Goal: Contribute content: Add original content to the website for others to see

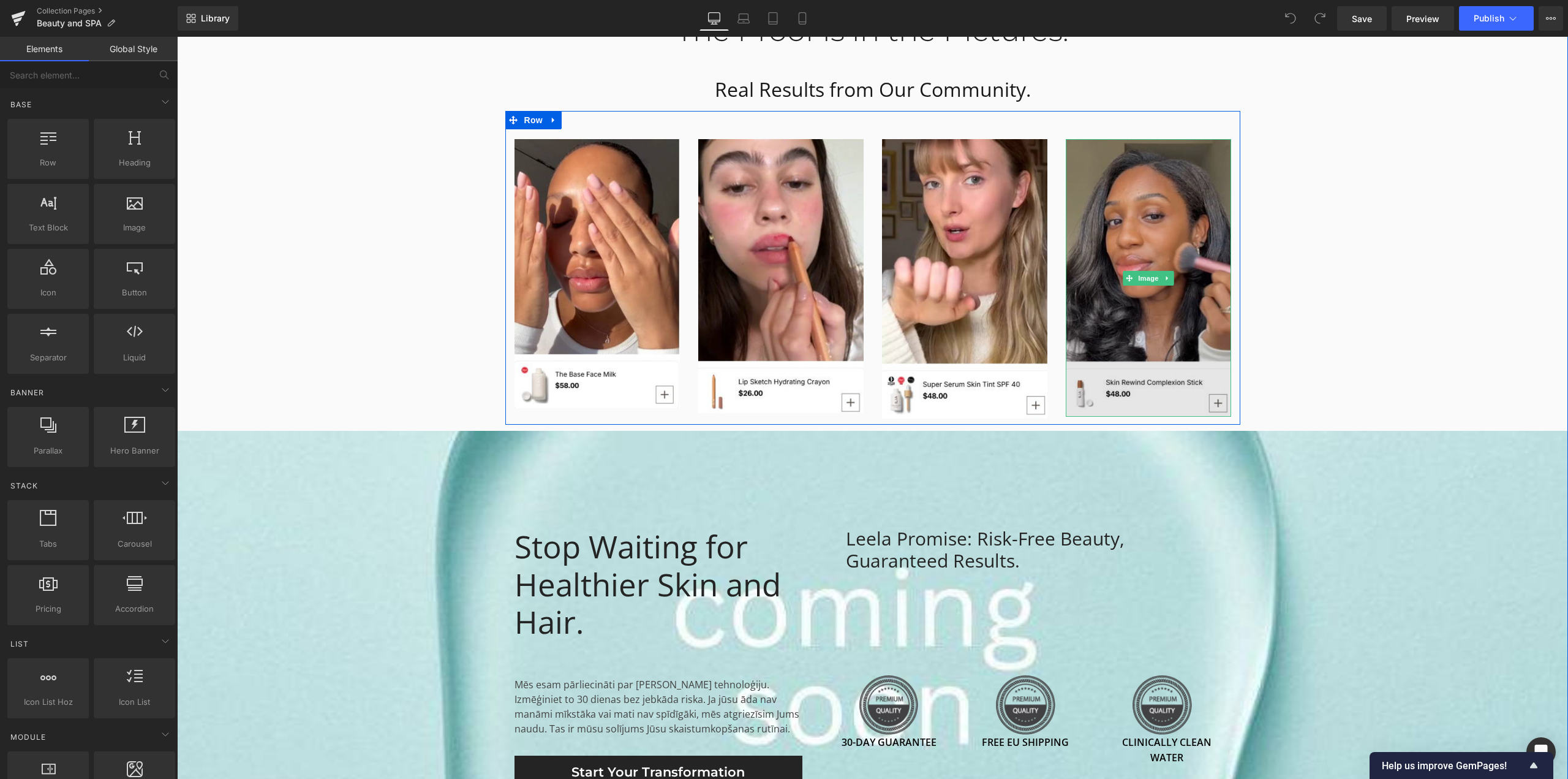
scroll to position [2759, 0]
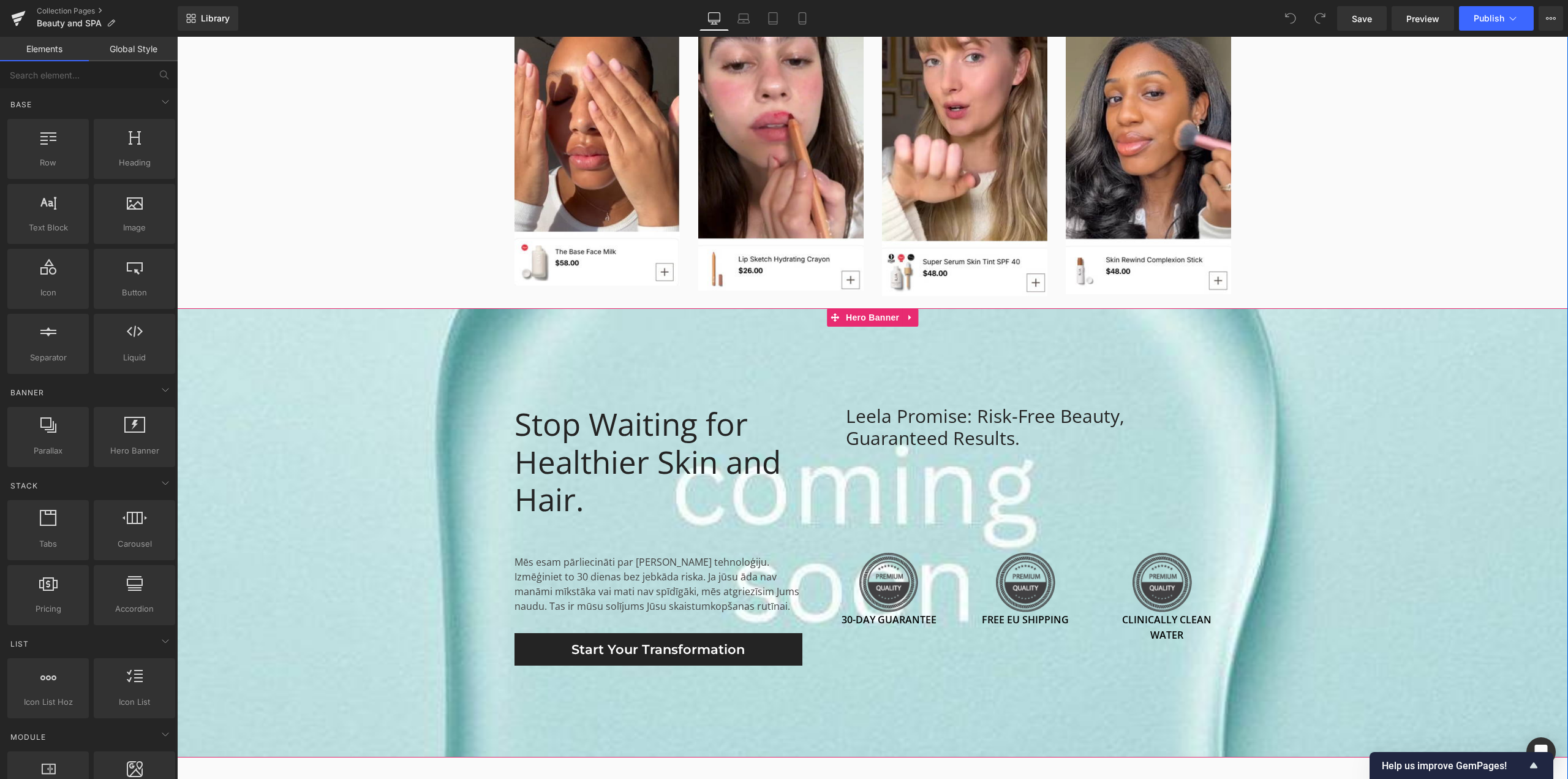
click at [375, 404] on span "Stop Waiting for Healthier Skin and Hair. Heading Mēs esam pārliecināti par [PE…" at bounding box center [873, 533] width 1392 height 265
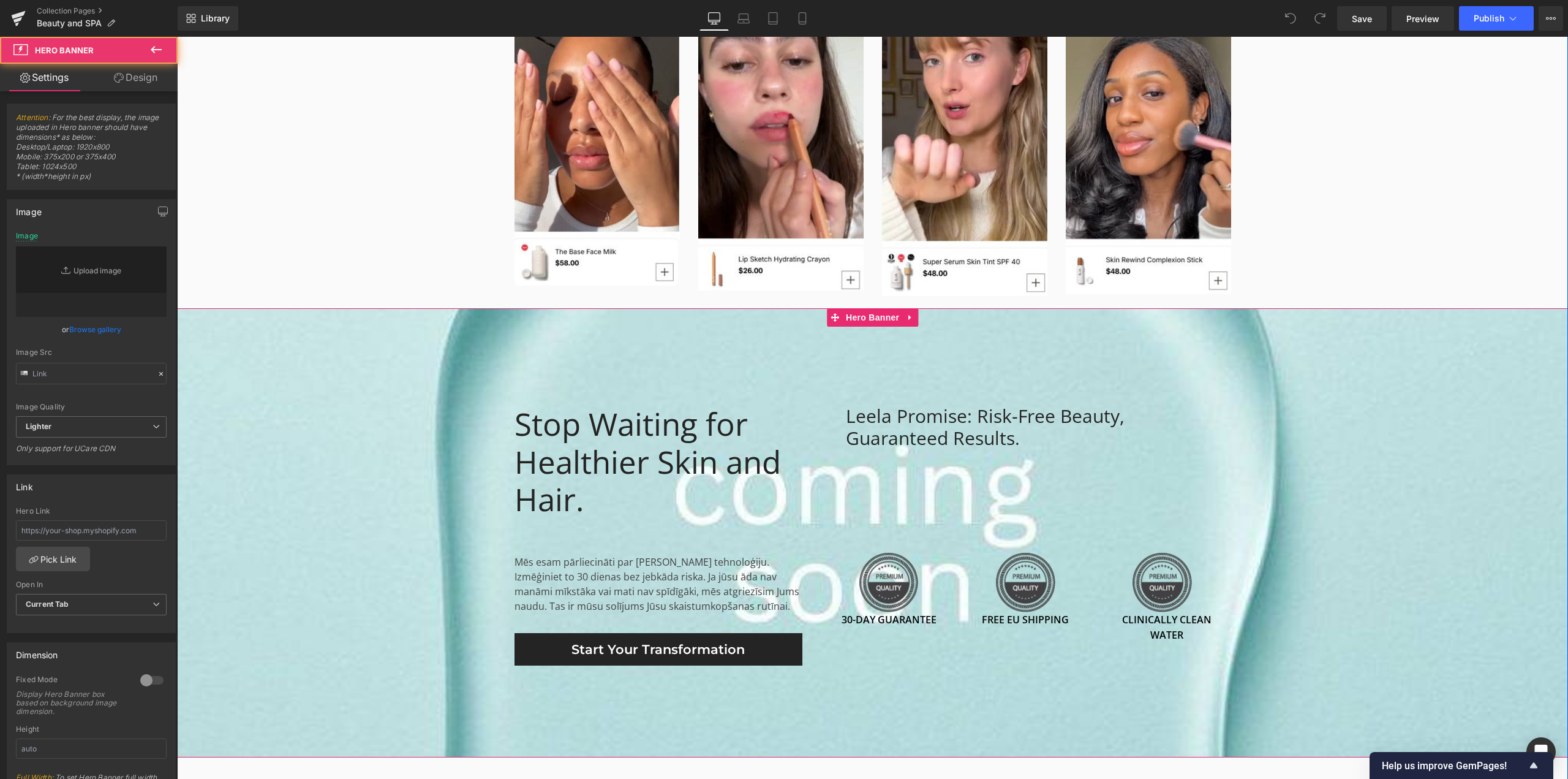
type input "[URL][DOMAIN_NAME]"
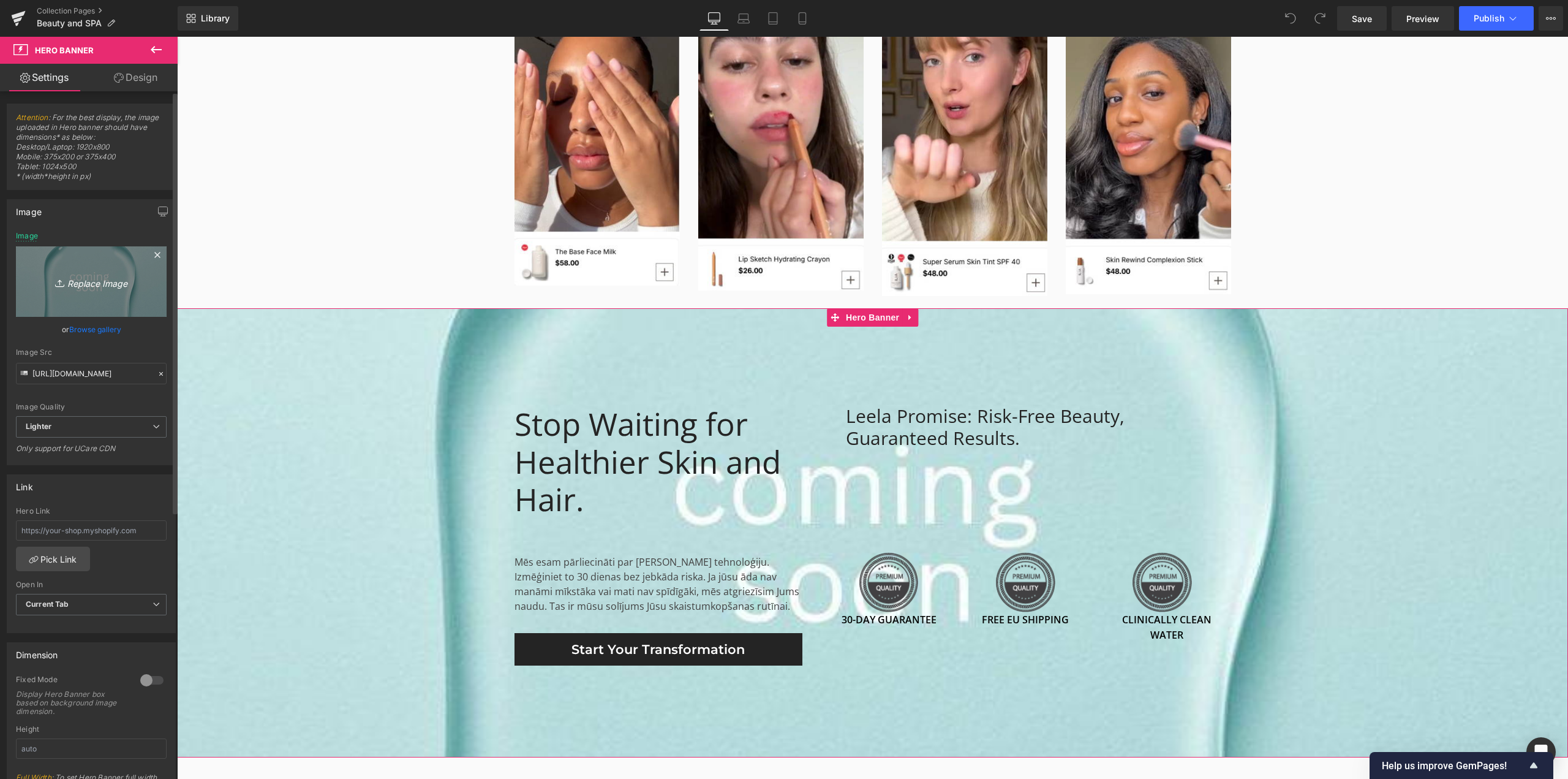
click at [87, 284] on icon "Replace Image" at bounding box center [92, 281] width 98 height 15
type input "C:\fakepath\a9e1f7c9b121c8f9b36428abfa62db9d.jpg"
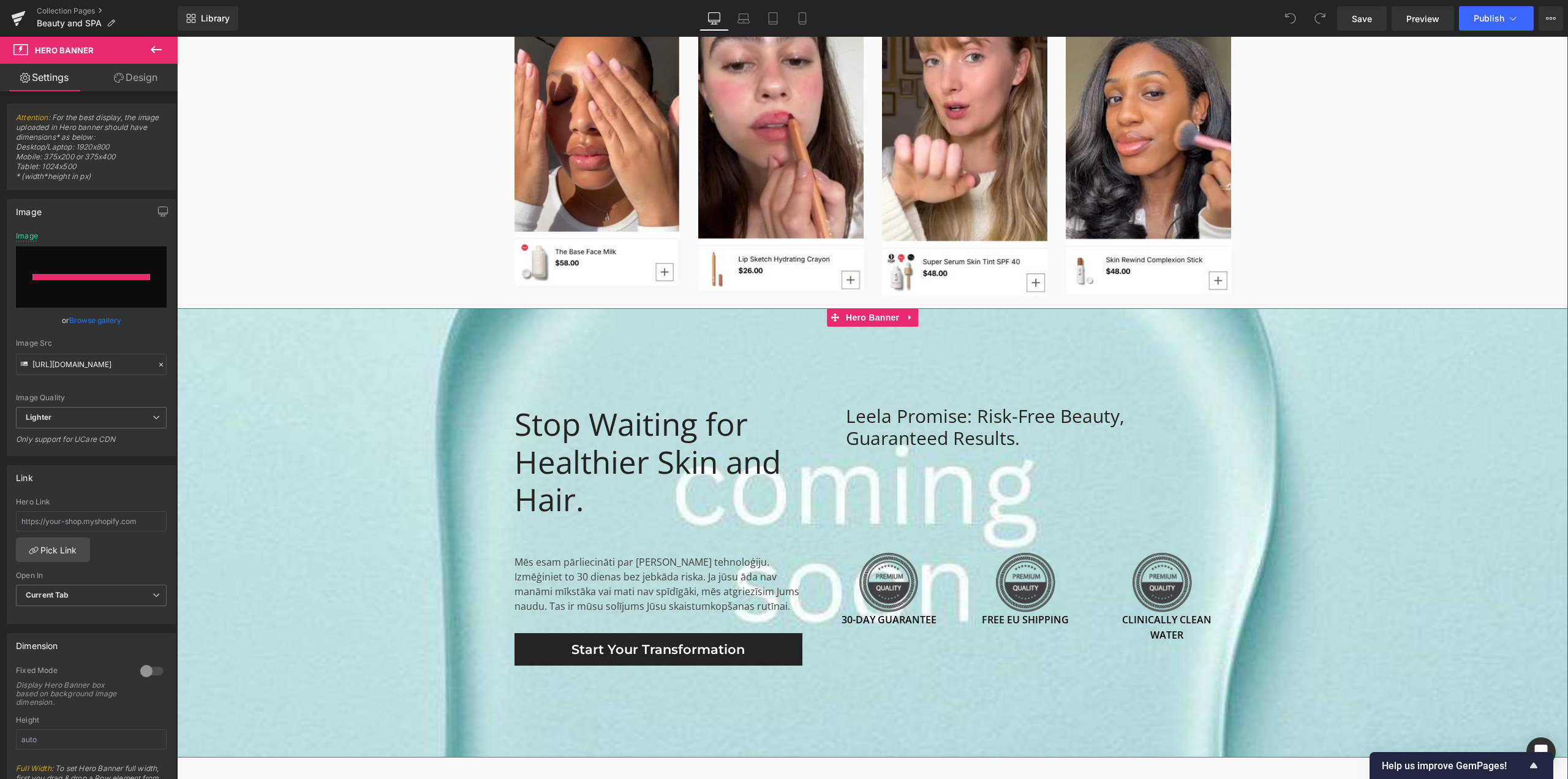
type input "[URL][DOMAIN_NAME]"
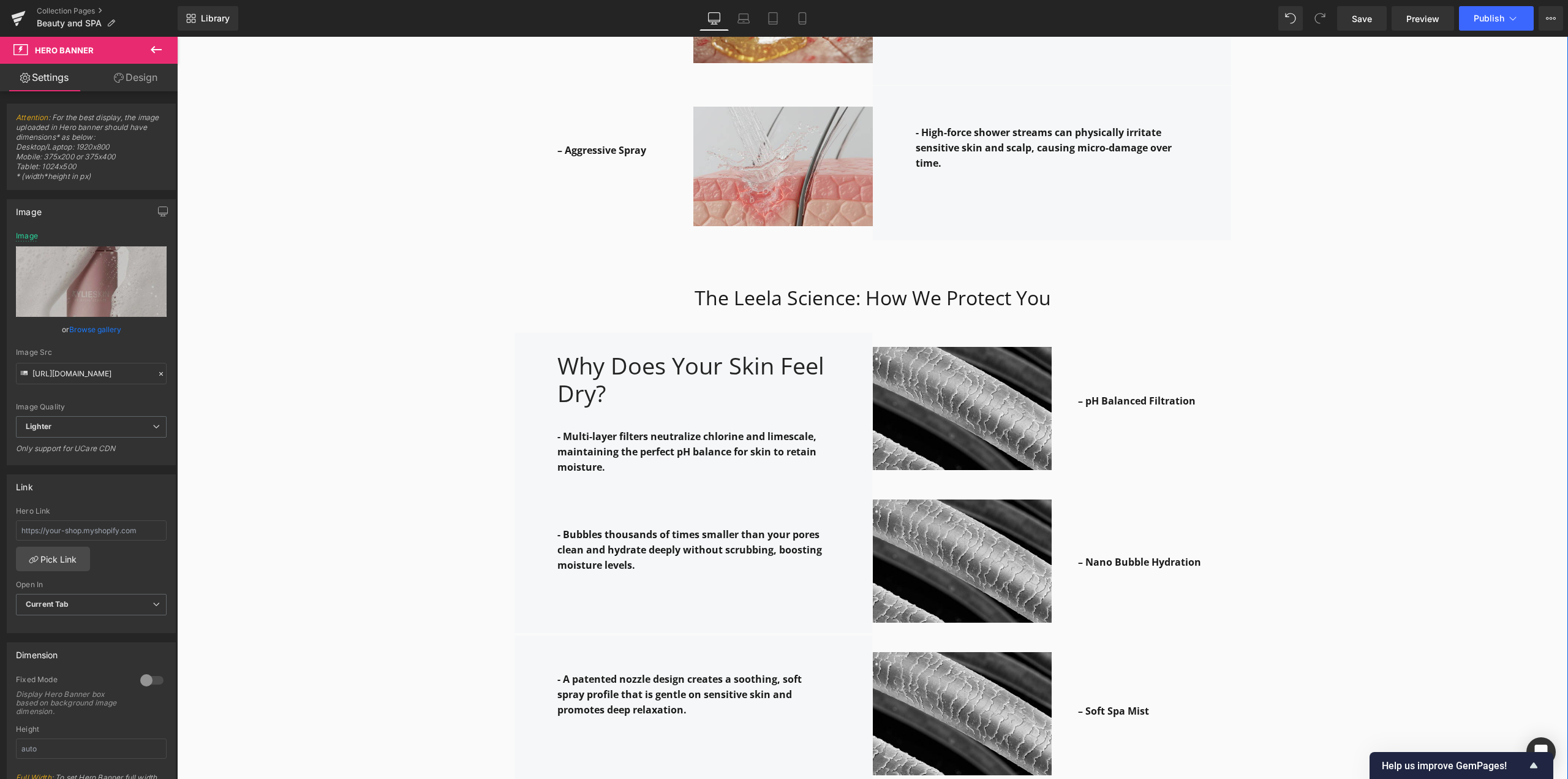
scroll to position [1839, 0]
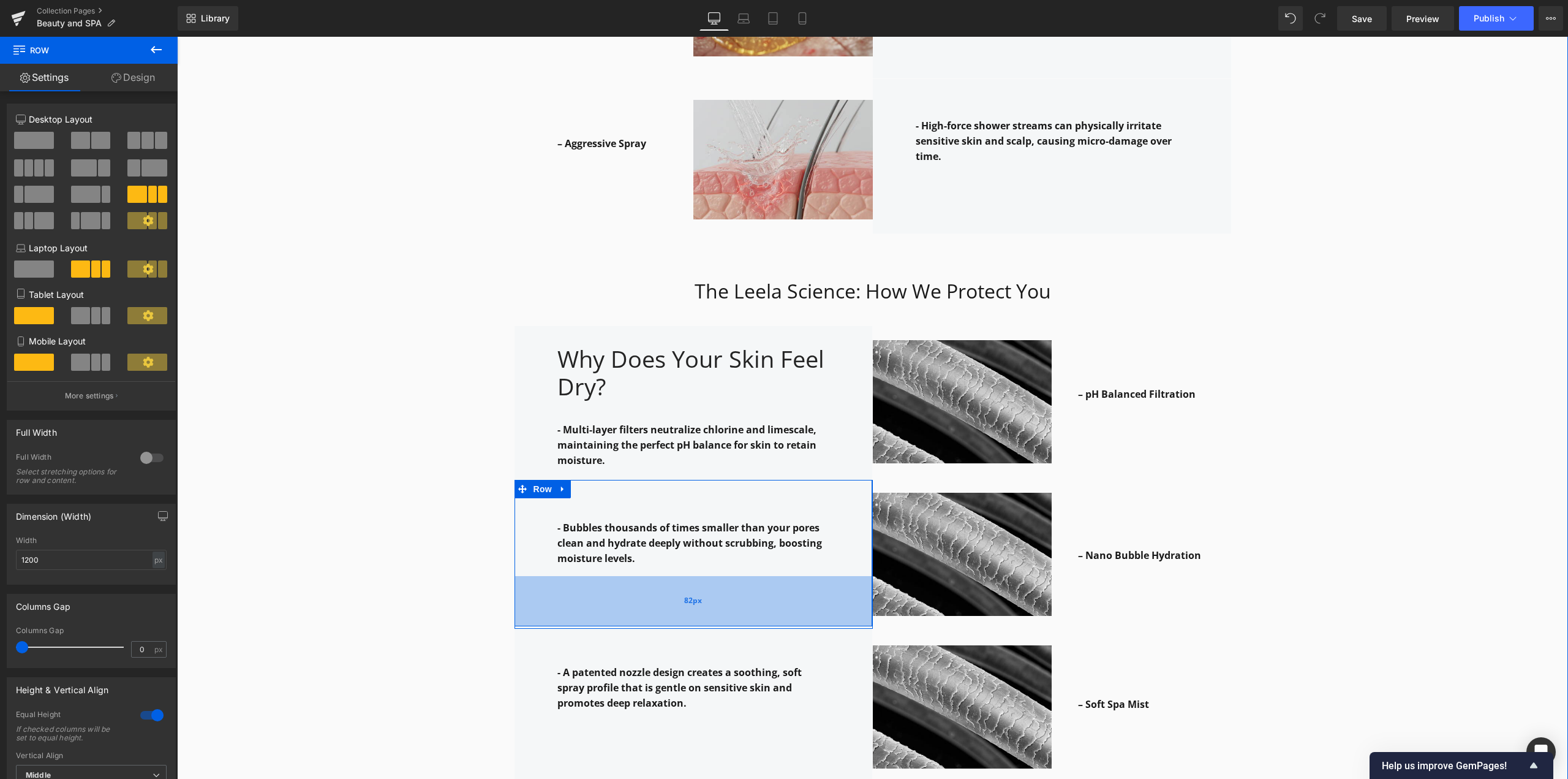
drag, startPoint x: 770, startPoint y: 613, endPoint x: 769, endPoint y: 605, distance: 8.1
click at [769, 605] on div "- Bubbles thousands of times smaller than your pores clean and hydrate deeply w…" at bounding box center [872, 554] width 735 height 149
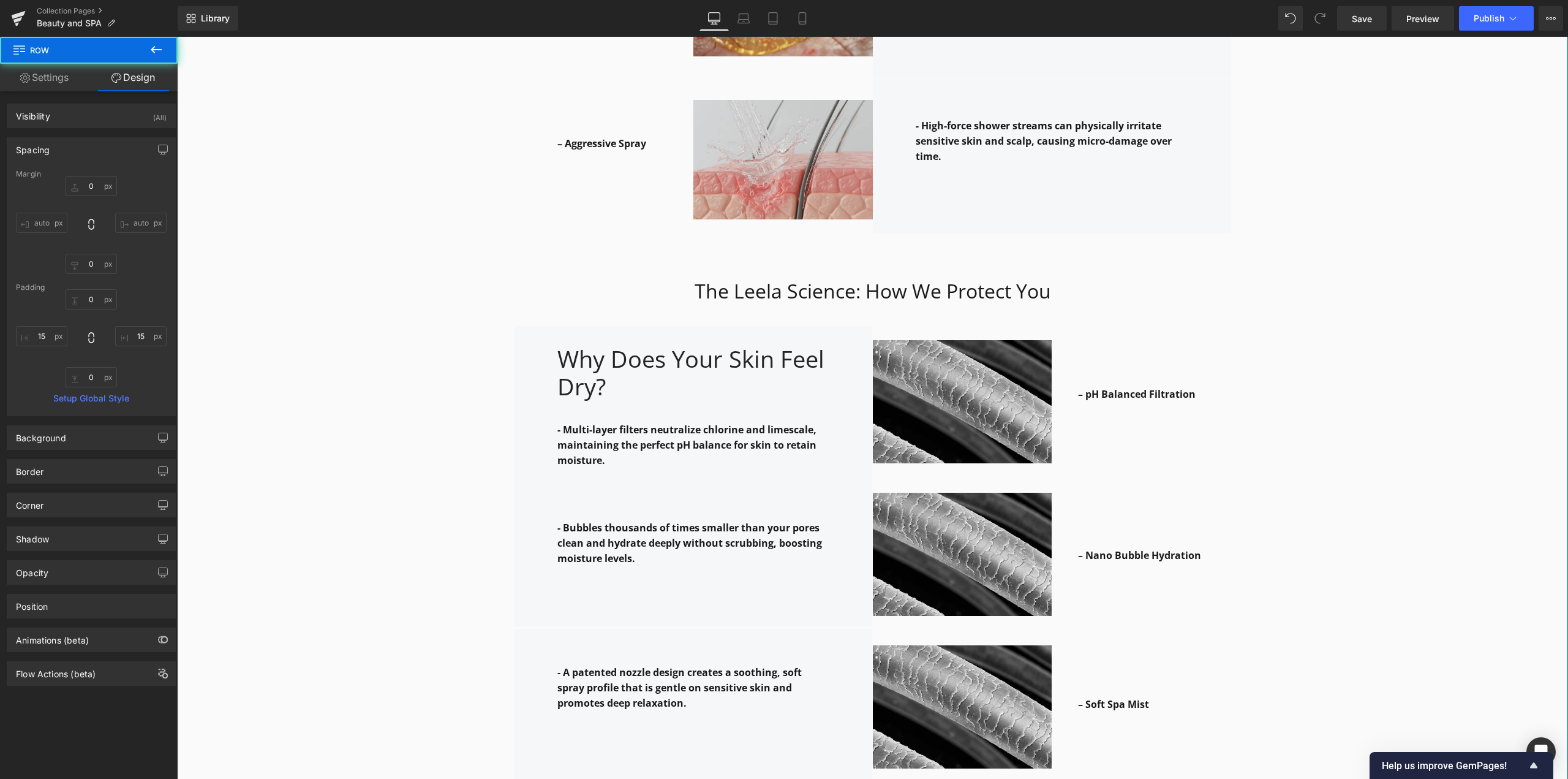
click at [1340, 614] on div "Why it works: Heading Row The Leela Science: How We Protect You Heading Row – H…" at bounding box center [873, 421] width 1392 height 1603
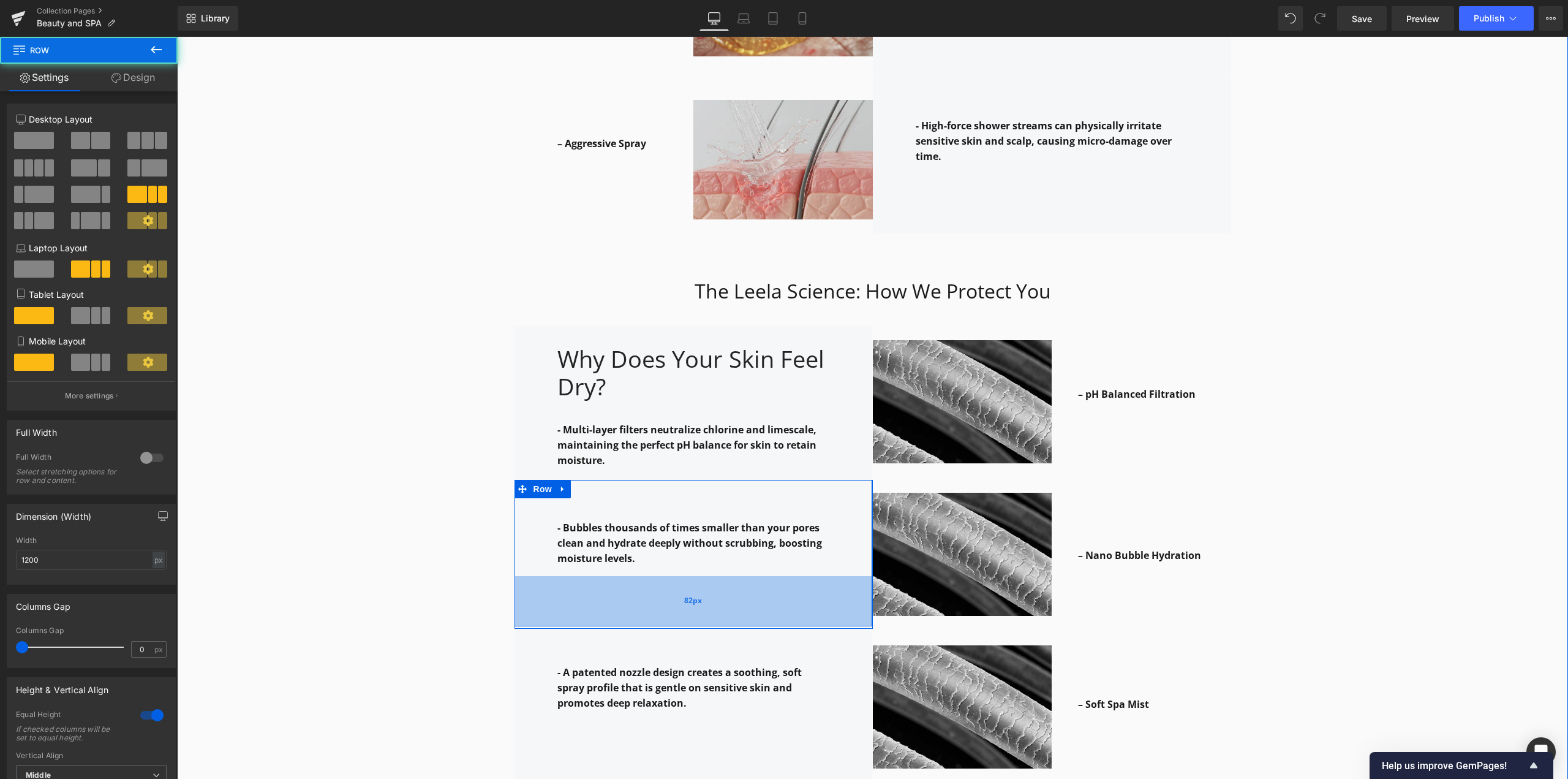
click at [535, 606] on div "- Bubbles thousands of times smaller than your pores clean and hydrate deeply w…" at bounding box center [872, 554] width 735 height 149
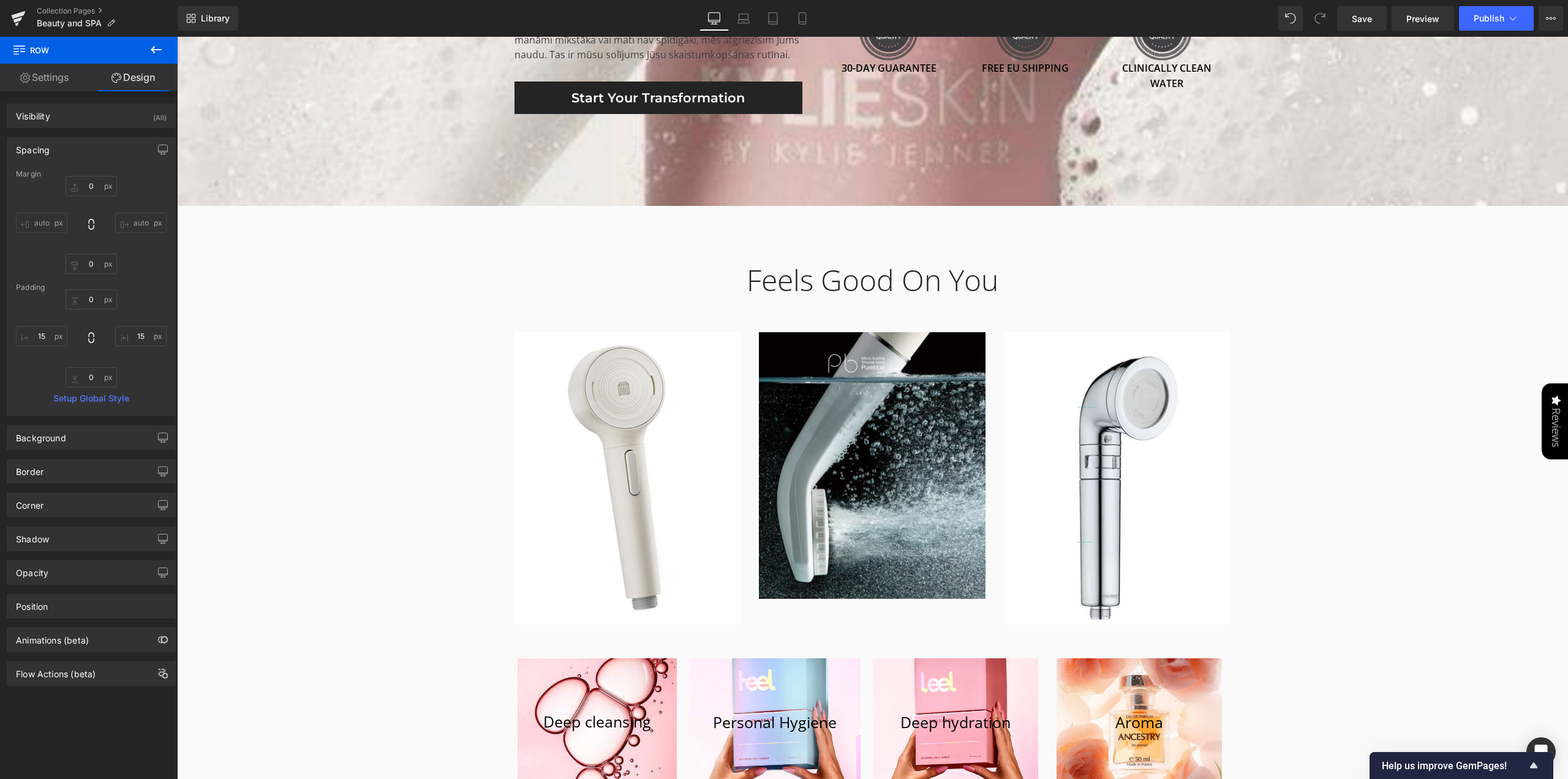
scroll to position [2942, 0]
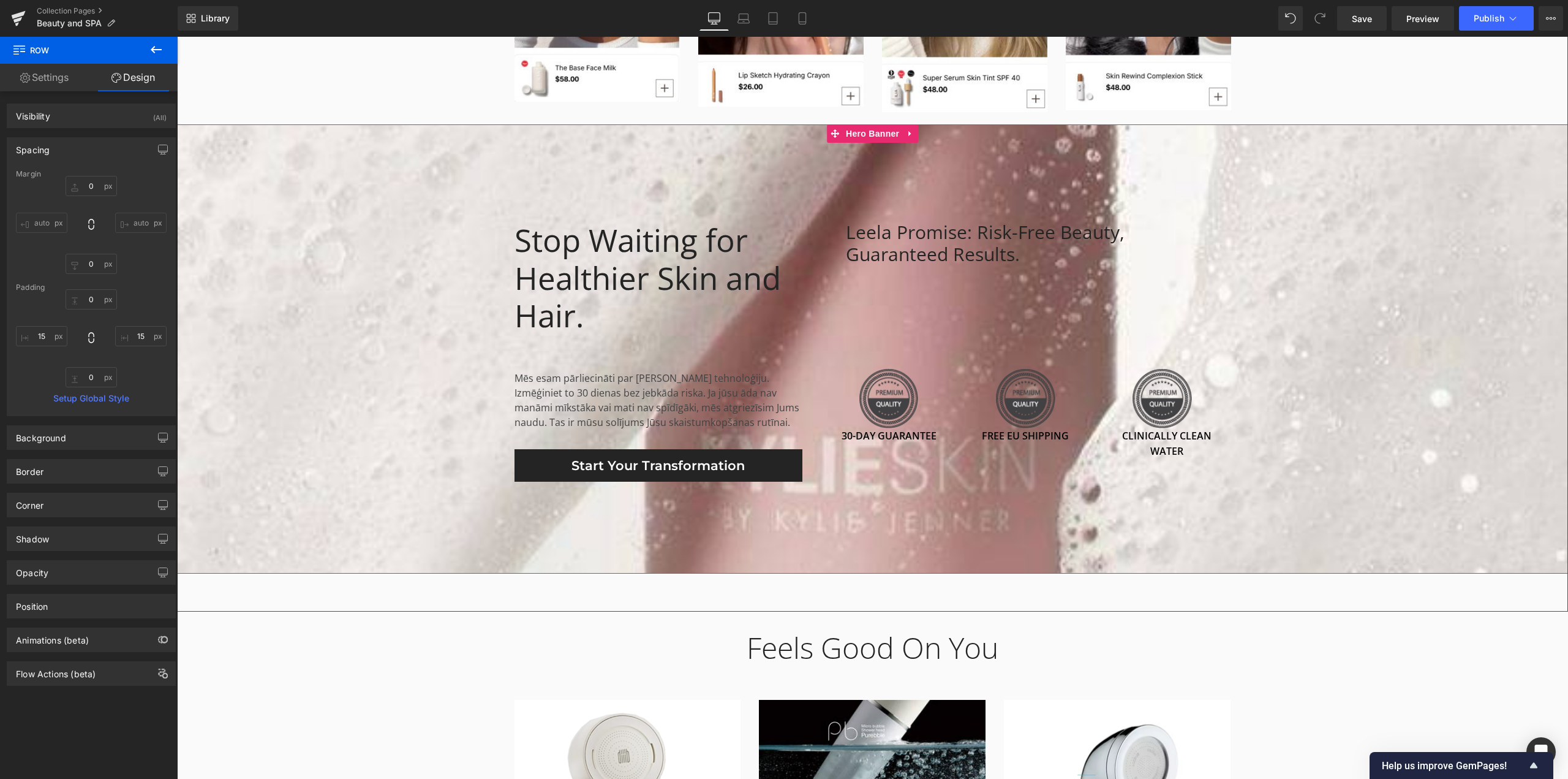
click at [1305, 245] on span "Stop Waiting for Healthier Skin and Hair. Heading Mēs esam pārliecināti par [PE…" at bounding box center [873, 349] width 1392 height 265
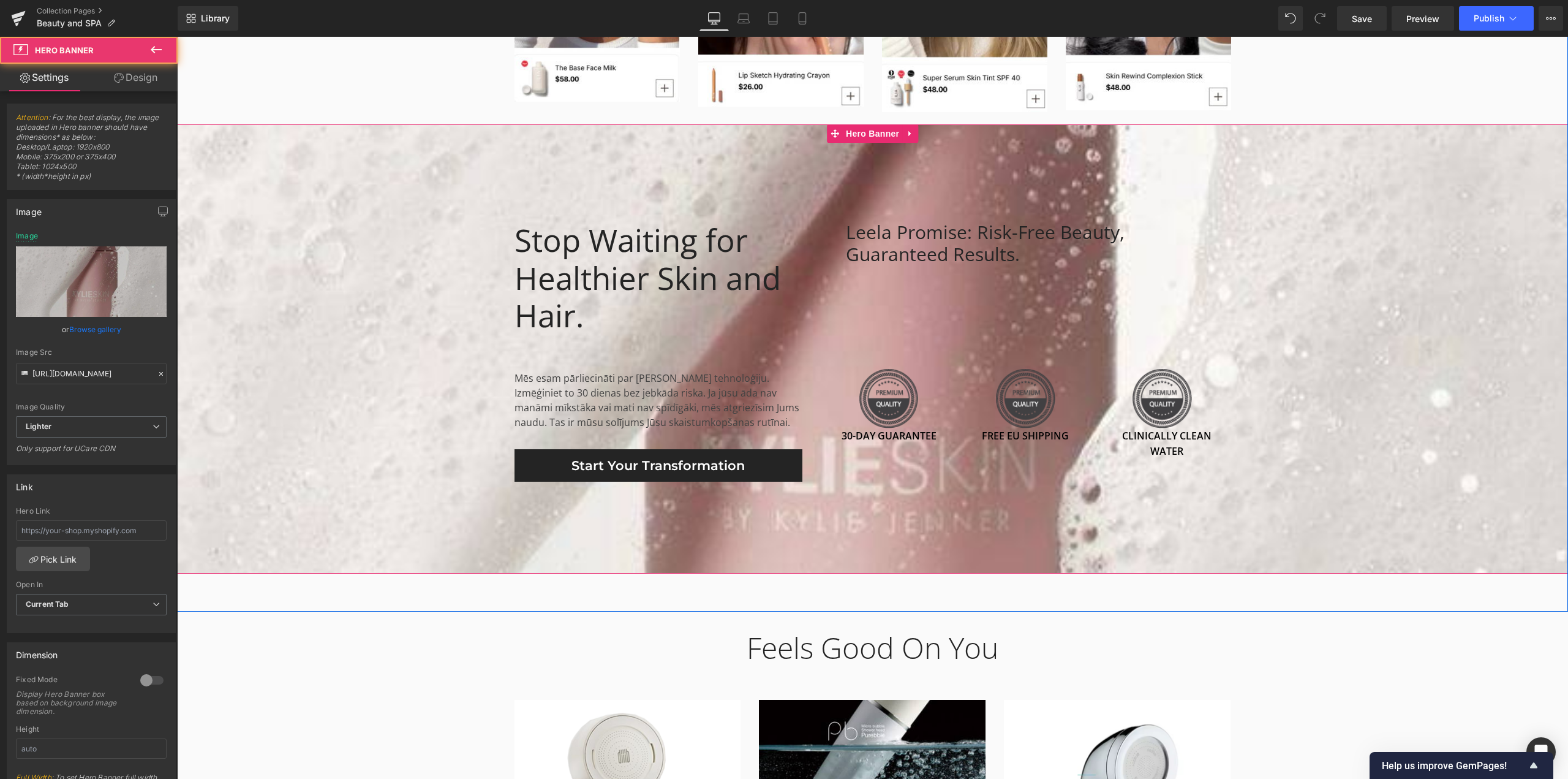
click at [1387, 323] on span "Stop Waiting for Healthier Skin and Hair. Heading Mēs esam pārliecināti par [PE…" at bounding box center [873, 349] width 1392 height 265
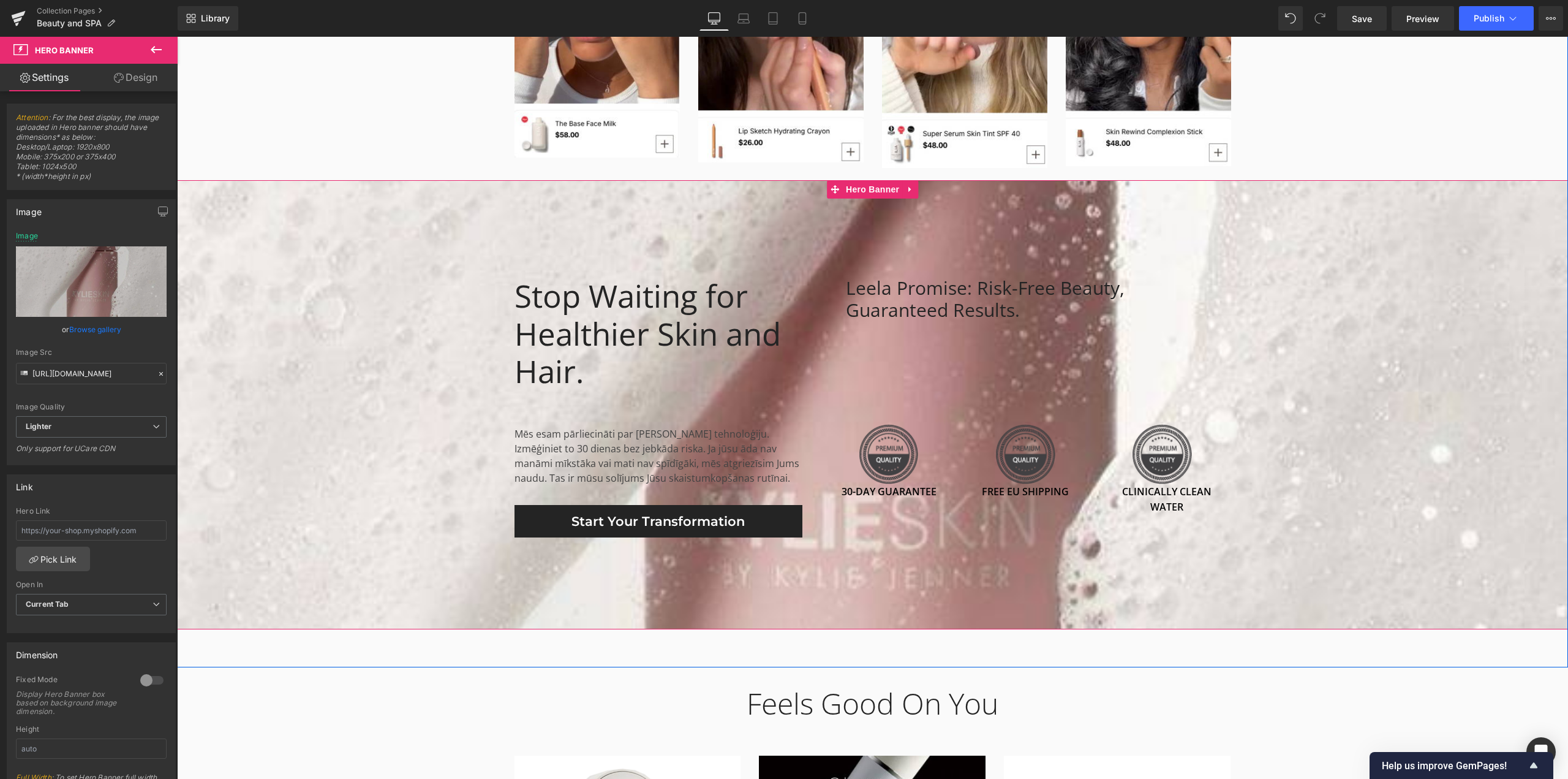
scroll to position [2881, 0]
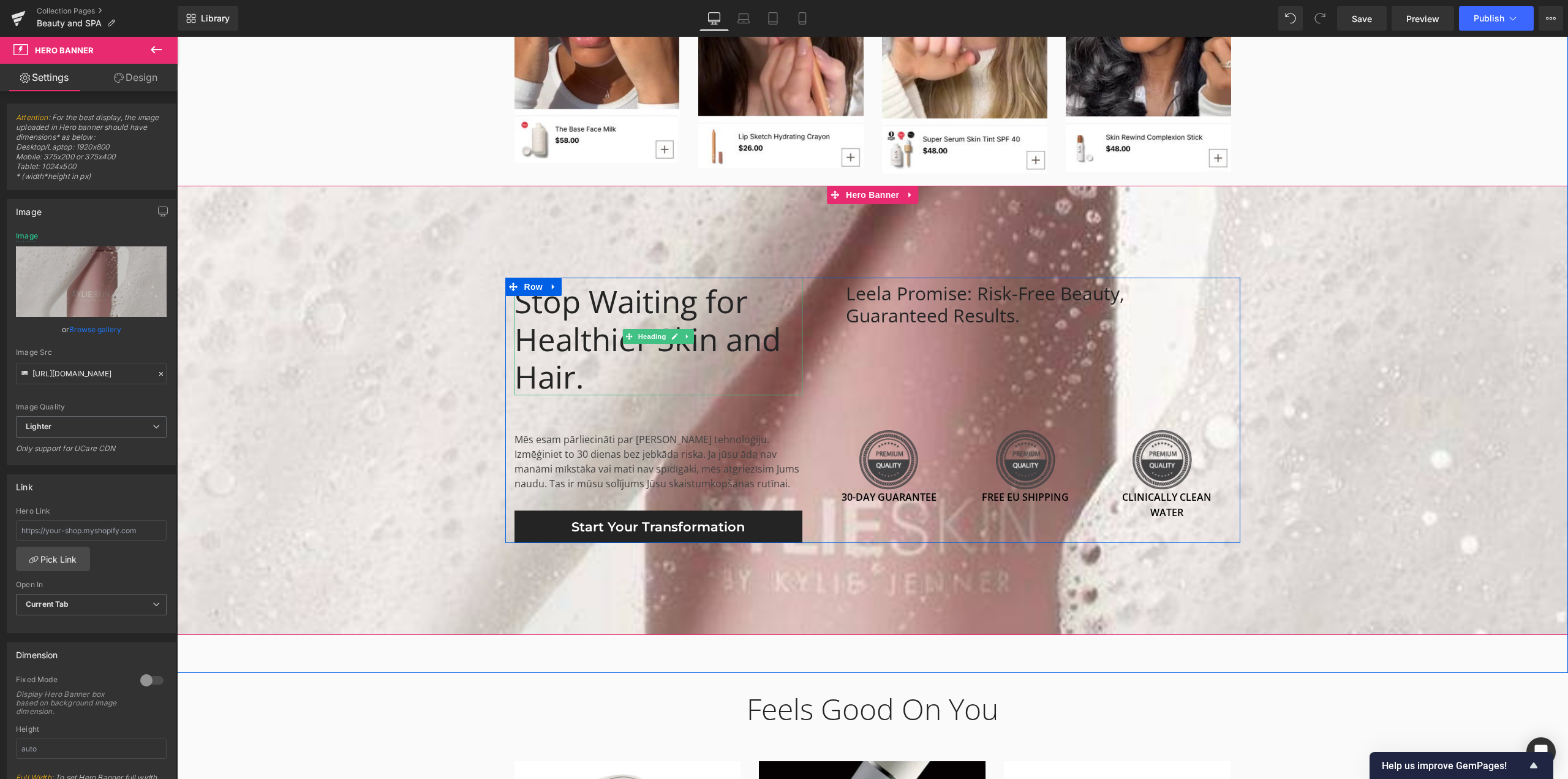
click at [528, 342] on div "Stop Waiting for Healthier Skin and Hair." at bounding box center [659, 336] width 288 height 117
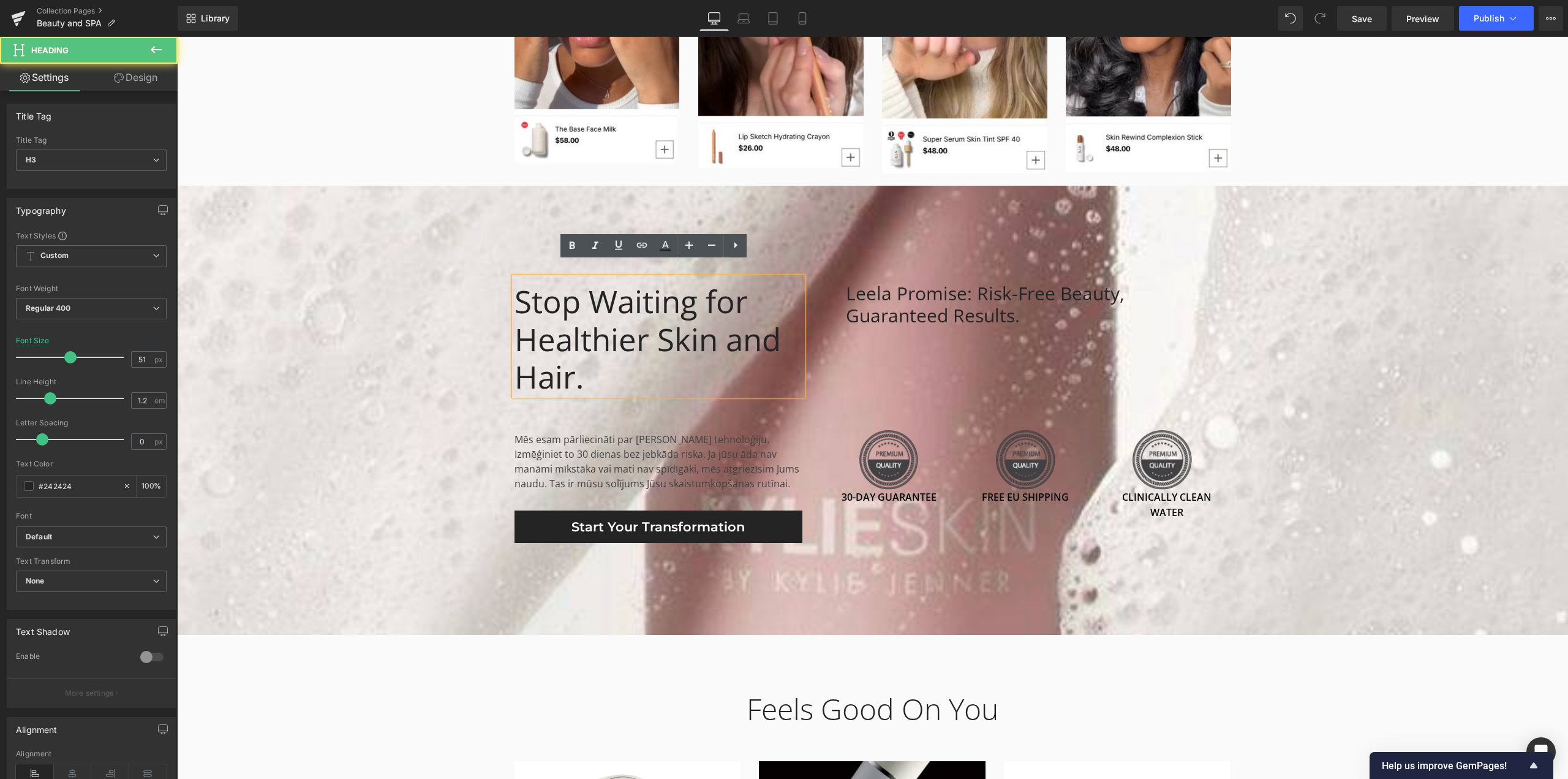
click at [592, 355] on div "Stop Waiting for Healthier Skin and Hair." at bounding box center [659, 336] width 288 height 117
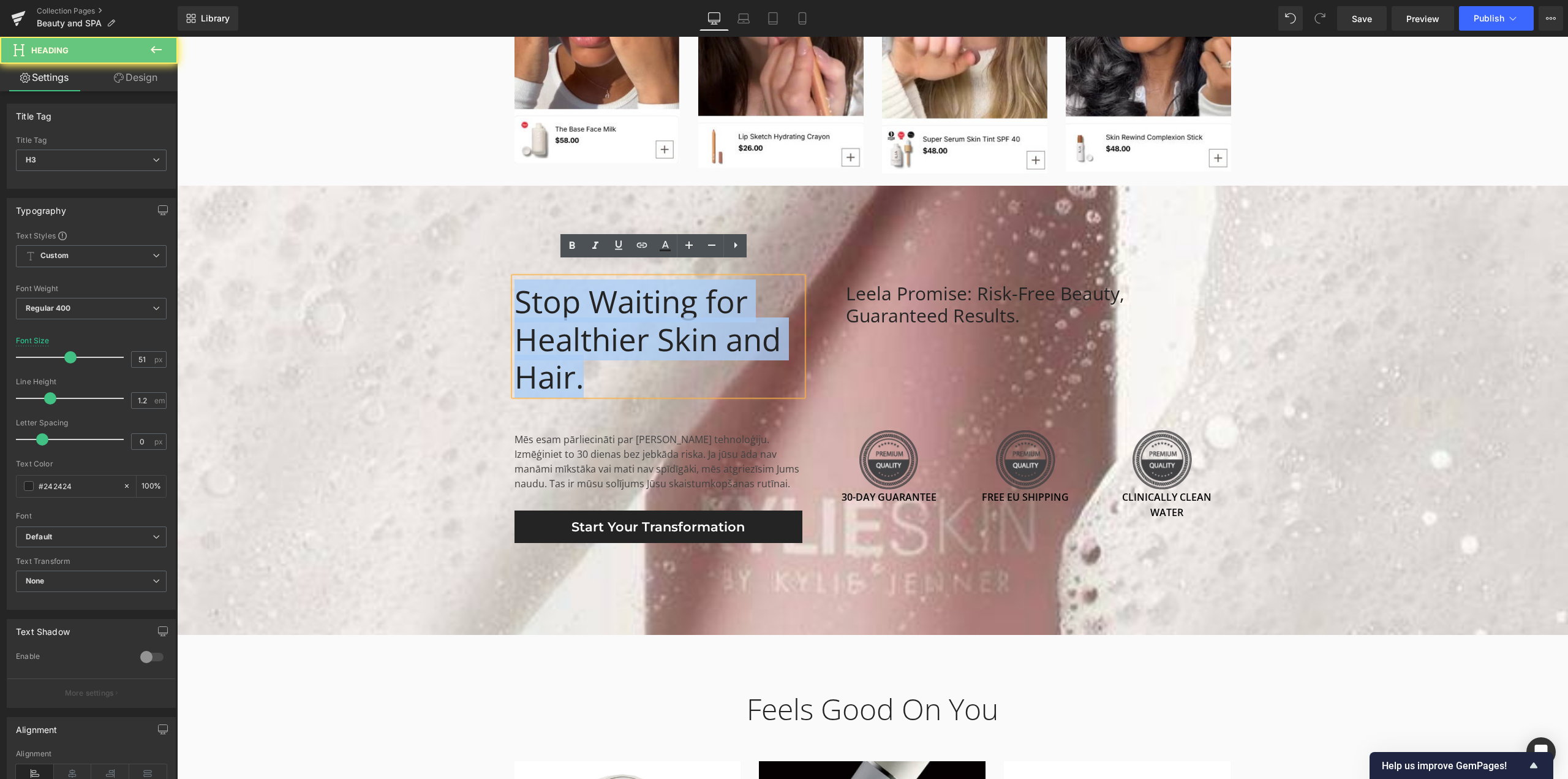
drag, startPoint x: 588, startPoint y: 369, endPoint x: 464, endPoint y: 286, distance: 149.2
click at [464, 286] on span "Stop Waiting for Healthier Skin and Hair. Heading Mēs esam pārliecināti par [PE…" at bounding box center [873, 411] width 1392 height 265
click at [898, 284] on div "Leela Promise: Risk-Free Beauty, Guaranteed Results." at bounding box center [1027, 303] width 411 height 49
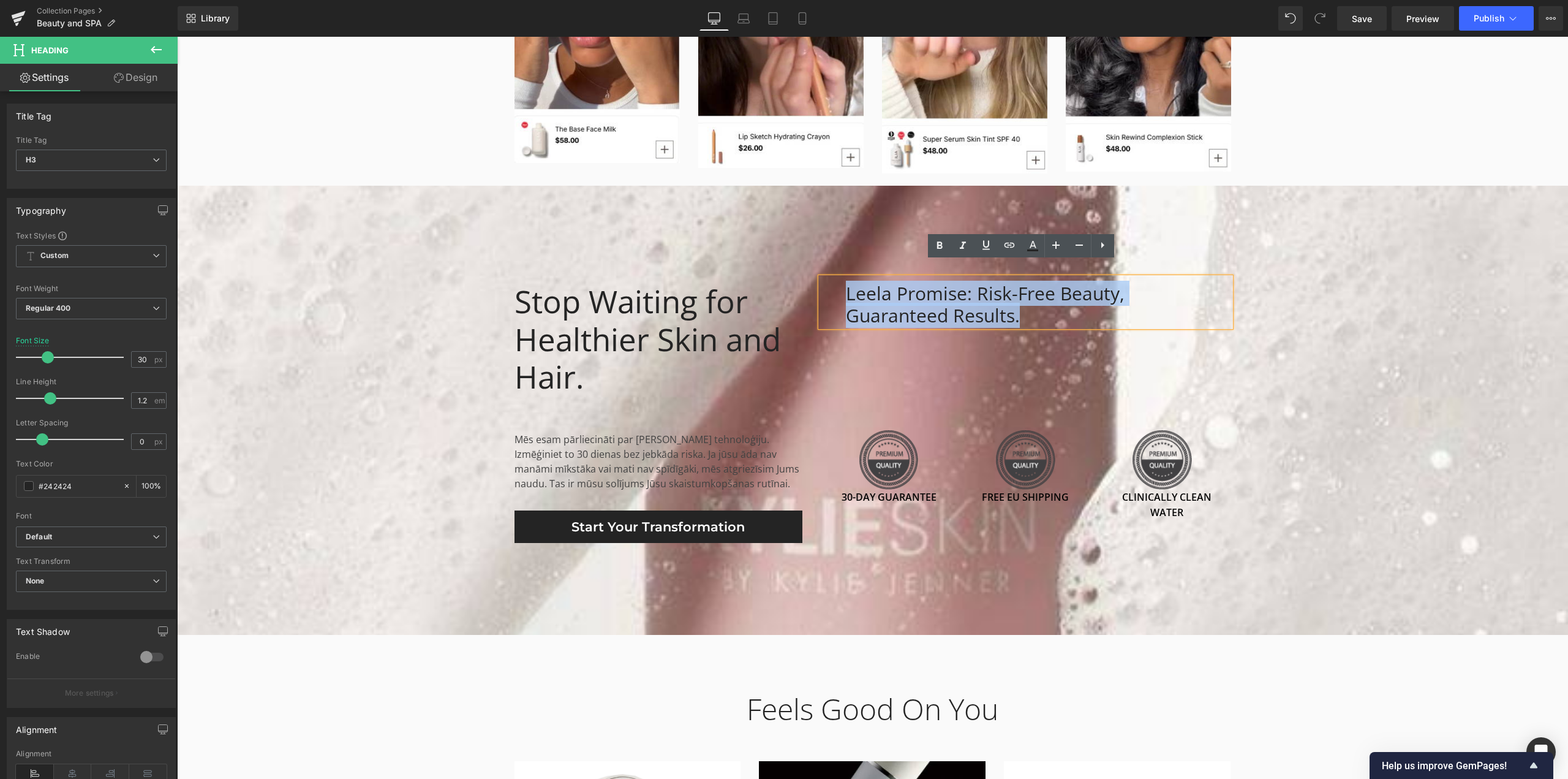
drag, startPoint x: 918, startPoint y: 304, endPoint x: 833, endPoint y: 279, distance: 88.6
click at [833, 279] on div "Leela Promise: Risk-Free Beauty, Guaranteed Results." at bounding box center [1027, 303] width 411 height 49
copy div "Leela Promise: Risk-Free Beauty, Guaranteed Results."
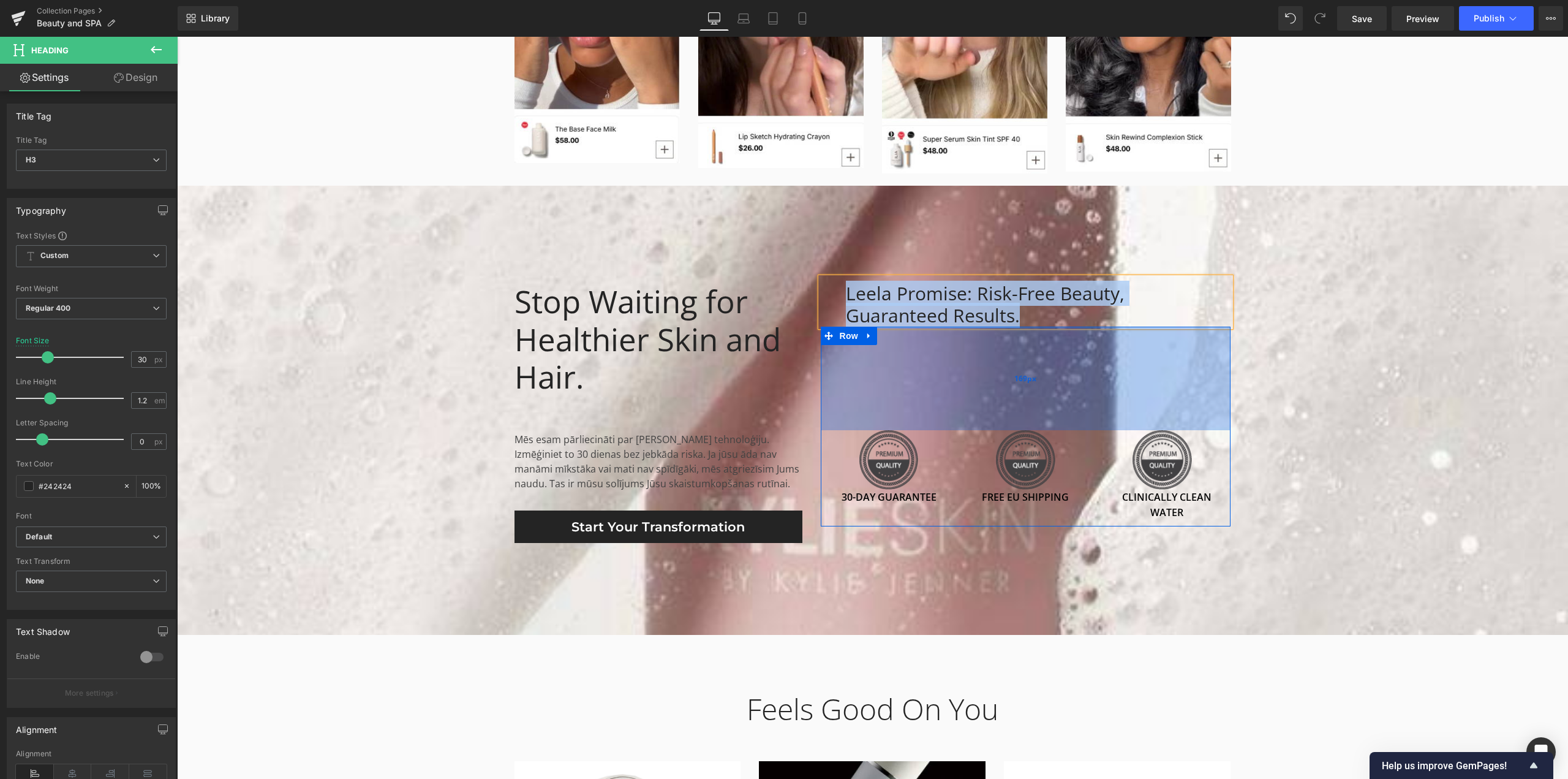
click at [836, 357] on div "169px" at bounding box center [1027, 378] width 411 height 104
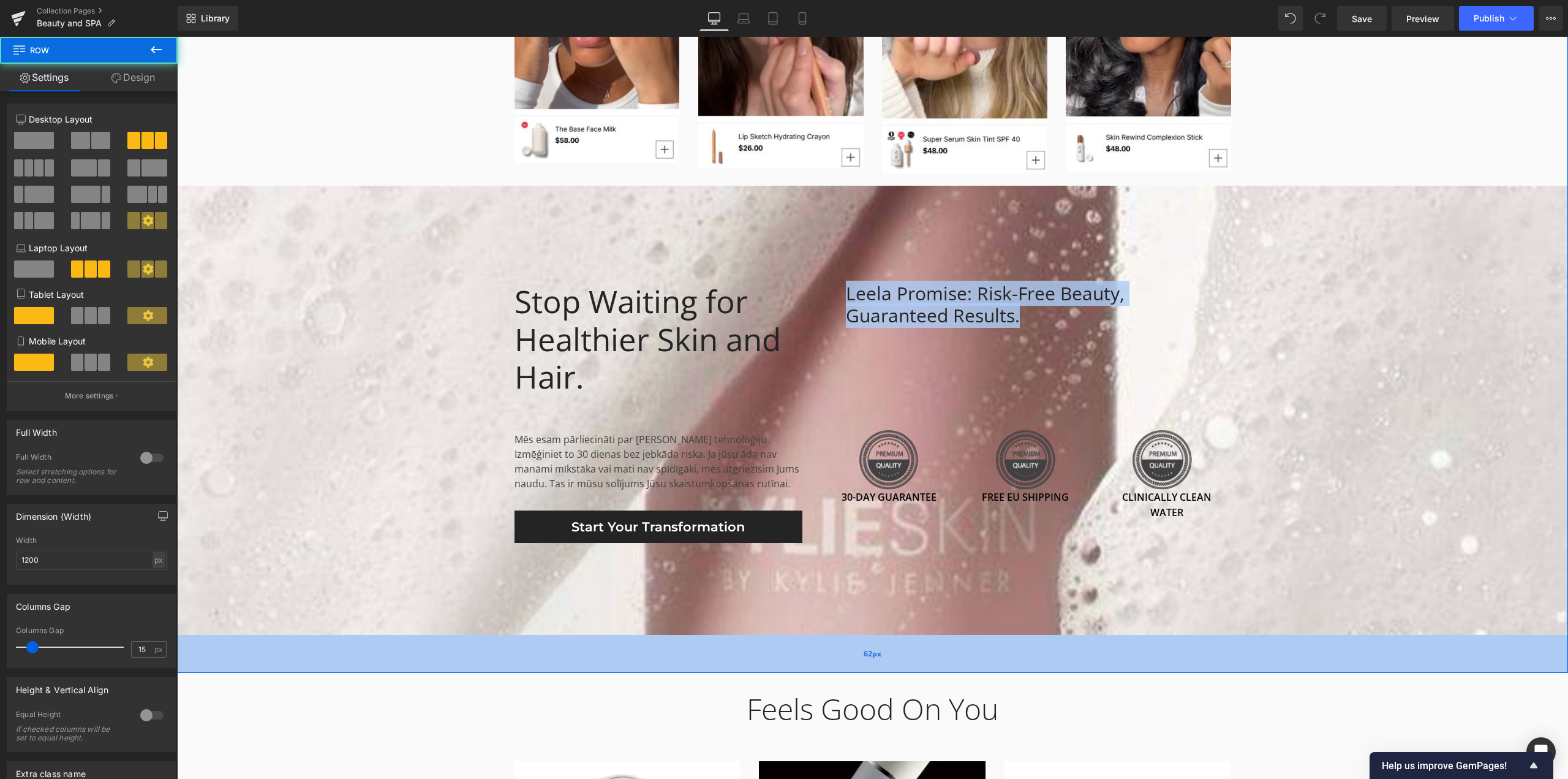
click at [466, 657] on div "62px" at bounding box center [873, 654] width 1392 height 38
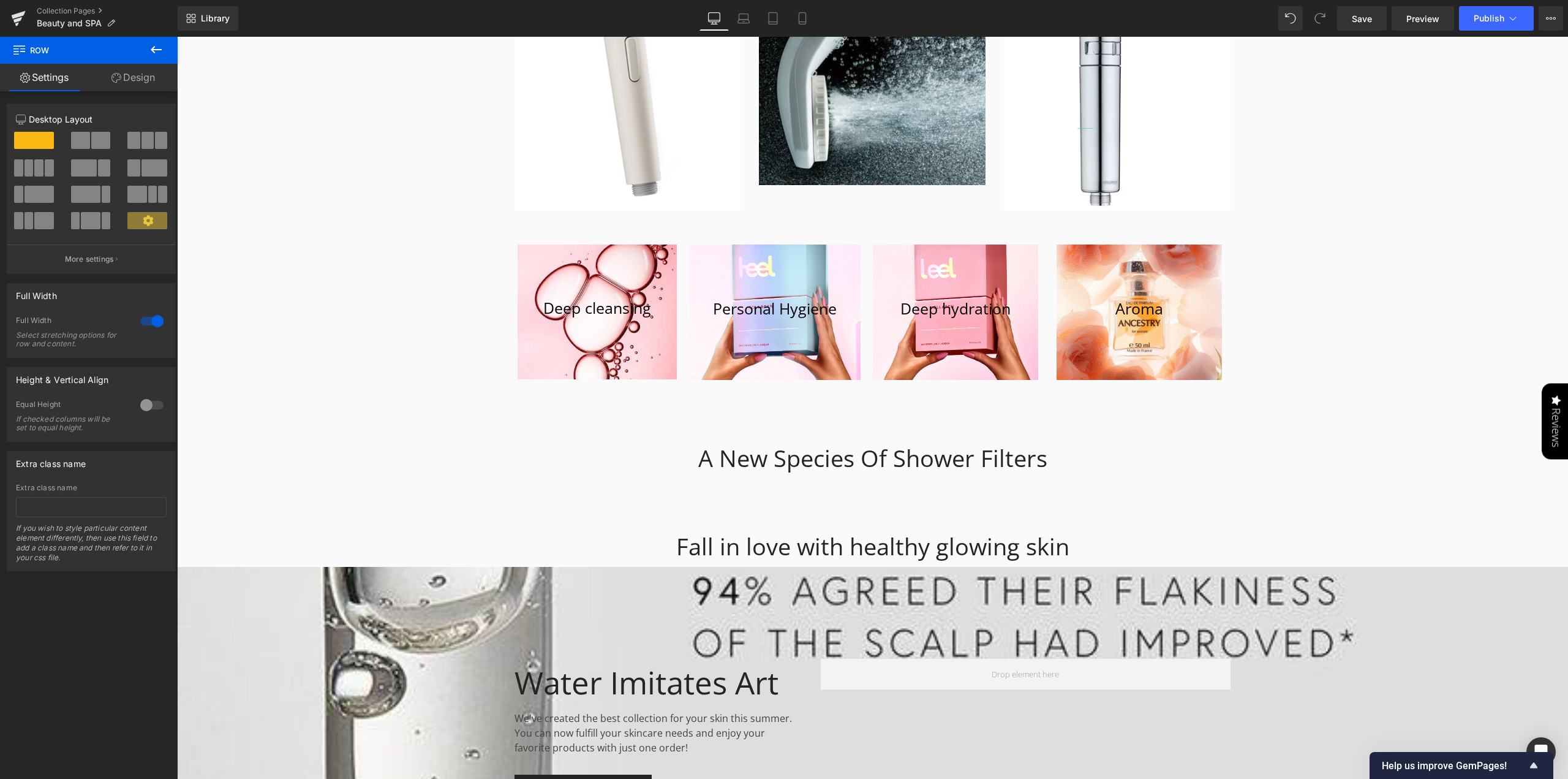
scroll to position [3800, 0]
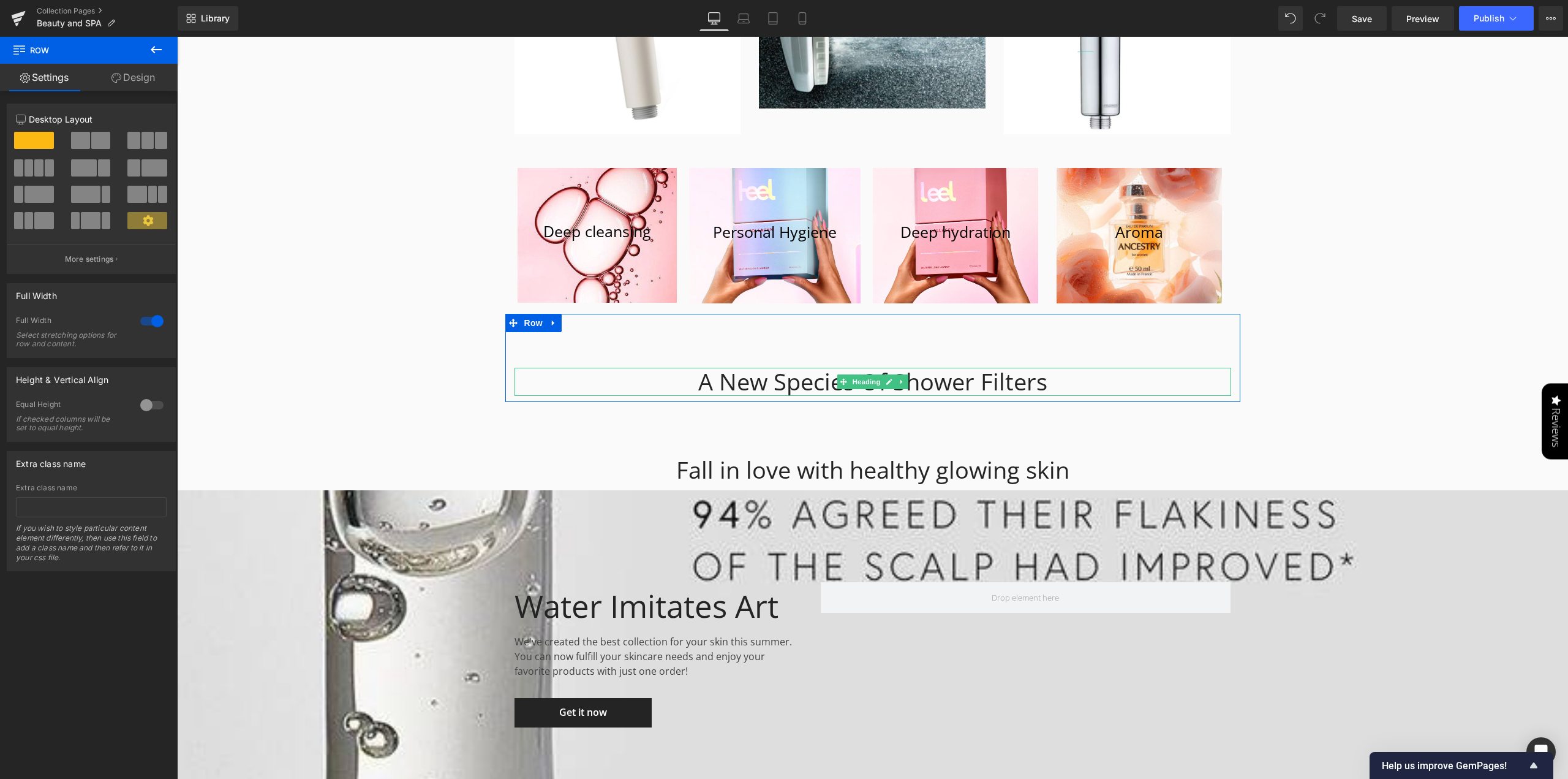
click at [765, 375] on div "A New Species Of Shower Filters" at bounding box center [873, 382] width 717 height 28
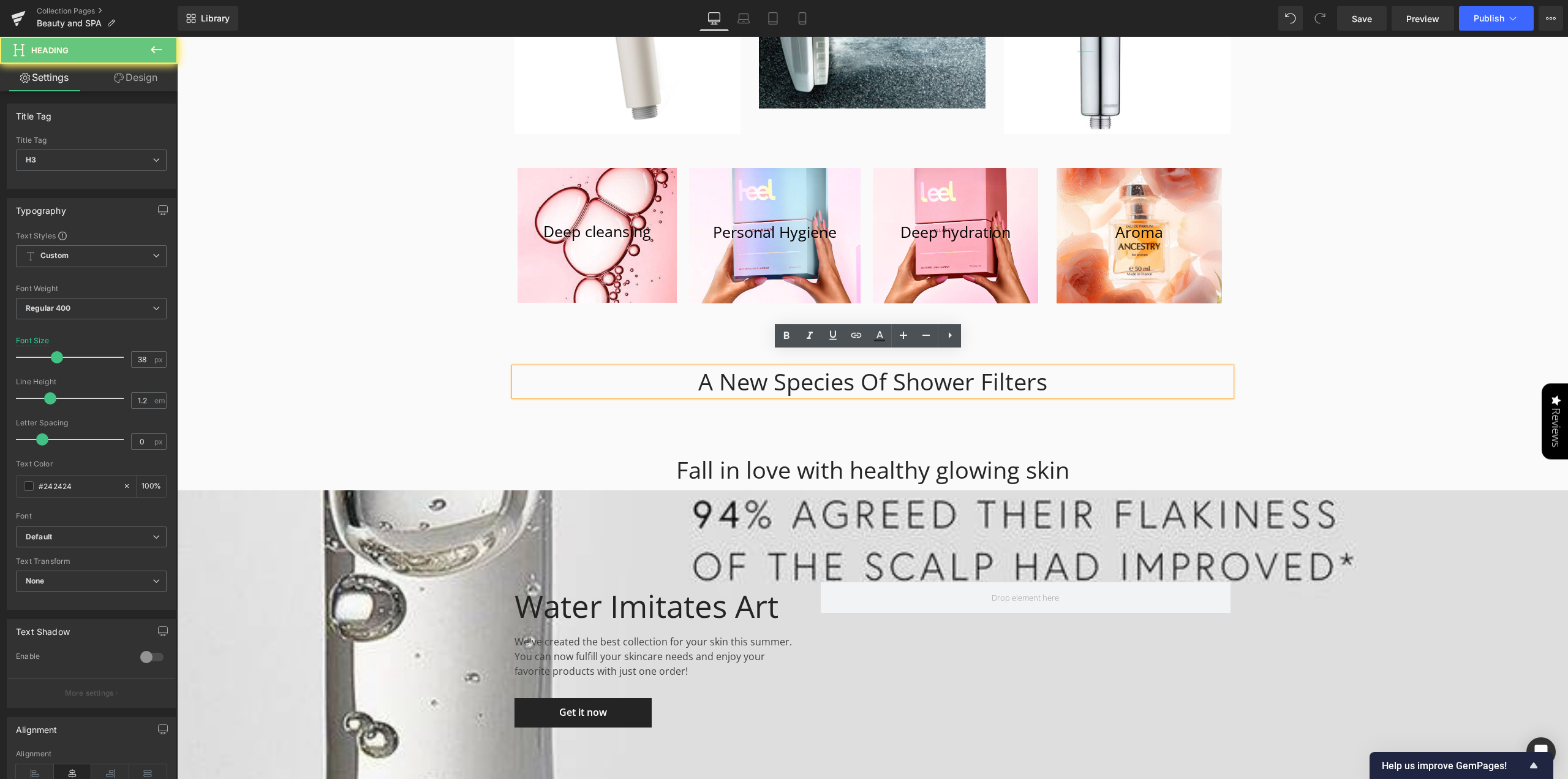
click at [765, 375] on div "A New Species Of Shower Filters" at bounding box center [873, 382] width 717 height 28
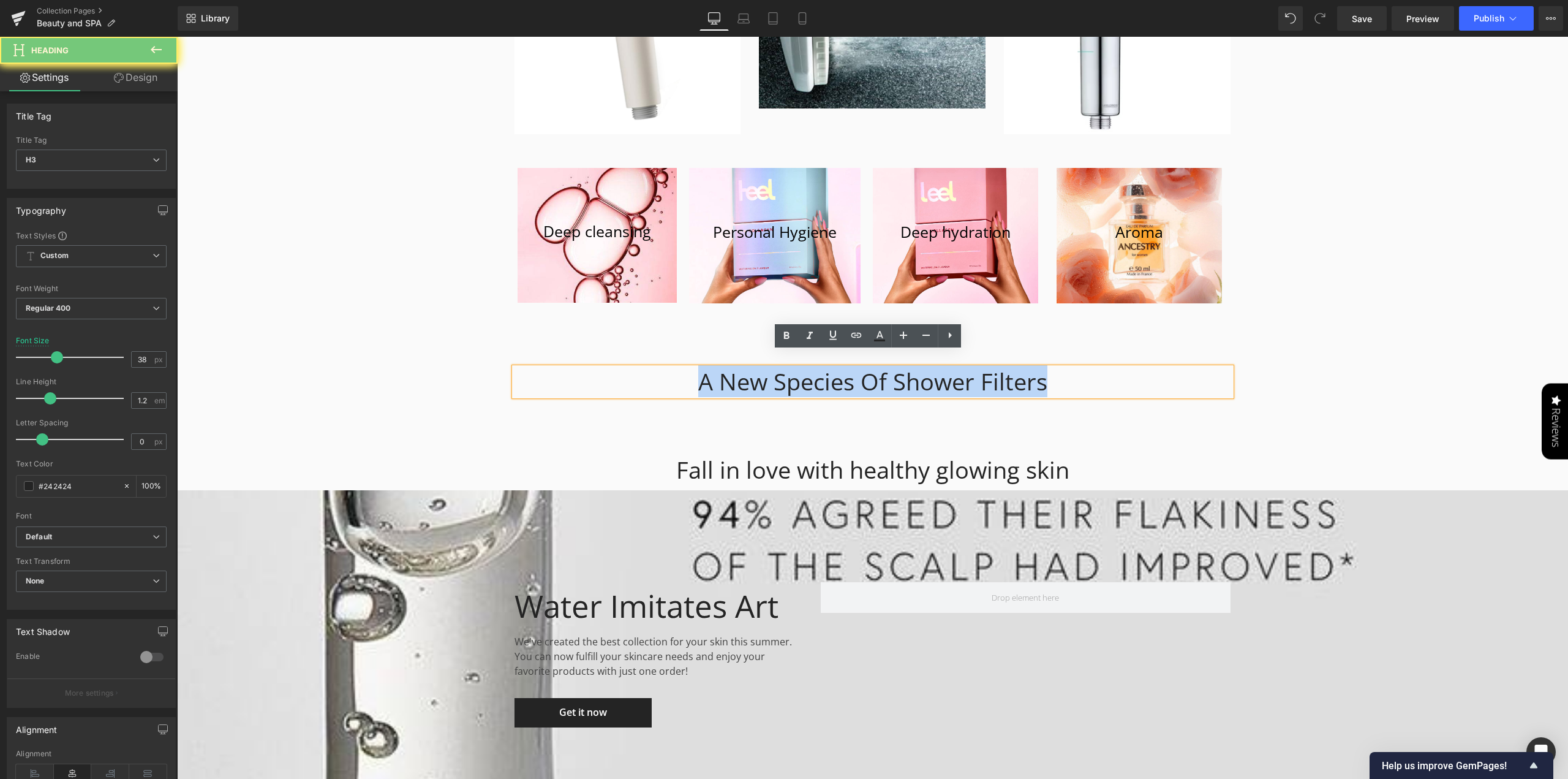
click at [765, 375] on div "A New Species Of Shower Filters" at bounding box center [873, 382] width 717 height 28
paste div
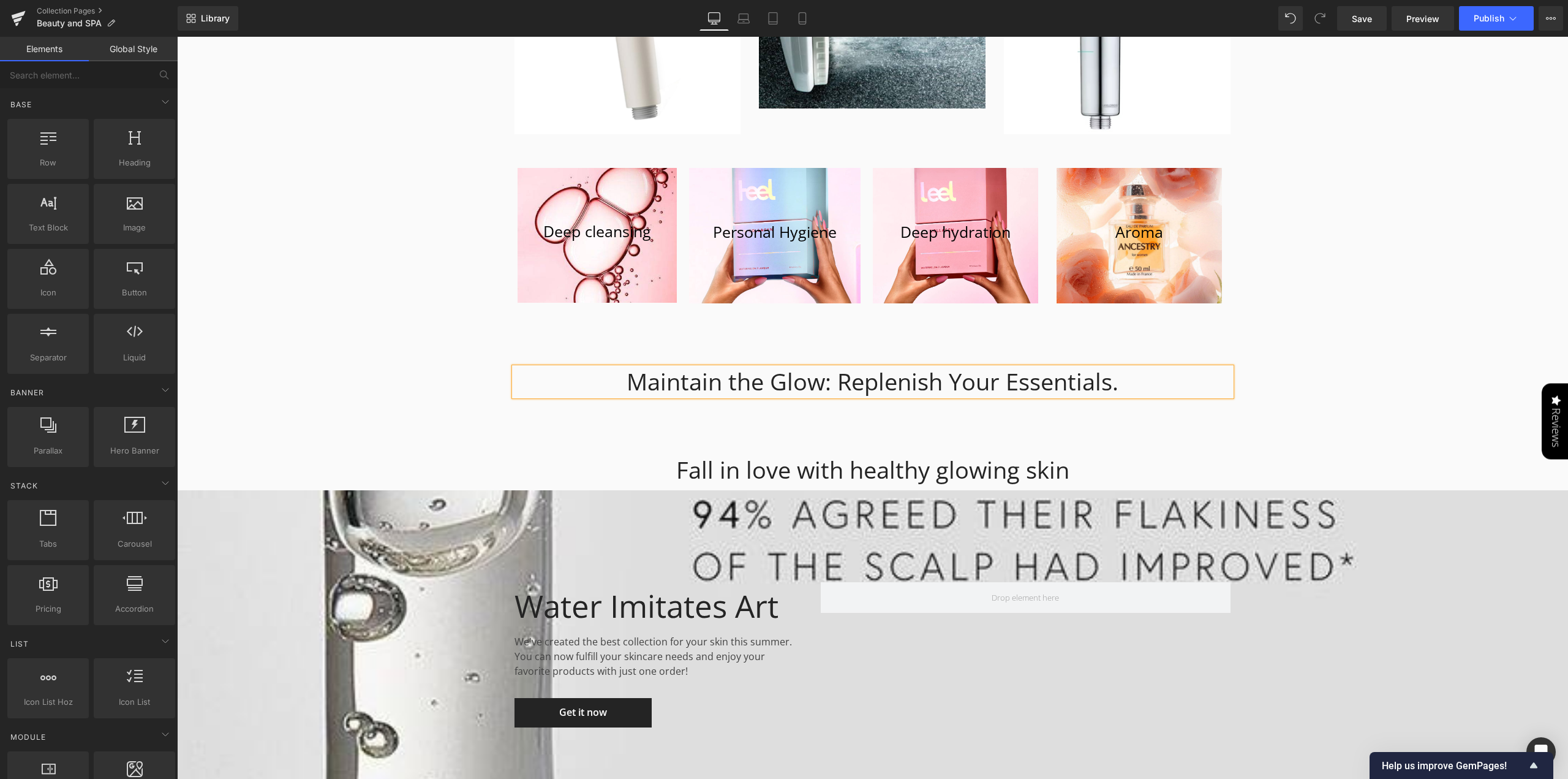
click at [1348, 376] on div "Leela — Beauty in Every Drop Heading Atvadieties no hlora. Iepazīstieties ar sa…" at bounding box center [873, 45] width 1392 height 7444
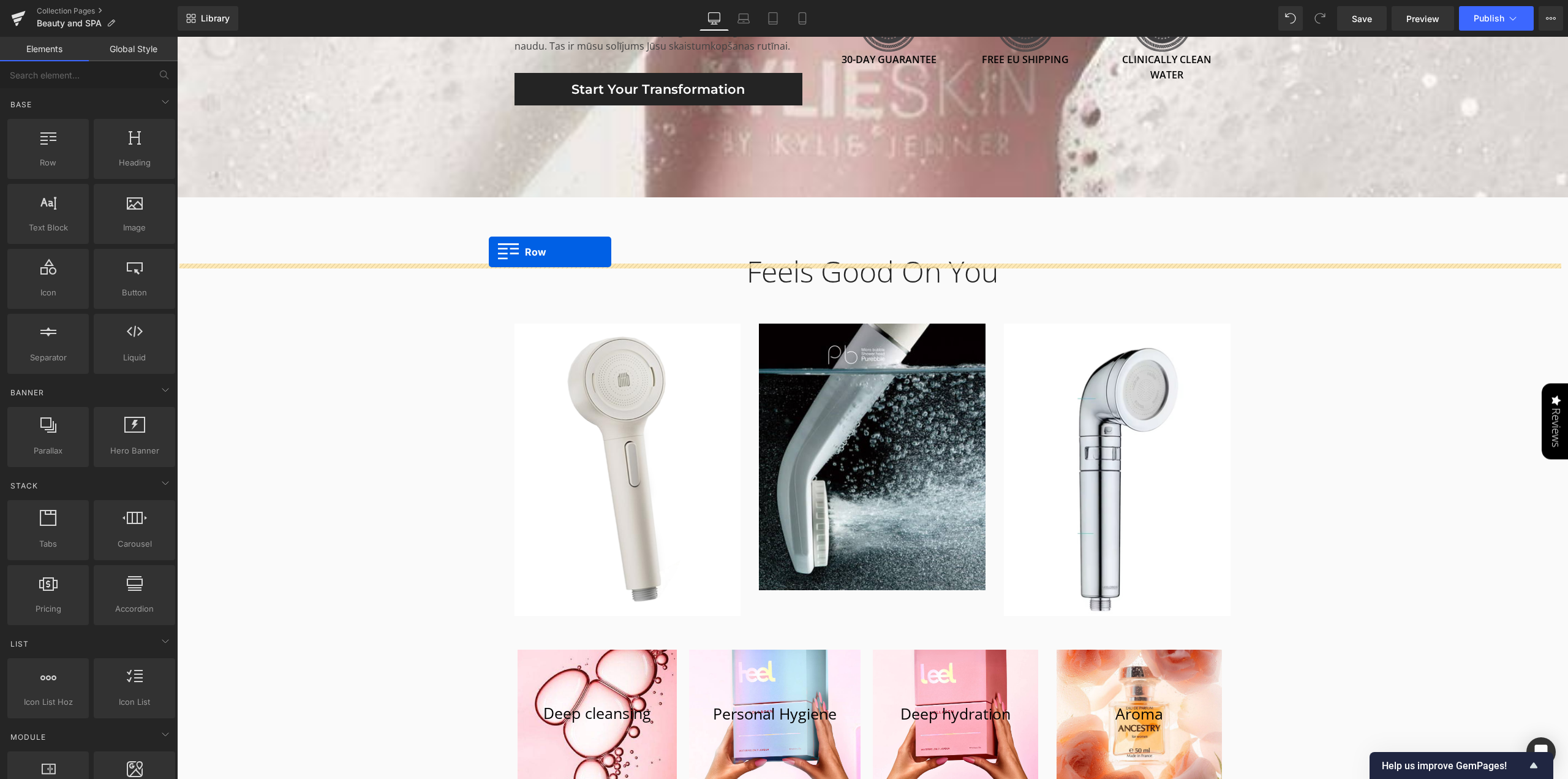
scroll to position [3311, 0]
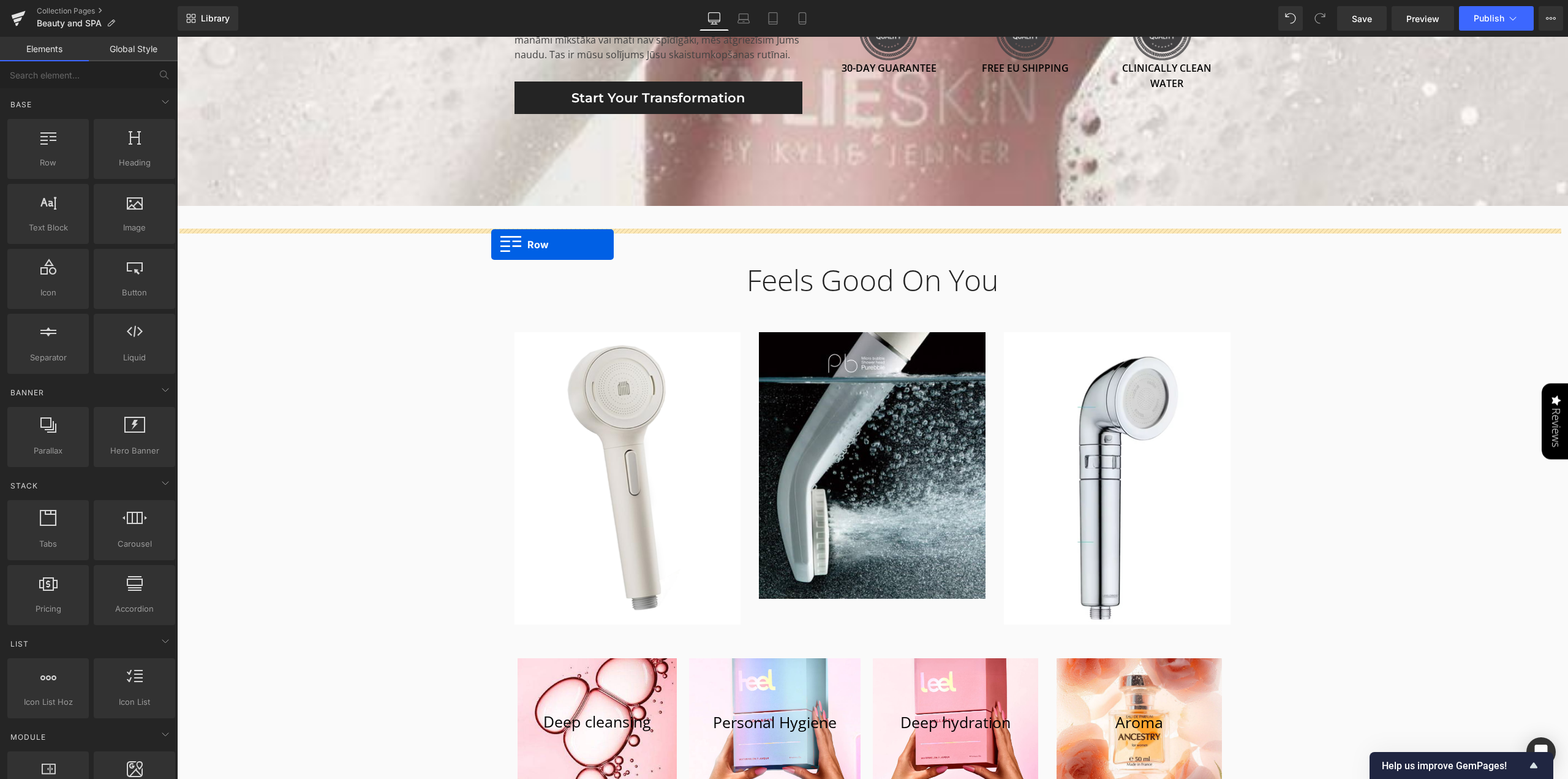
drag, startPoint x: 505, startPoint y: 314, endPoint x: 491, endPoint y: 245, distance: 70.4
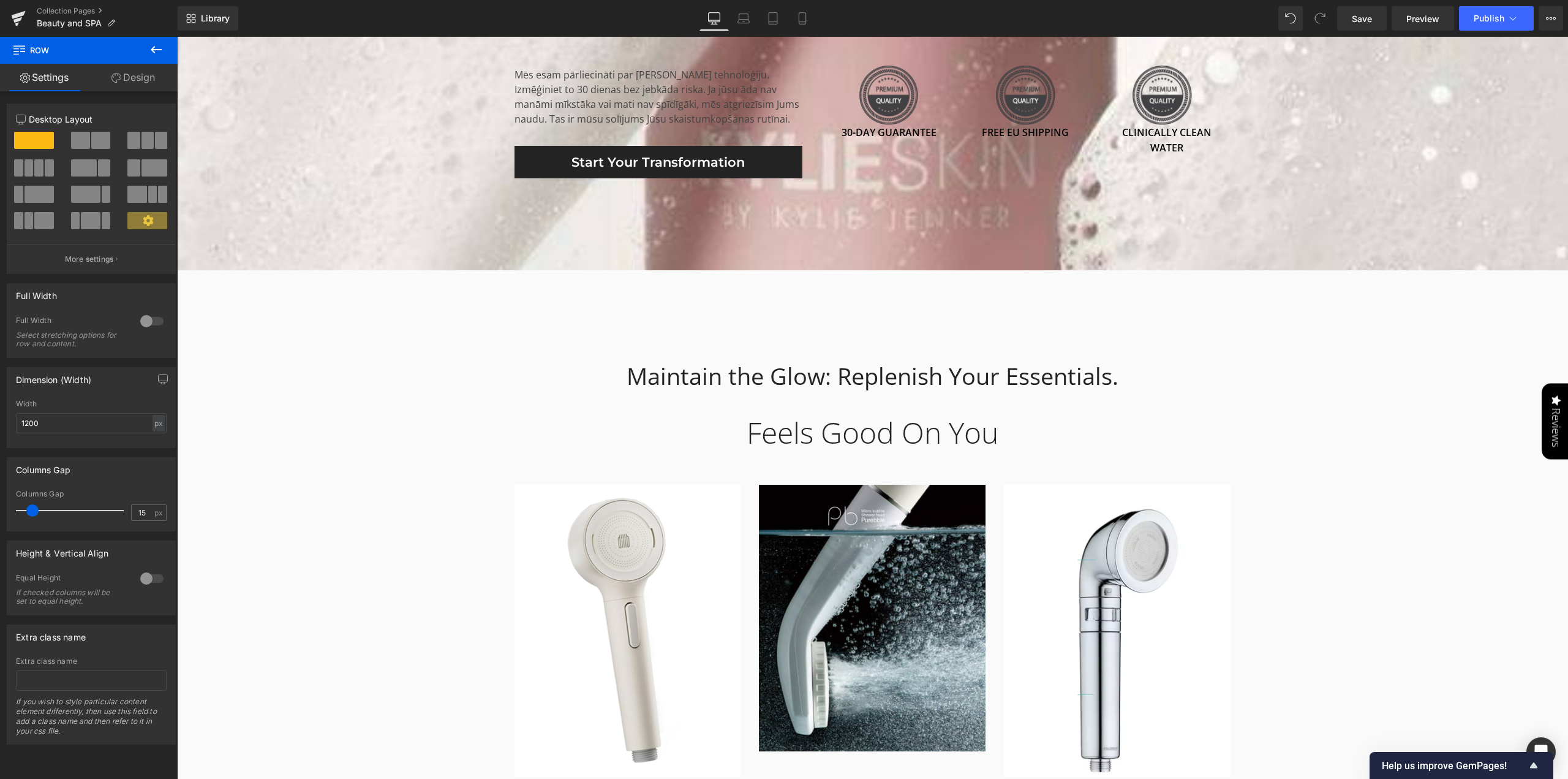
scroll to position [3188, 0]
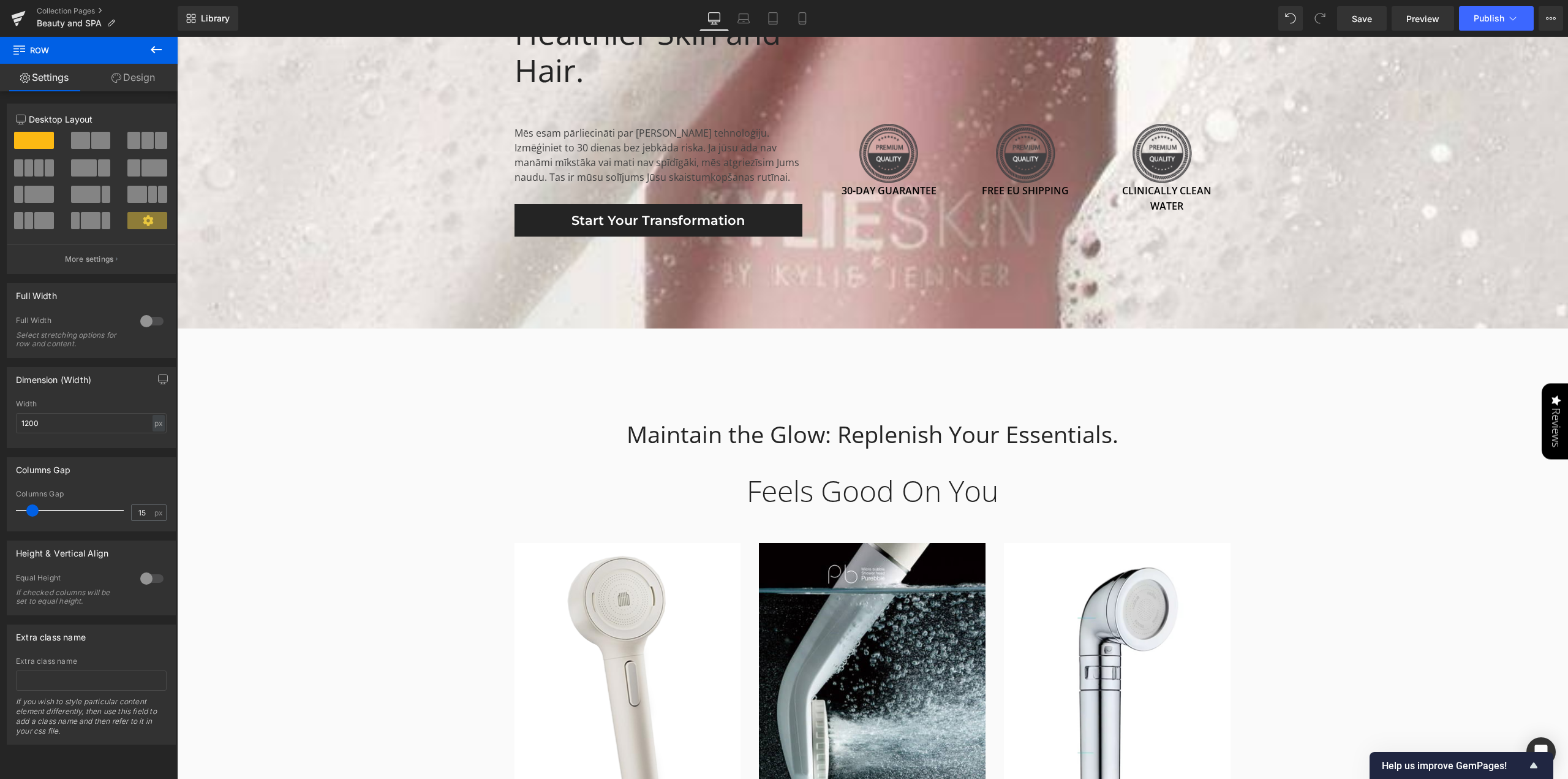
click at [154, 44] on icon at bounding box center [156, 50] width 15 height 15
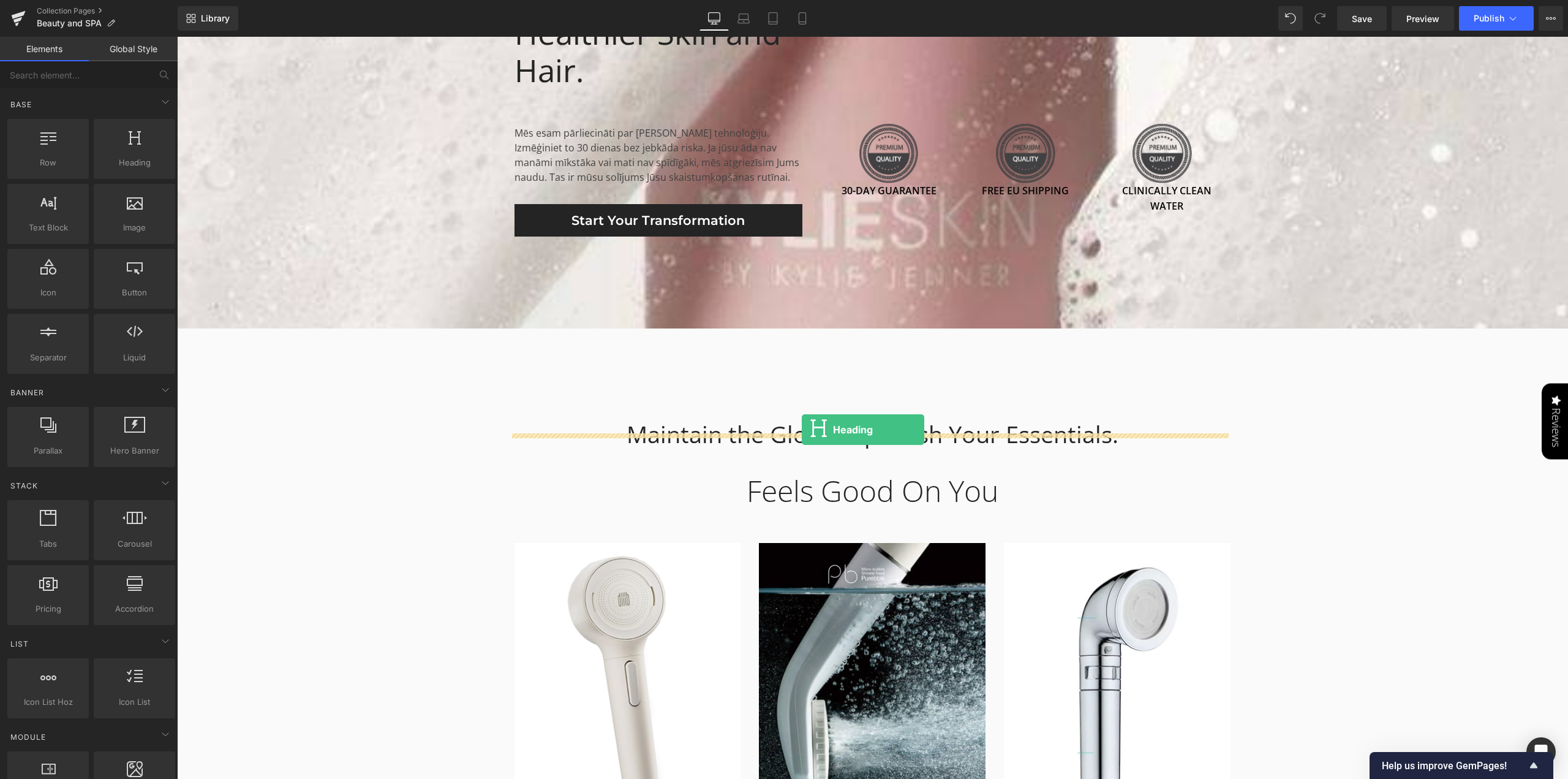
drag, startPoint x: 310, startPoint y: 185, endPoint x: 802, endPoint y: 430, distance: 549.6
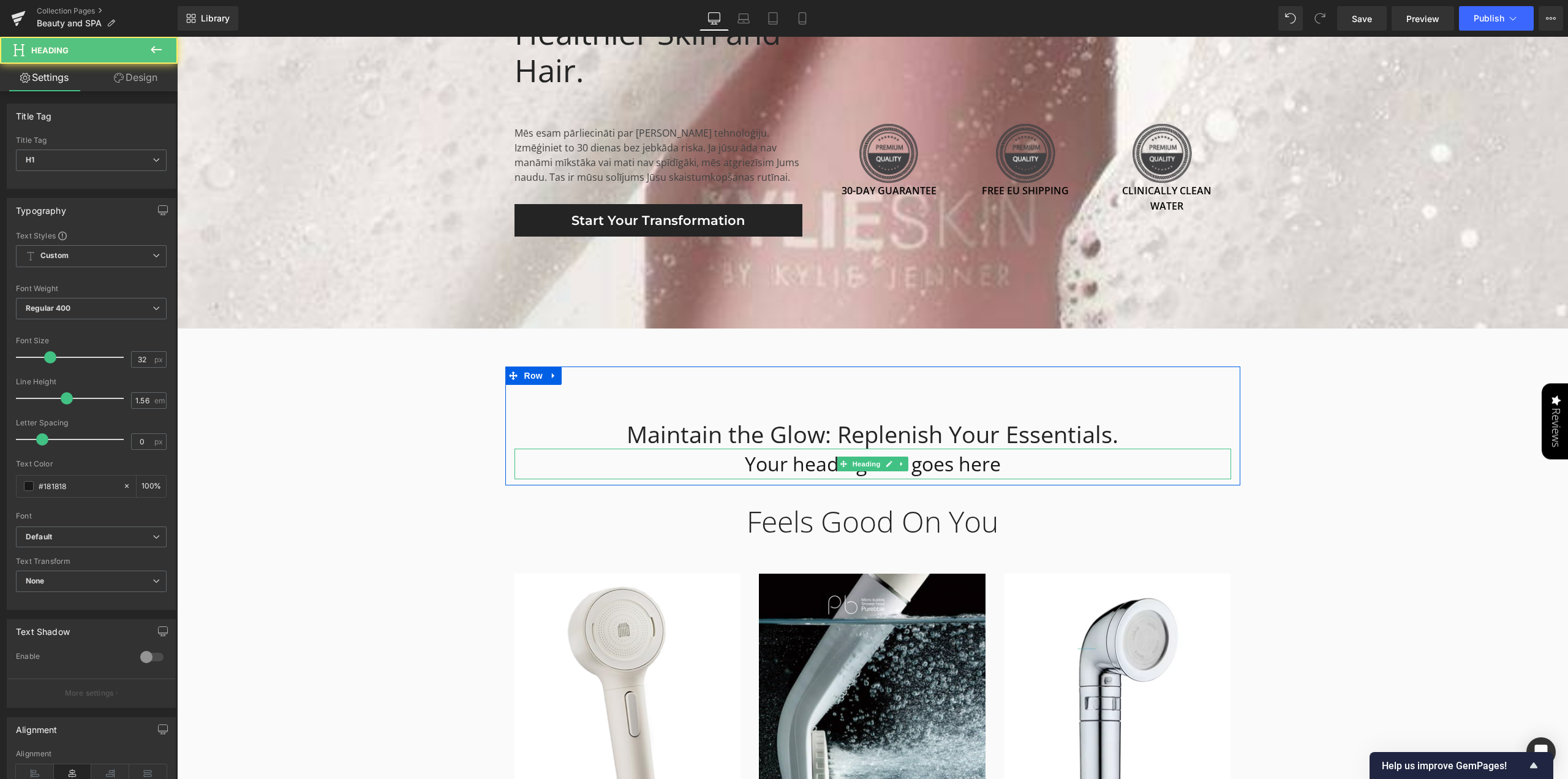
click at [979, 454] on h1 "Your heading text goes here" at bounding box center [873, 464] width 717 height 31
click at [980, 454] on h1 "Your heading text goes here" at bounding box center [873, 464] width 717 height 31
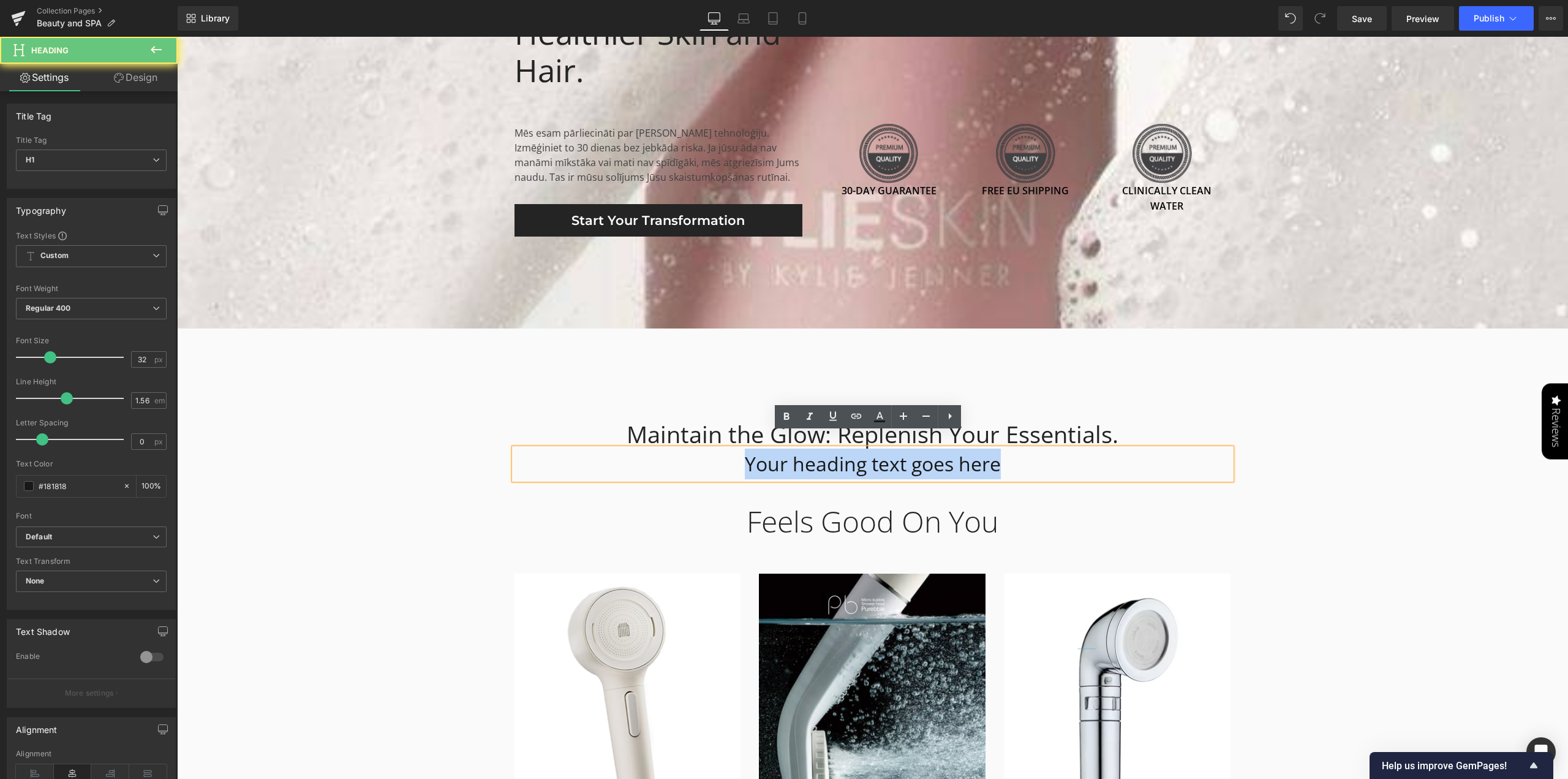
click at [980, 454] on h1 "Your heading text goes here" at bounding box center [873, 464] width 717 height 31
paste div
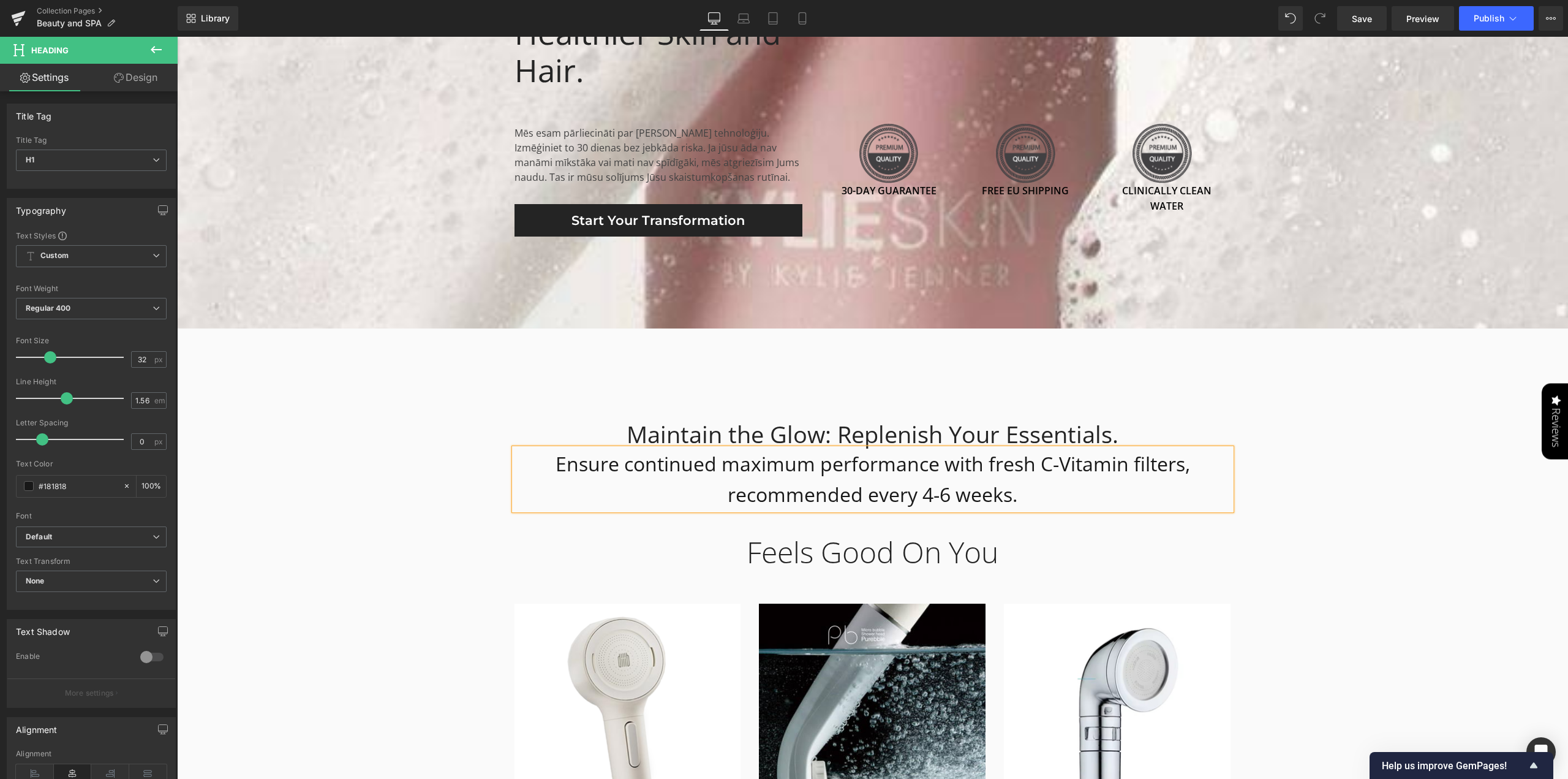
click at [1296, 494] on div "Leela — Beauty in Every Drop Heading Atvadieties no hlora. Iepazīstieties ar sa…" at bounding box center [873, 690] width 1392 height 7505
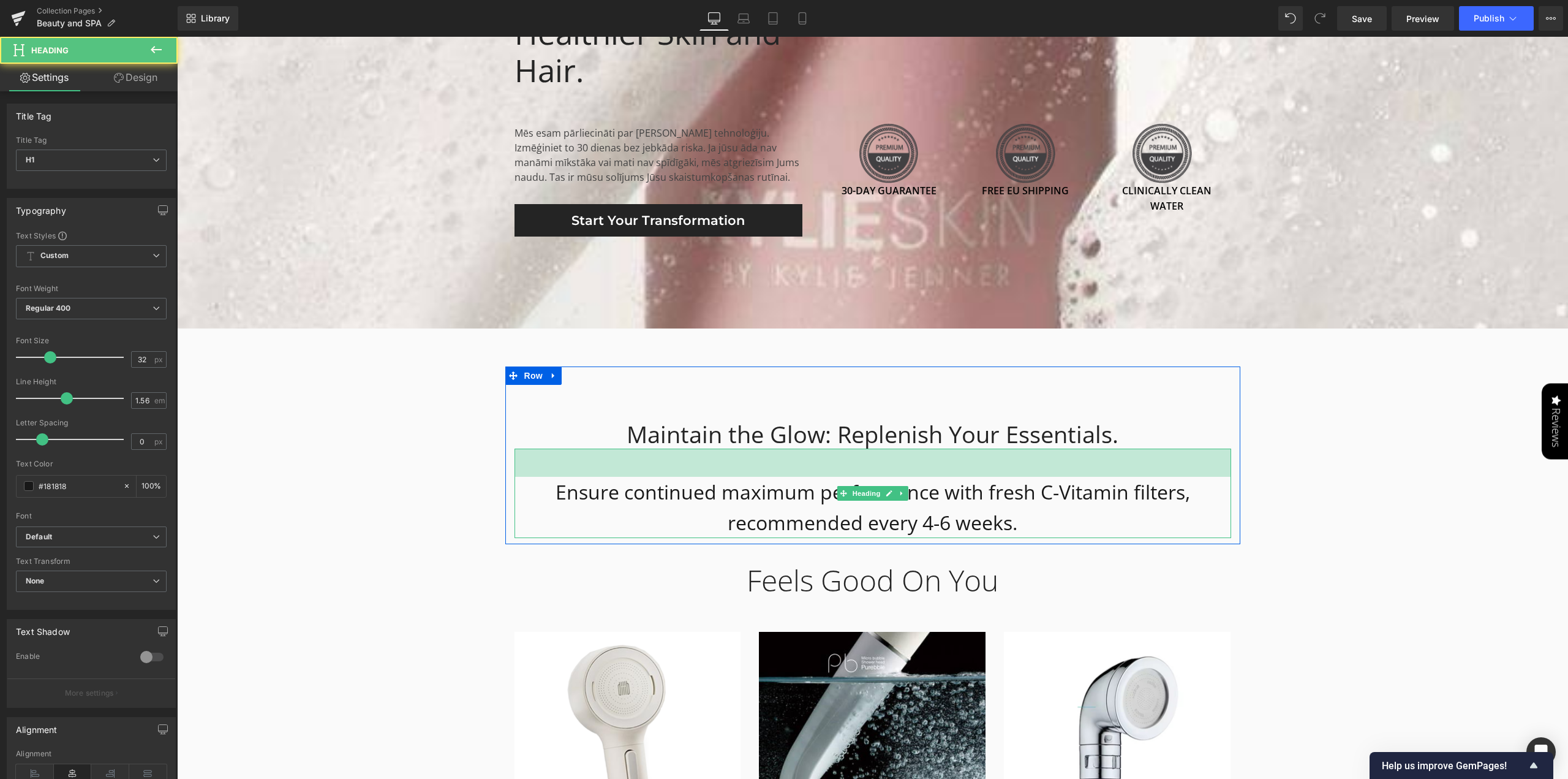
drag, startPoint x: 1102, startPoint y: 434, endPoint x: 1104, endPoint y: 463, distance: 29.1
click at [1104, 463] on div "Ensure continued maximum performance with fresh C-Vitamin filters, recommended …" at bounding box center [873, 494] width 717 height 89
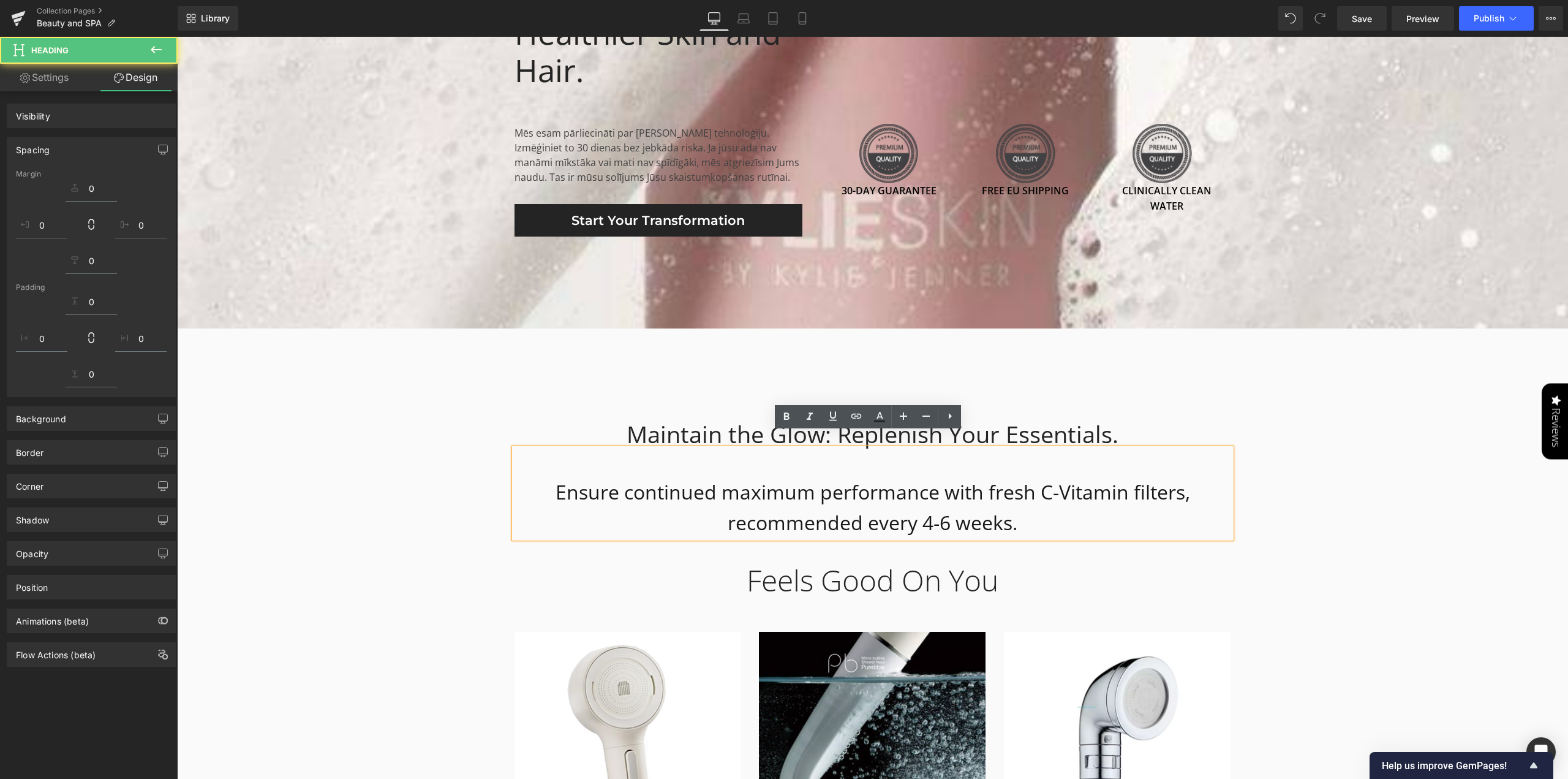
click at [1309, 505] on div "Leela — Beauty in Every Drop Heading Atvadieties no hlora. Iepazīstieties ar sa…" at bounding box center [873, 704] width 1392 height 7534
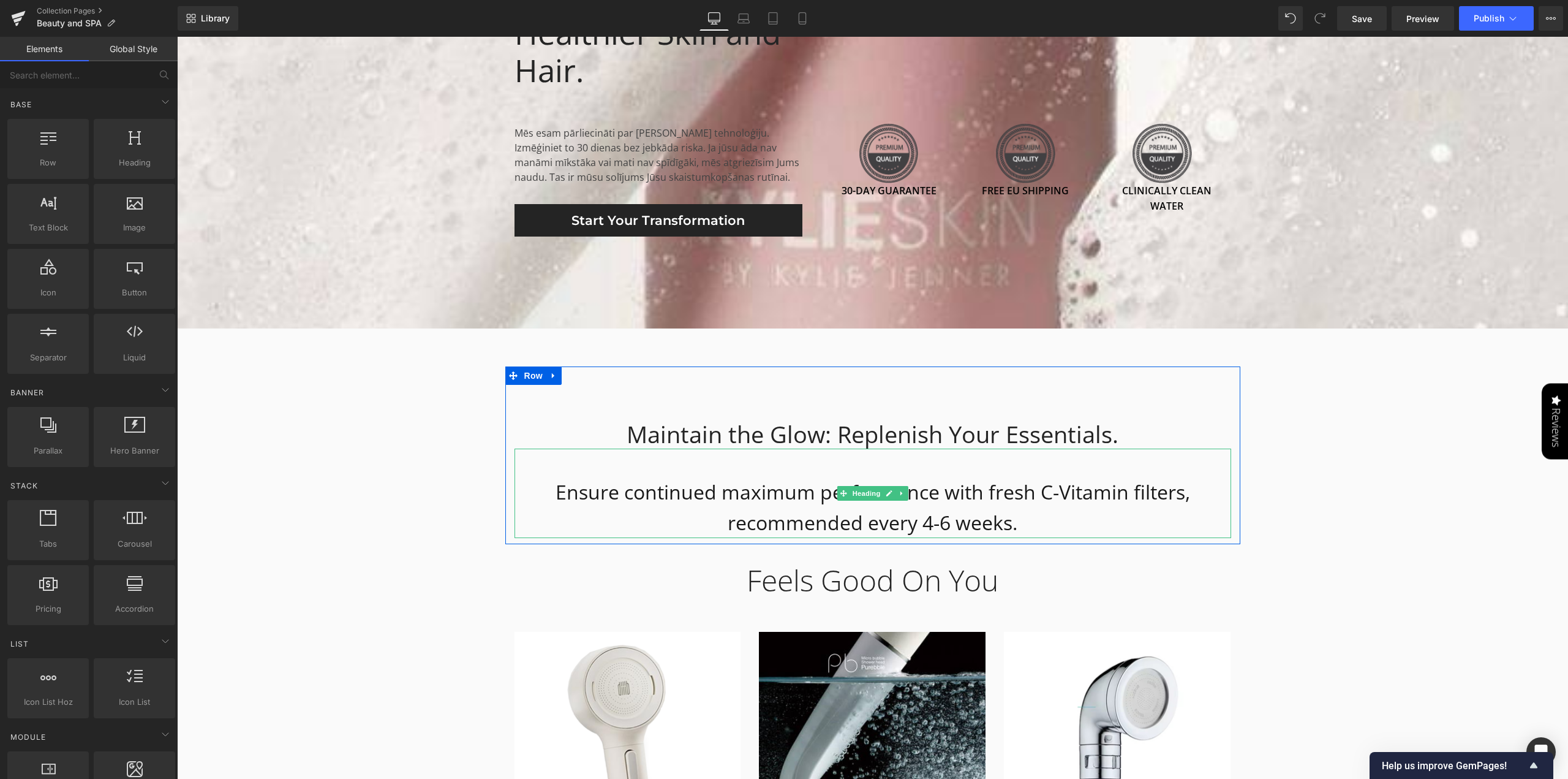
click at [1011, 502] on h1 "Ensure continued maximum performance with fresh C-Vitamin filters, recommended …" at bounding box center [873, 507] width 717 height 61
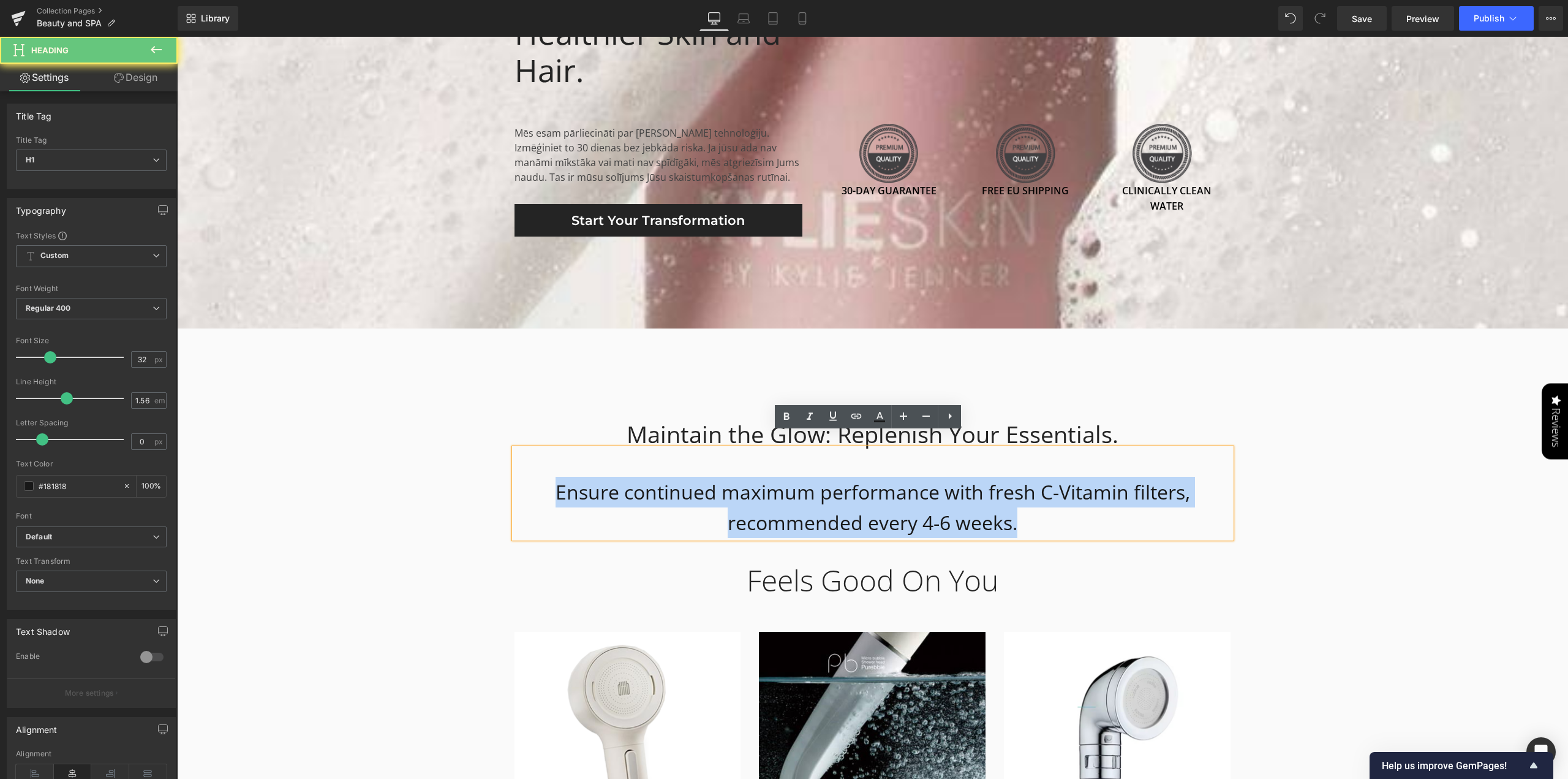
drag, startPoint x: 1017, startPoint y: 509, endPoint x: 21, endPoint y: 455, distance: 997.5
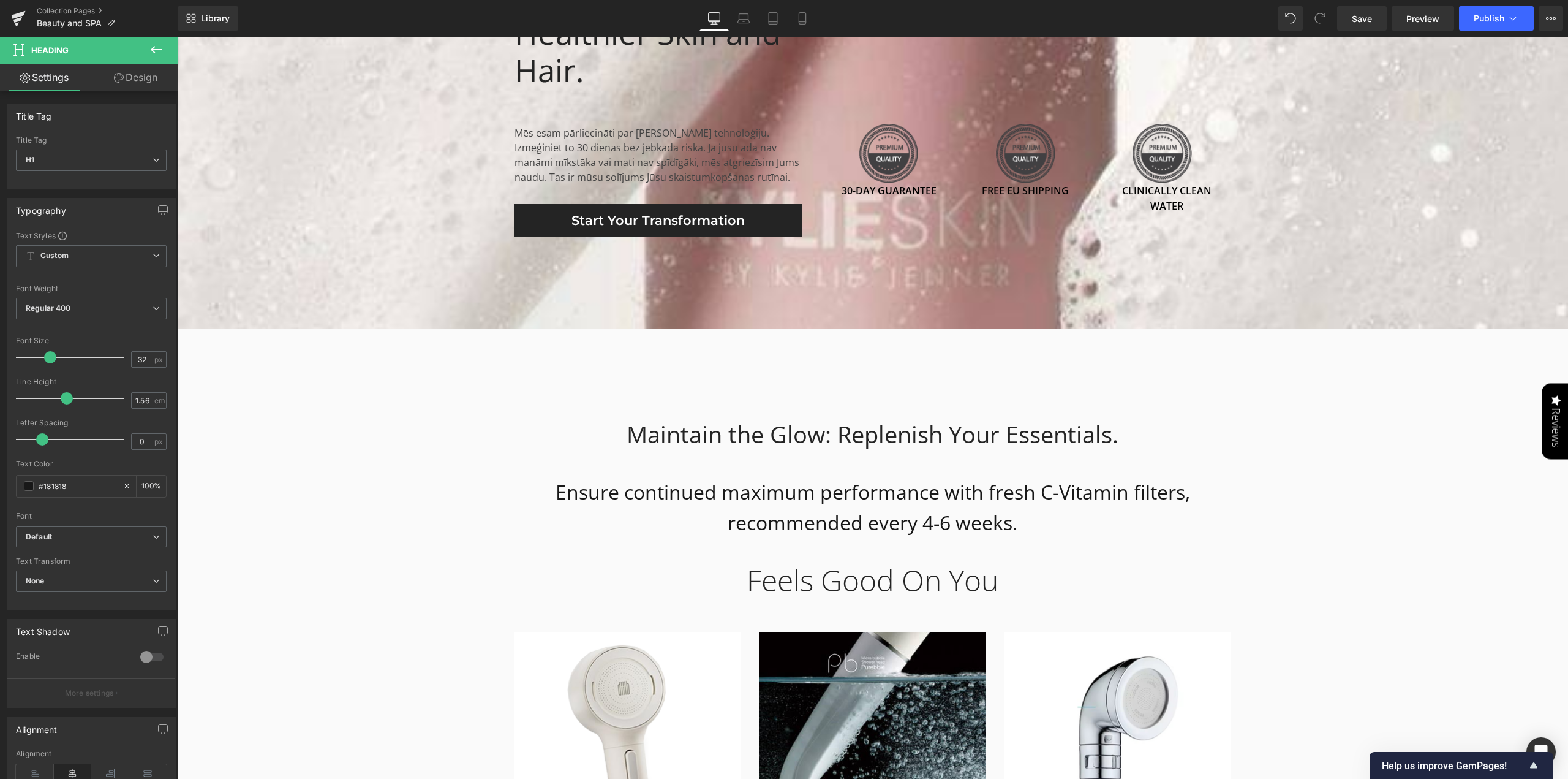
click at [1285, 537] on div "Leela — Beauty in Every Drop Heading Atvadieties no hlora. Iepazīstieties ar sa…" at bounding box center [873, 704] width 1392 height 7534
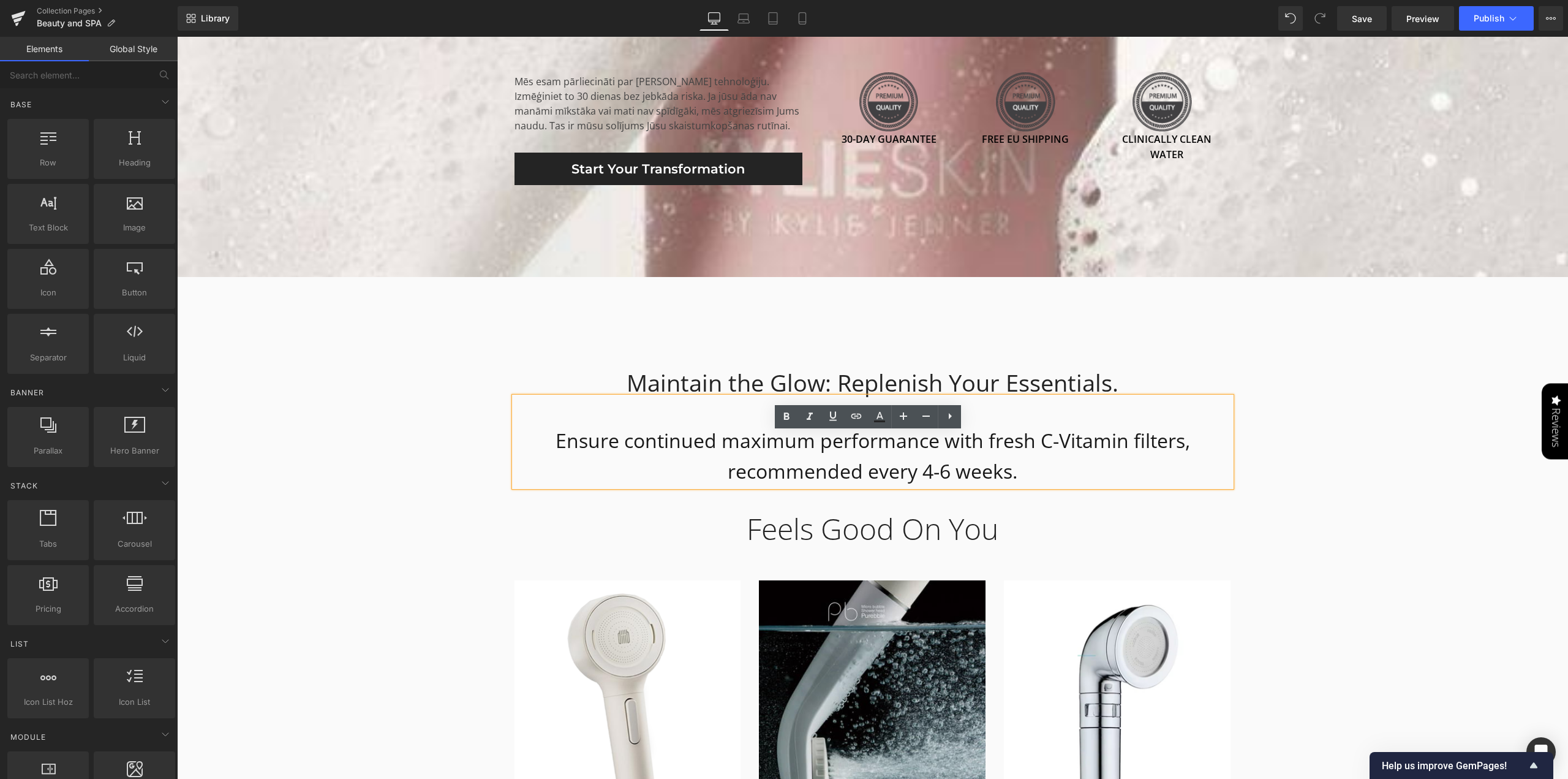
scroll to position [3311, 0]
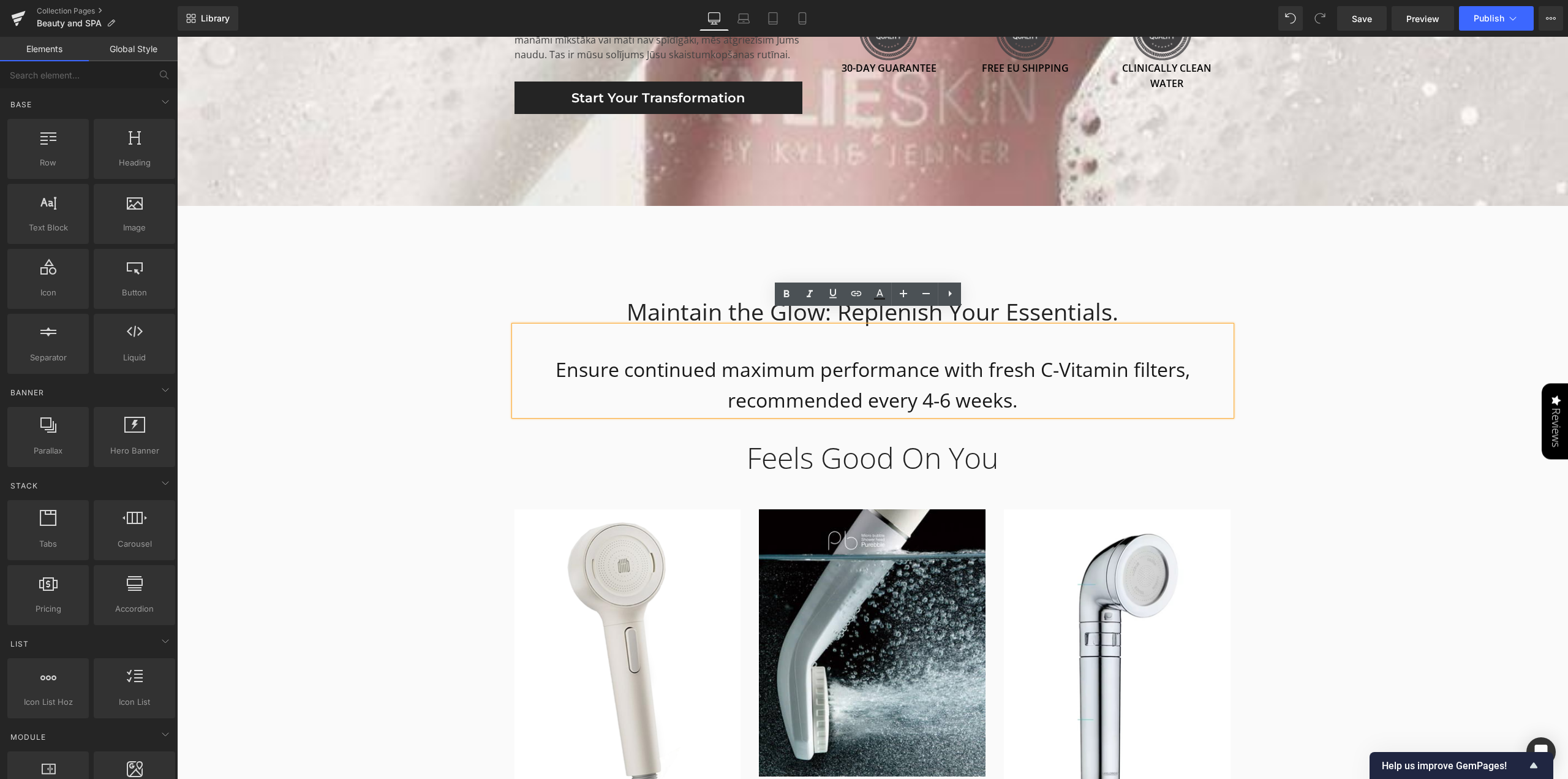
drag, startPoint x: 1374, startPoint y: 554, endPoint x: 1361, endPoint y: 554, distance: 13.0
click at [1372, 554] on div "Leela — Beauty in Every Drop Heading Atvadieties no hlora. Iepazīstieties ar sa…" at bounding box center [873, 582] width 1392 height 7534
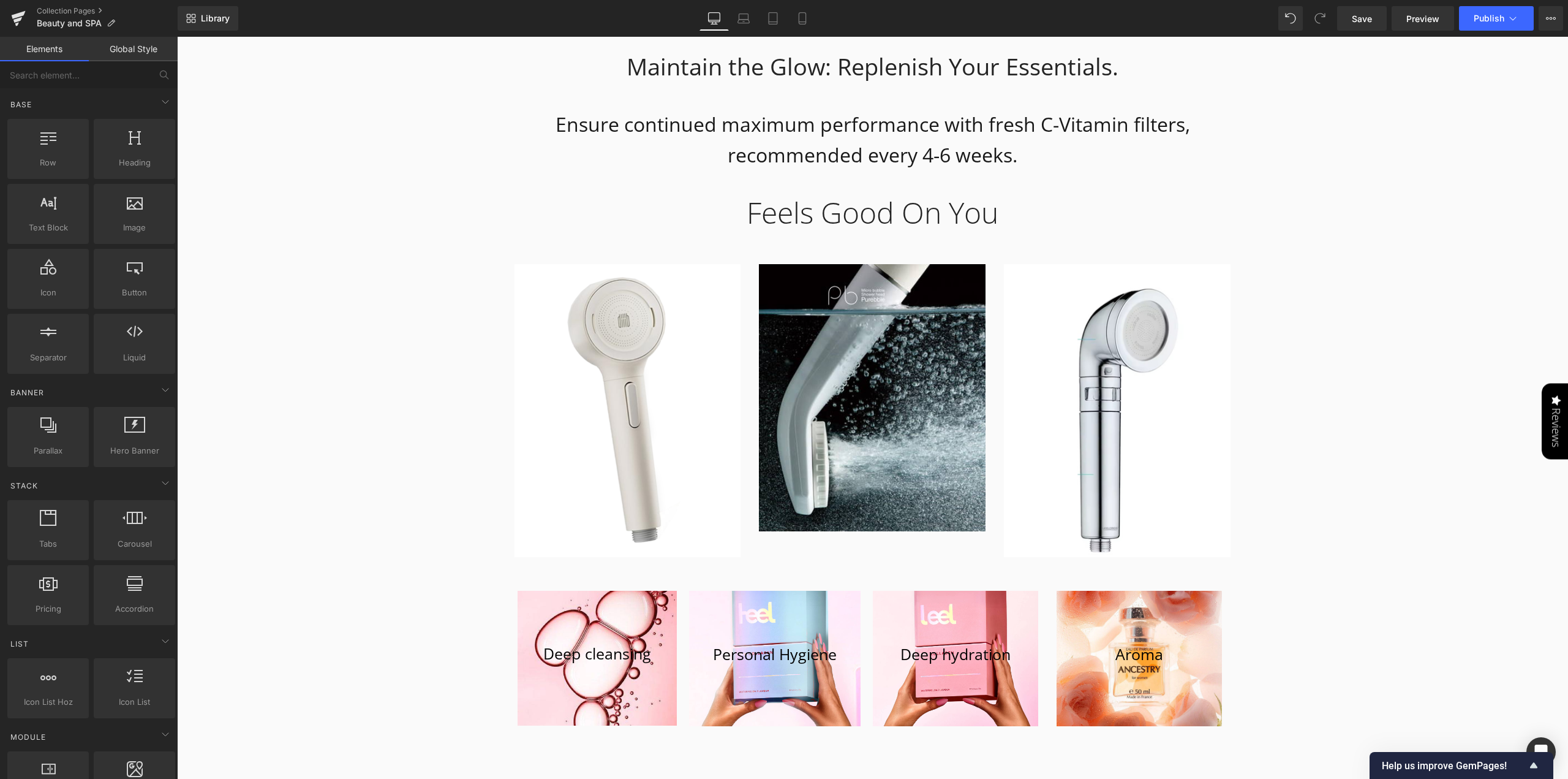
scroll to position [3800, 0]
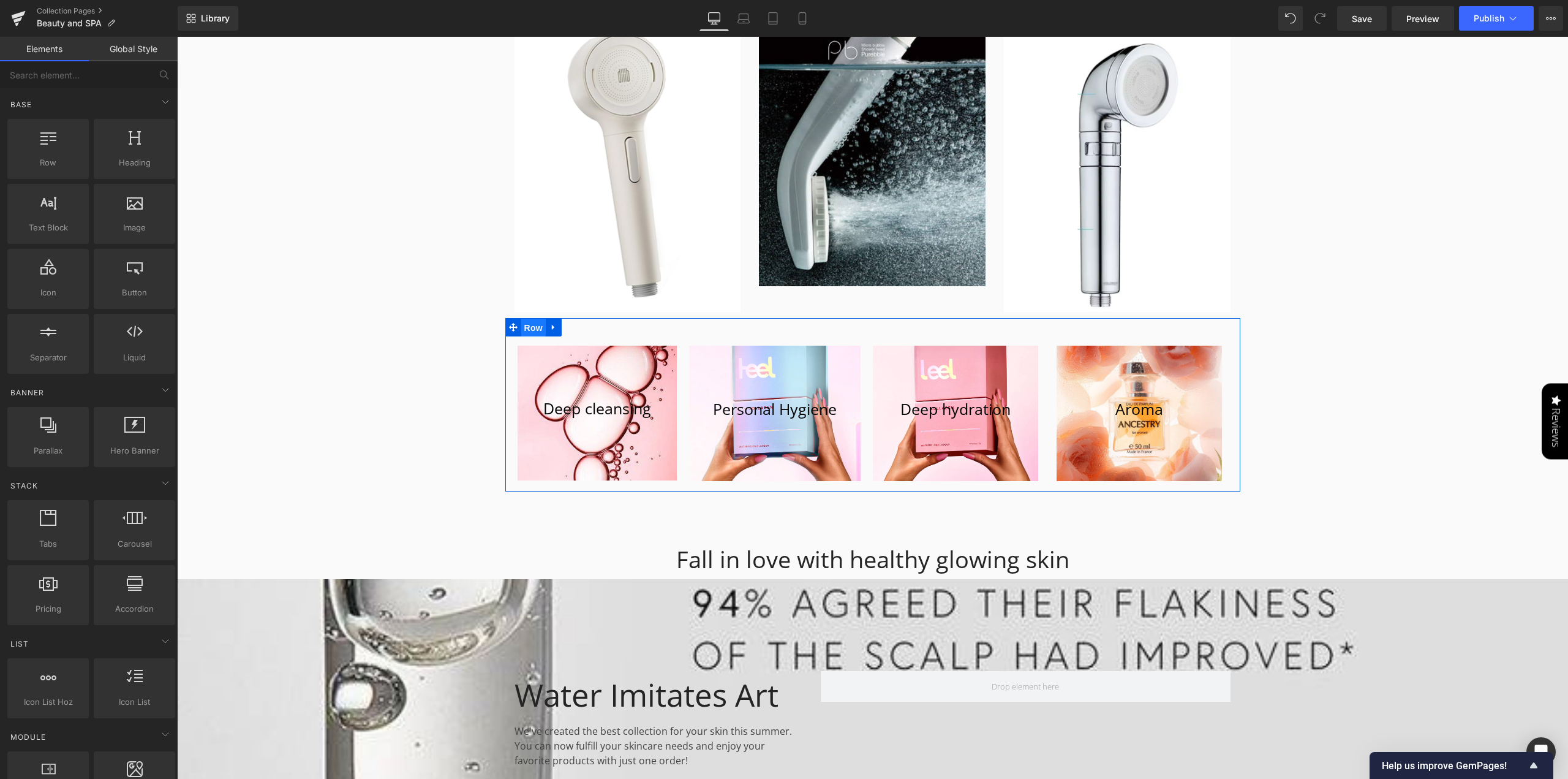
click at [527, 319] on span "Row" at bounding box center [533, 328] width 25 height 18
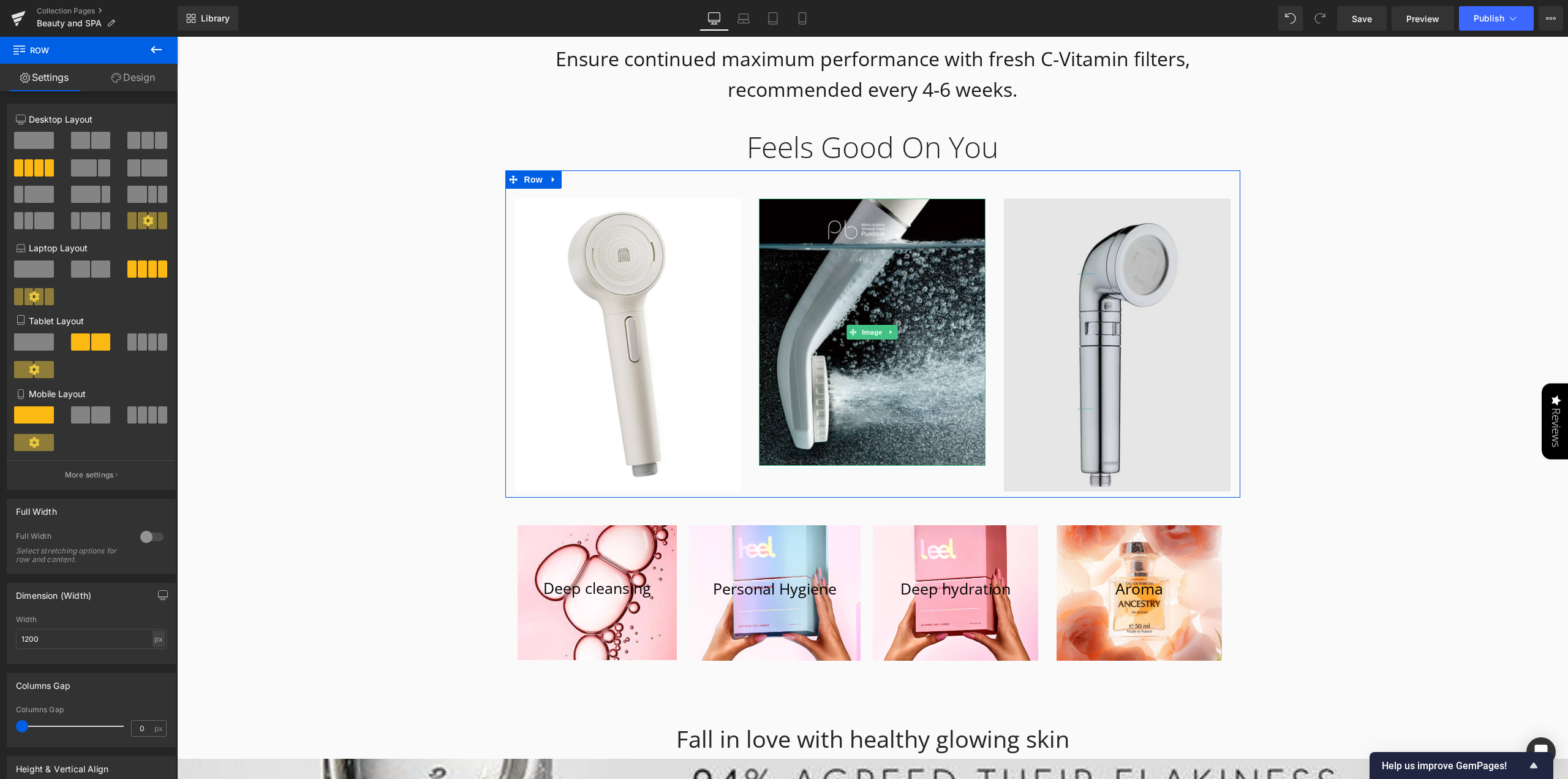
scroll to position [3556, 0]
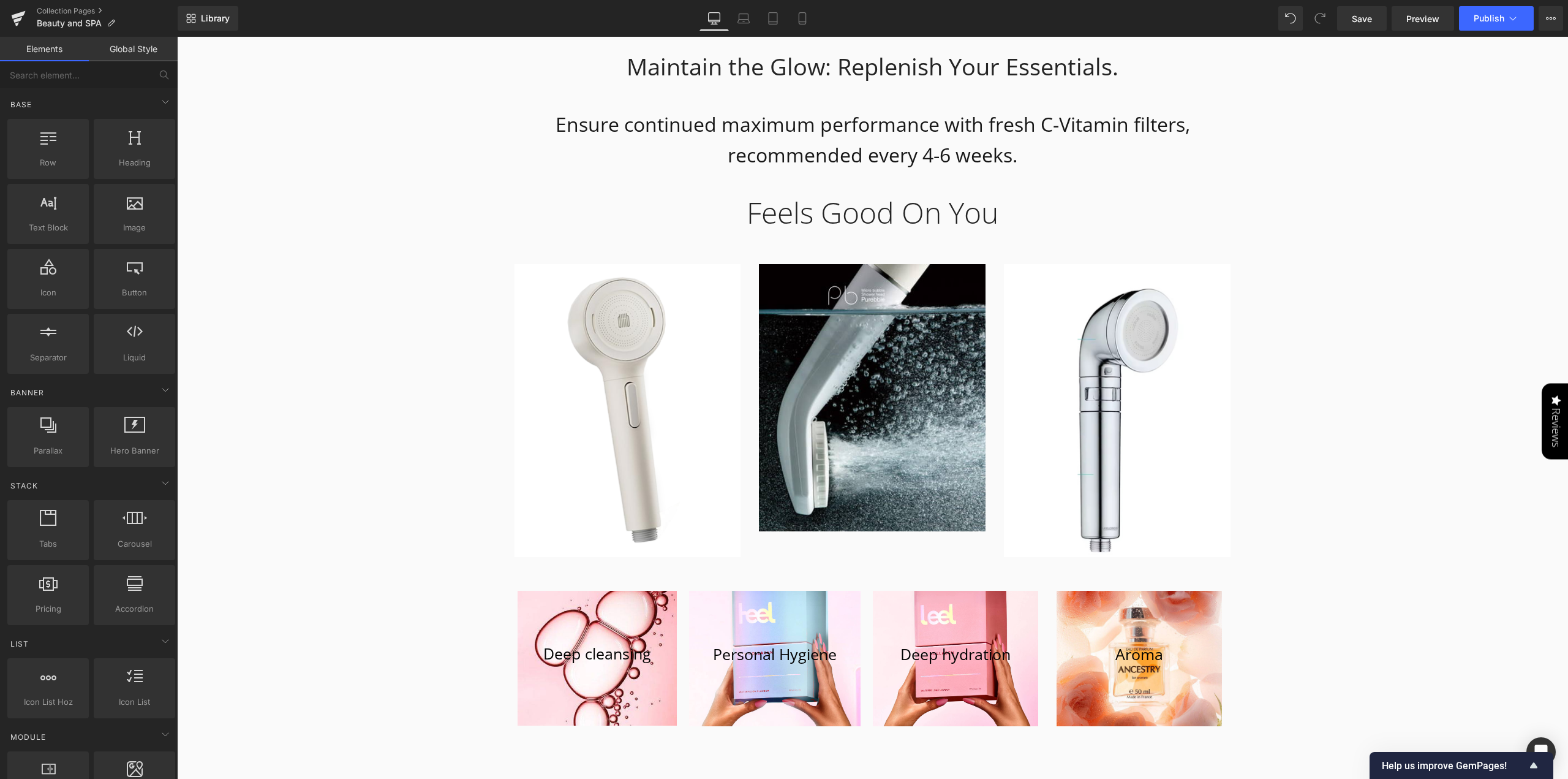
click at [1278, 326] on div "Leela — Beauty in Every Drop Heading Atvadieties no hlora. Iepazīstieties ar sa…" at bounding box center [873, 336] width 1392 height 7534
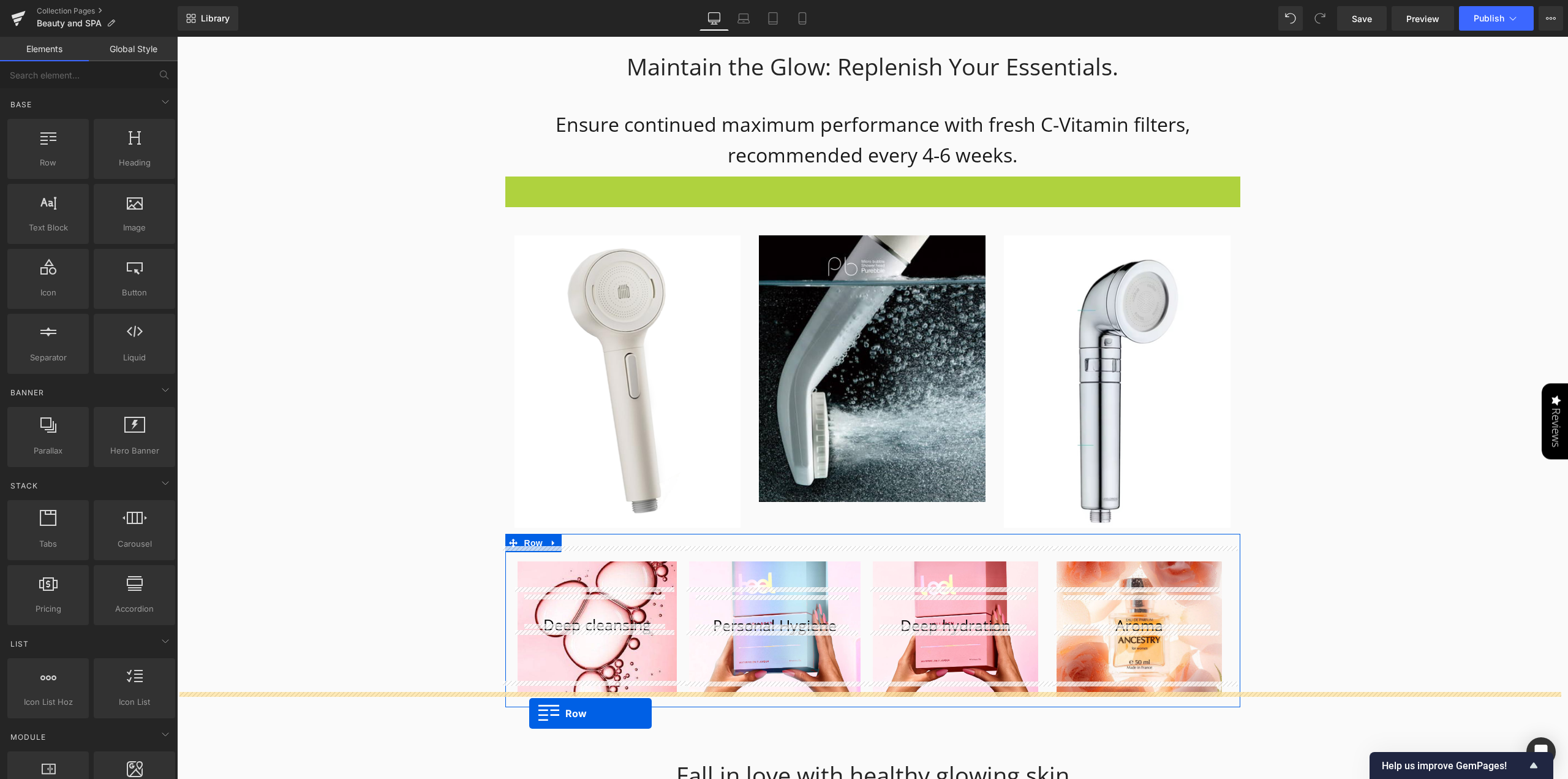
drag, startPoint x: 507, startPoint y: 168, endPoint x: 530, endPoint y: 714, distance: 546.5
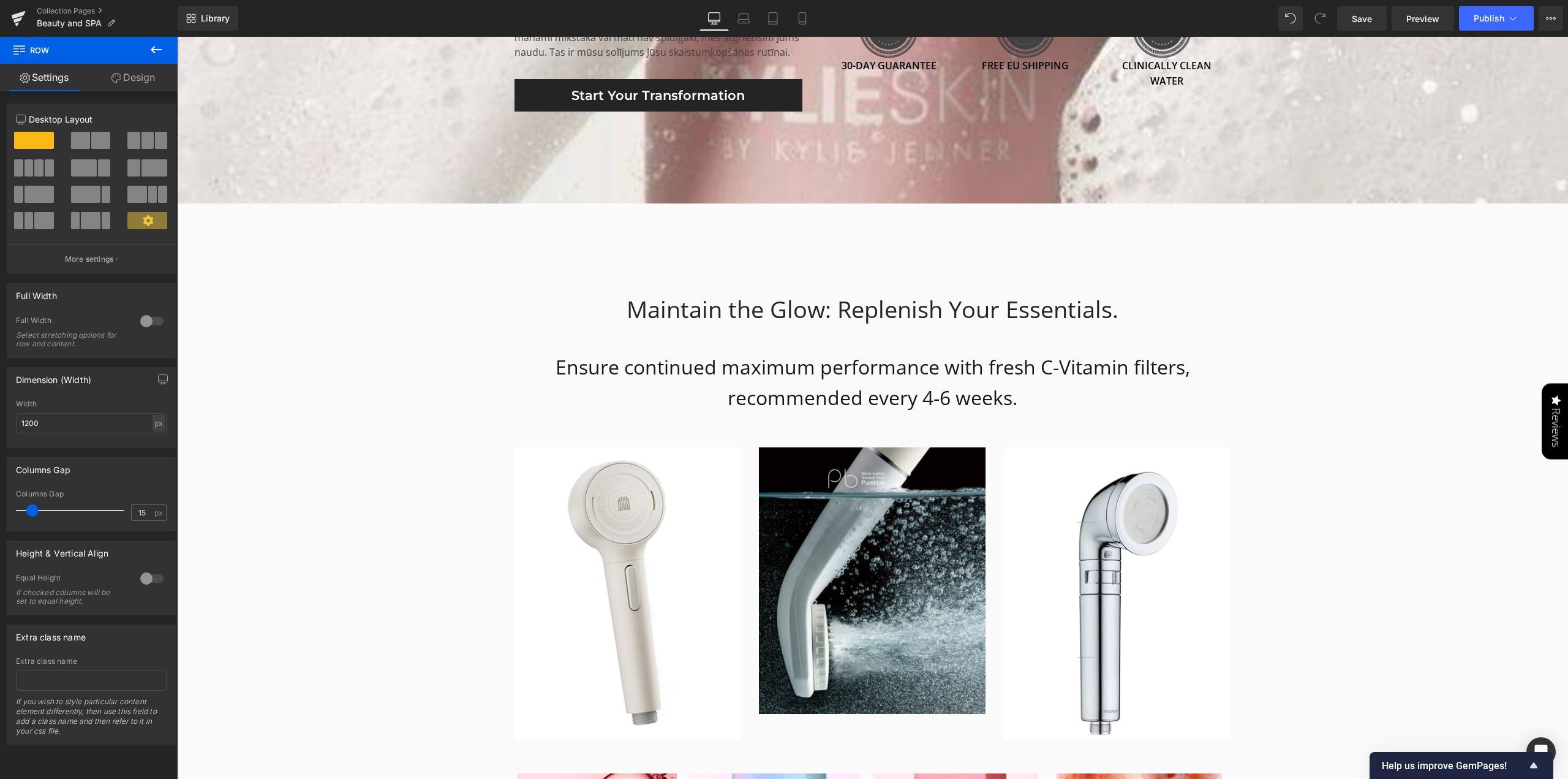
scroll to position [3249, 0]
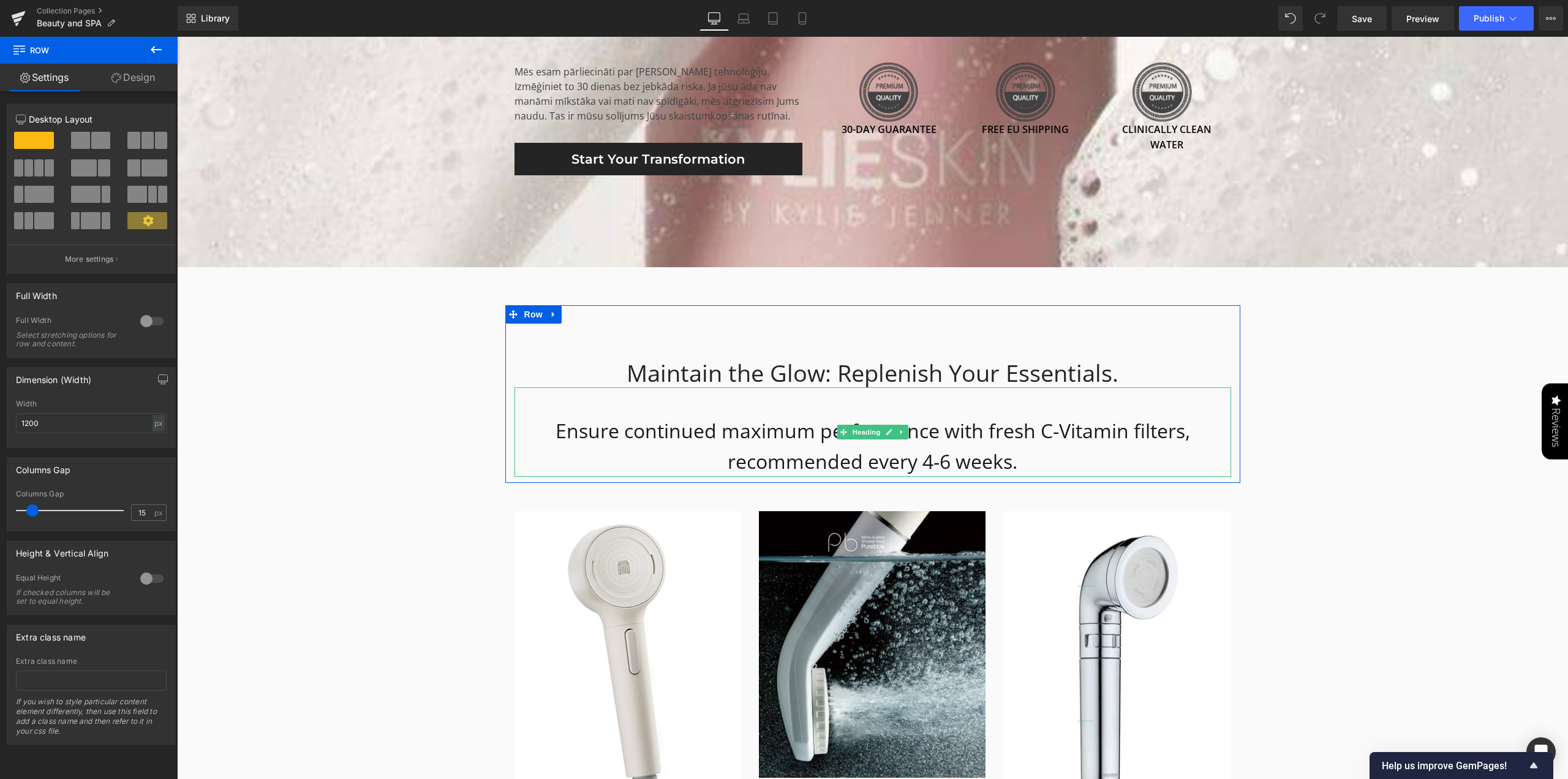
click at [668, 420] on h1 "Ensure continued maximum performance with fresh C-Vitamin filters, recommended …" at bounding box center [873, 445] width 717 height 61
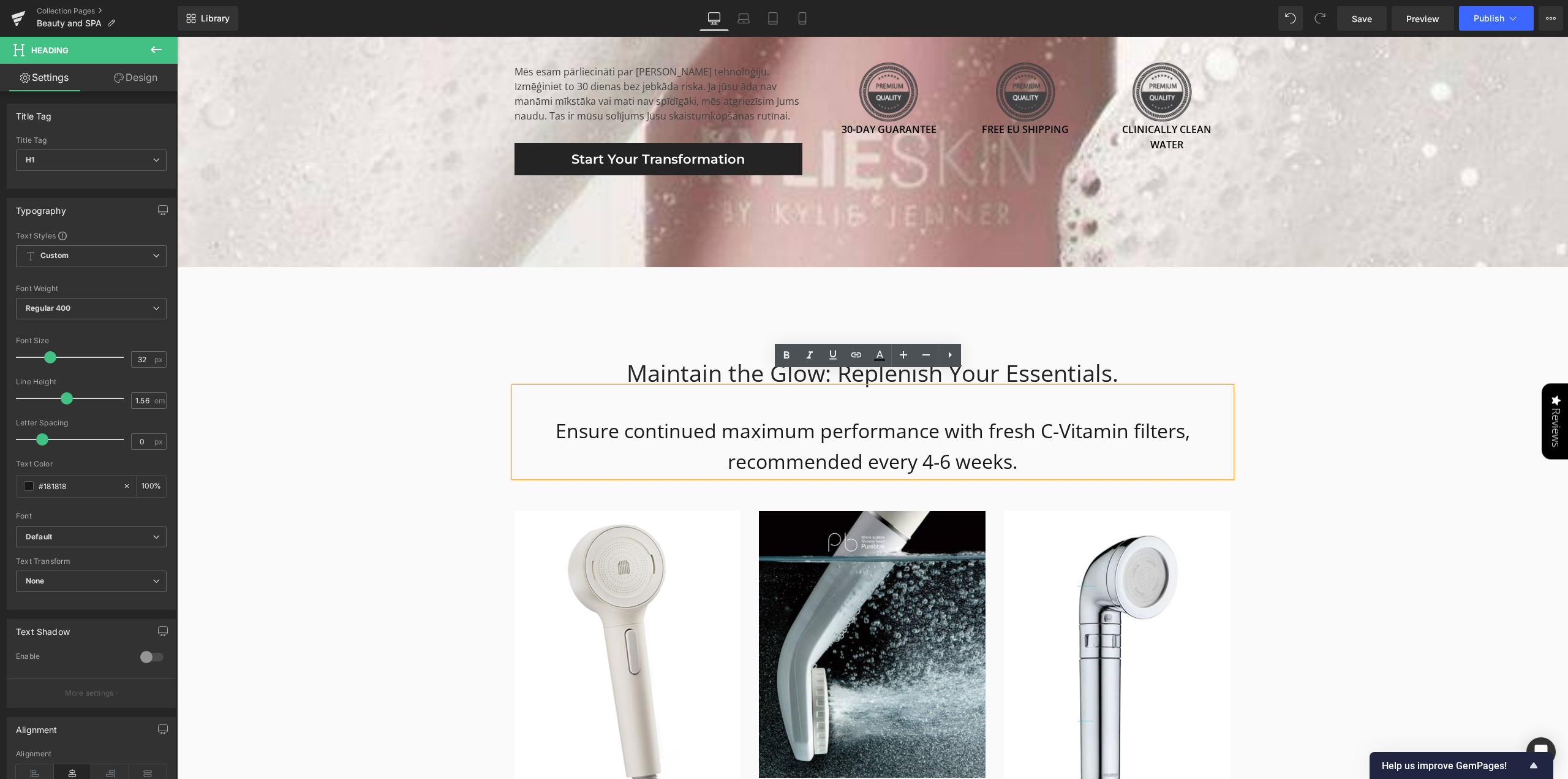
click at [1317, 504] on div "Leela — Beauty in Every Drop Heading Atvadieties no hlora. Iepazīstieties ar sa…" at bounding box center [873, 643] width 1392 height 7534
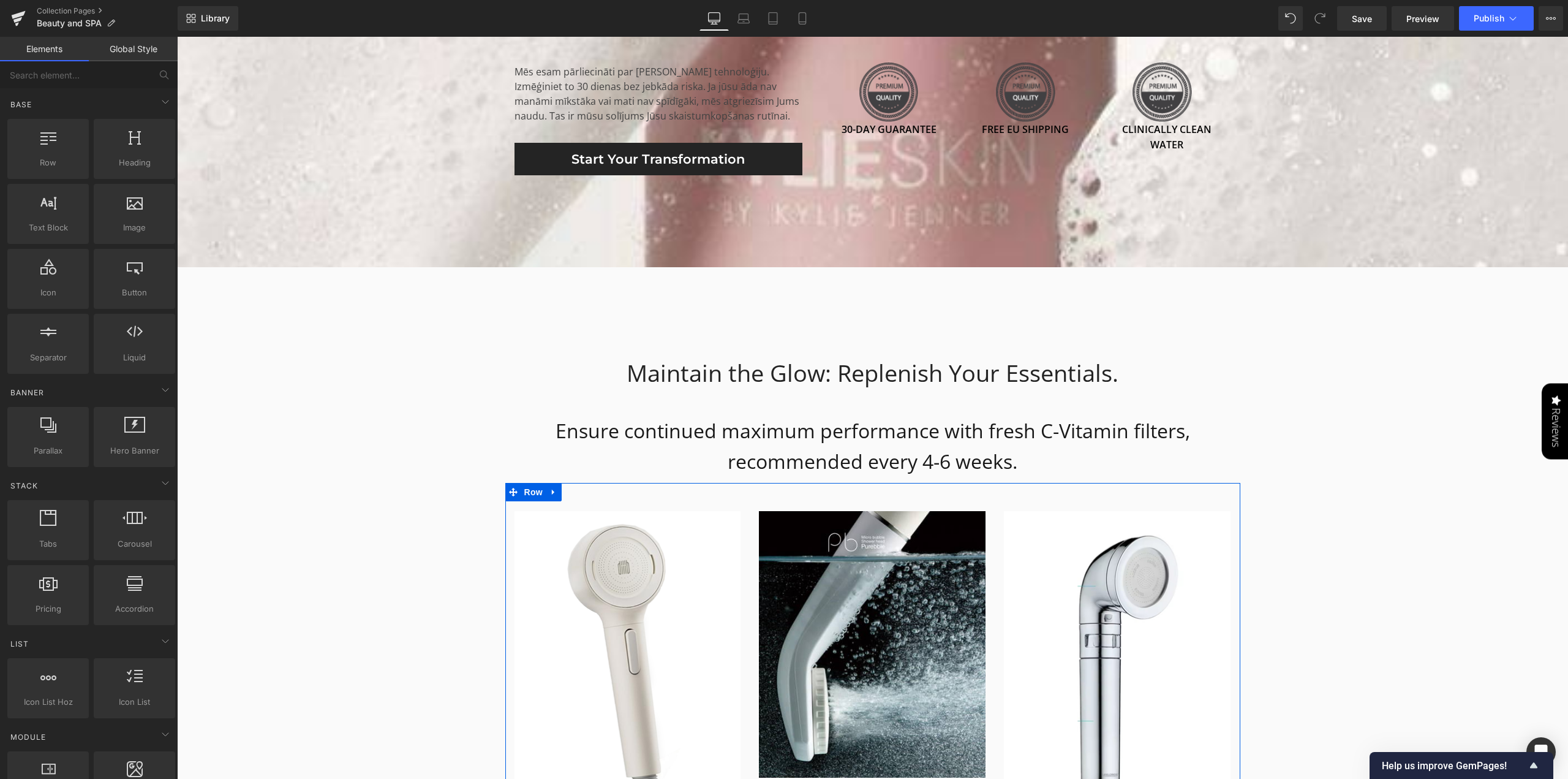
drag, startPoint x: 533, startPoint y: 479, endPoint x: 373, endPoint y: 304, distance: 237.1
click at [533, 483] on span "Row" at bounding box center [533, 492] width 25 height 18
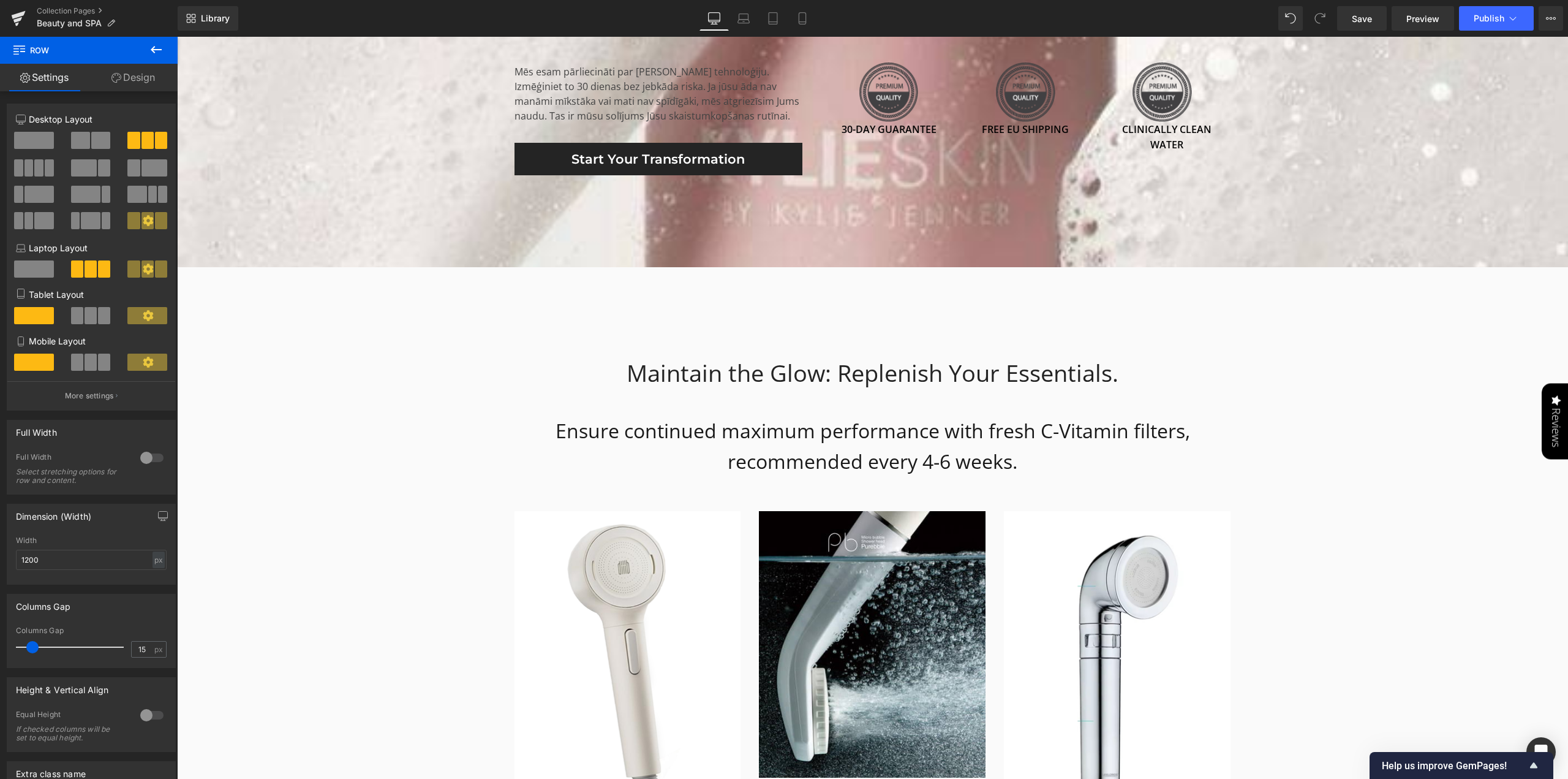
click at [159, 54] on icon at bounding box center [156, 50] width 15 height 15
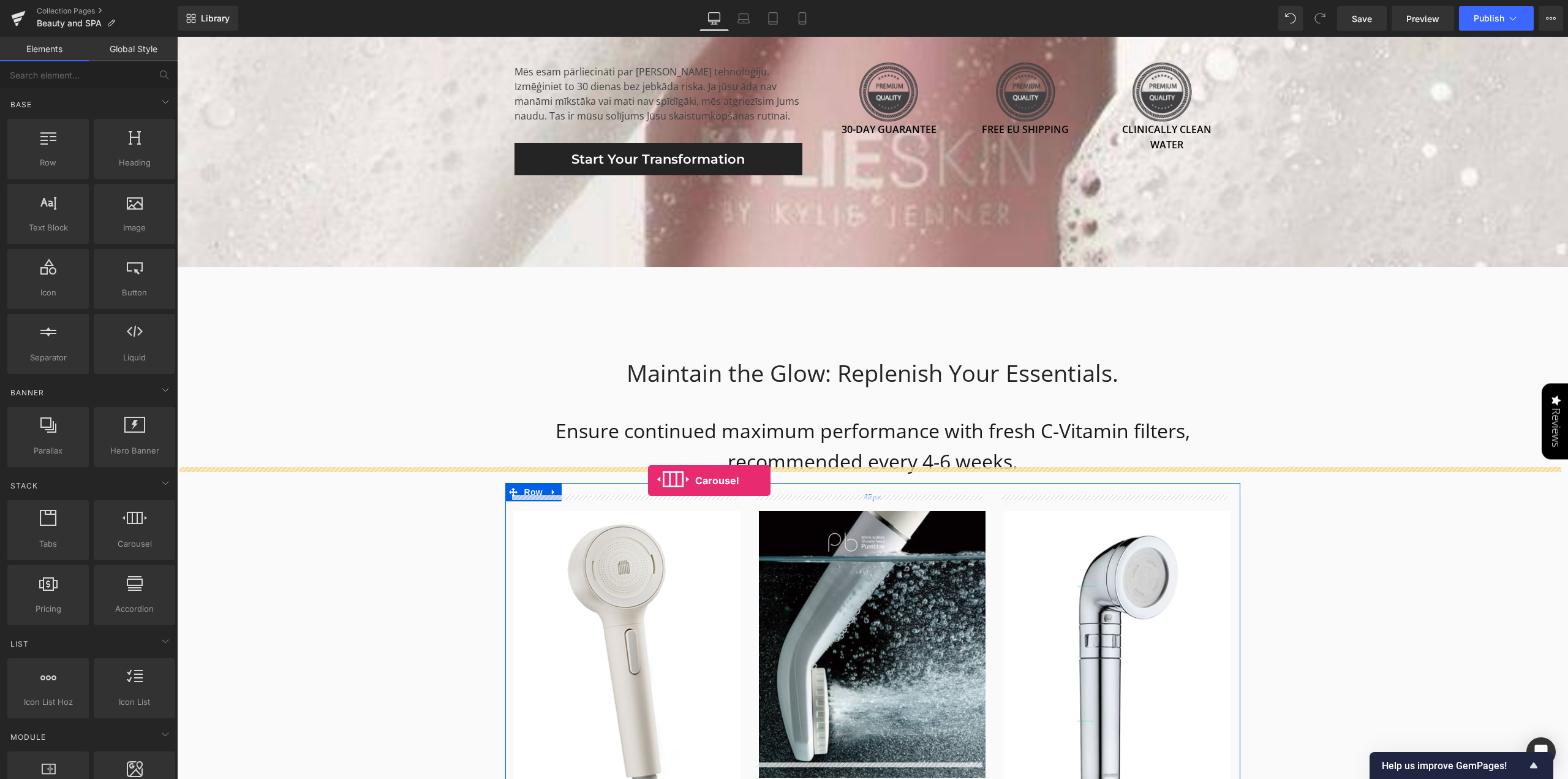
drag, startPoint x: 307, startPoint y: 556, endPoint x: 649, endPoint y: 481, distance: 350.1
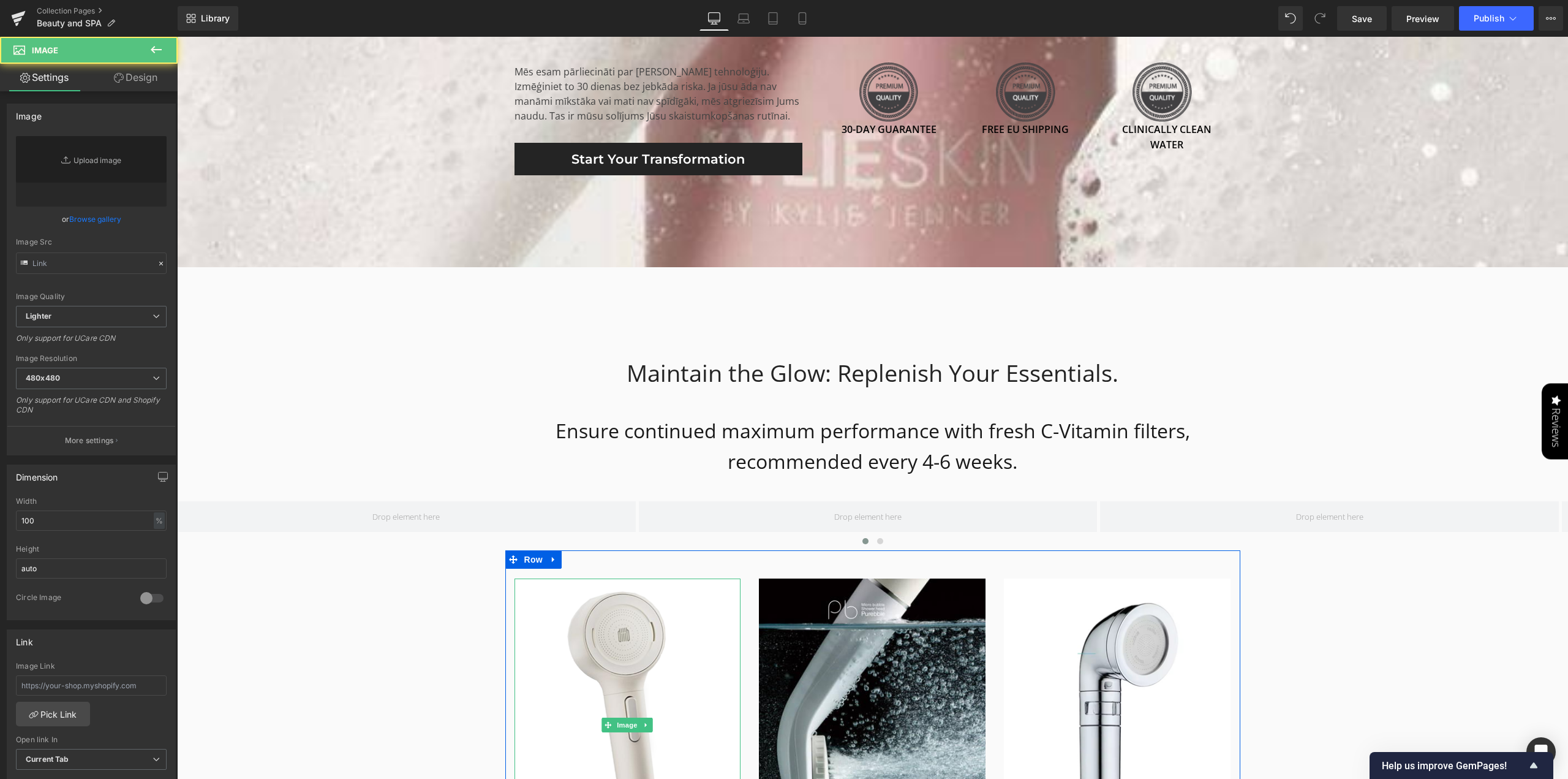
type input "[URL][DOMAIN_NAME]"
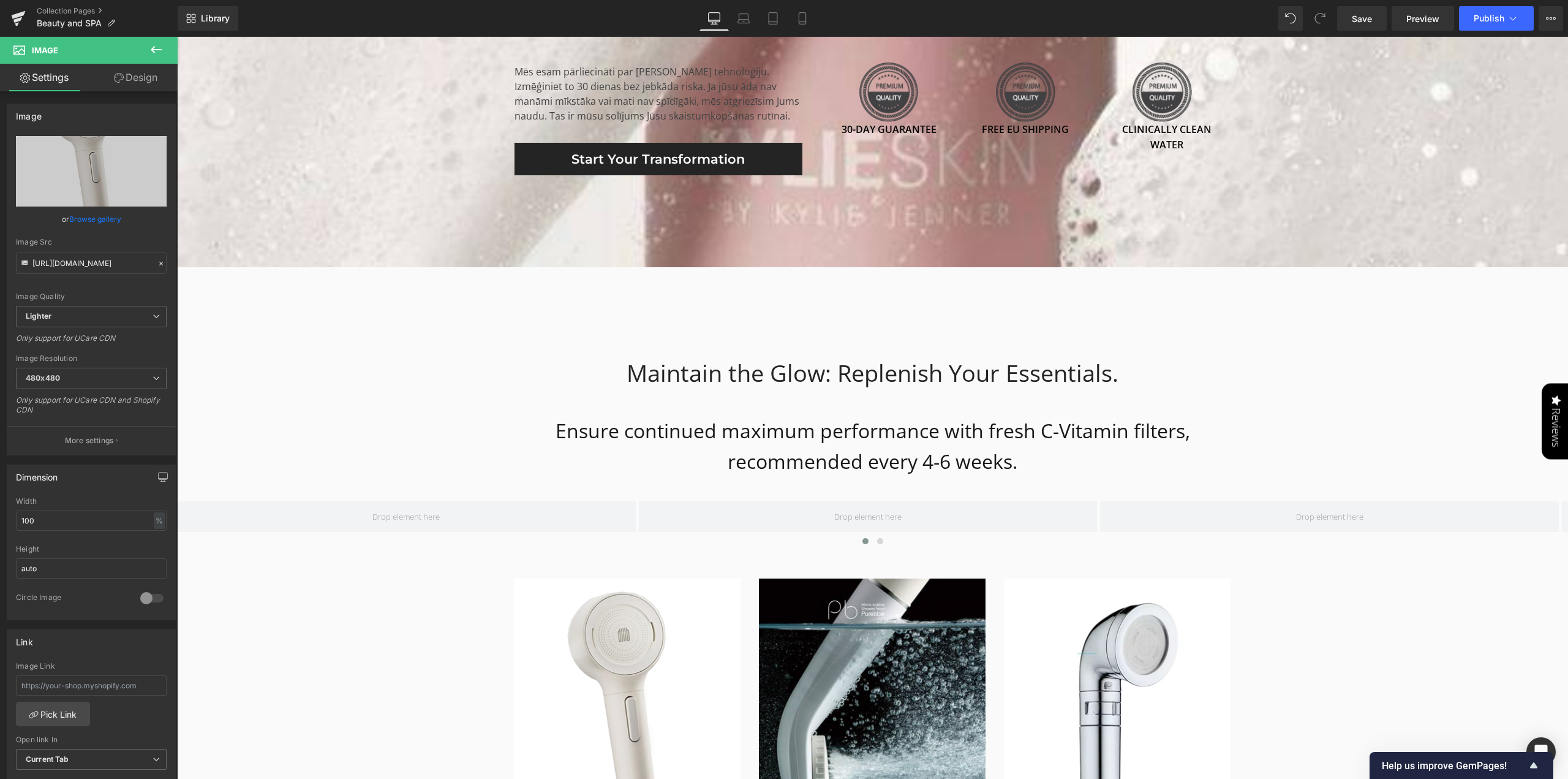
click at [154, 52] on icon at bounding box center [156, 50] width 11 height 7
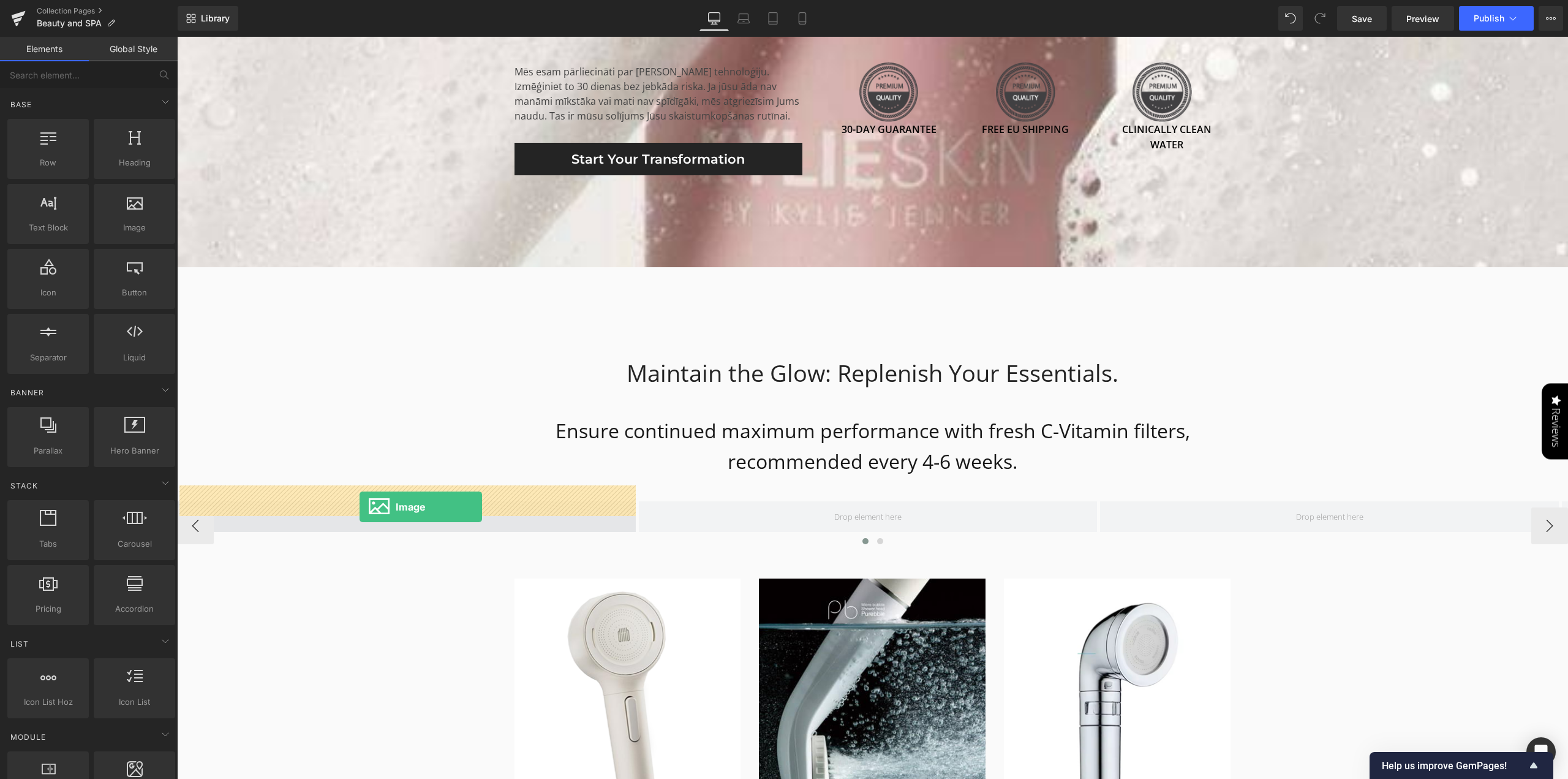
drag, startPoint x: 316, startPoint y: 245, endPoint x: 360, endPoint y: 507, distance: 265.7
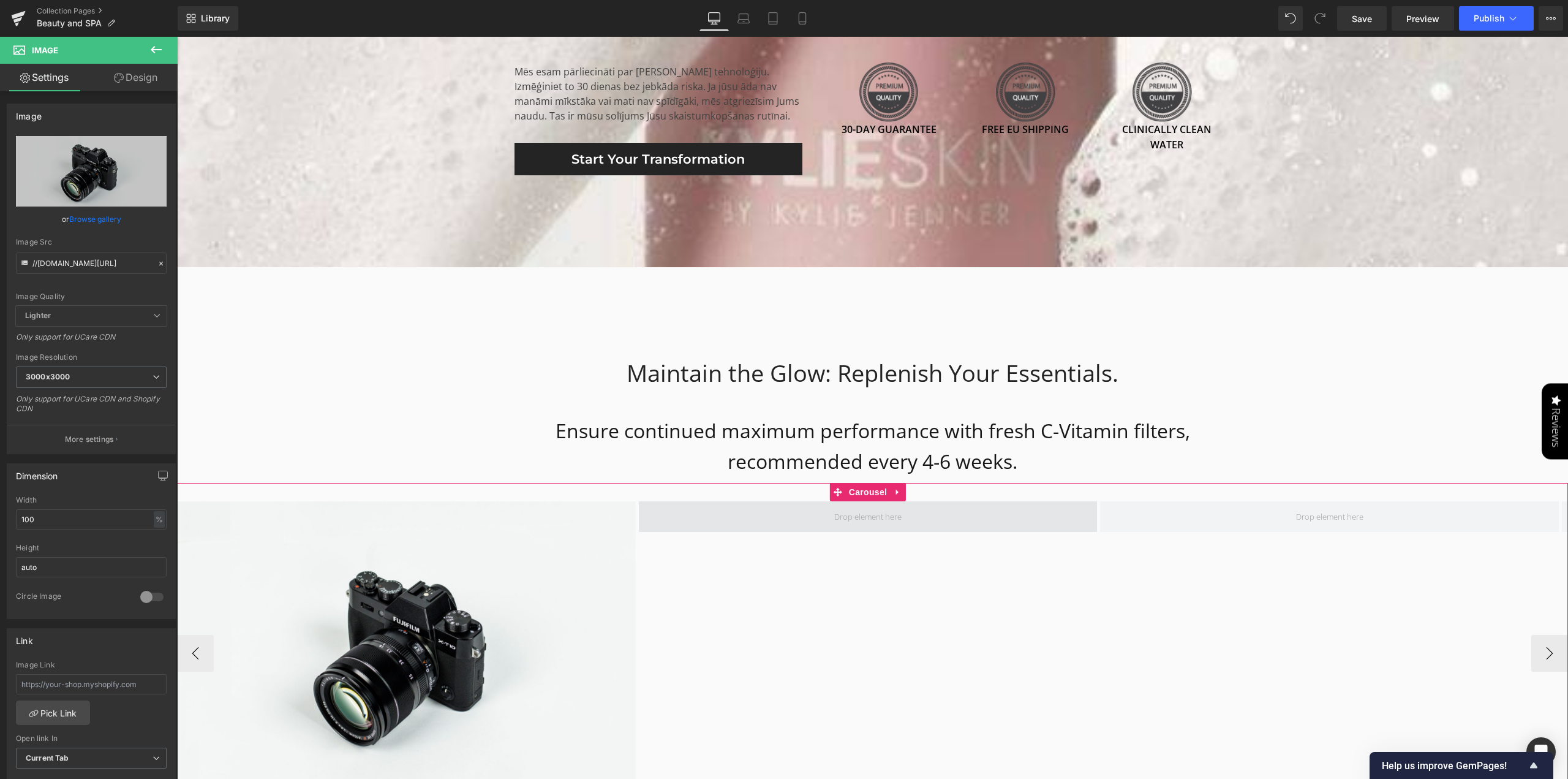
click at [861, 507] on span at bounding box center [868, 516] width 76 height 18
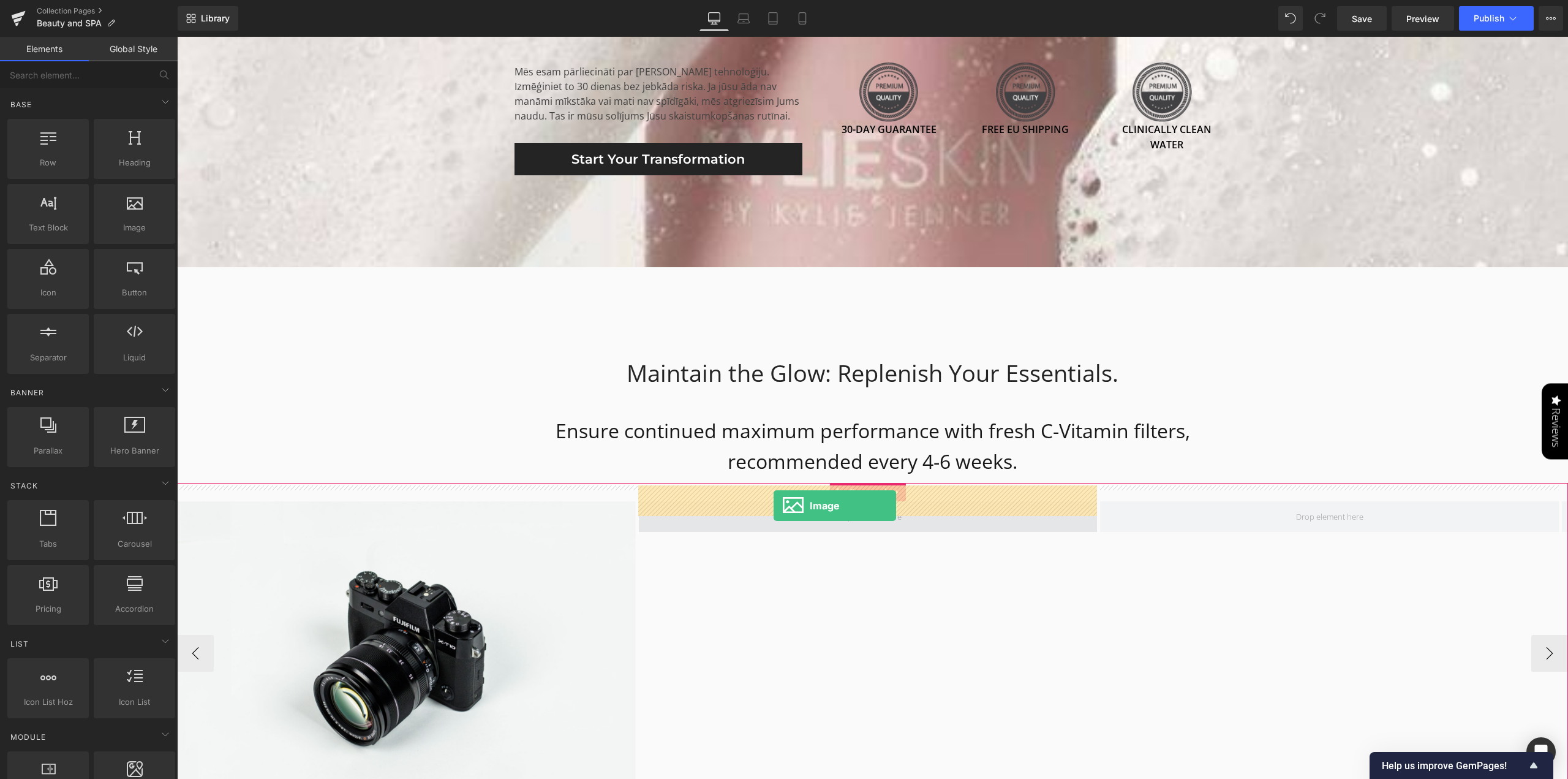
drag, startPoint x: 312, startPoint y: 265, endPoint x: 774, endPoint y: 505, distance: 520.6
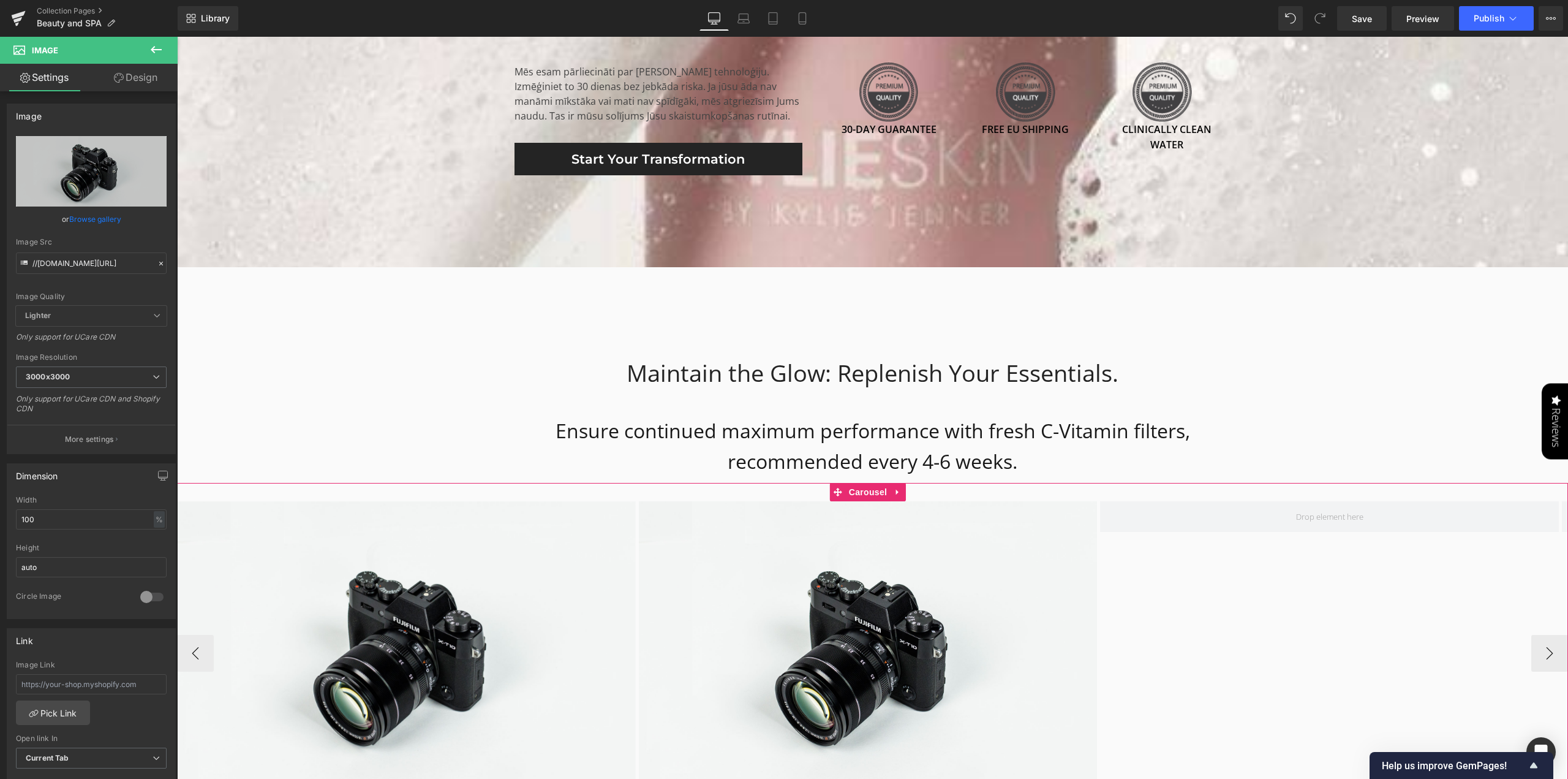
click at [1256, 631] on div "Image Image" at bounding box center [1100, 654] width 1847 height 305
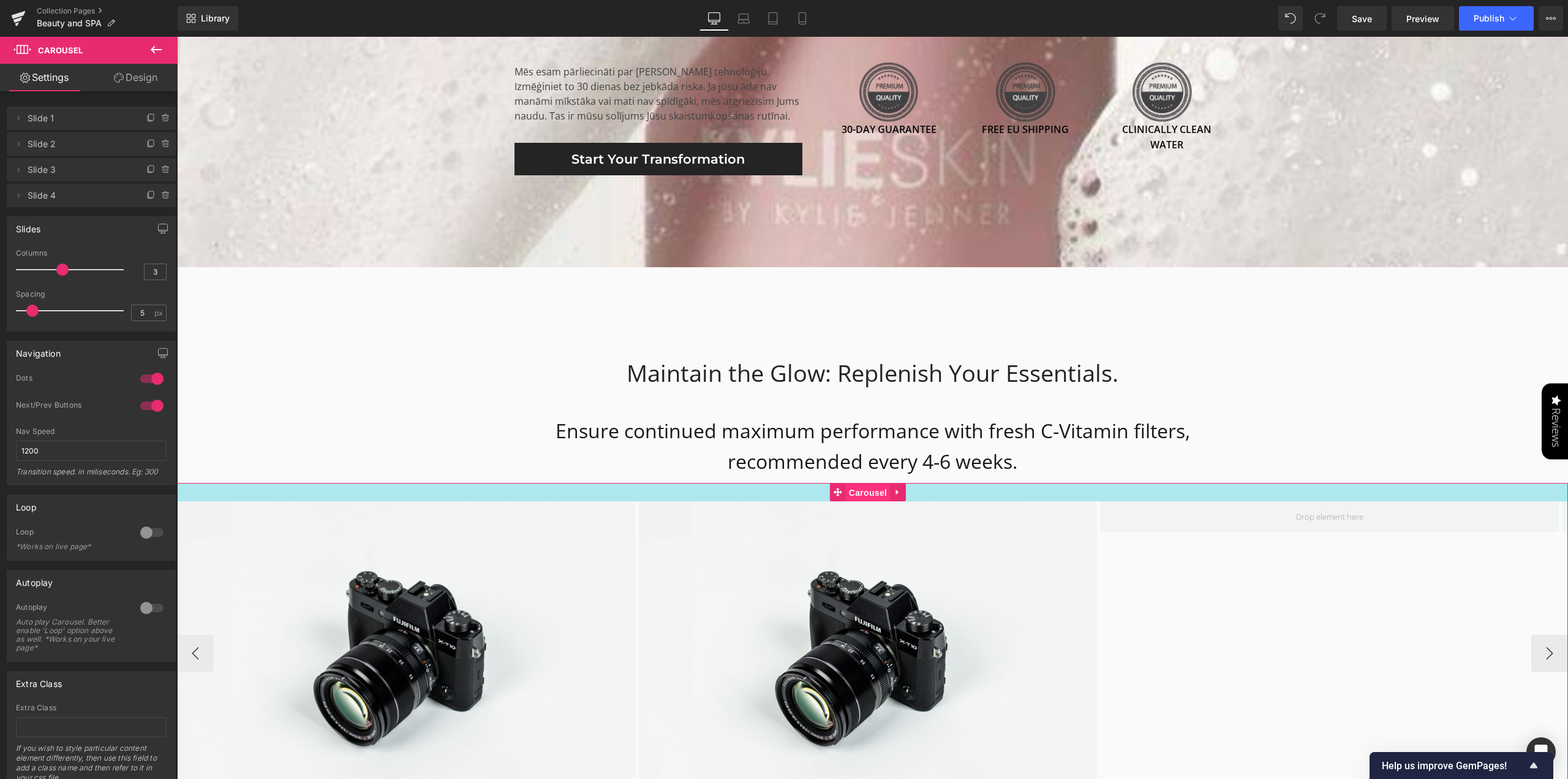
click at [866, 484] on span "Carousel" at bounding box center [868, 493] width 45 height 18
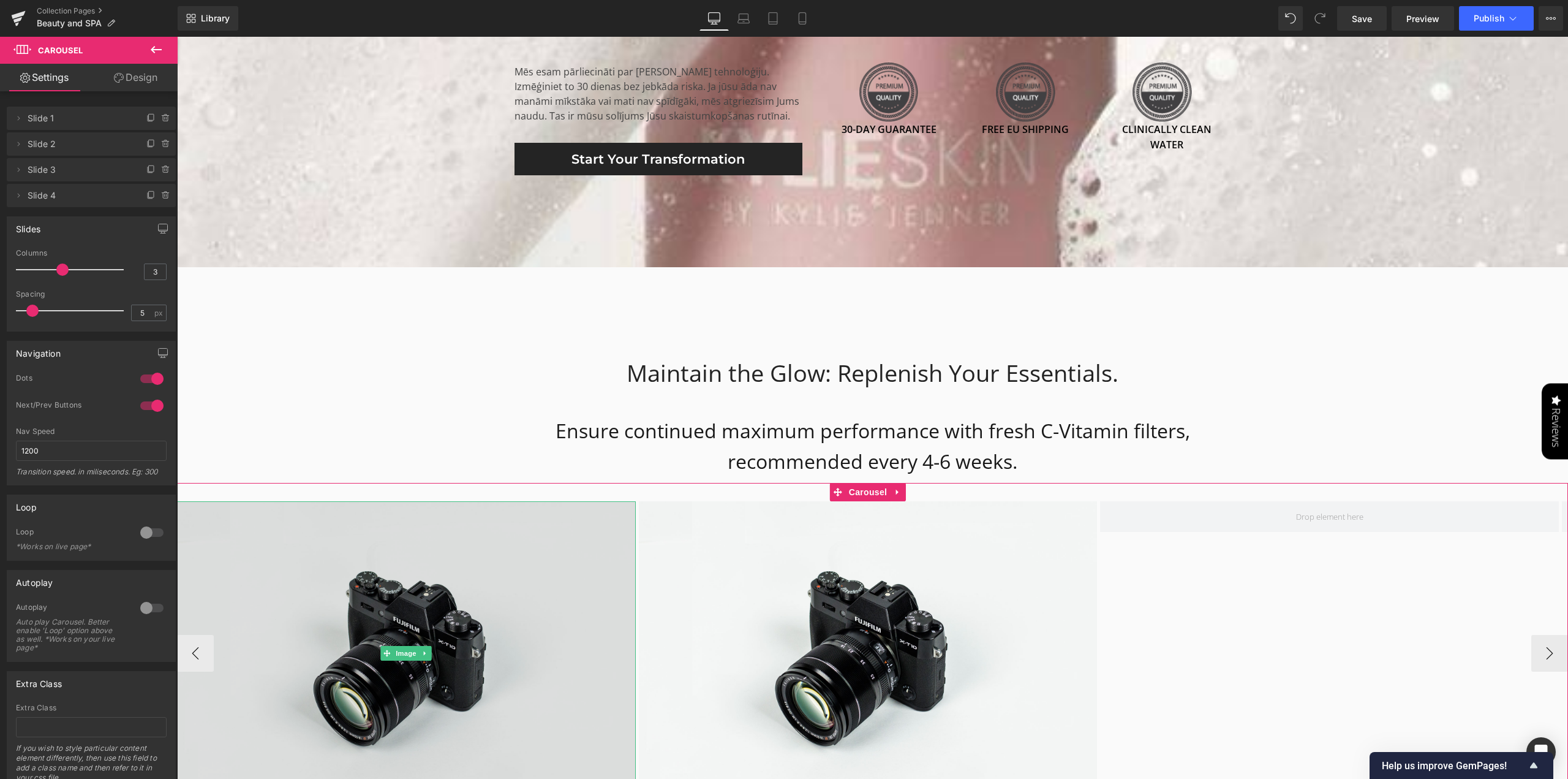
click at [605, 600] on img at bounding box center [406, 654] width 459 height 305
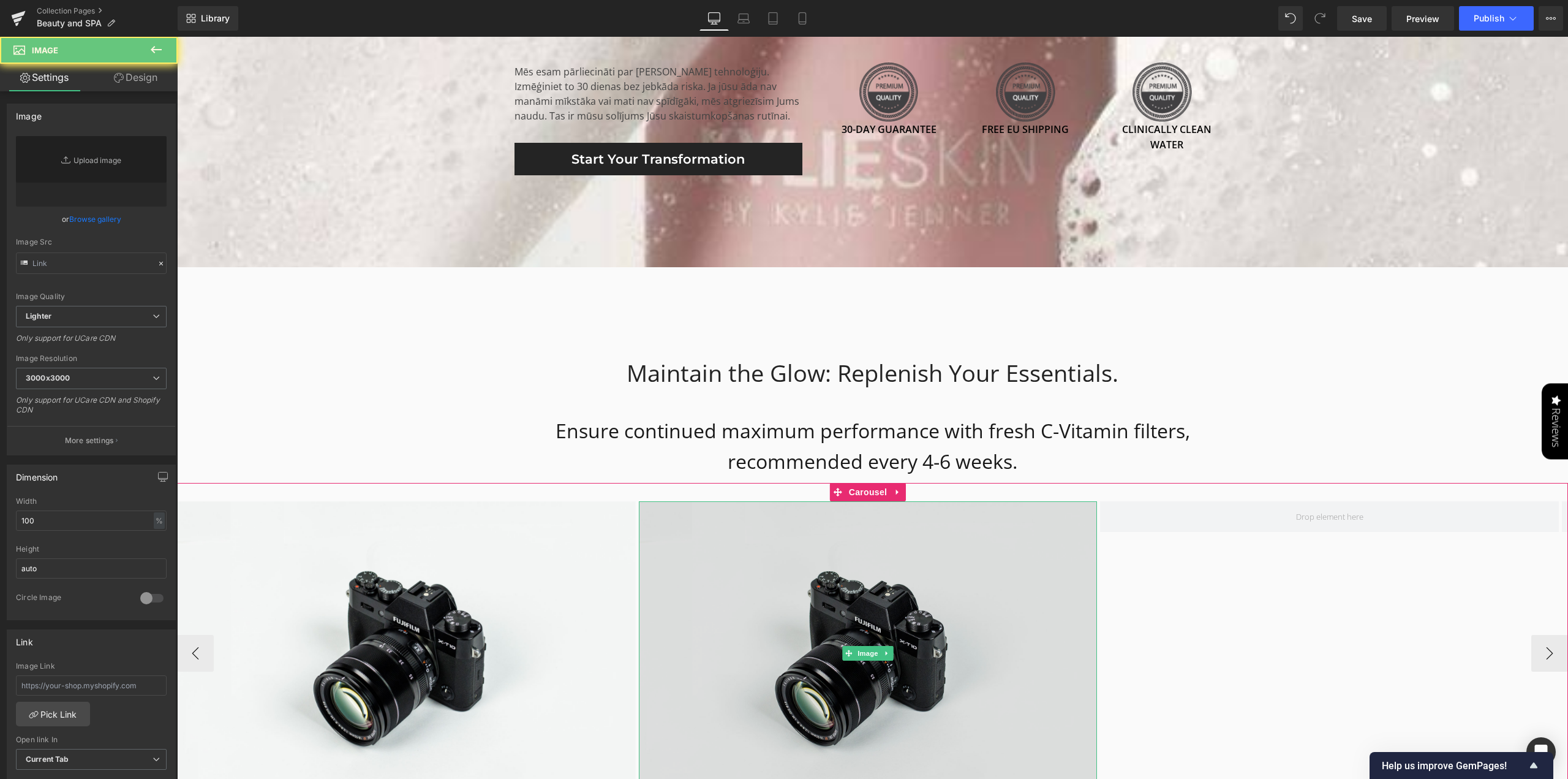
click at [869, 624] on img at bounding box center [868, 654] width 459 height 305
type input "//[DOMAIN_NAME][URL]"
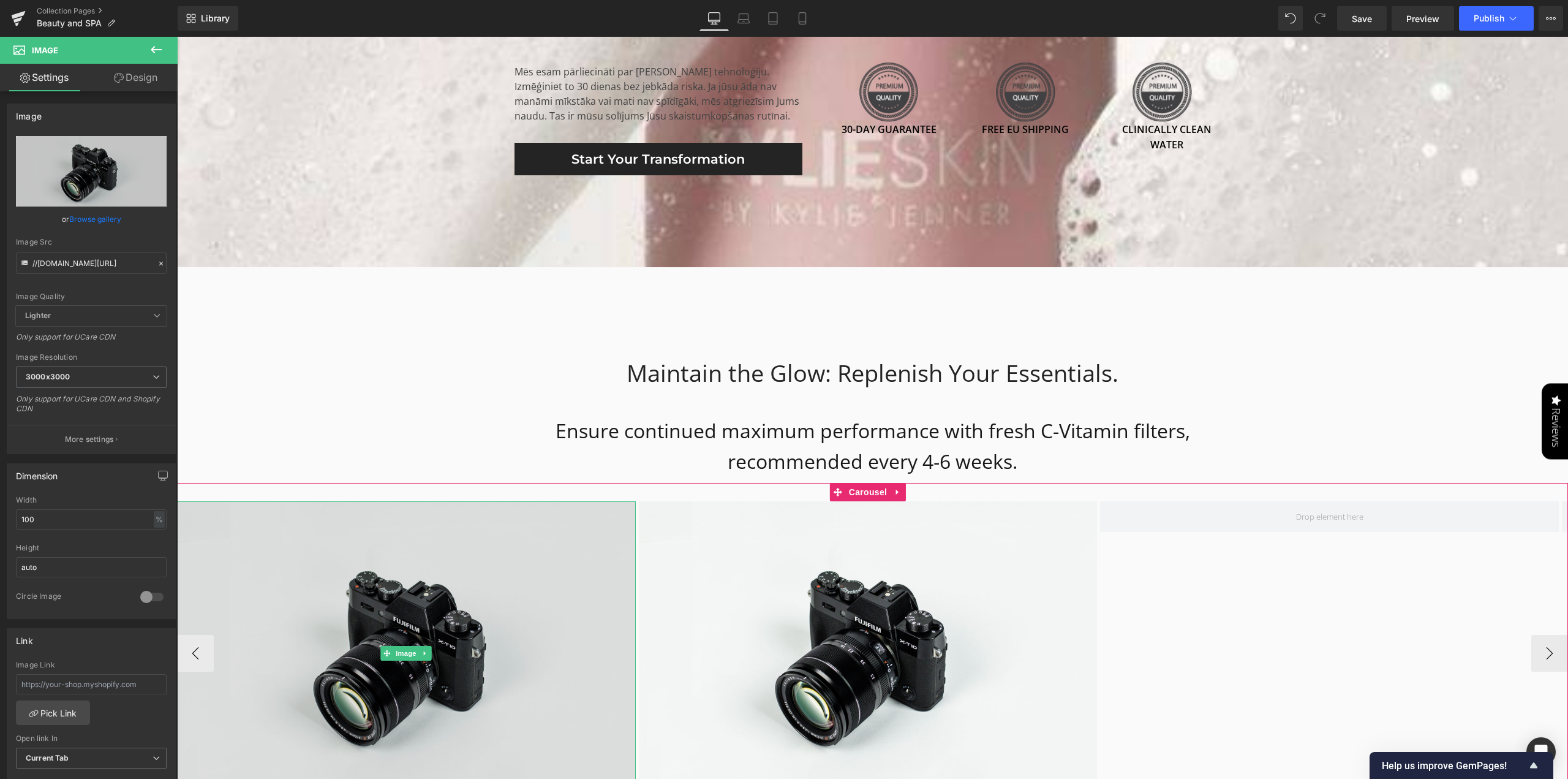
click at [389, 589] on img at bounding box center [406, 654] width 459 height 305
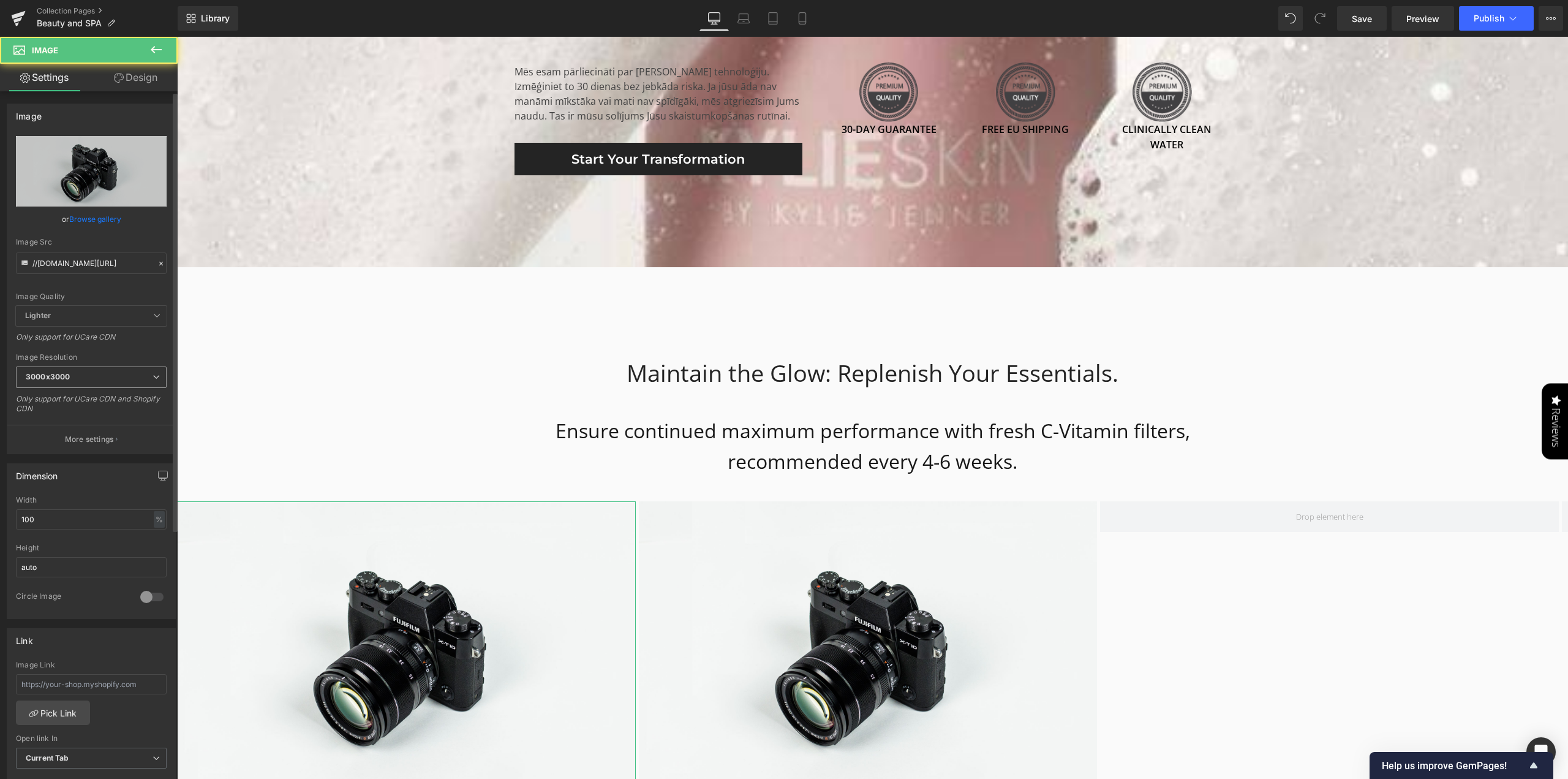
click at [99, 370] on span "3000x3000" at bounding box center [92, 377] width 151 height 22
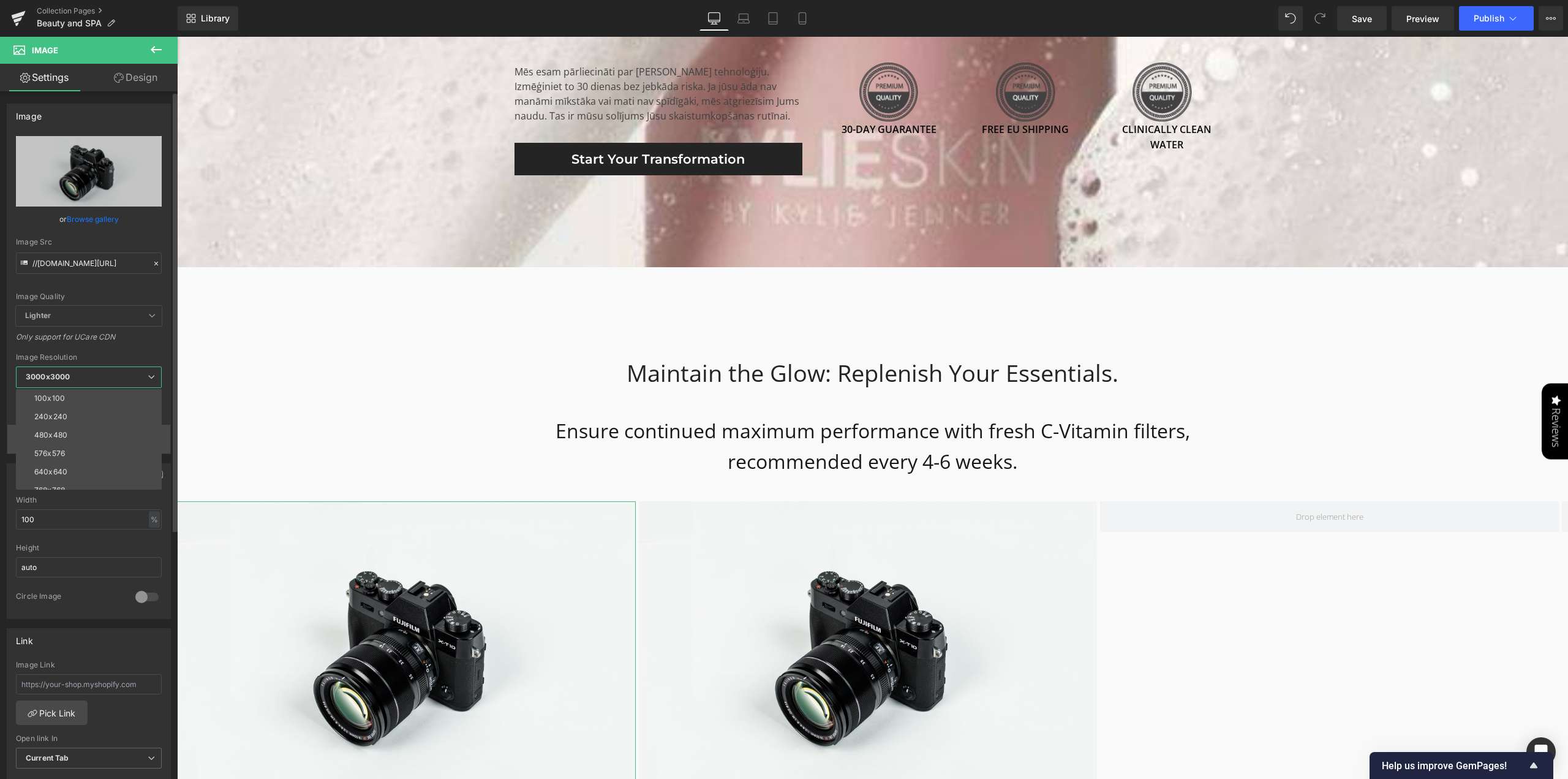
click at [99, 449] on li "576x576" at bounding box center [92, 454] width 152 height 18
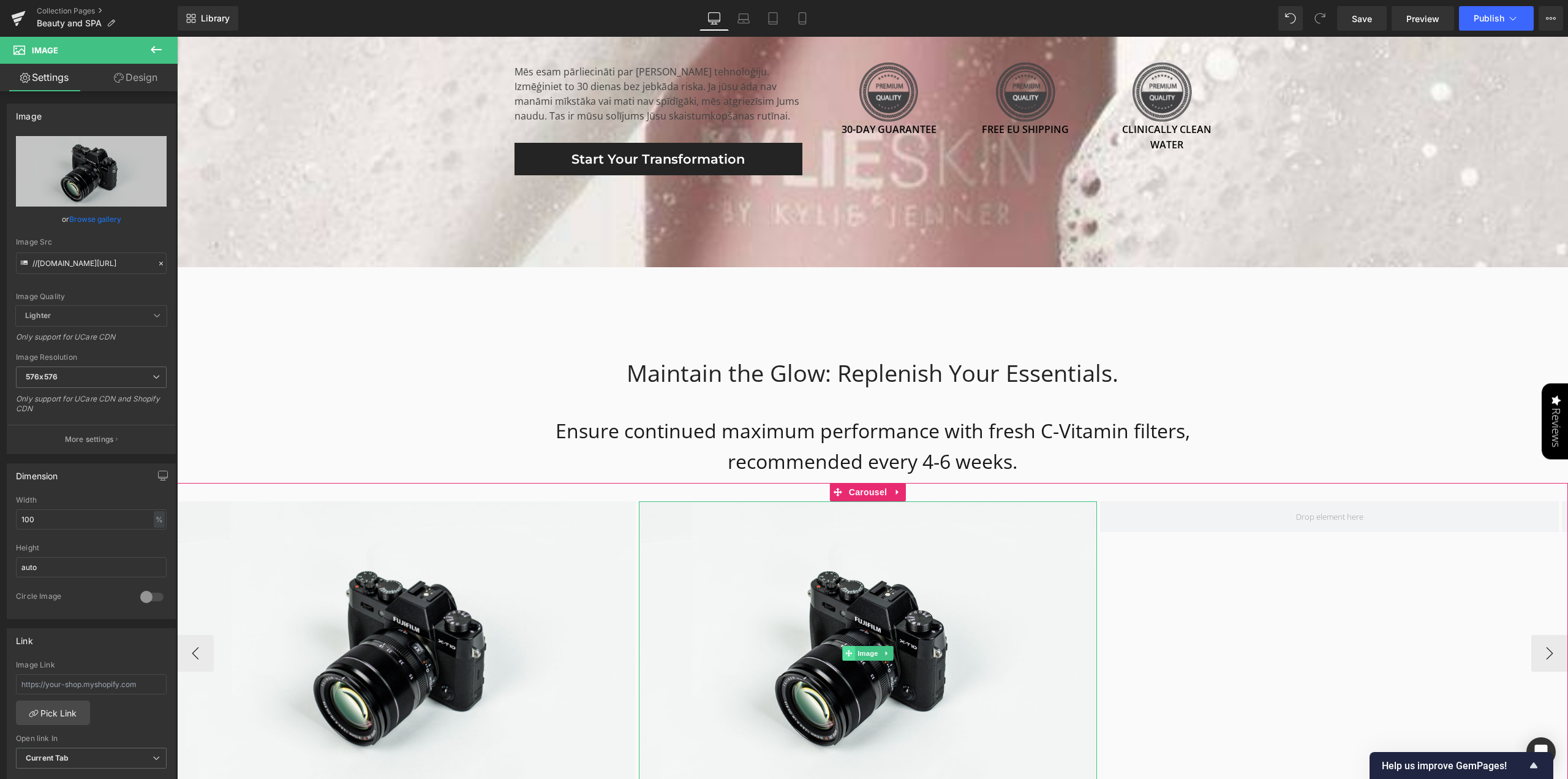
click at [844, 646] on span at bounding box center [849, 654] width 13 height 15
click at [872, 646] on span "Image" at bounding box center [868, 654] width 25 height 15
click at [125, 377] on span "3000x3000" at bounding box center [92, 377] width 151 height 22
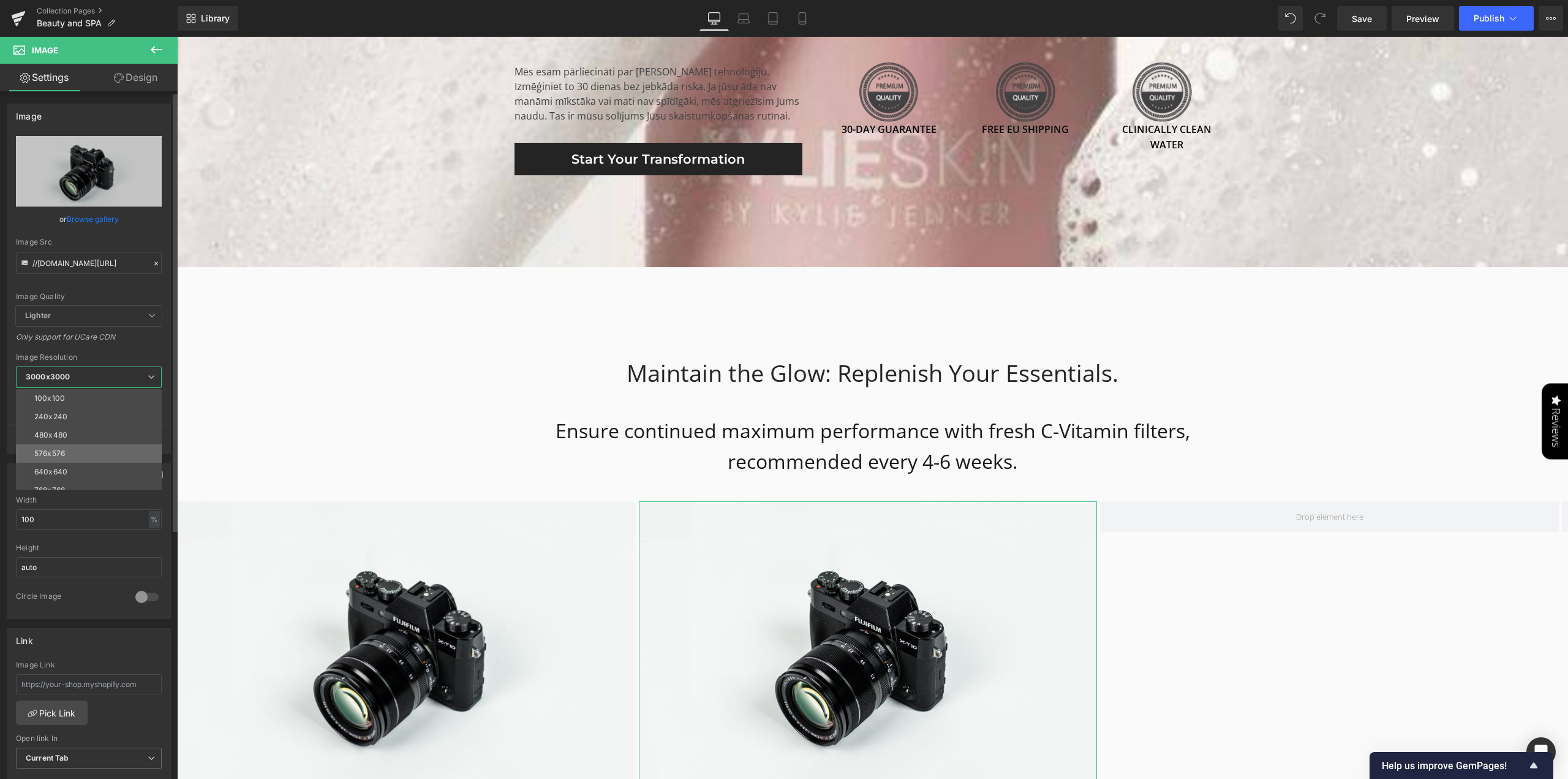
click at [127, 454] on li "576x576" at bounding box center [92, 454] width 152 height 18
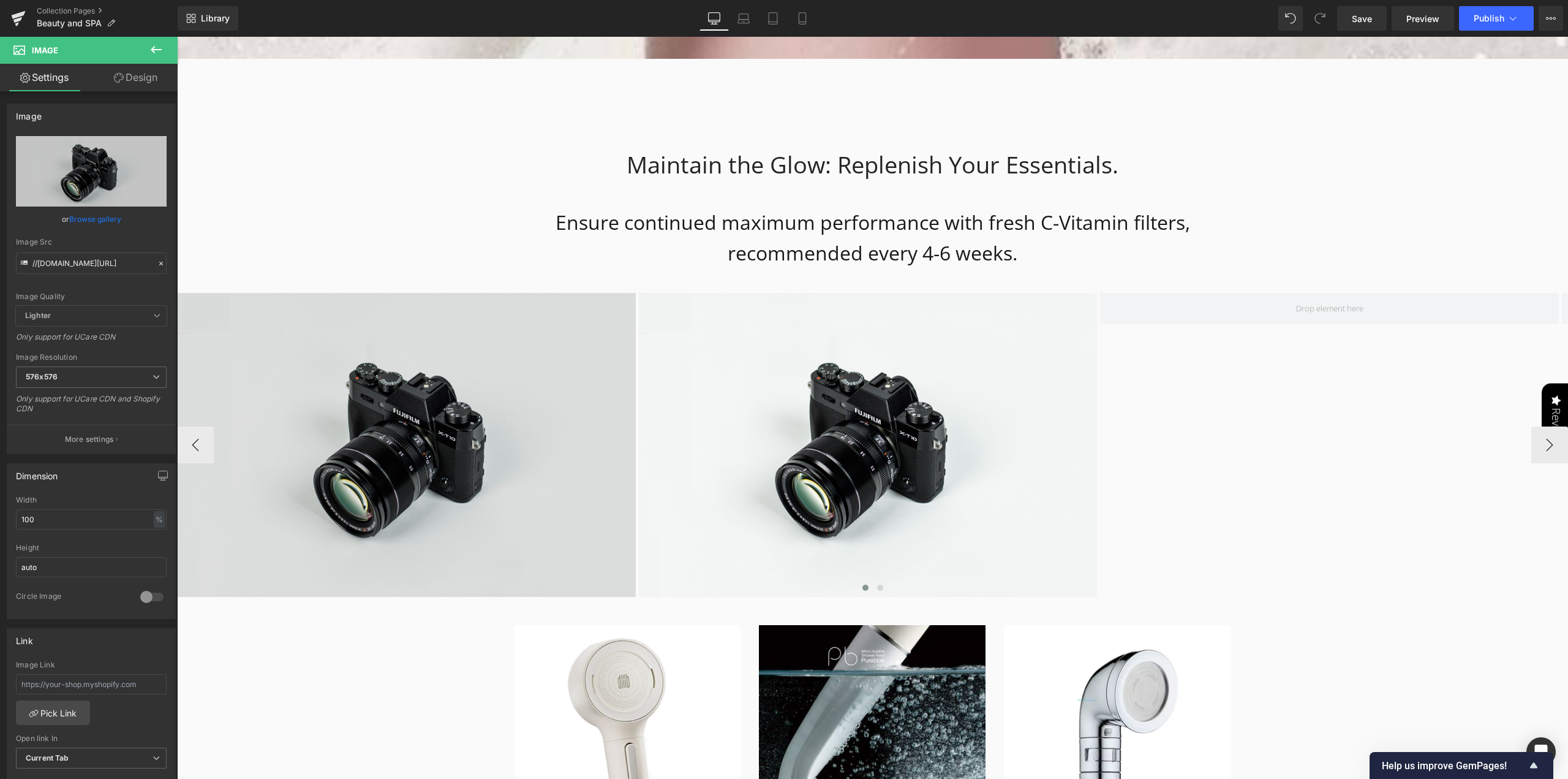
scroll to position [3494, 0]
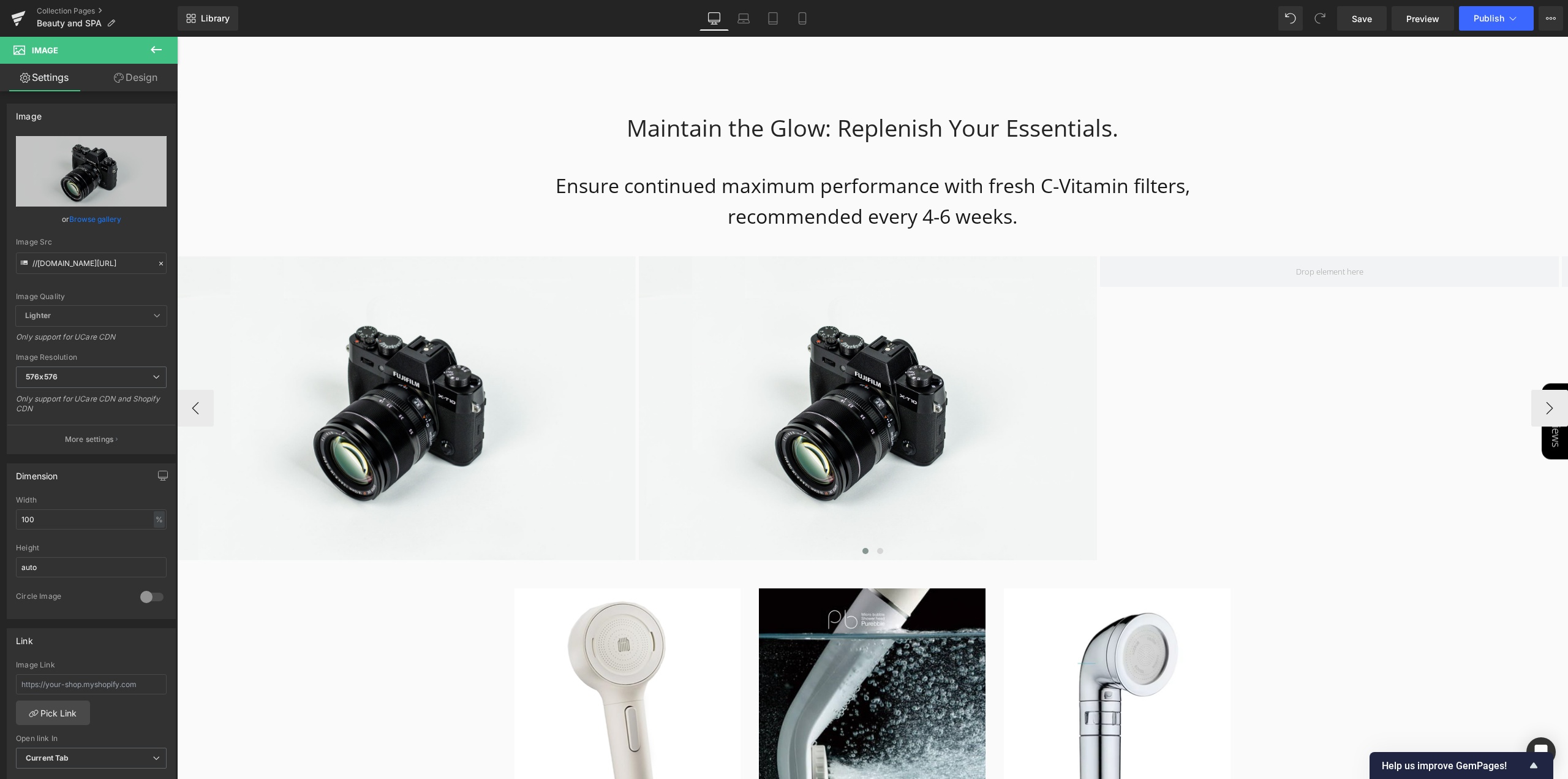
drag, startPoint x: 1332, startPoint y: 491, endPoint x: 1314, endPoint y: 489, distance: 18.1
click at [1325, 491] on div "Image Image" at bounding box center [1100, 408] width 1847 height 305
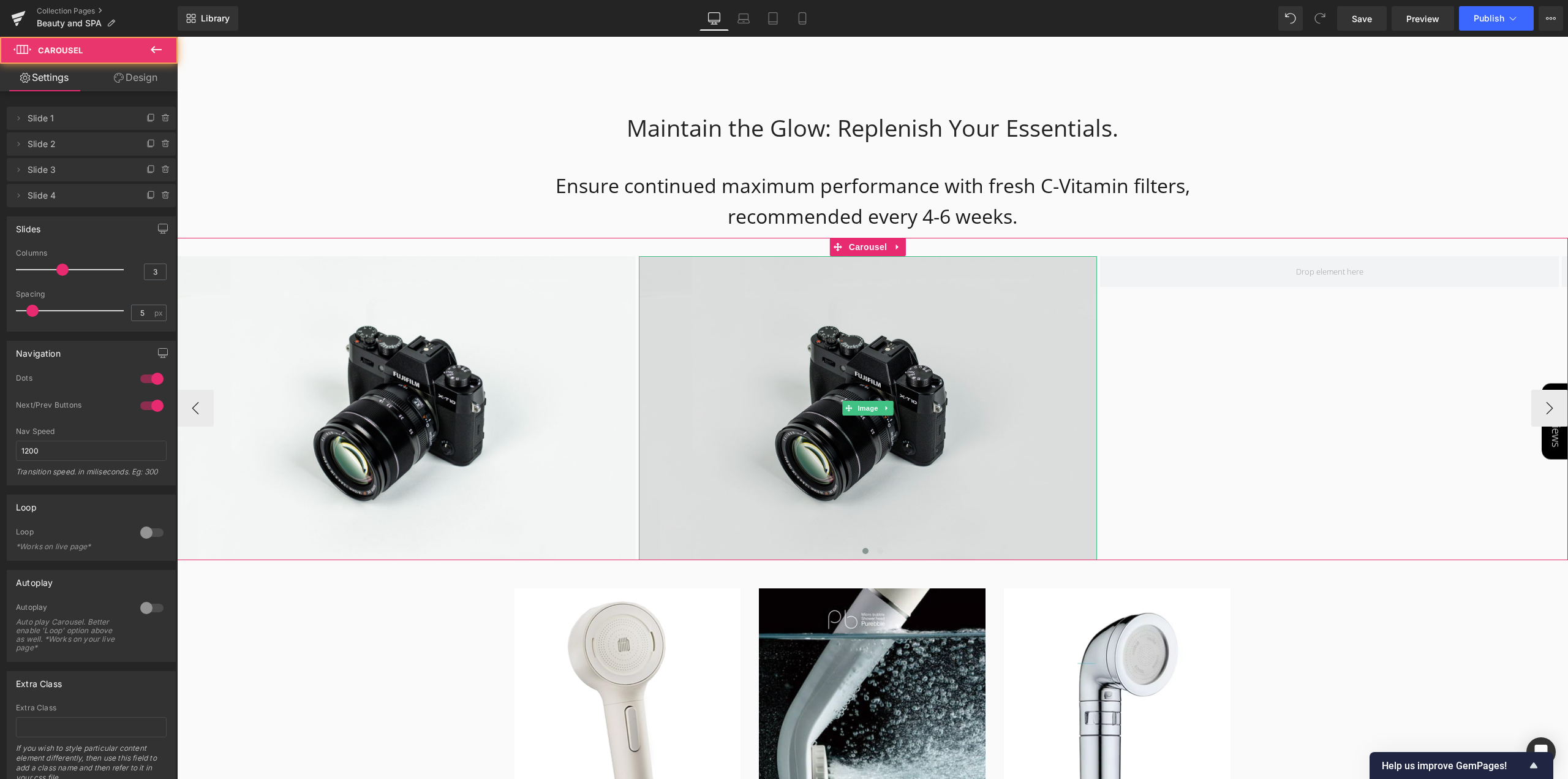
drag, startPoint x: 821, startPoint y: 464, endPoint x: 814, endPoint y: 457, distance: 9.9
click at [821, 464] on img at bounding box center [868, 408] width 459 height 305
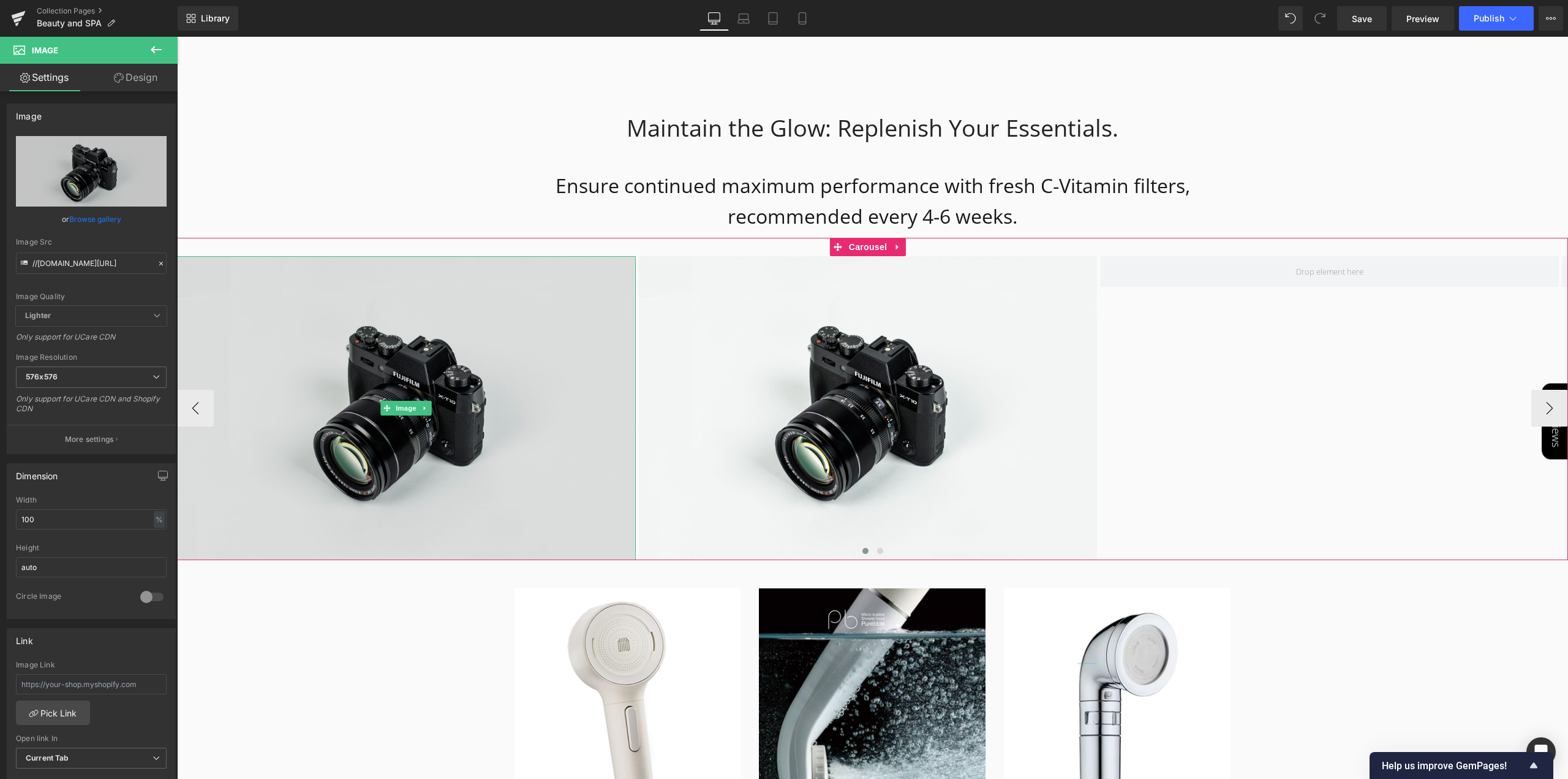
click at [445, 419] on img at bounding box center [406, 408] width 459 height 305
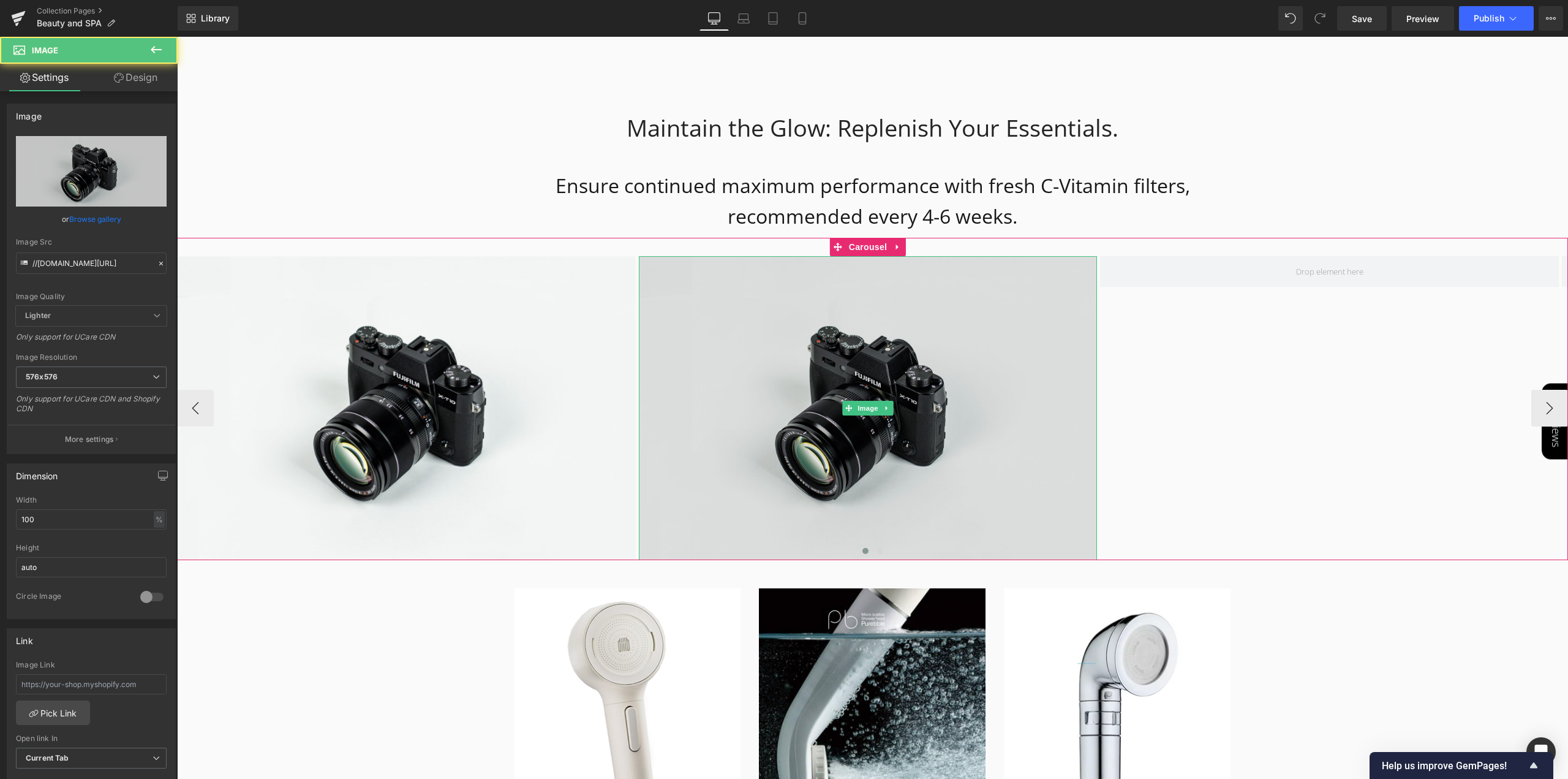
click at [842, 434] on img at bounding box center [868, 408] width 459 height 305
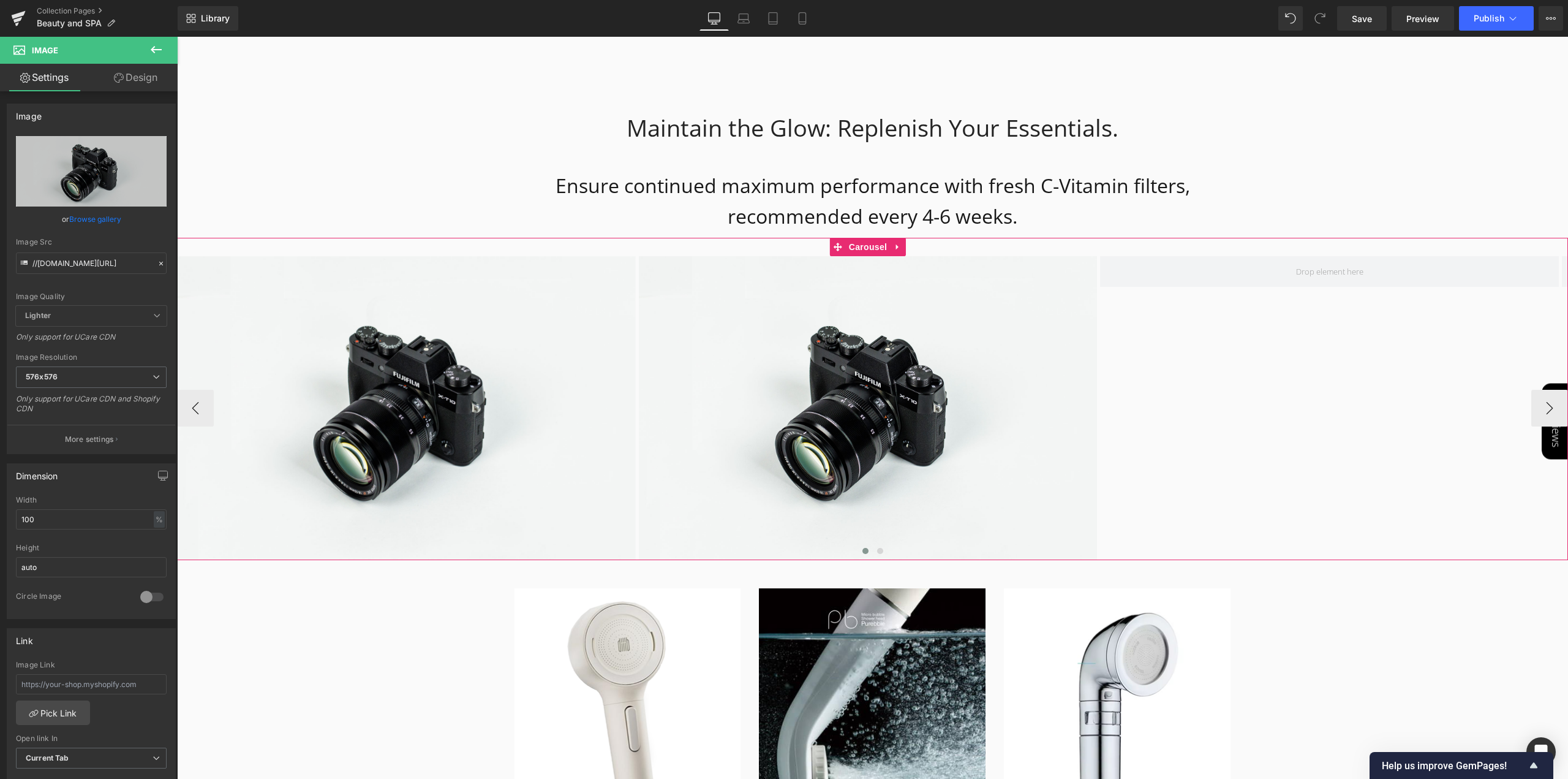
click at [1318, 406] on div "Image Image" at bounding box center [1100, 408] width 1847 height 305
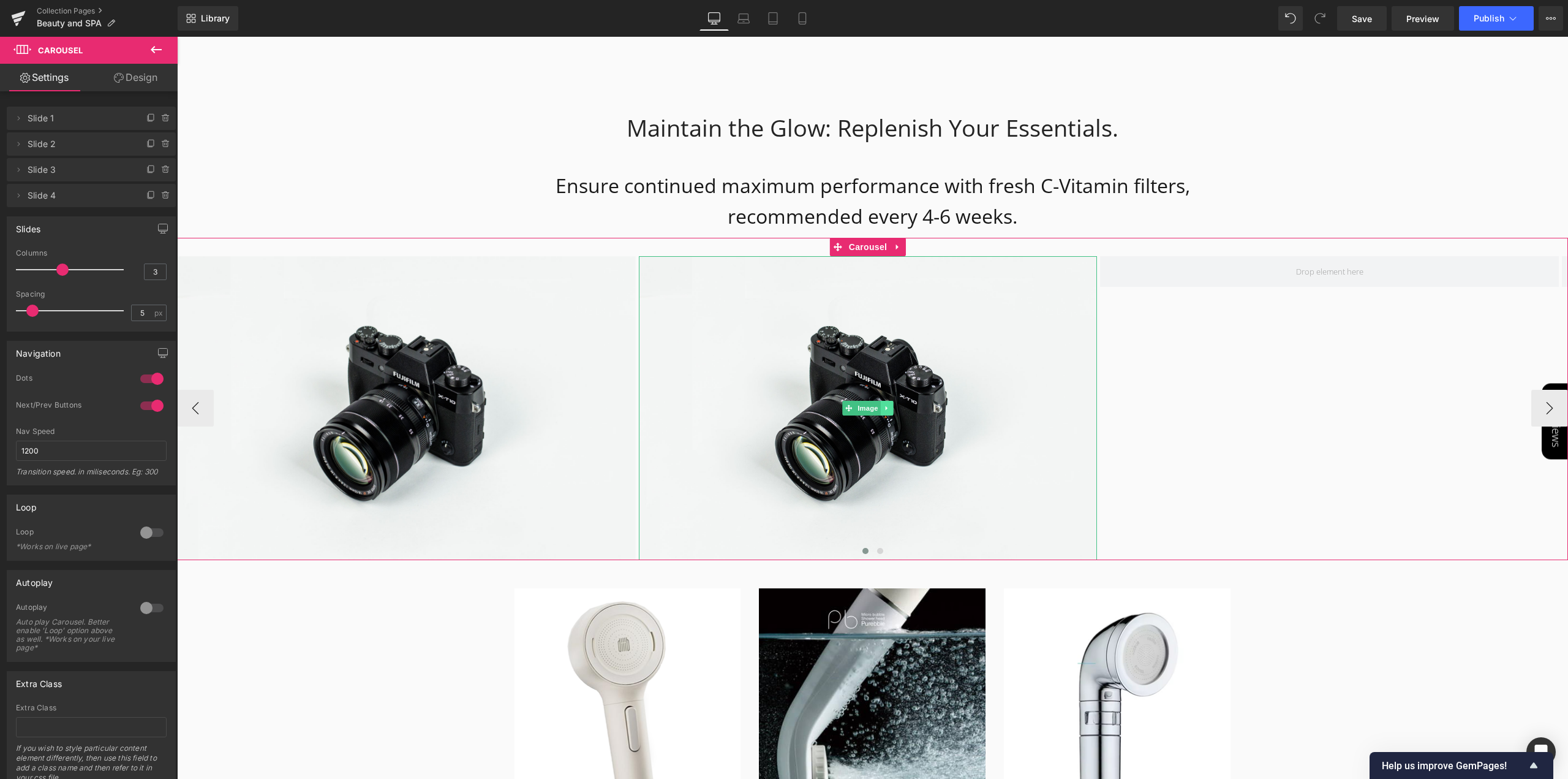
click at [888, 401] on link at bounding box center [888, 408] width 13 height 15
click at [879, 404] on icon at bounding box center [880, 408] width 6 height 7
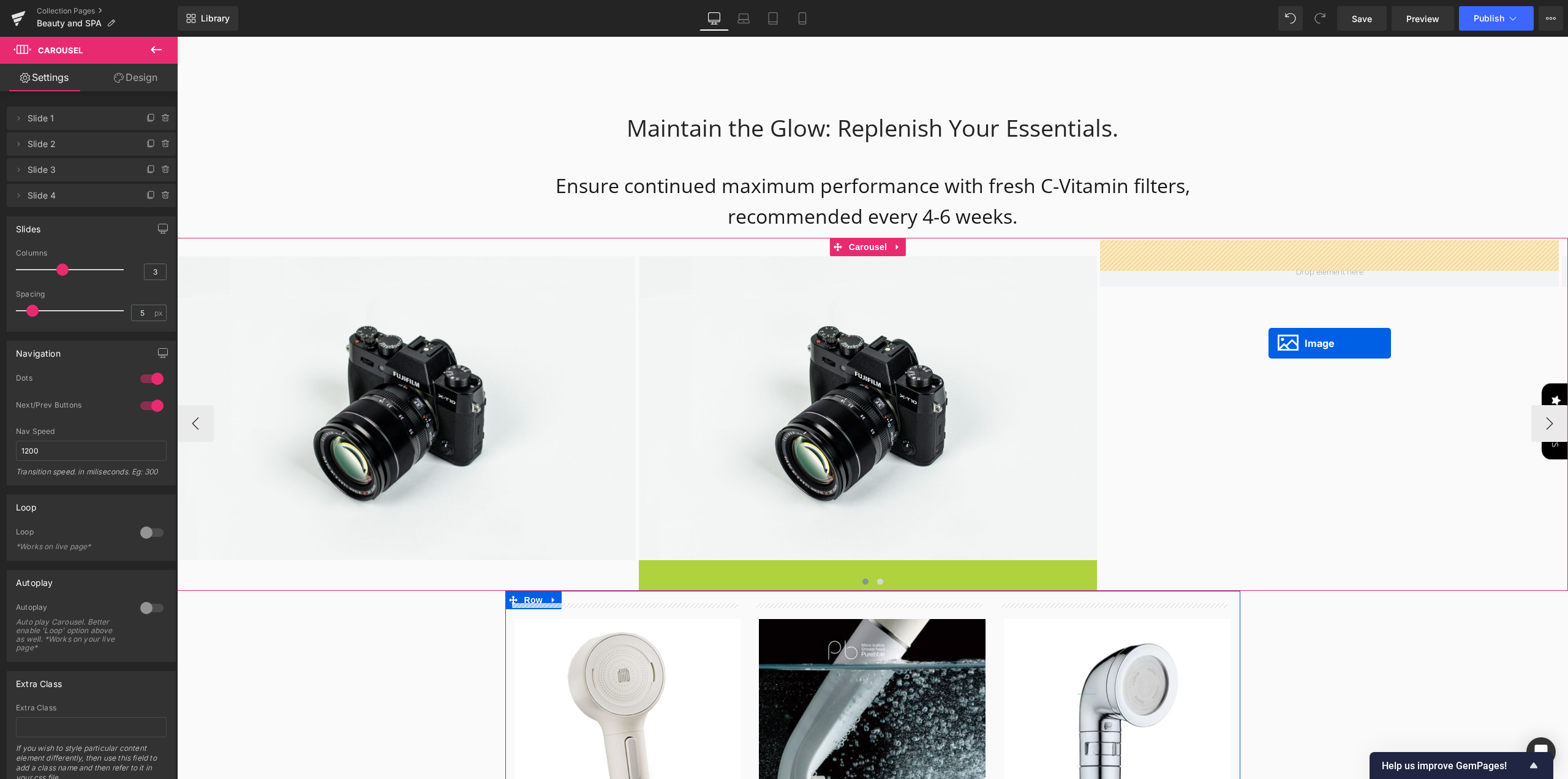
drag, startPoint x: 848, startPoint y: 698, endPoint x: 1269, endPoint y: 344, distance: 550.1
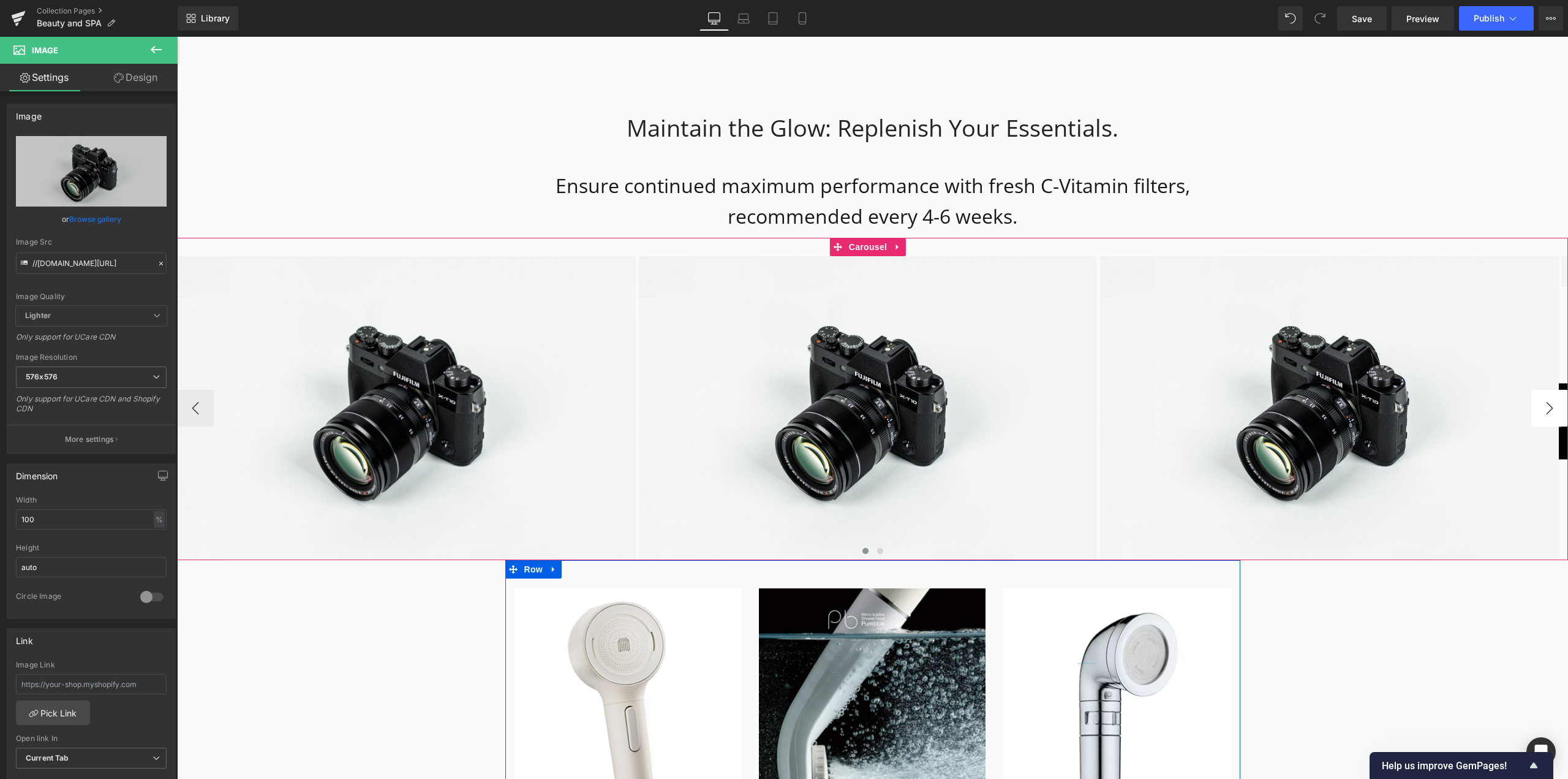
click at [1538, 395] on button "›" at bounding box center [1550, 408] width 36 height 36
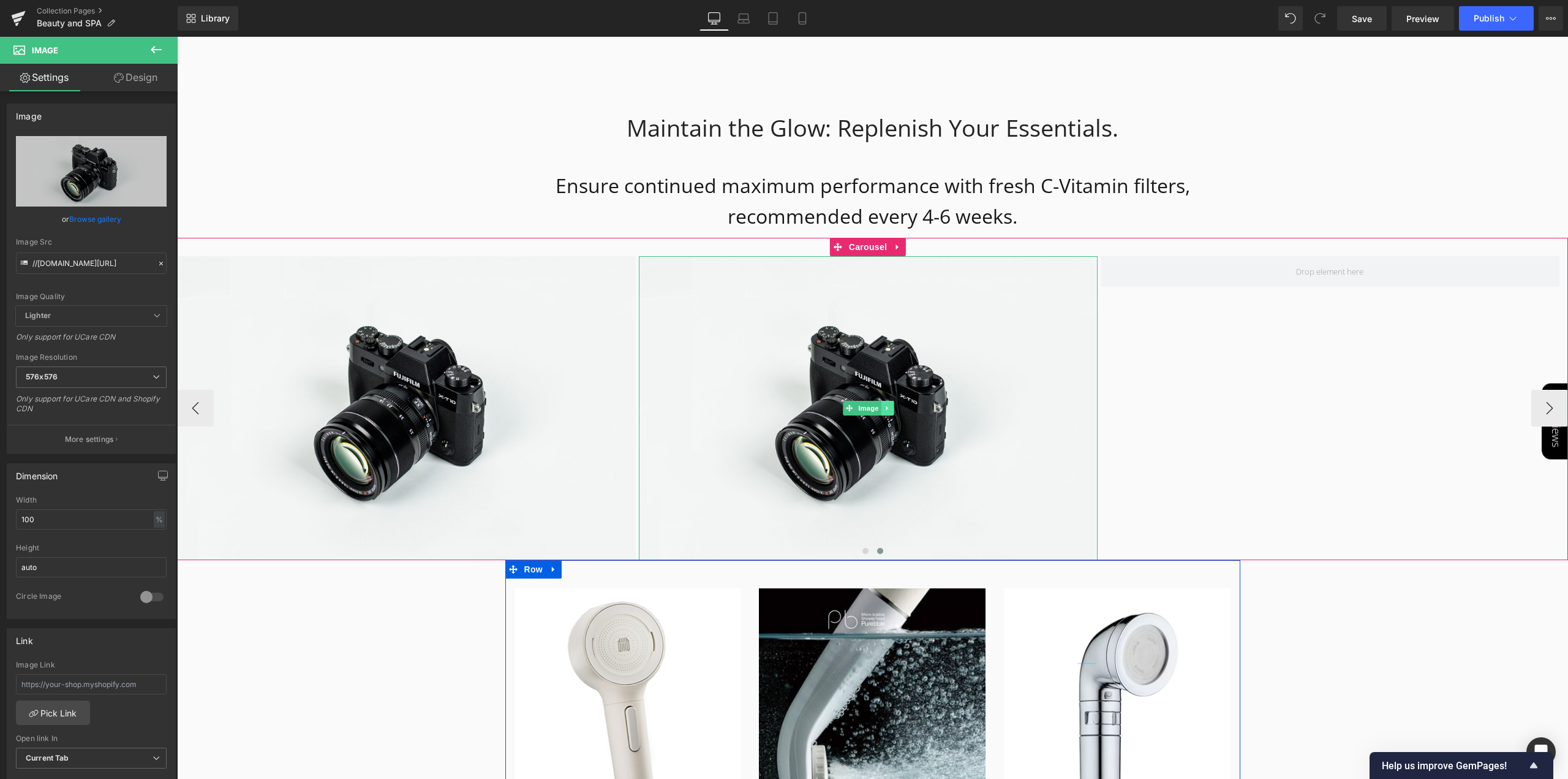
click at [888, 404] on icon at bounding box center [887, 408] width 6 height 7
click at [883, 404] on icon at bounding box center [880, 407] width 6 height 6
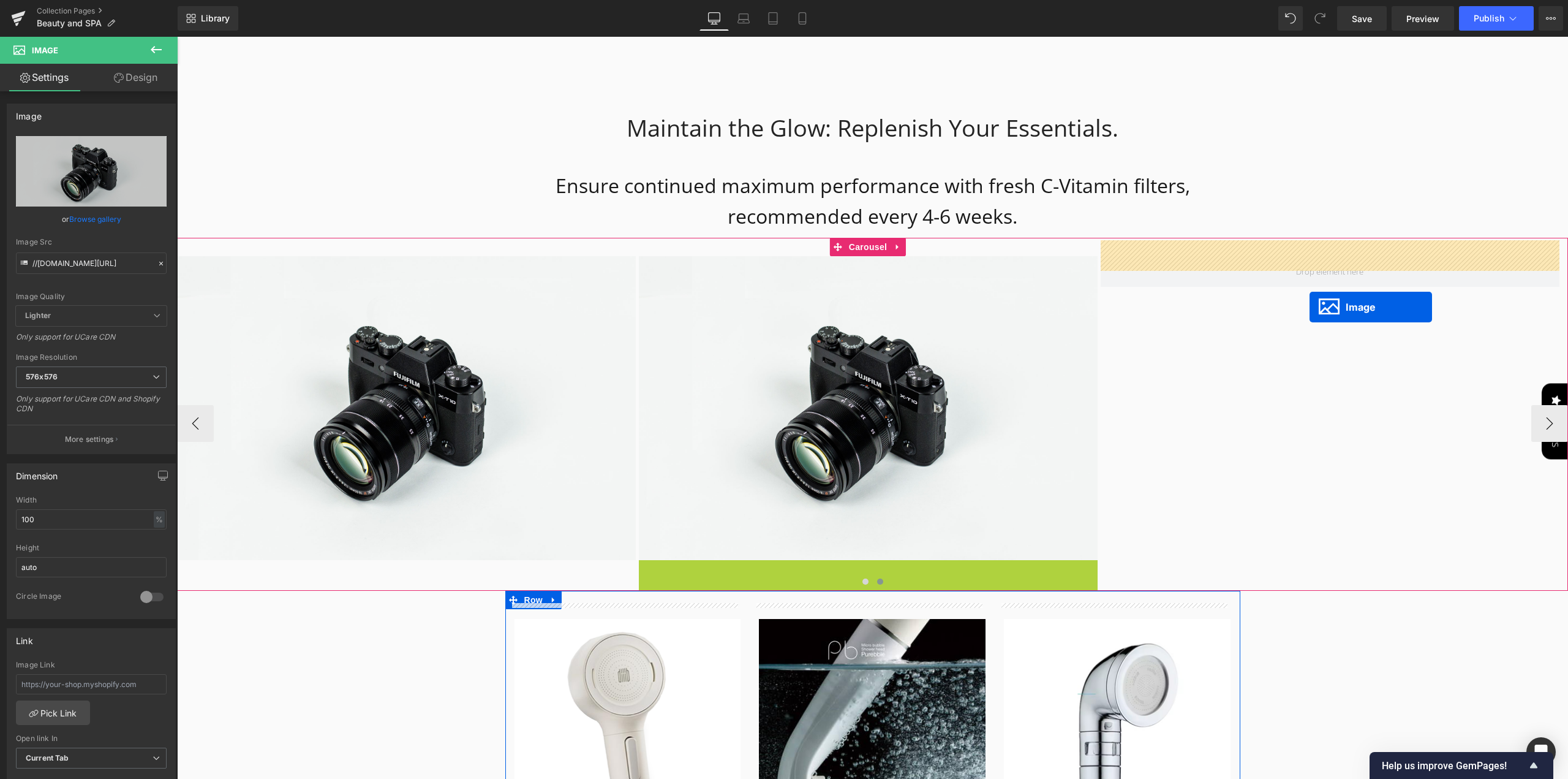
drag, startPoint x: 850, startPoint y: 697, endPoint x: 1310, endPoint y: 307, distance: 603.1
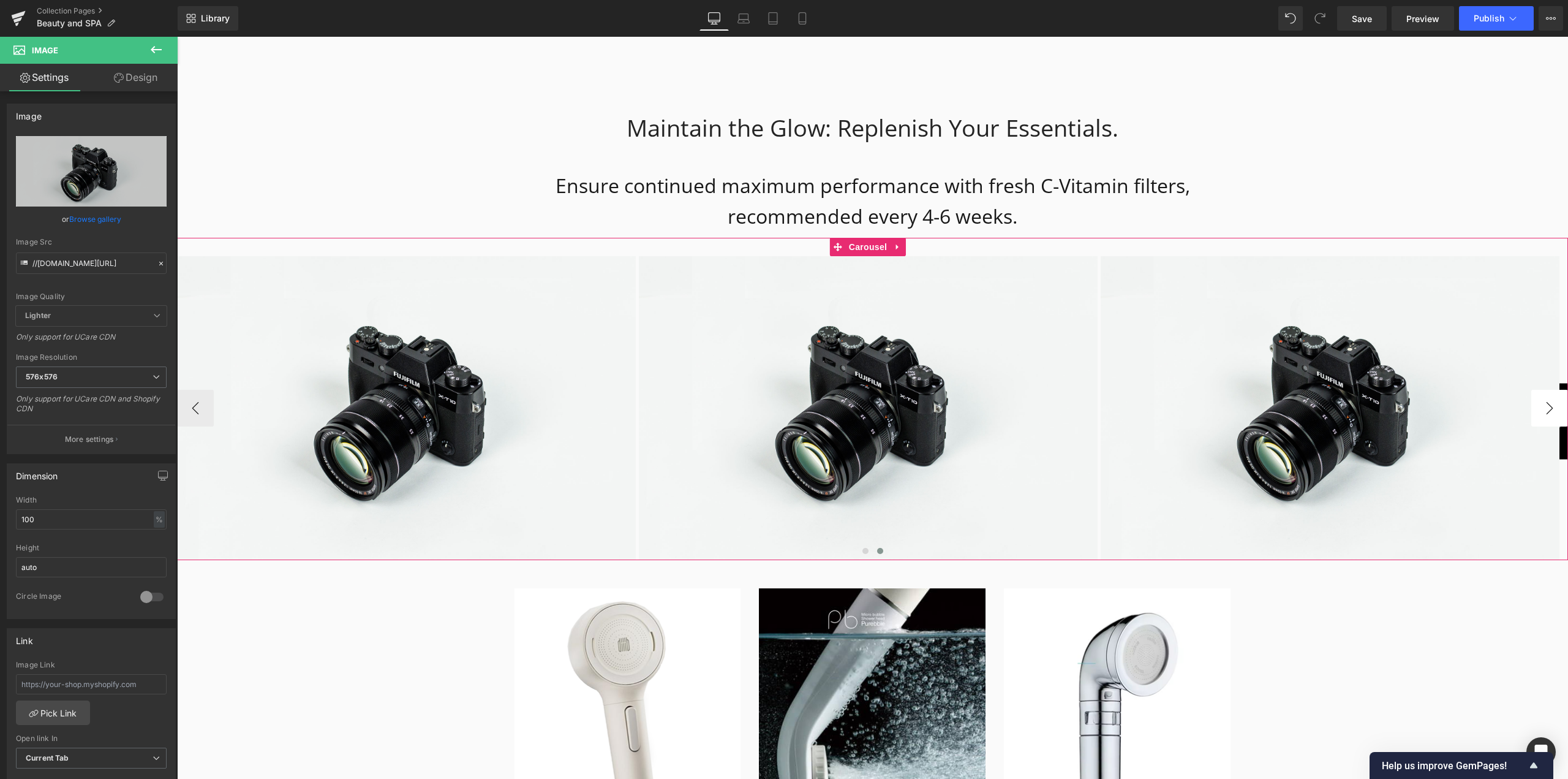
click at [1544, 400] on button "›" at bounding box center [1550, 408] width 36 height 36
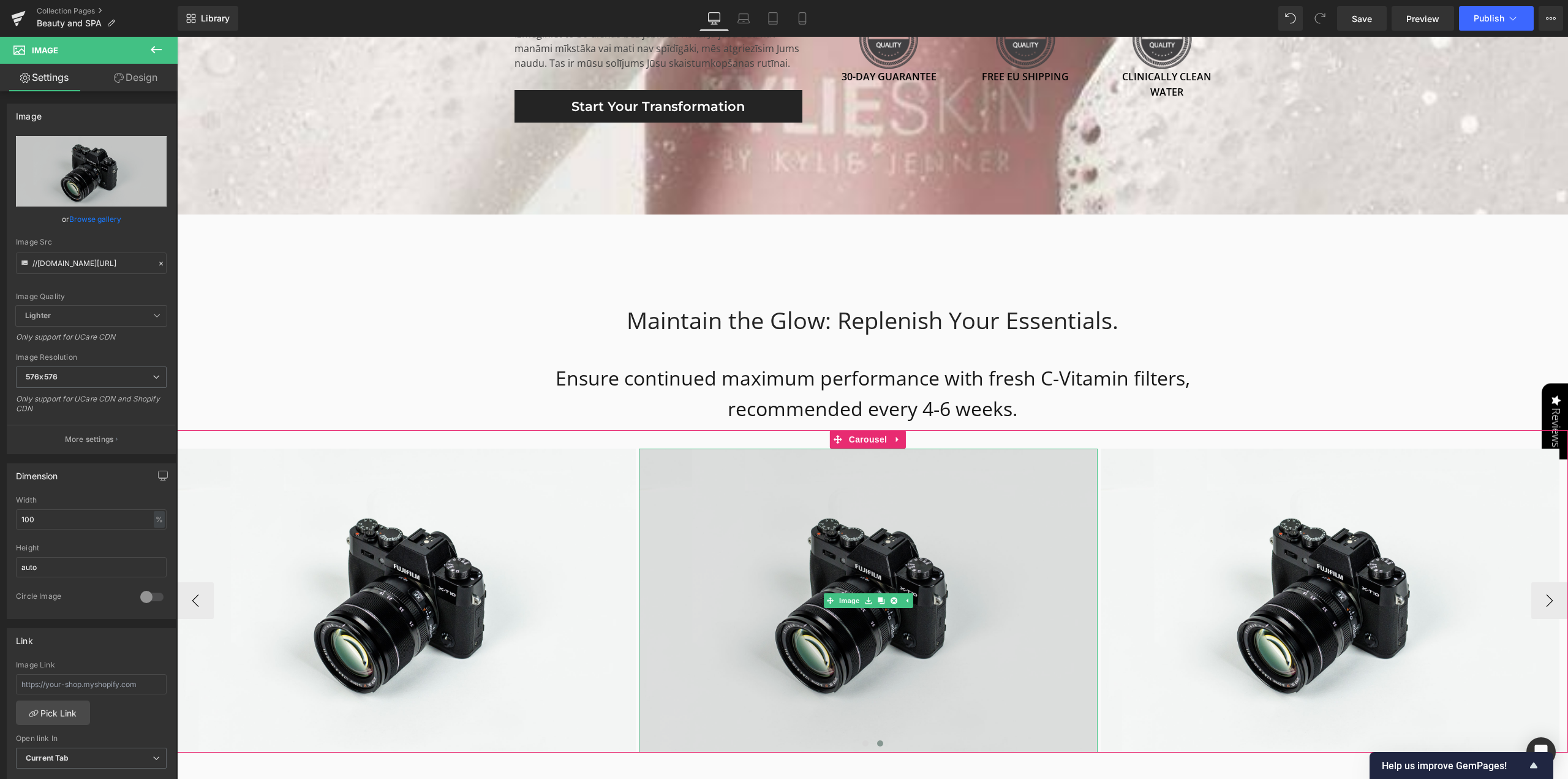
scroll to position [3249, 0]
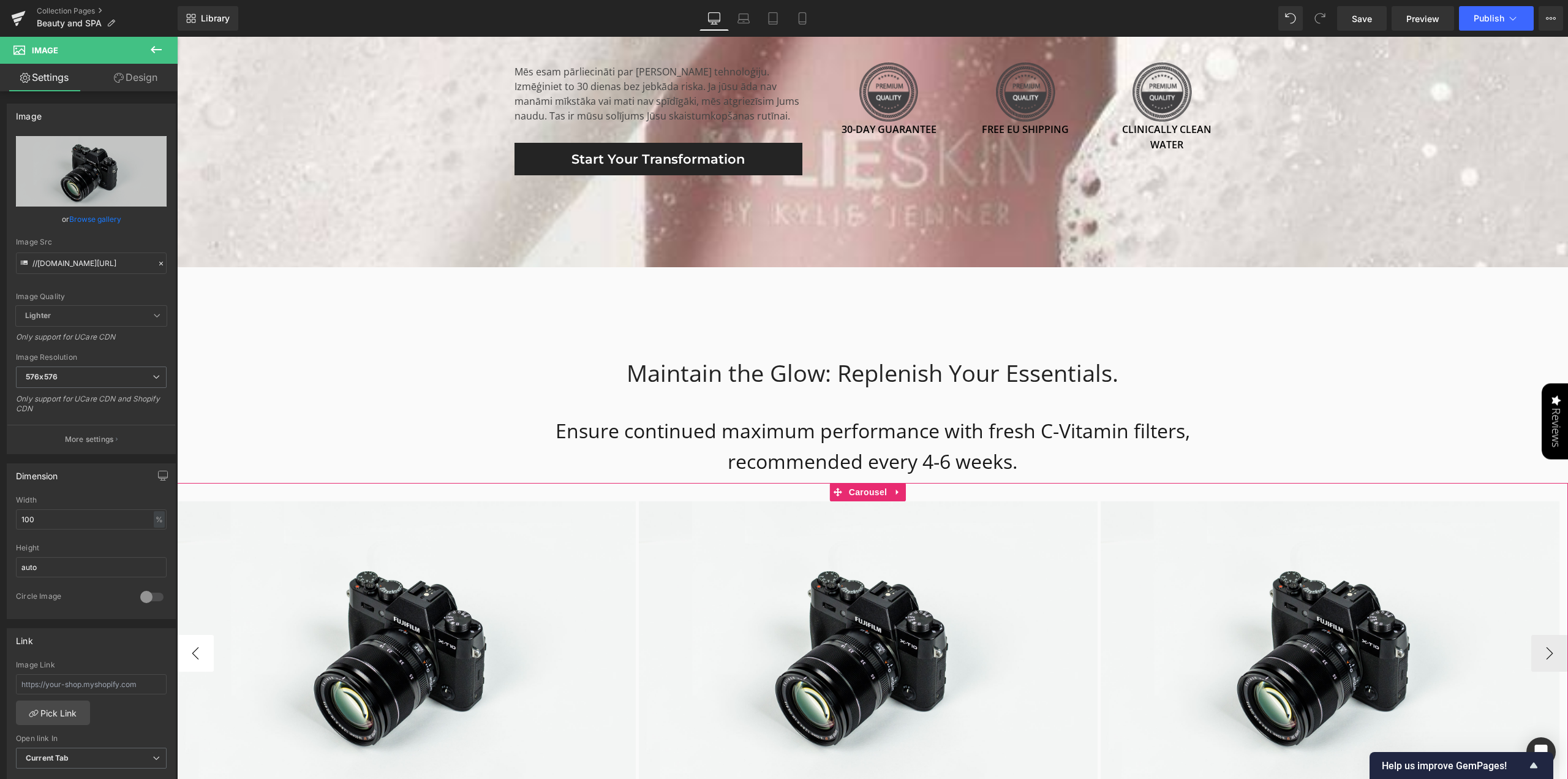
click at [194, 639] on button "‹" at bounding box center [195, 654] width 36 height 36
click at [195, 639] on button "‹" at bounding box center [195, 654] width 36 height 36
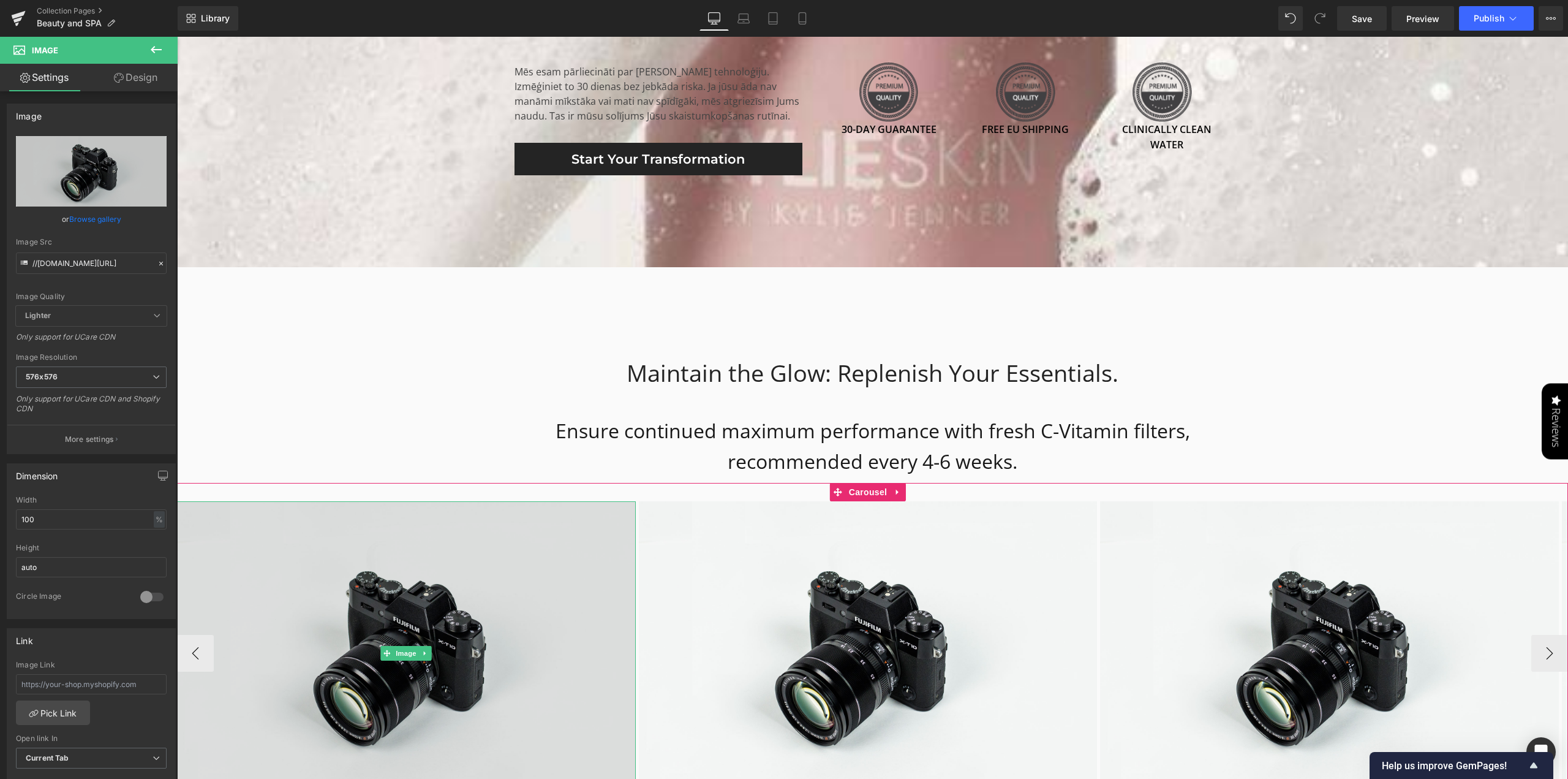
click at [405, 646] on span "Image" at bounding box center [407, 654] width 25 height 15
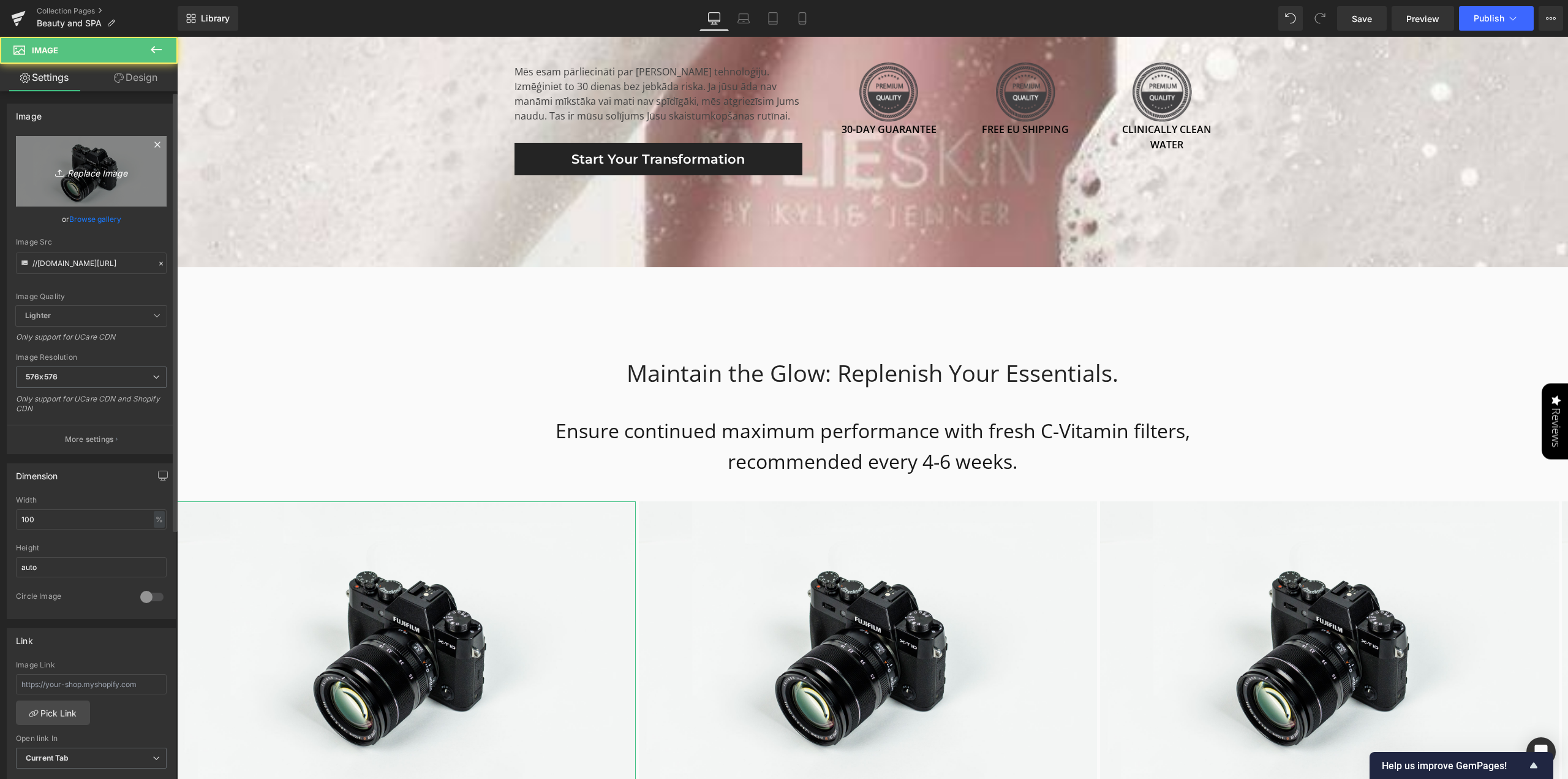
click at [87, 173] on icon "Replace Image" at bounding box center [92, 171] width 98 height 15
type input "C:\fakepath\Screenshot [DATE] 120025.jpg"
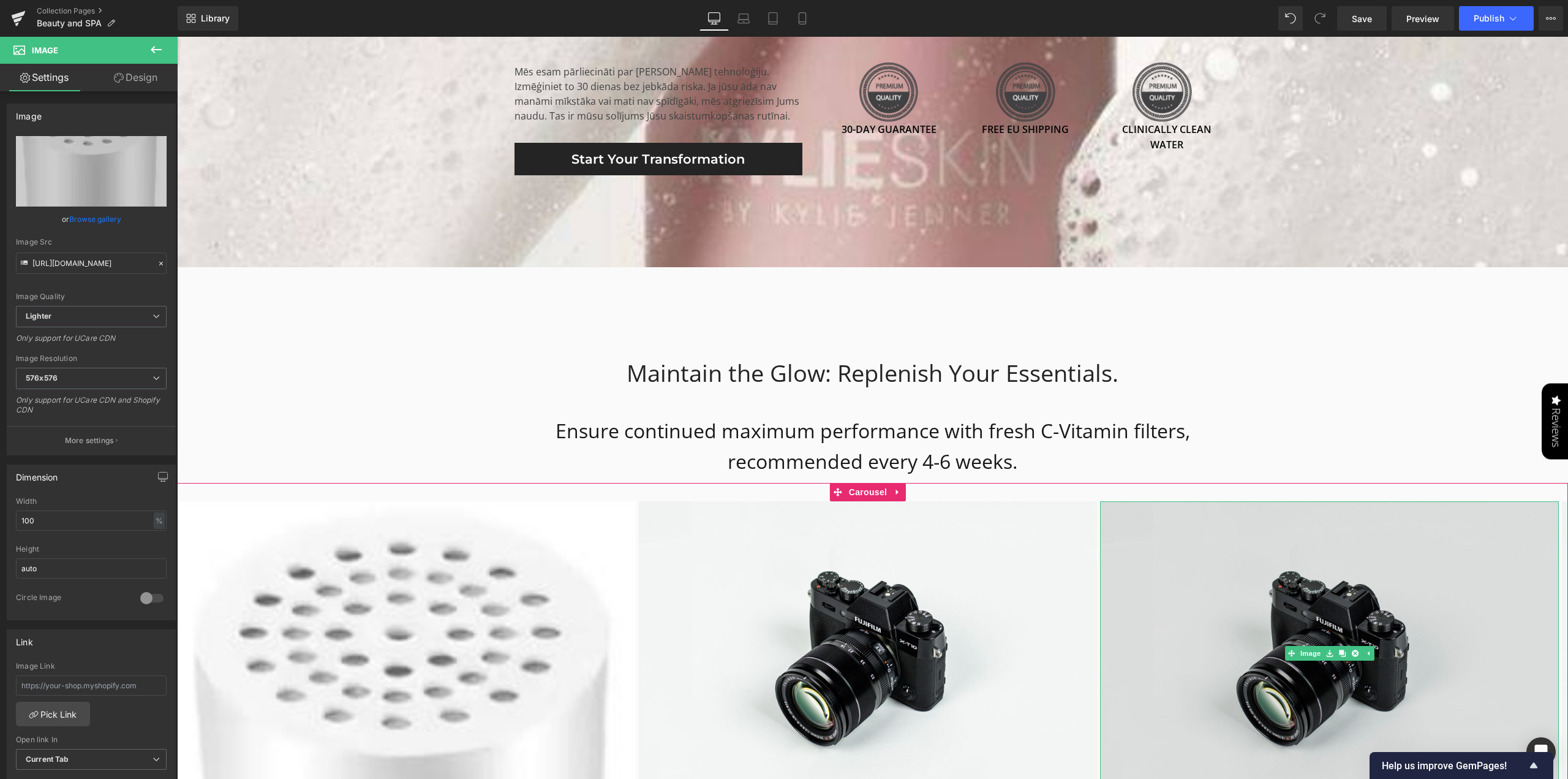
type input "[URL][DOMAIN_NAME]"
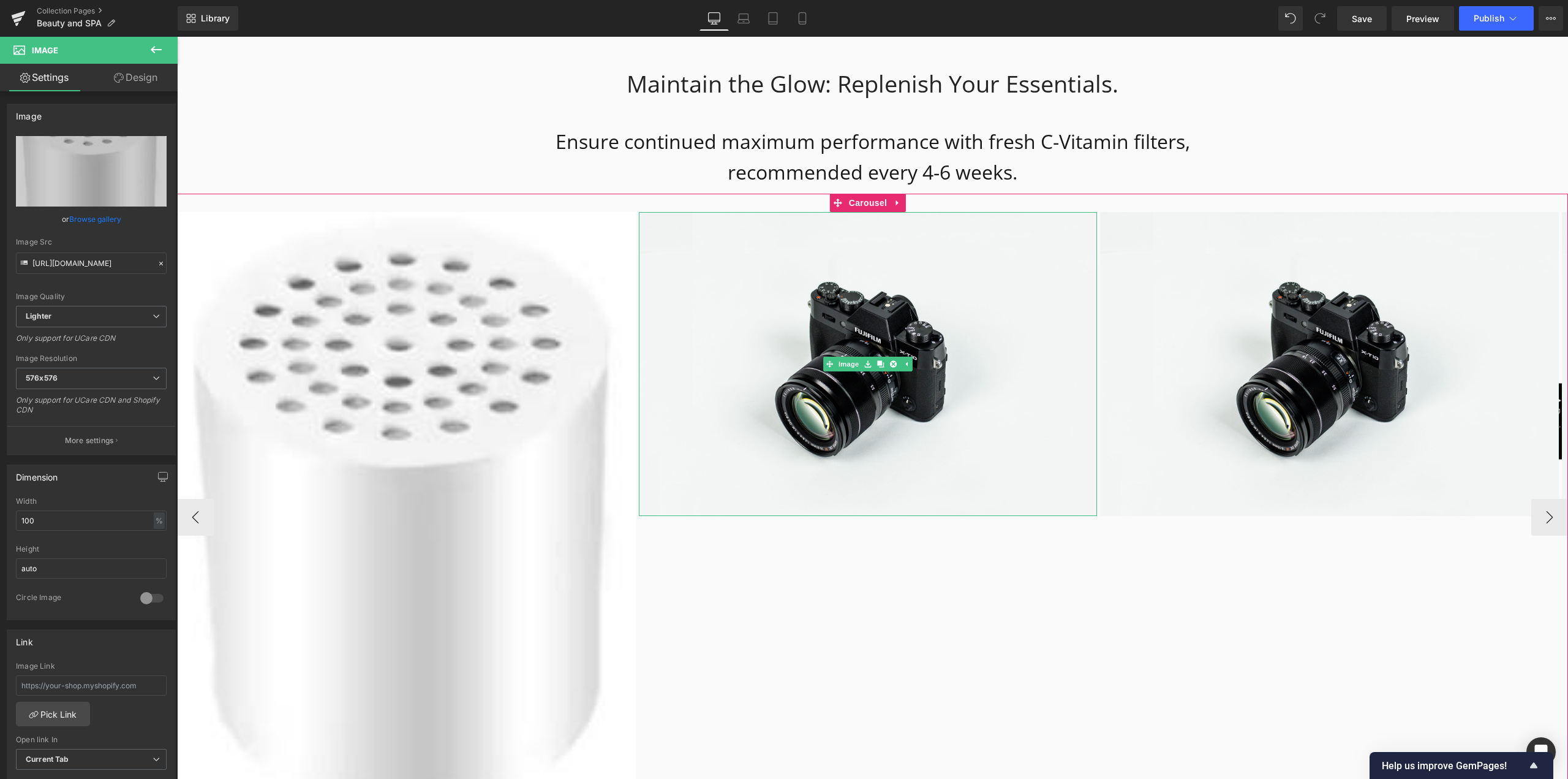
scroll to position [3617, 0]
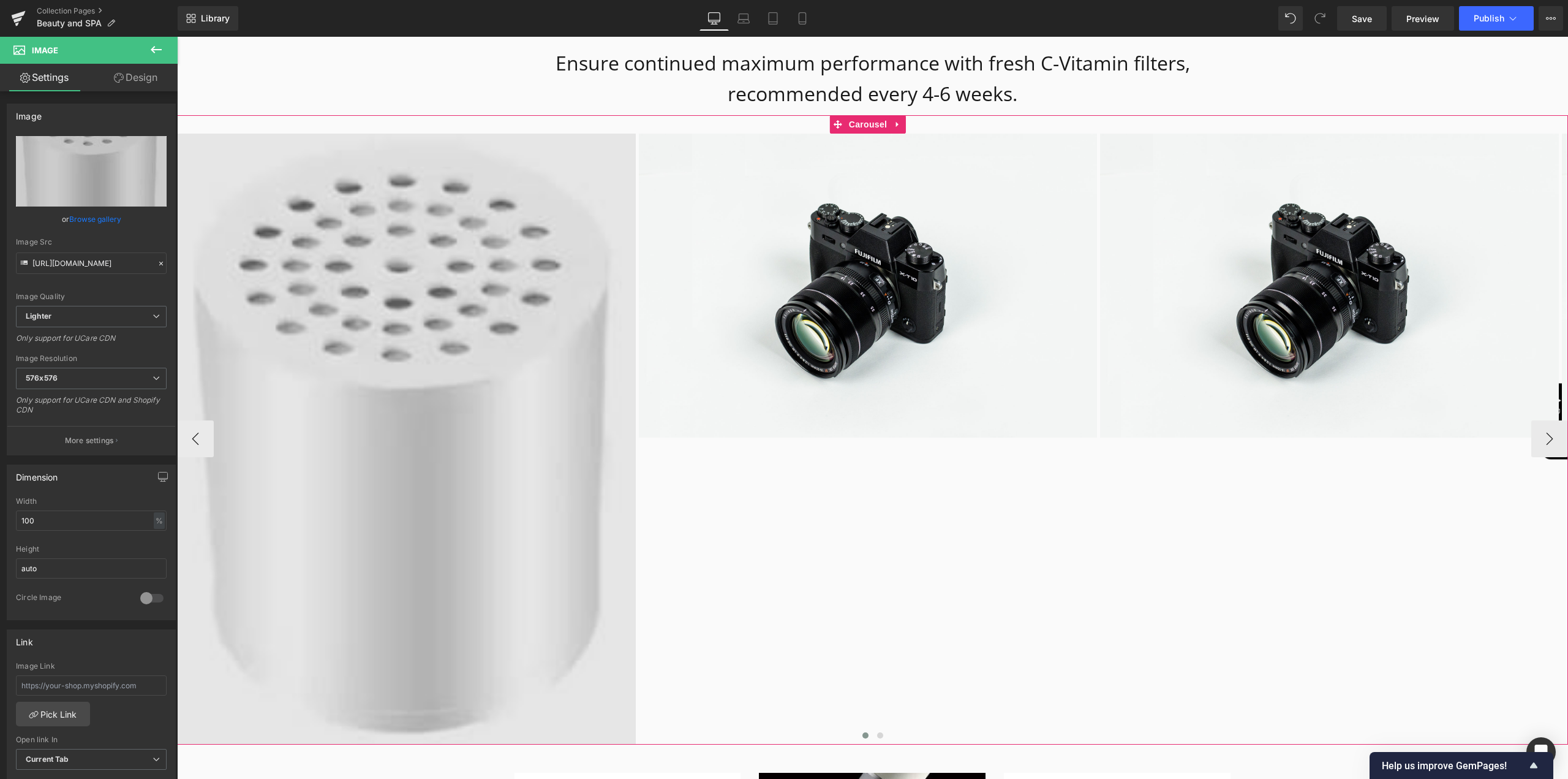
click at [434, 414] on img at bounding box center [406, 439] width 459 height 611
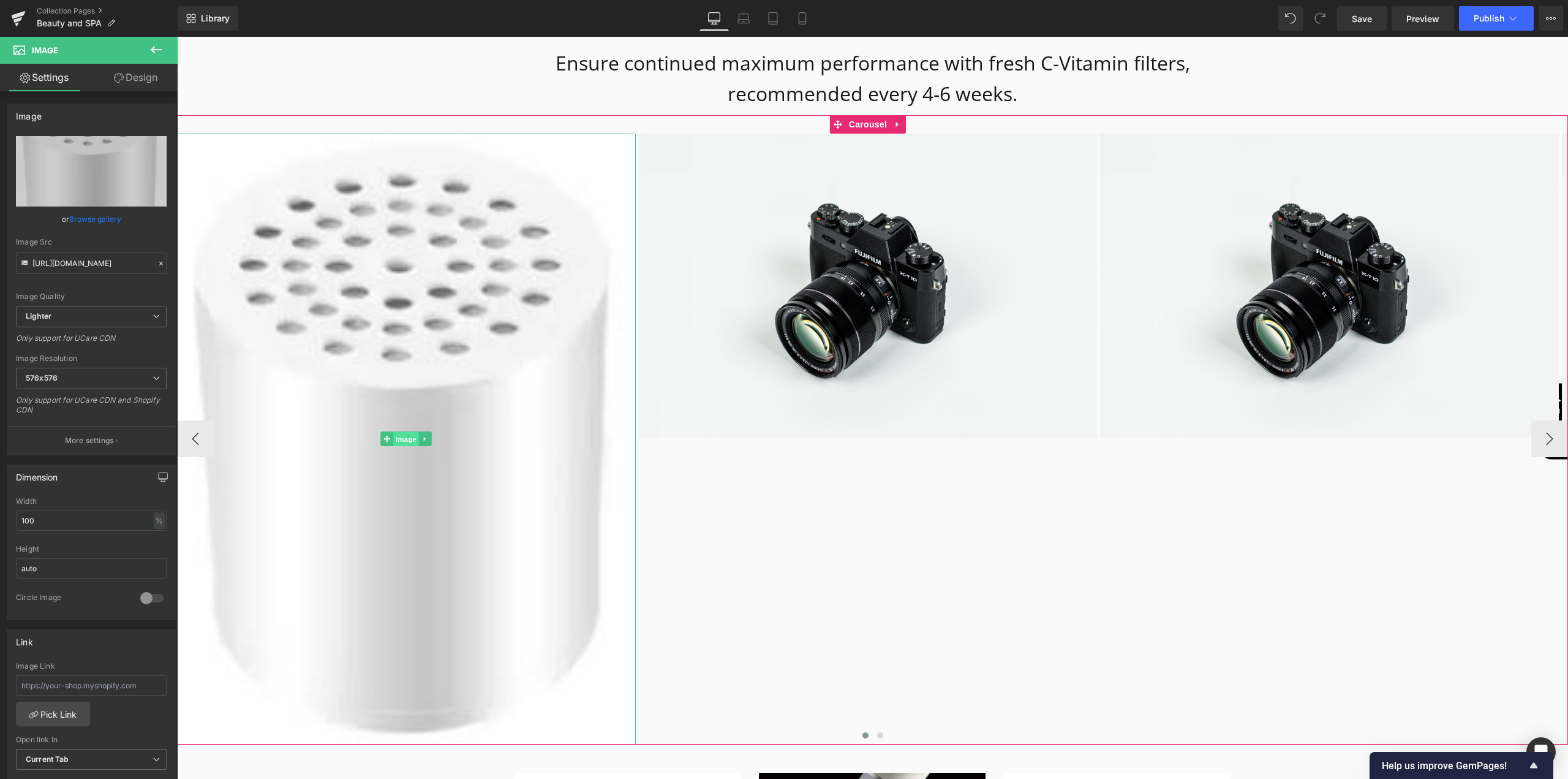
drag, startPoint x: 407, startPoint y: 425, endPoint x: 177, endPoint y: 244, distance: 292.7
click at [407, 432] on link "Image" at bounding box center [400, 439] width 38 height 15
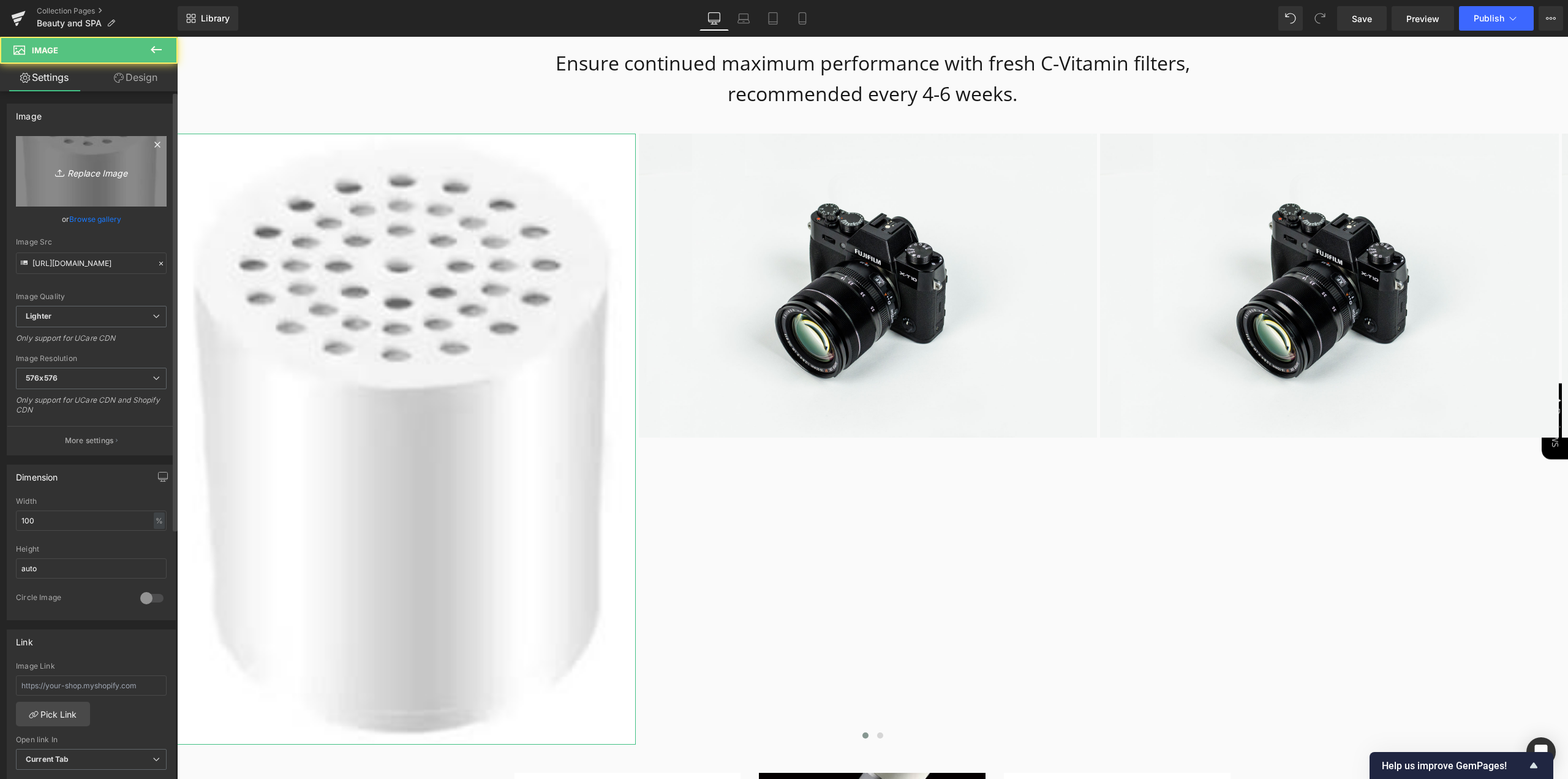
click at [95, 174] on icon "Replace Image" at bounding box center [92, 171] width 98 height 15
type input "C:\fakepath\Gemini_Generate1.jpg"
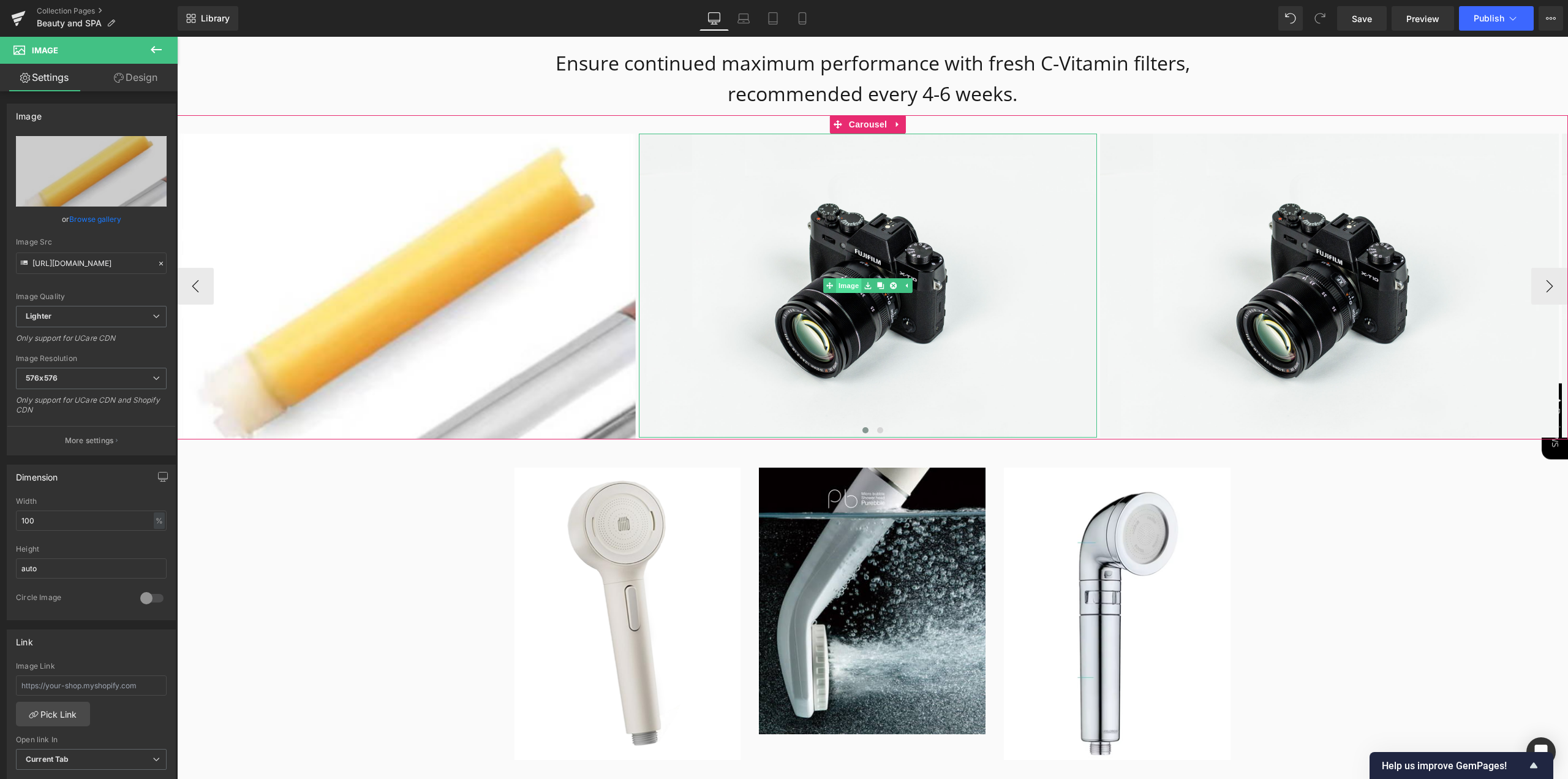
type input "[URL][DOMAIN_NAME]"
click at [847, 278] on link "Image" at bounding box center [861, 285] width 38 height 15
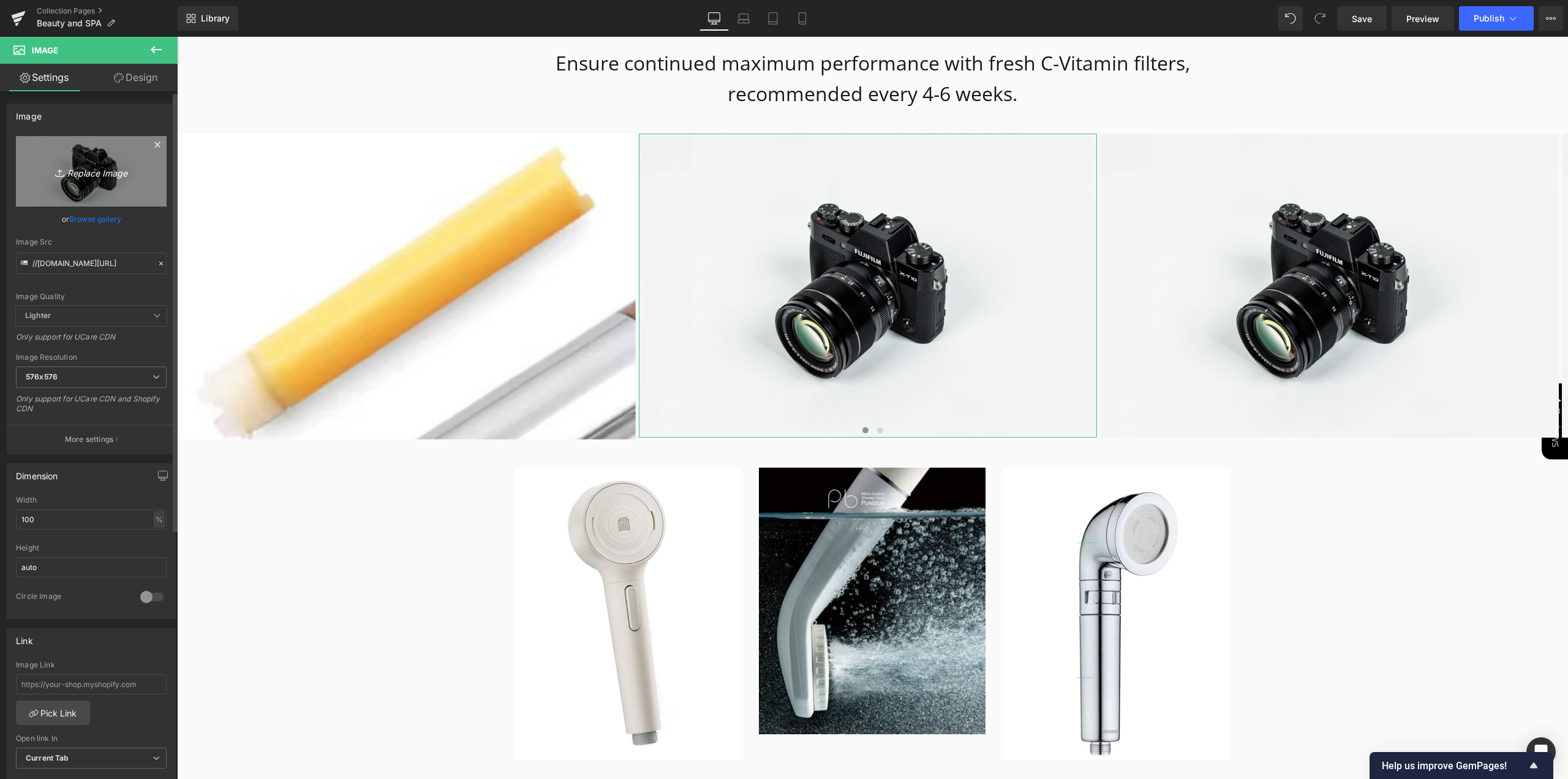
click at [84, 170] on icon "Replace Image" at bounding box center [92, 171] width 98 height 15
type input "C:\fakepath\Gemini_Generate2.jpg"
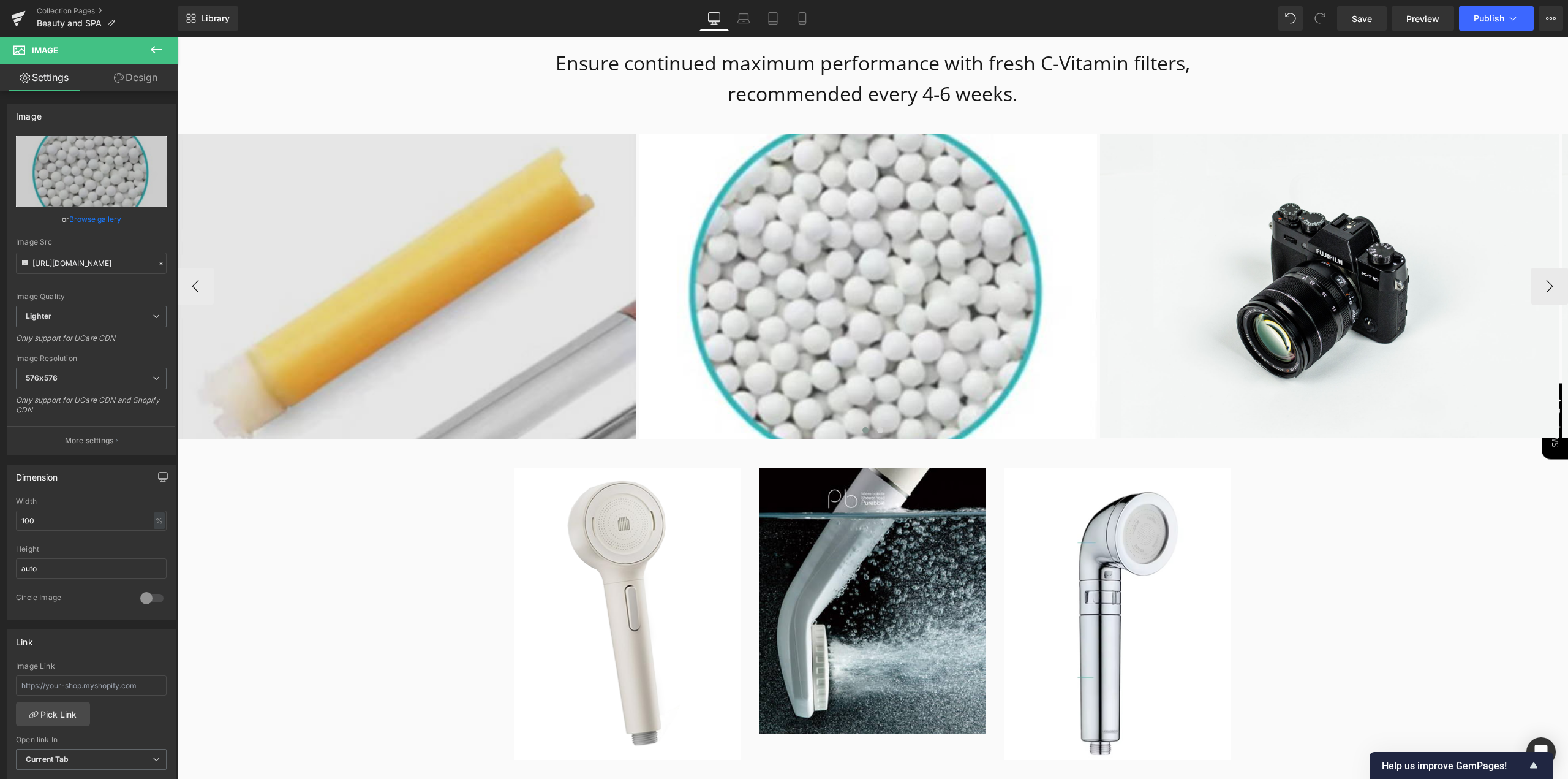
type input "[URL][DOMAIN_NAME]"
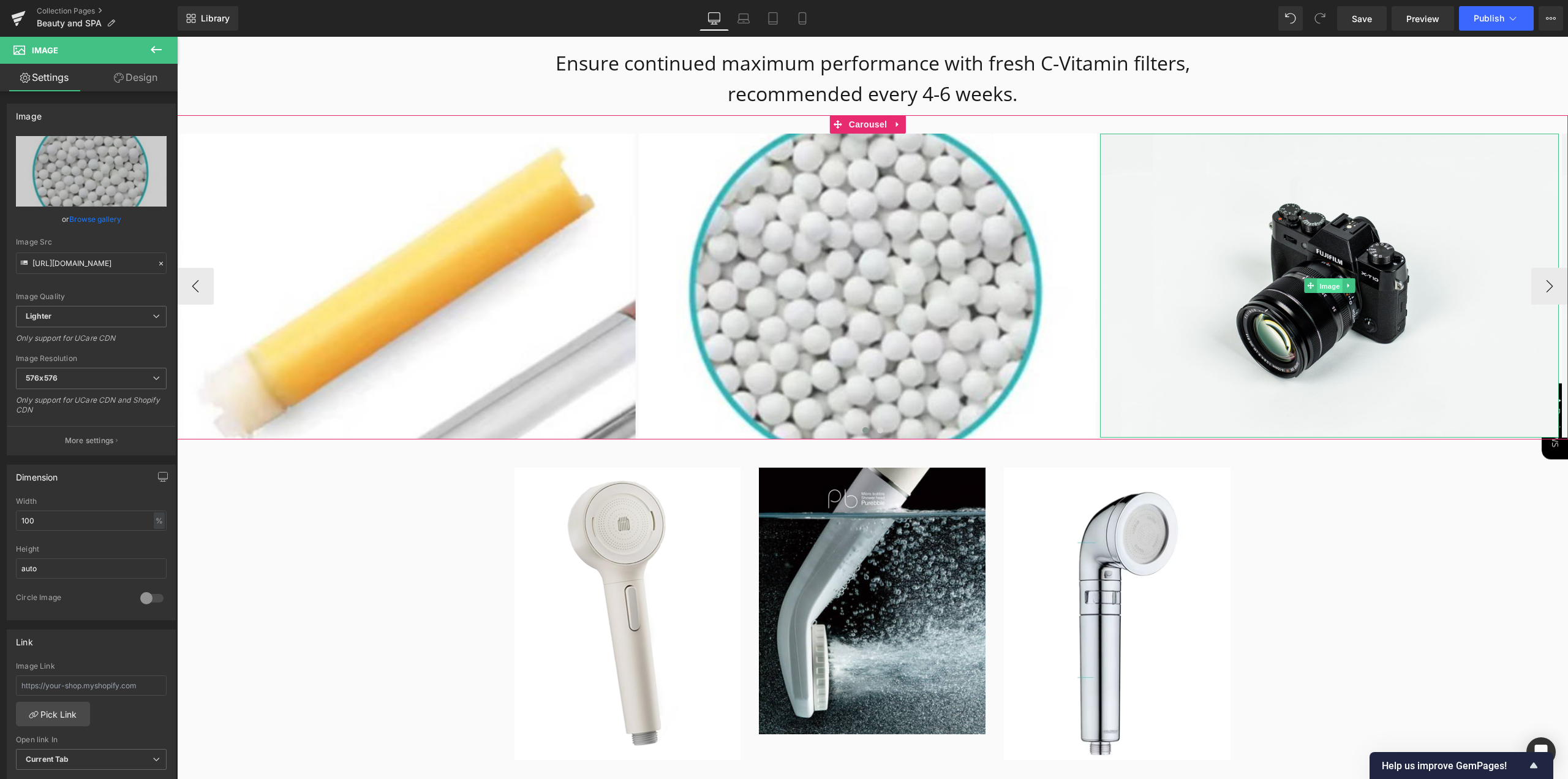
click at [1314, 278] on link "Image" at bounding box center [1324, 285] width 38 height 15
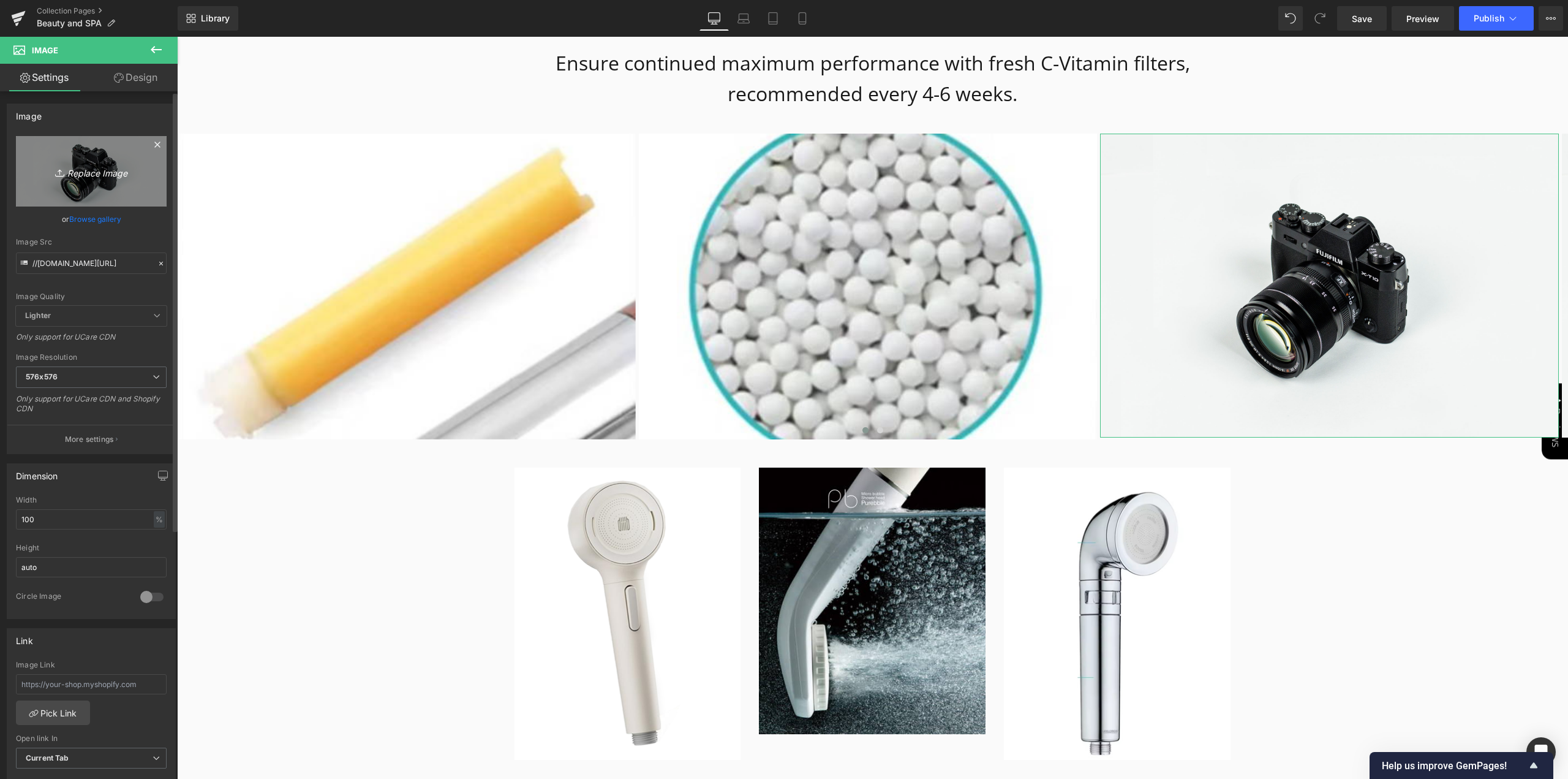
click at [99, 167] on icon "Replace Image" at bounding box center [92, 171] width 98 height 15
type input "C:\fakepath\Gemini_Generate4.jpg"
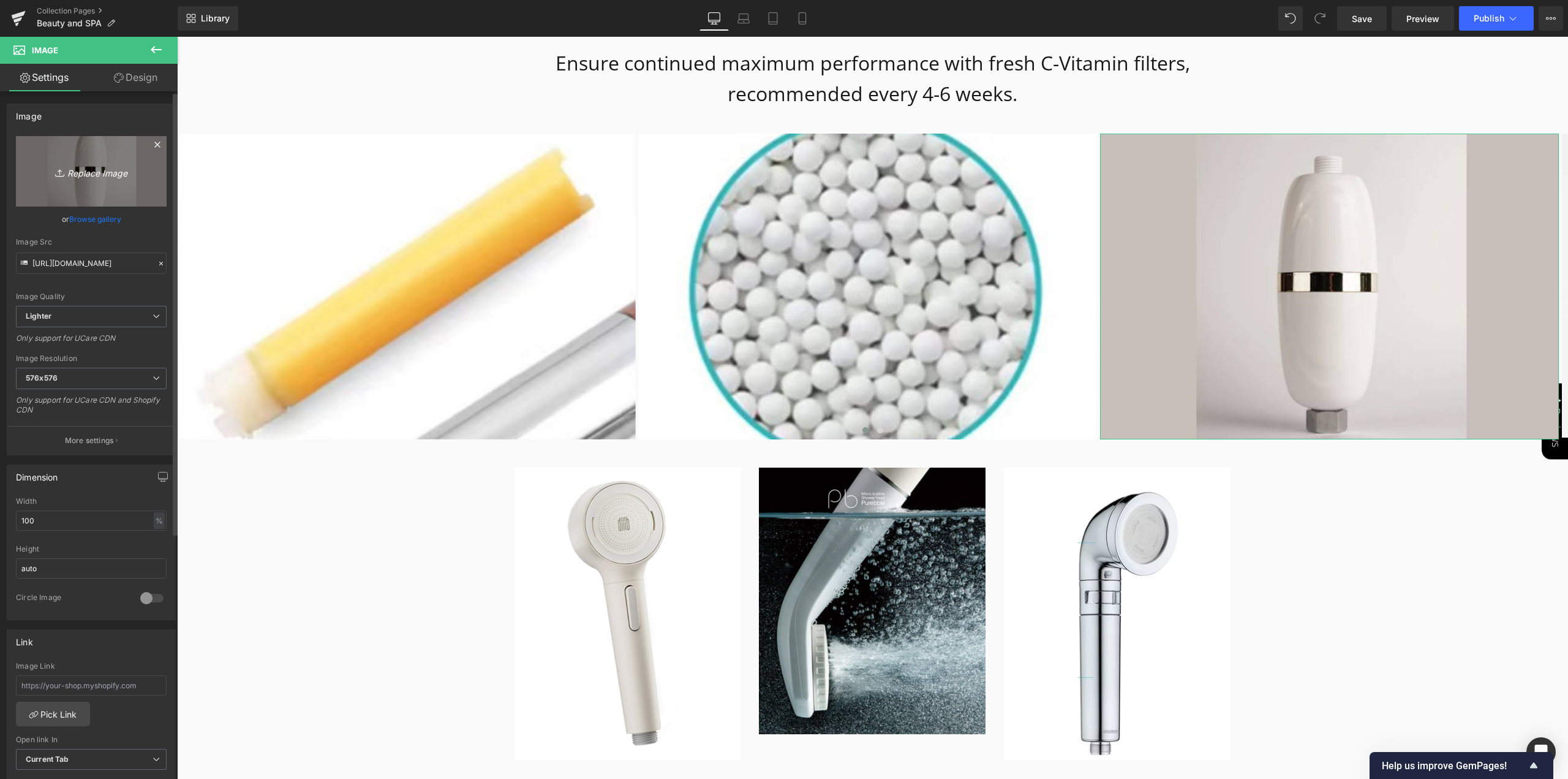
type input "[URL][DOMAIN_NAME]"
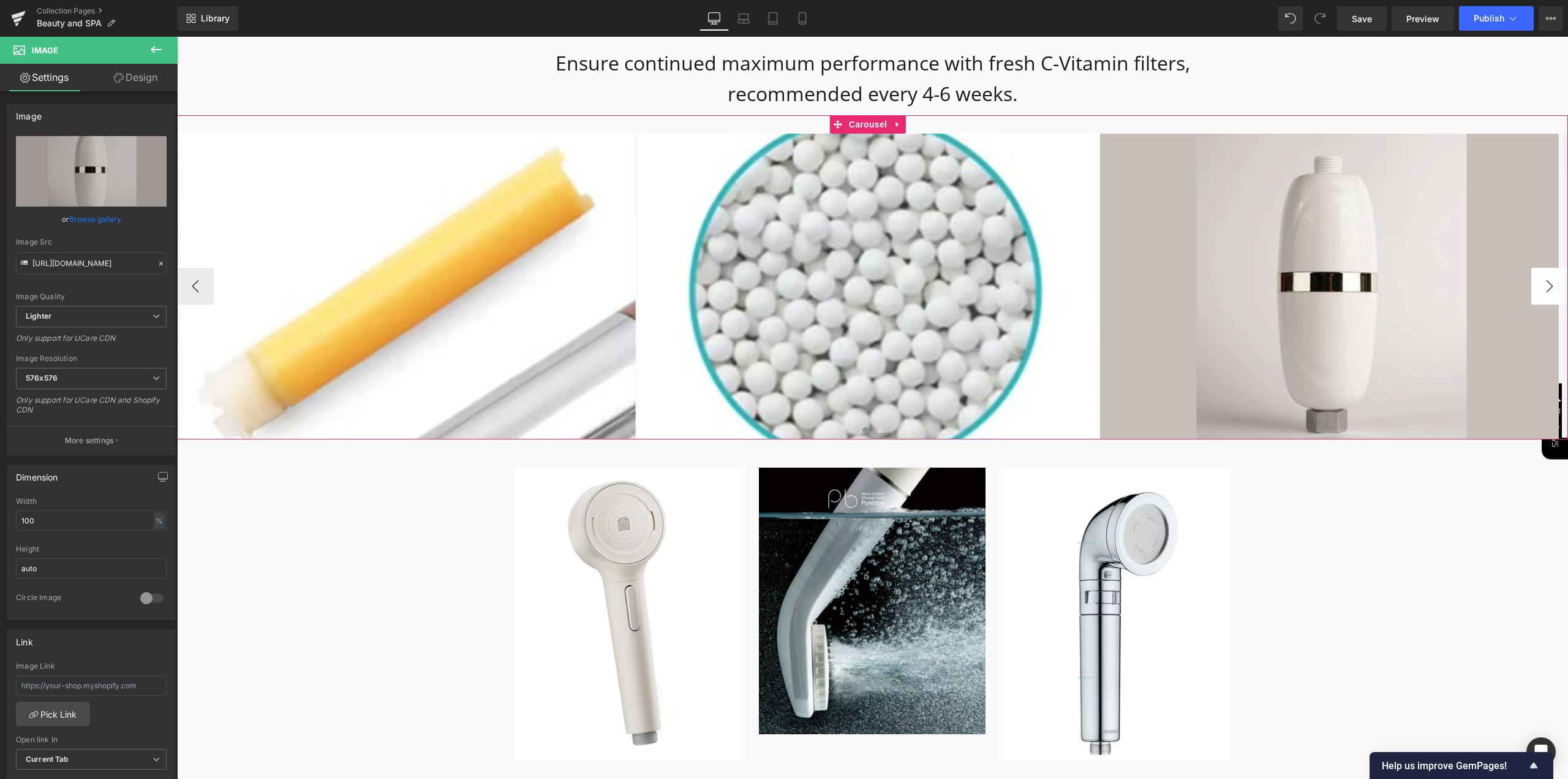
click at [1546, 270] on button "›" at bounding box center [1550, 286] width 36 height 36
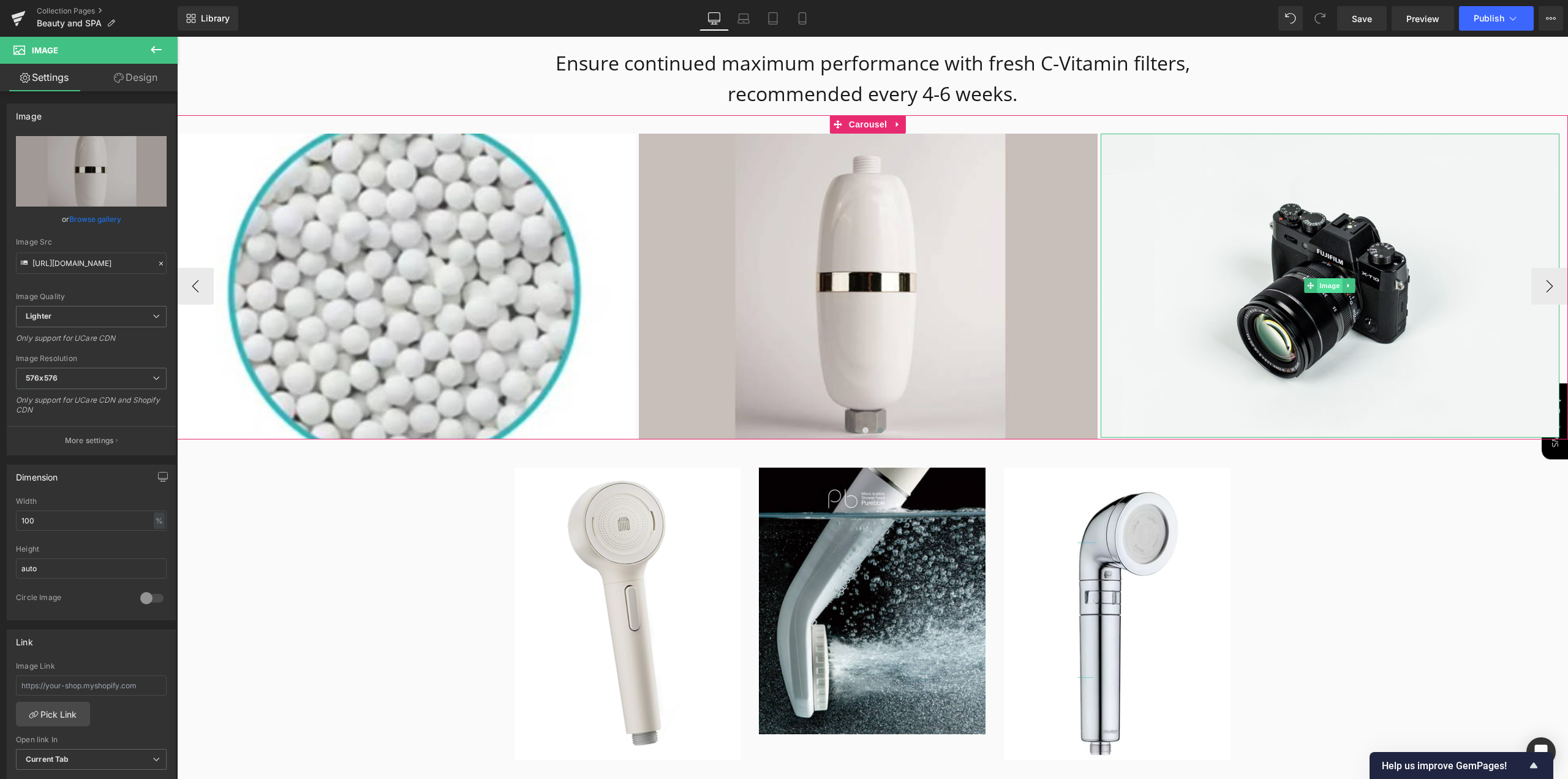
click at [1332, 278] on link "Image" at bounding box center [1324, 285] width 38 height 15
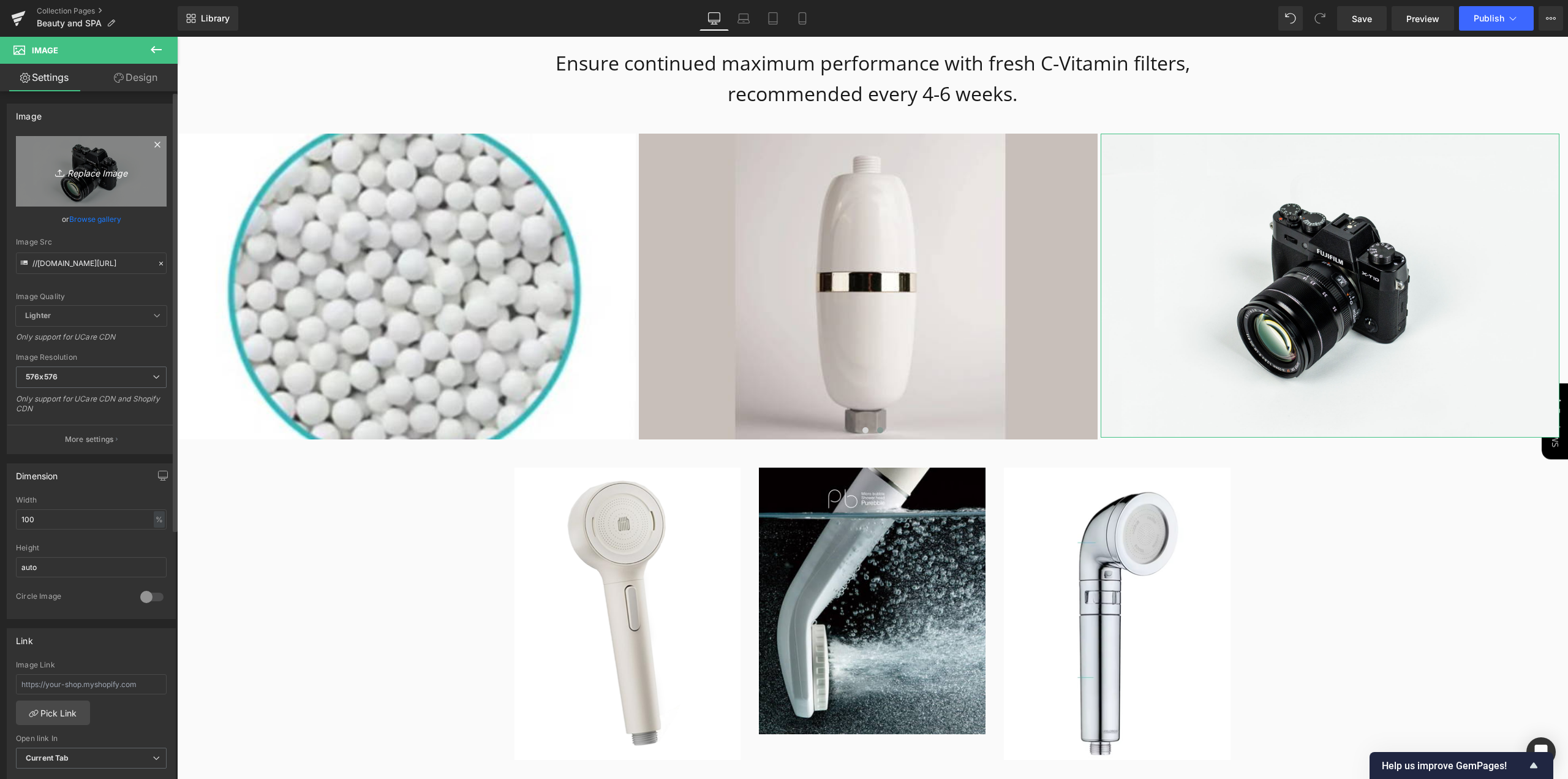
click at [87, 167] on icon "Replace Image" at bounding box center [92, 171] width 98 height 15
type input "C:\fakepath\Gemini_Generate3.jpg"
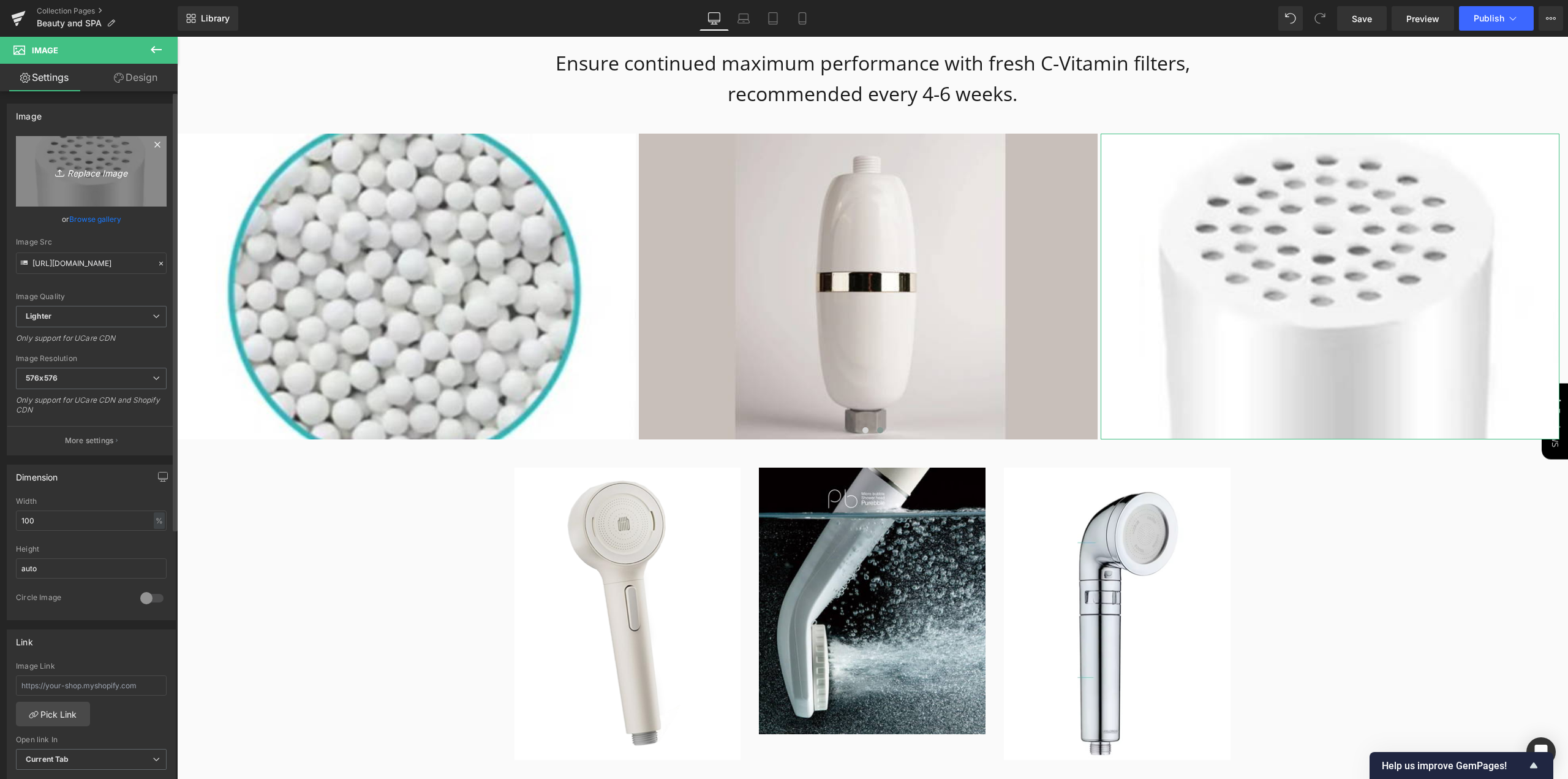
type input "[URL][DOMAIN_NAME]"
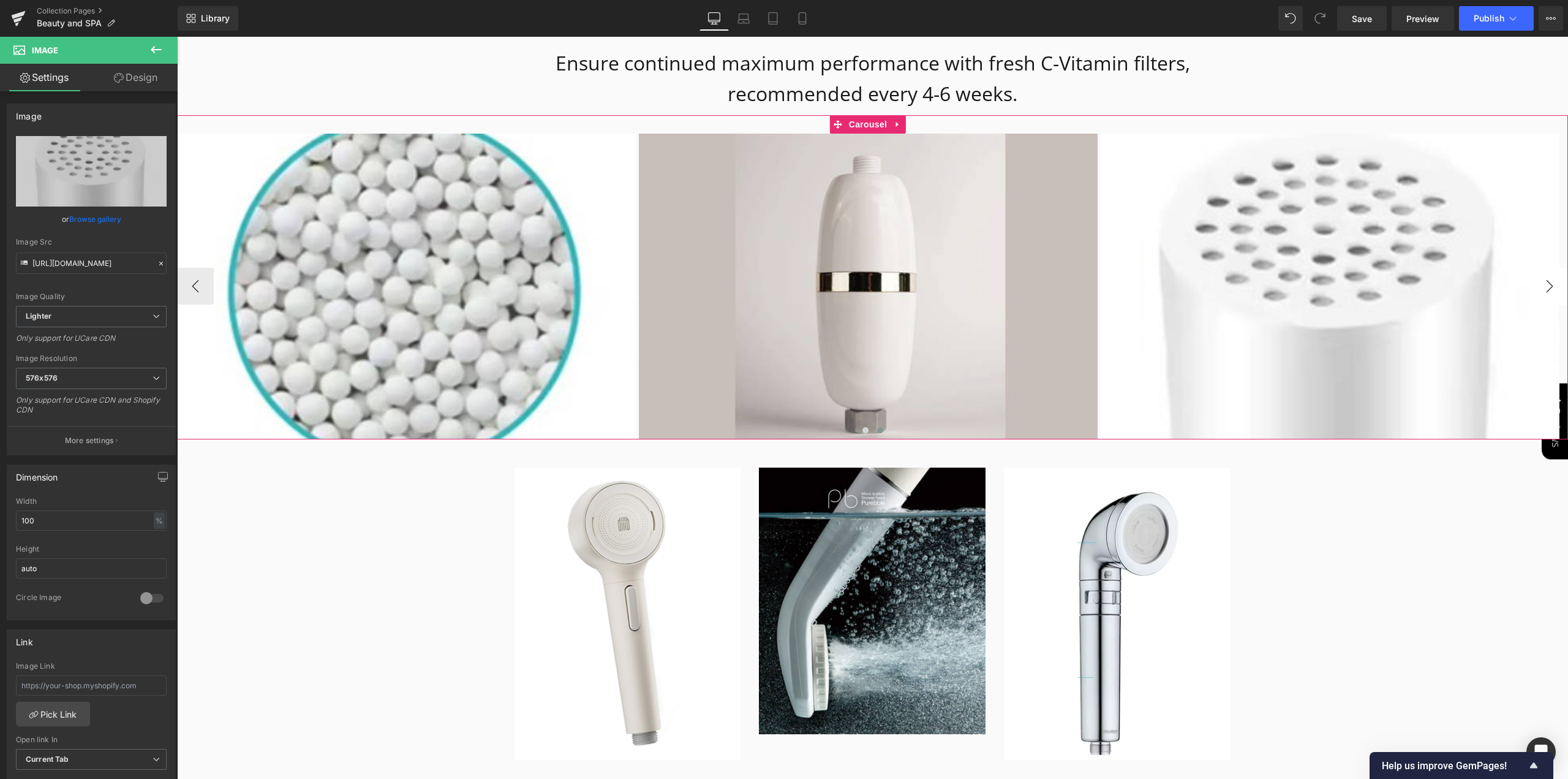
click at [1542, 269] on button "›" at bounding box center [1550, 286] width 36 height 36
click at [194, 272] on button "‹" at bounding box center [195, 286] width 36 height 36
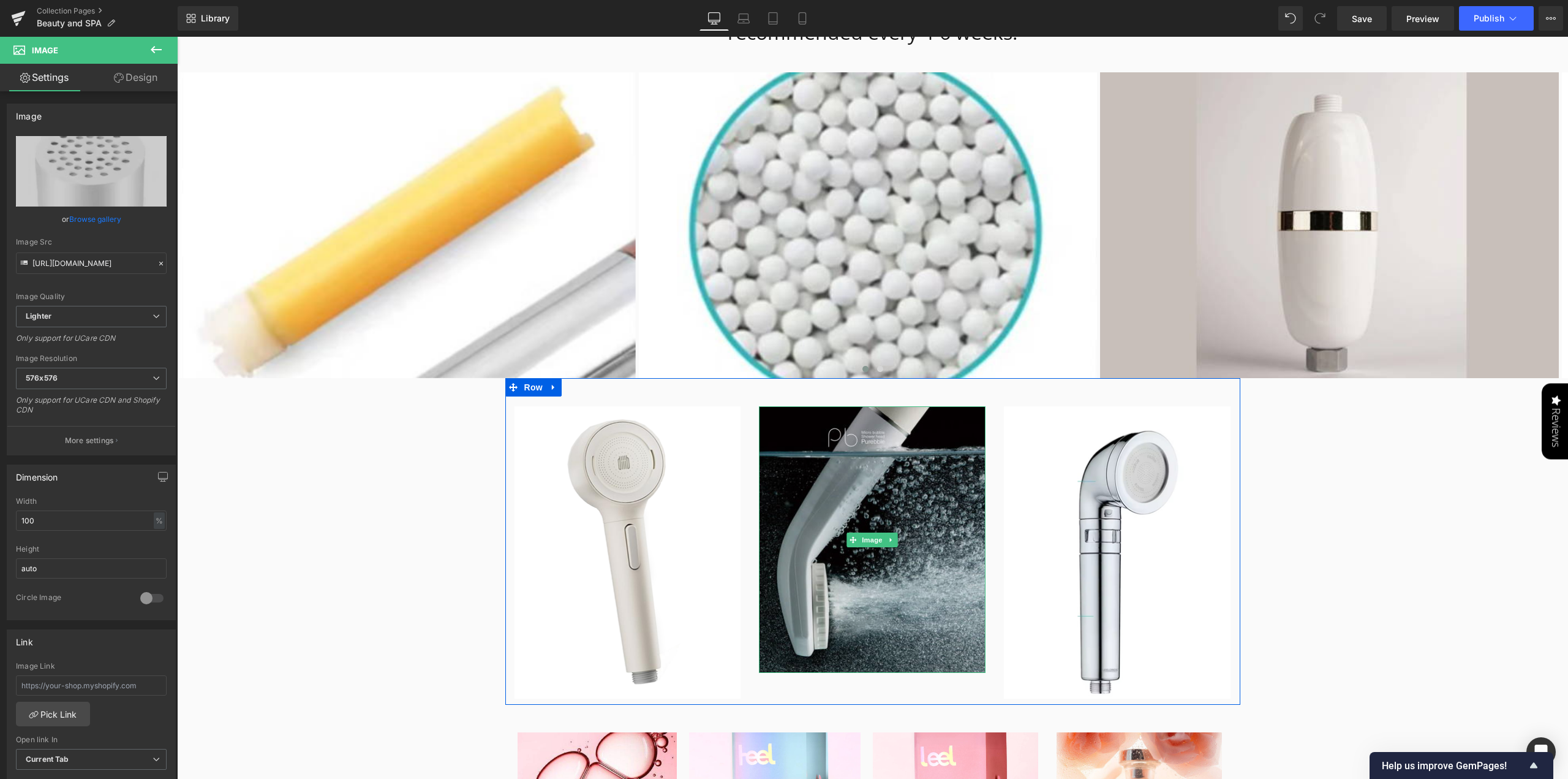
scroll to position [3740, 0]
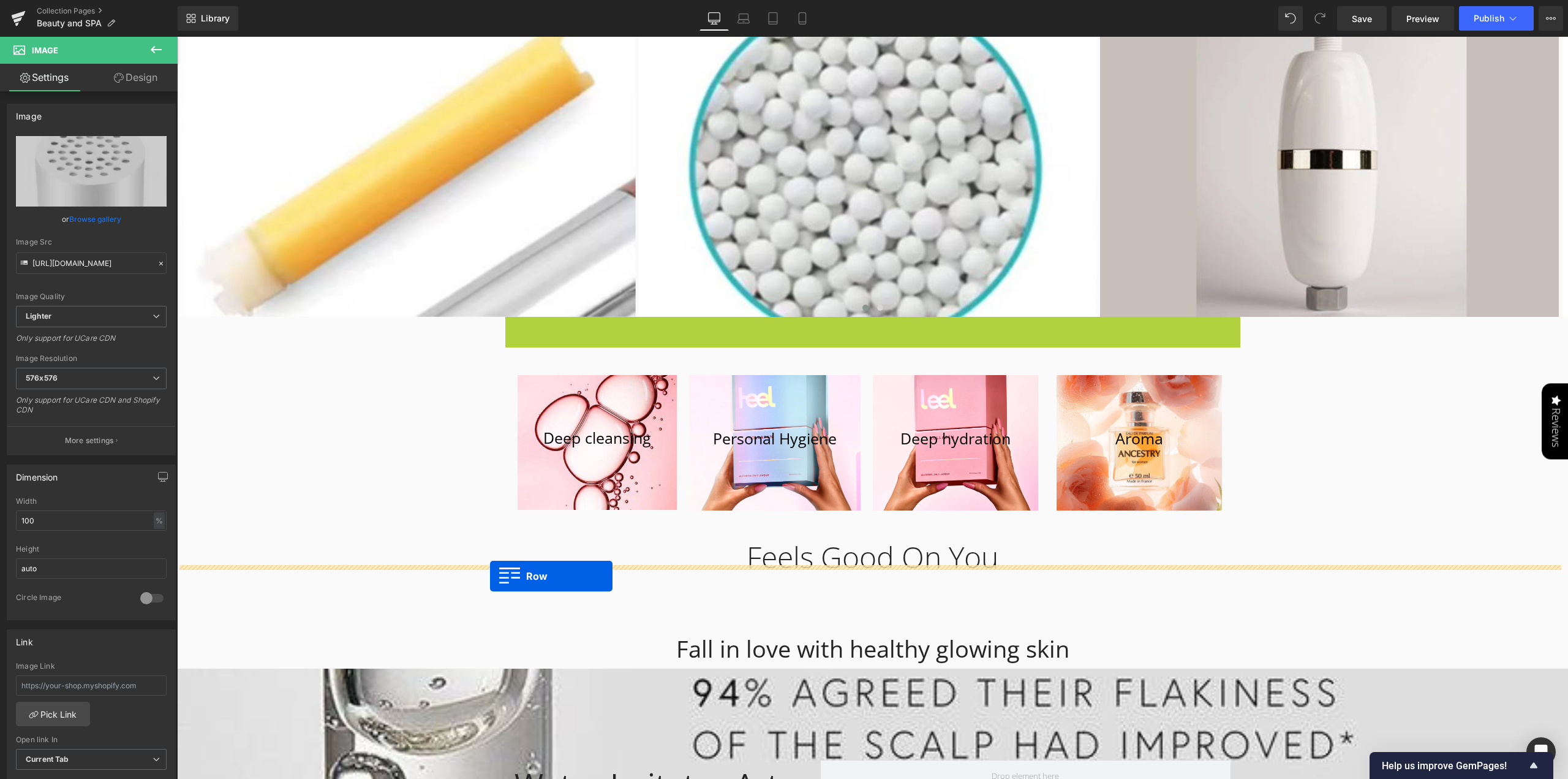
drag, startPoint x: 508, startPoint y: 312, endPoint x: 491, endPoint y: 576, distance: 264.5
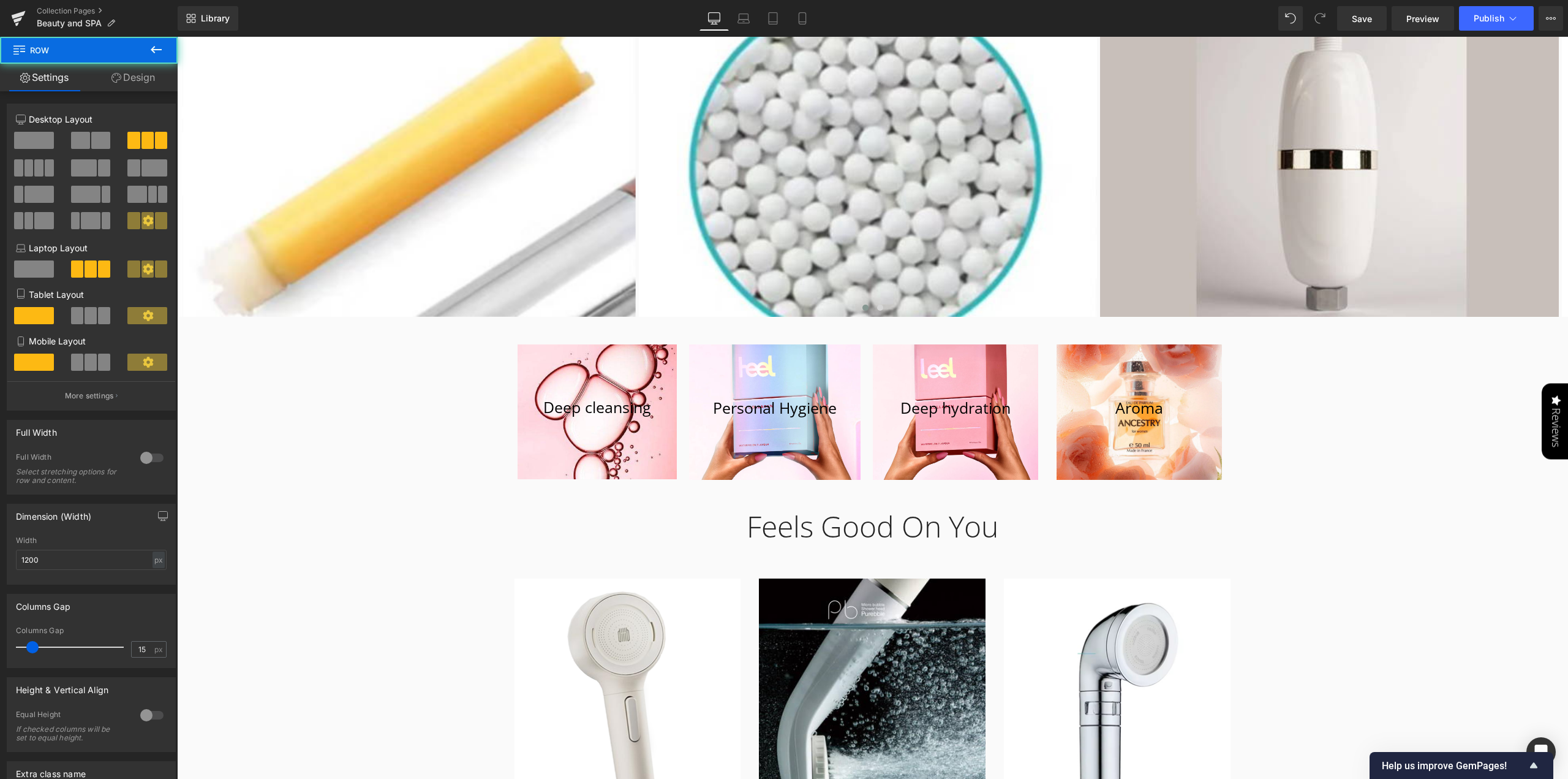
click at [1288, 474] on div "Leela — Beauty in Every Drop Heading Atvadieties no hlora. Iepazīstieties ar sa…" at bounding box center [873, 315] width 1392 height 7858
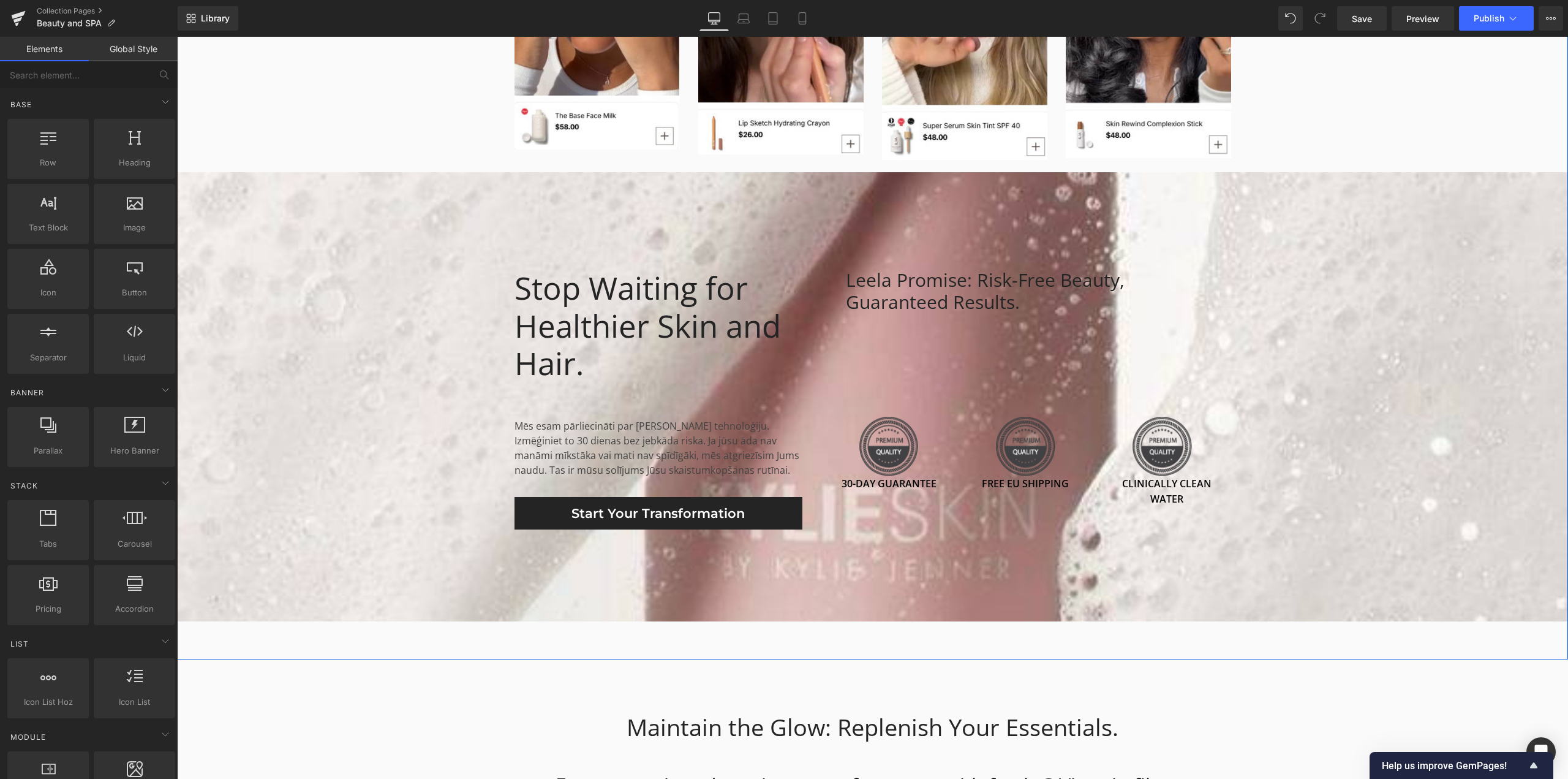
scroll to position [2942, 0]
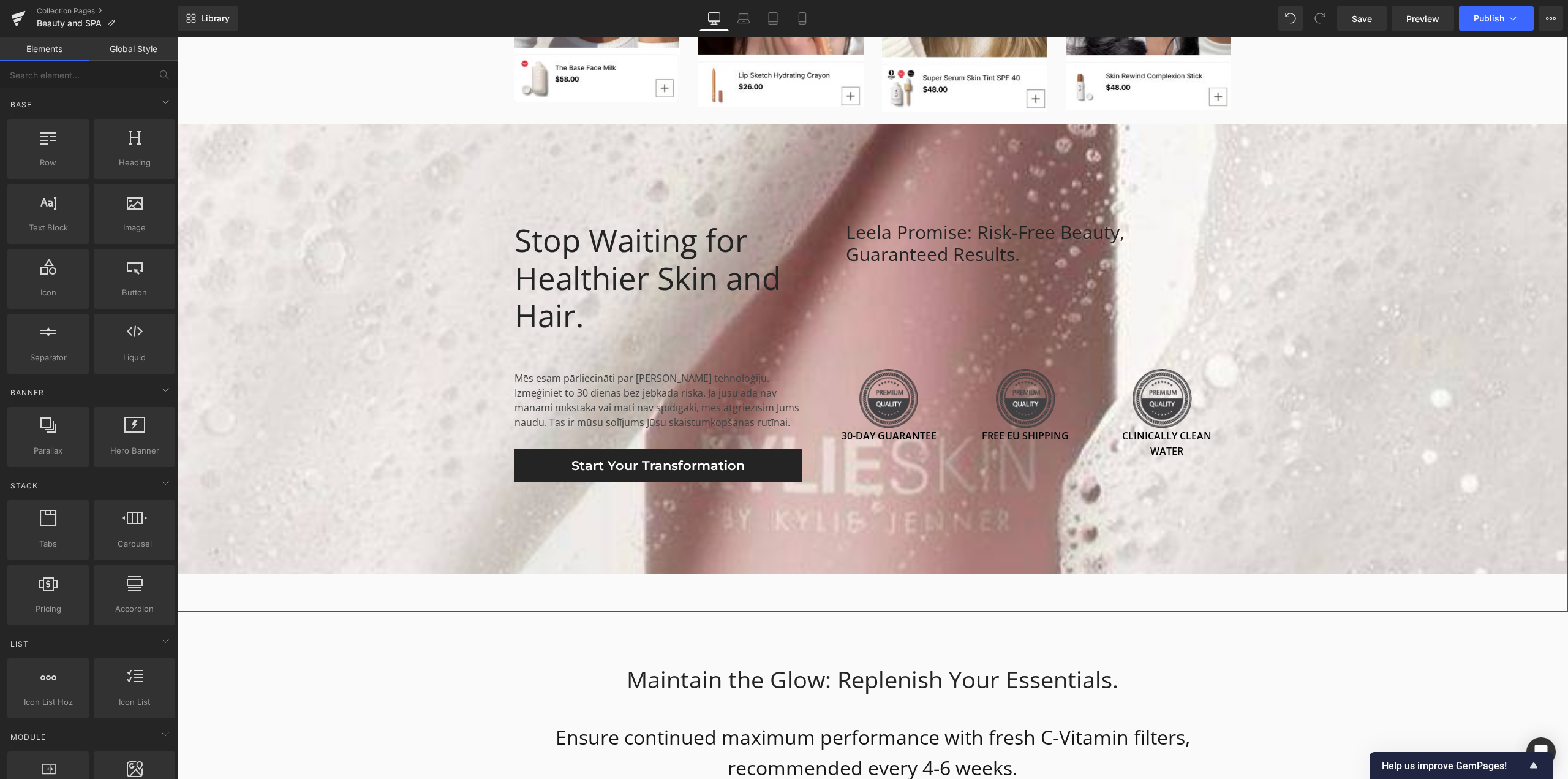
click at [404, 244] on span "Stop Waiting for Healthier Skin and Hair. Heading Mēs esam pārliecināti par [PE…" at bounding box center [873, 349] width 1392 height 265
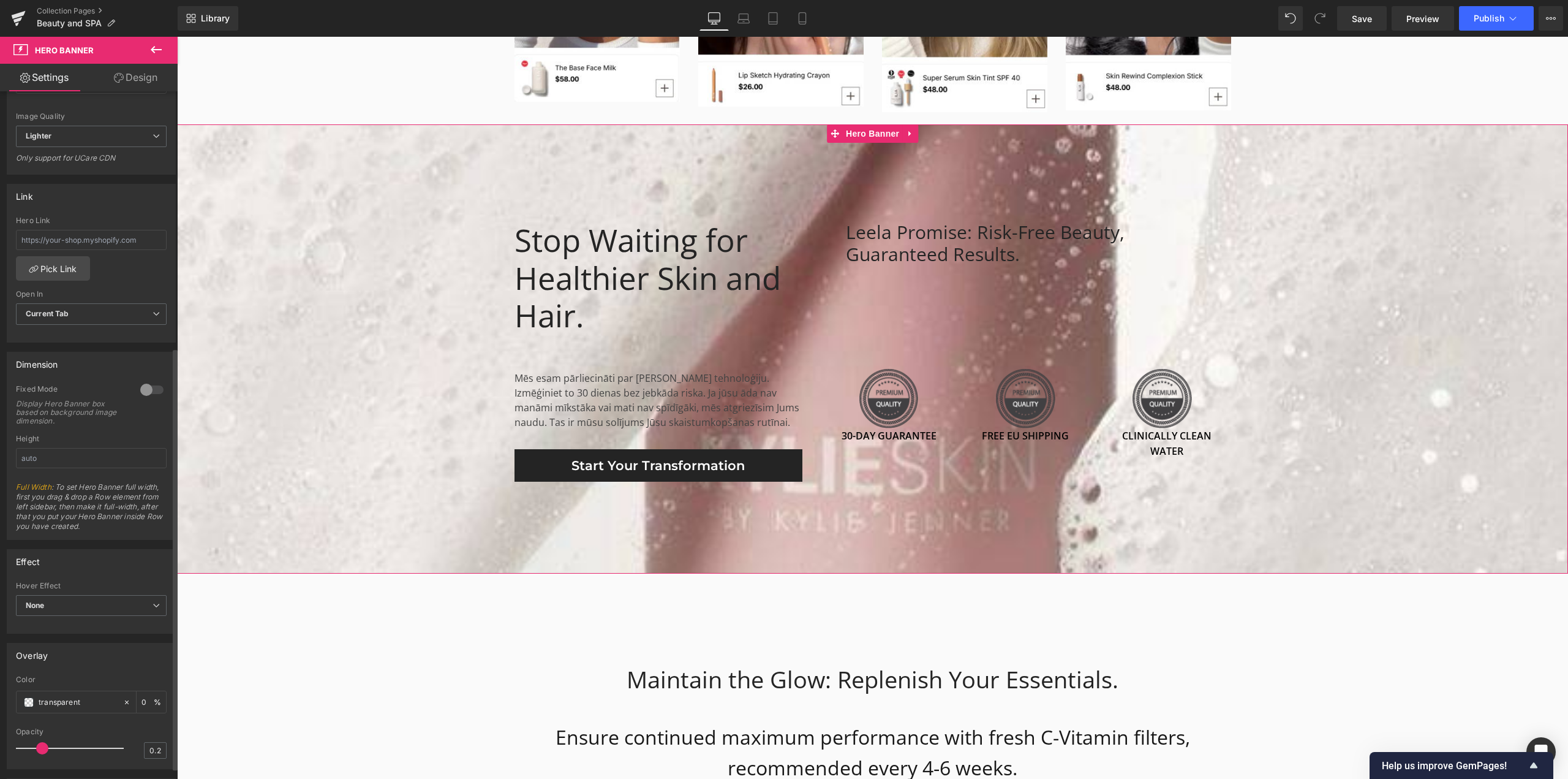
scroll to position [429, 0]
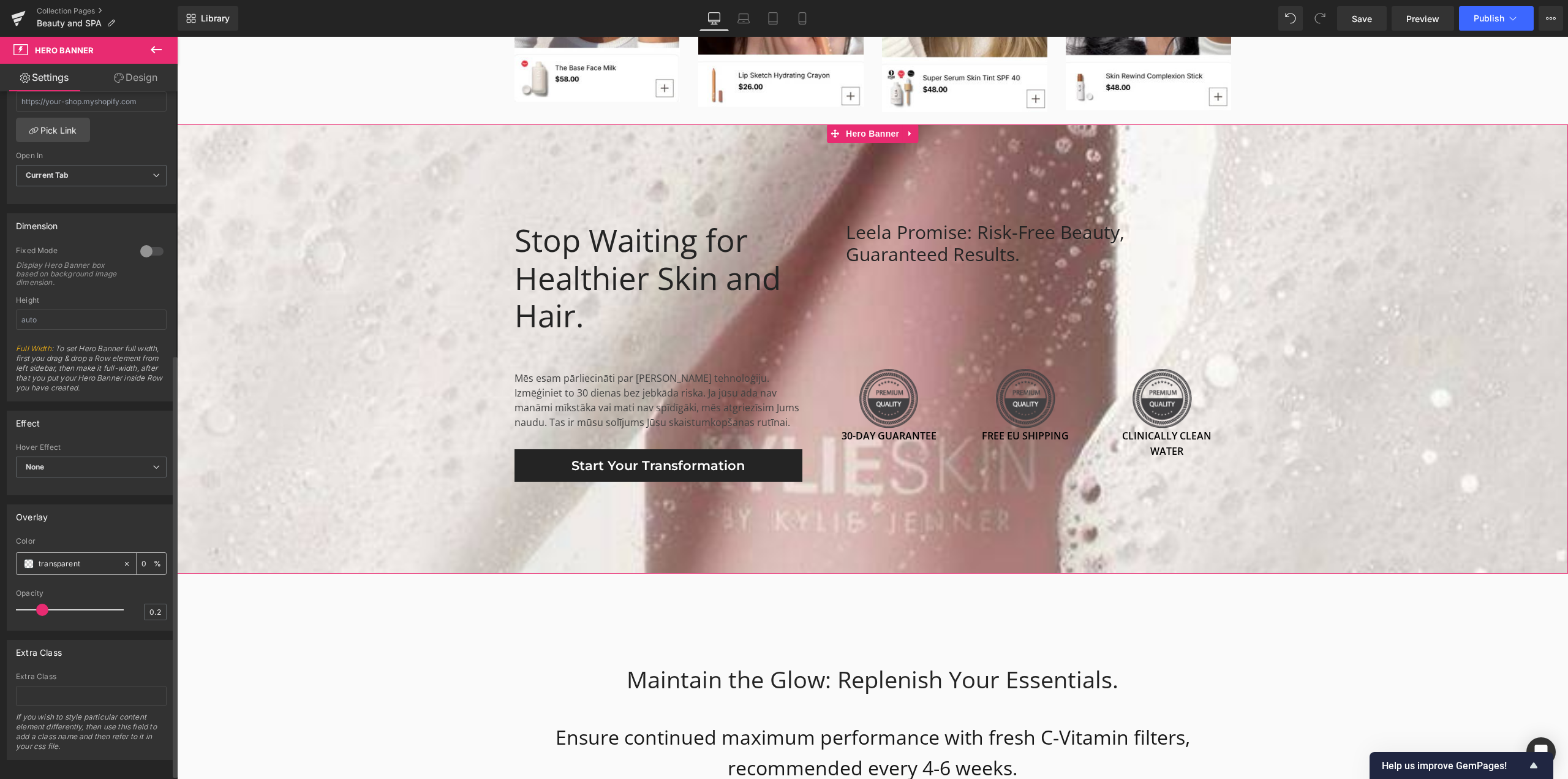
click at [27, 560] on span at bounding box center [28, 564] width 10 height 10
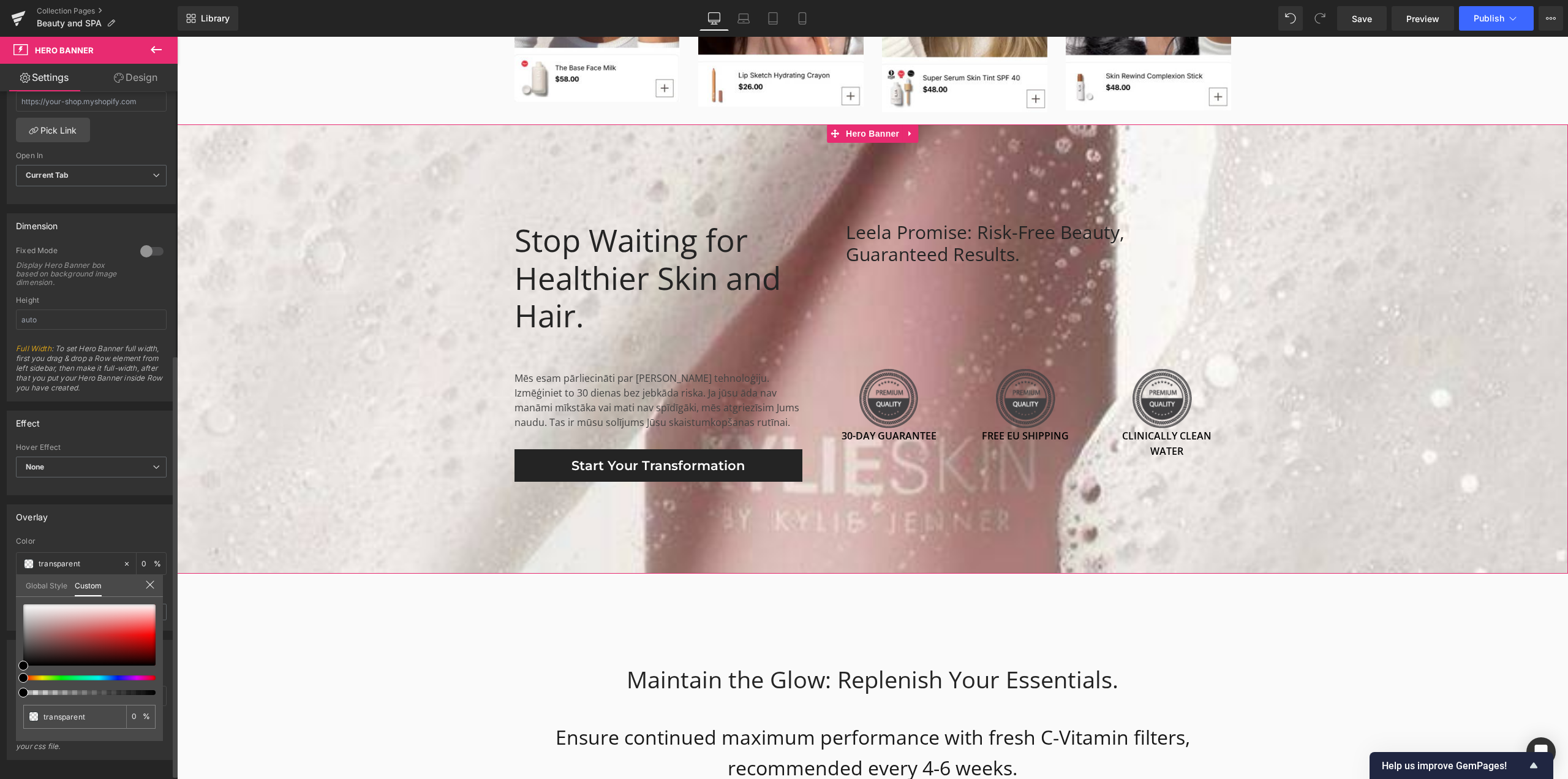
type input "#000000"
type input "16"
type input "#000000"
type input "16"
type input "21"
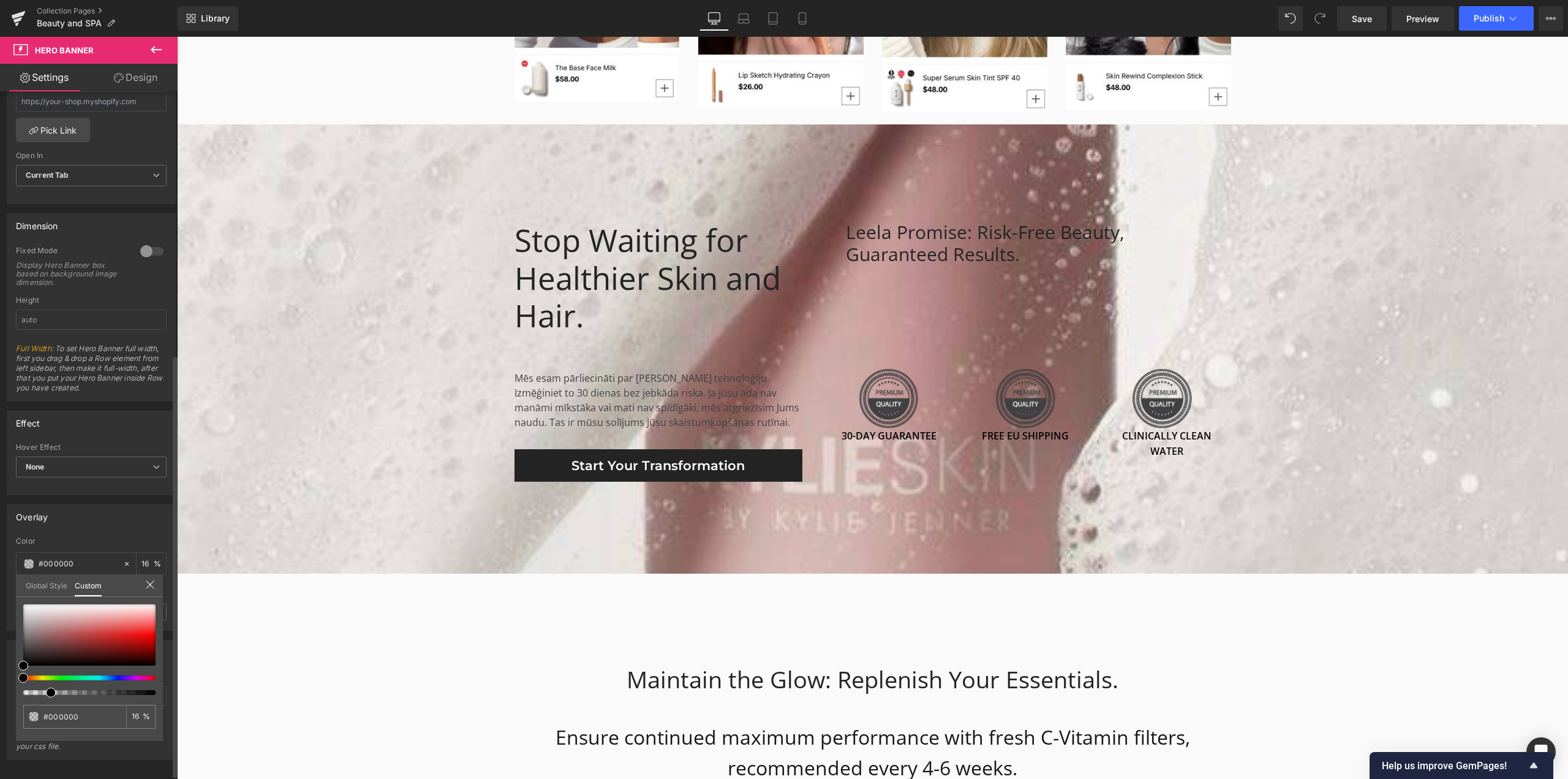
type input "21"
type input "22"
type input "43"
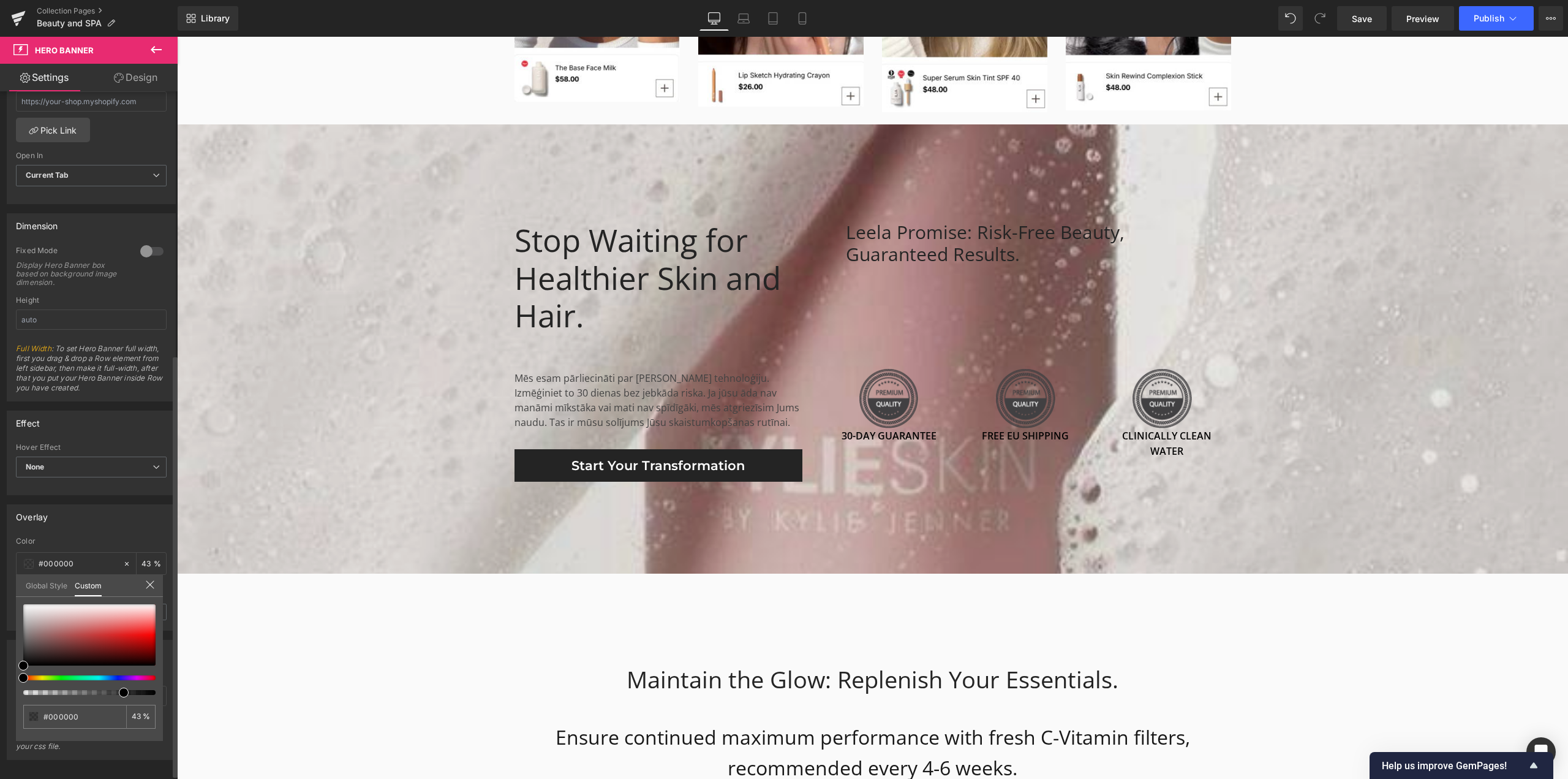
type input "55"
type input "91"
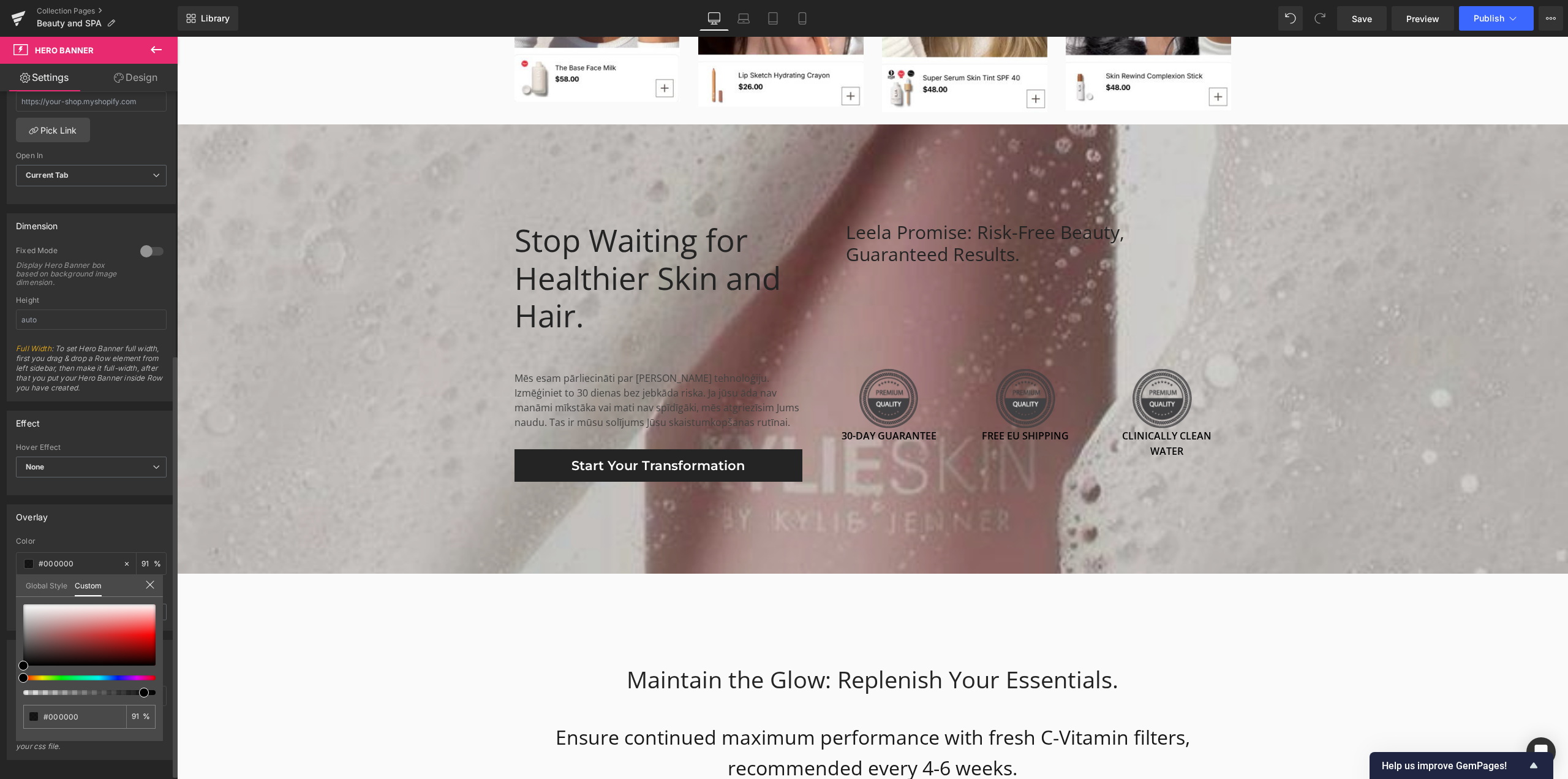
type input "77"
type input "0"
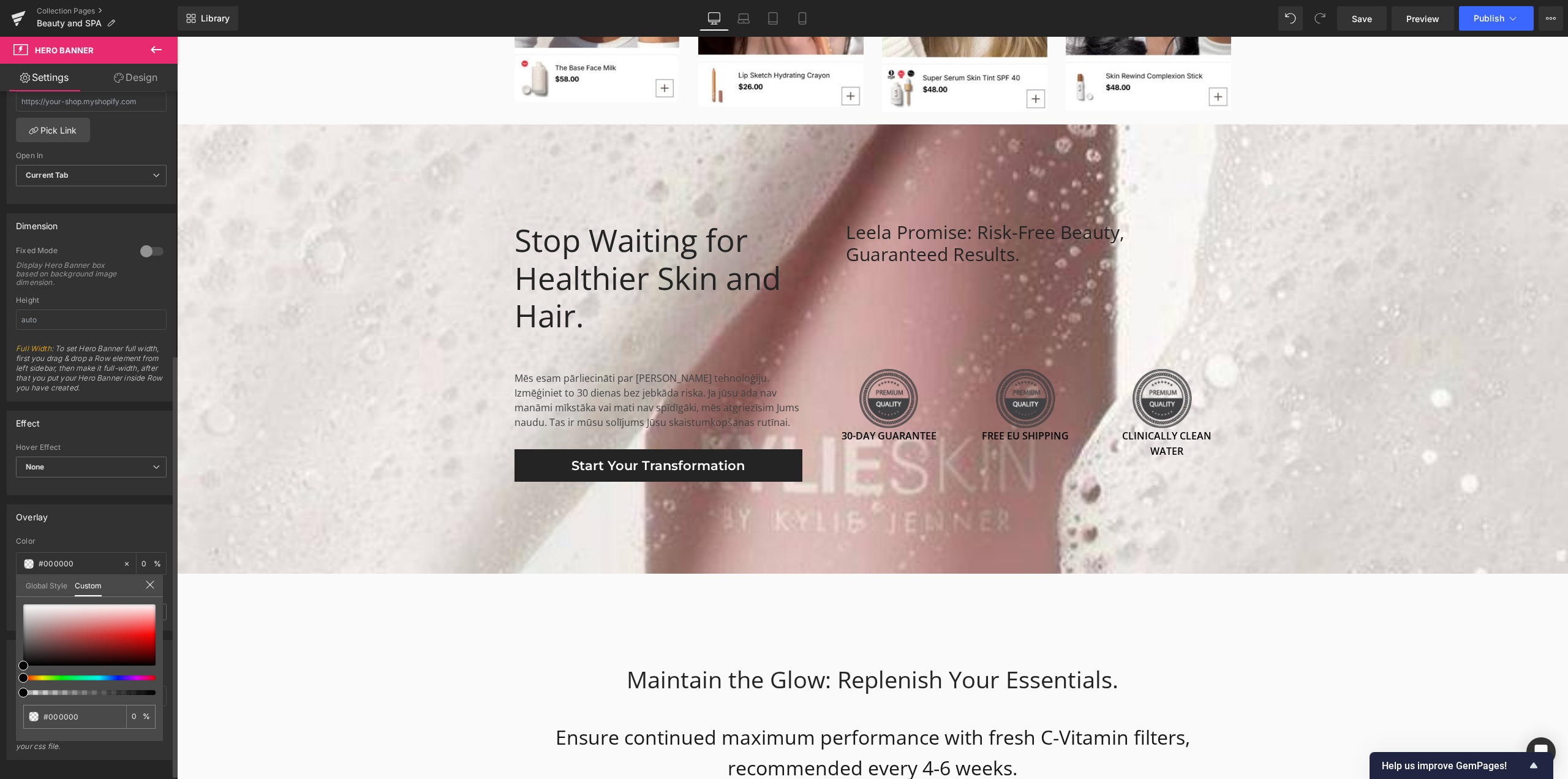
drag, startPoint x: 40, startPoint y: 690, endPoint x: 0, endPoint y: 695, distance: 40.3
click at [0, 631] on div "Overlay rgba(0, 0, 0, 0) Color #000000 0 % 0.2 Opacity 0.2 Global Style Custom …" at bounding box center [92, 563] width 184 height 135
type input "#e9e1e1"
type input "#ffffff"
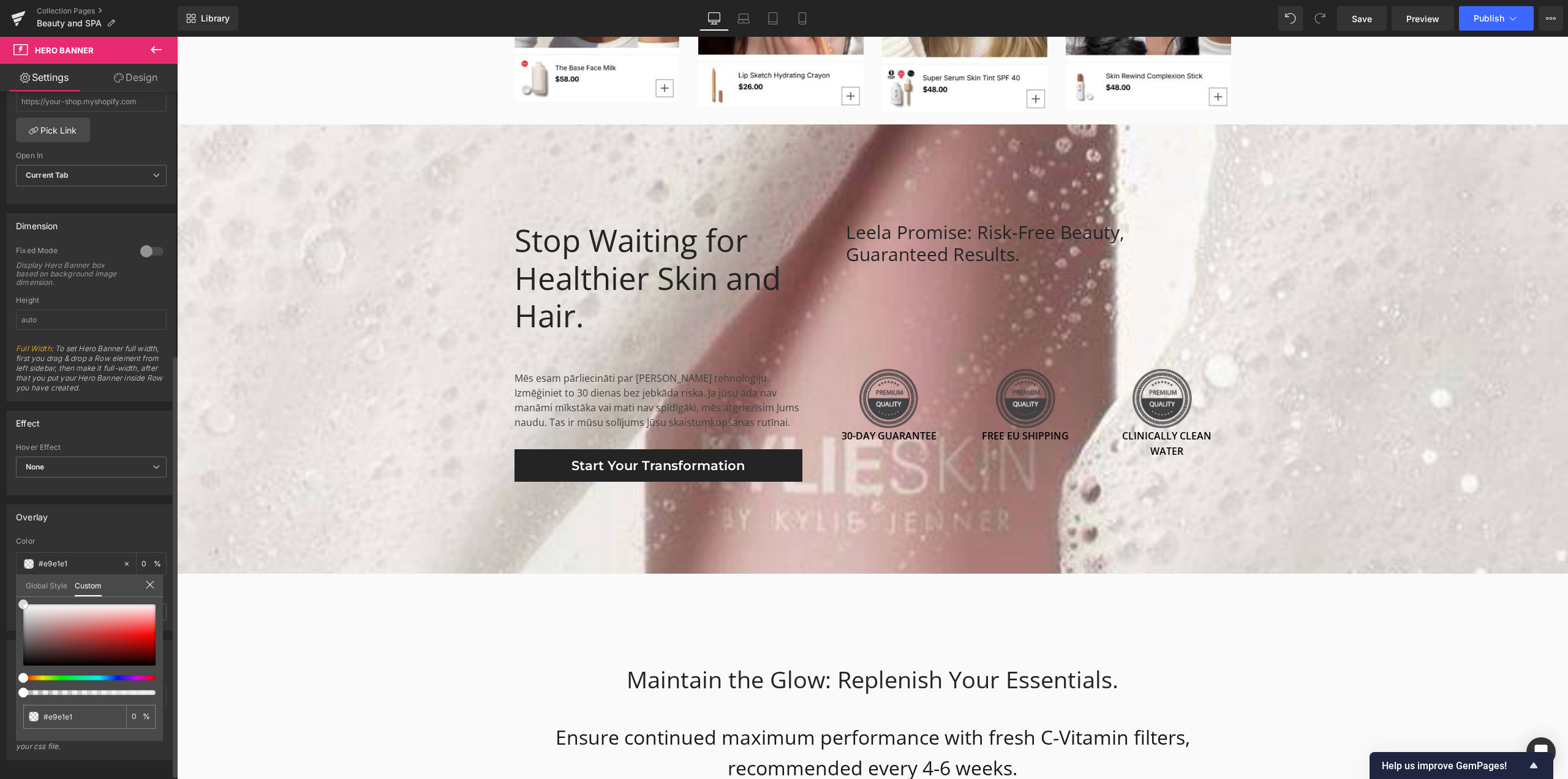
type input "#ffffff"
click at [10, 598] on div "Overlay rgba(255, 255, 255, 0) Color #ffffff 0 % 0.2 Opacity 0.2 Global Style C…" at bounding box center [92, 563] width 184 height 135
type input "12"
type input "52"
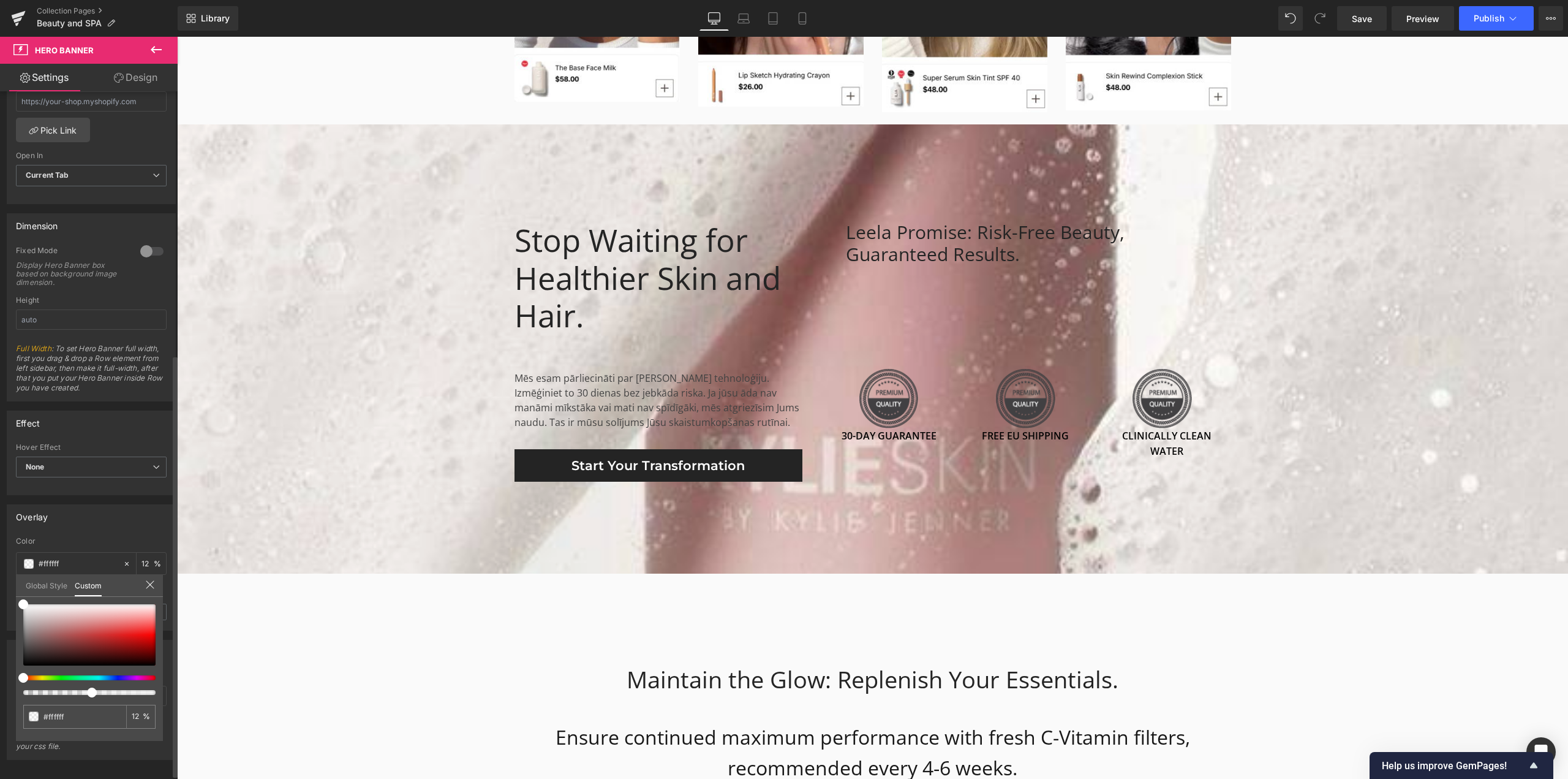
type input "52"
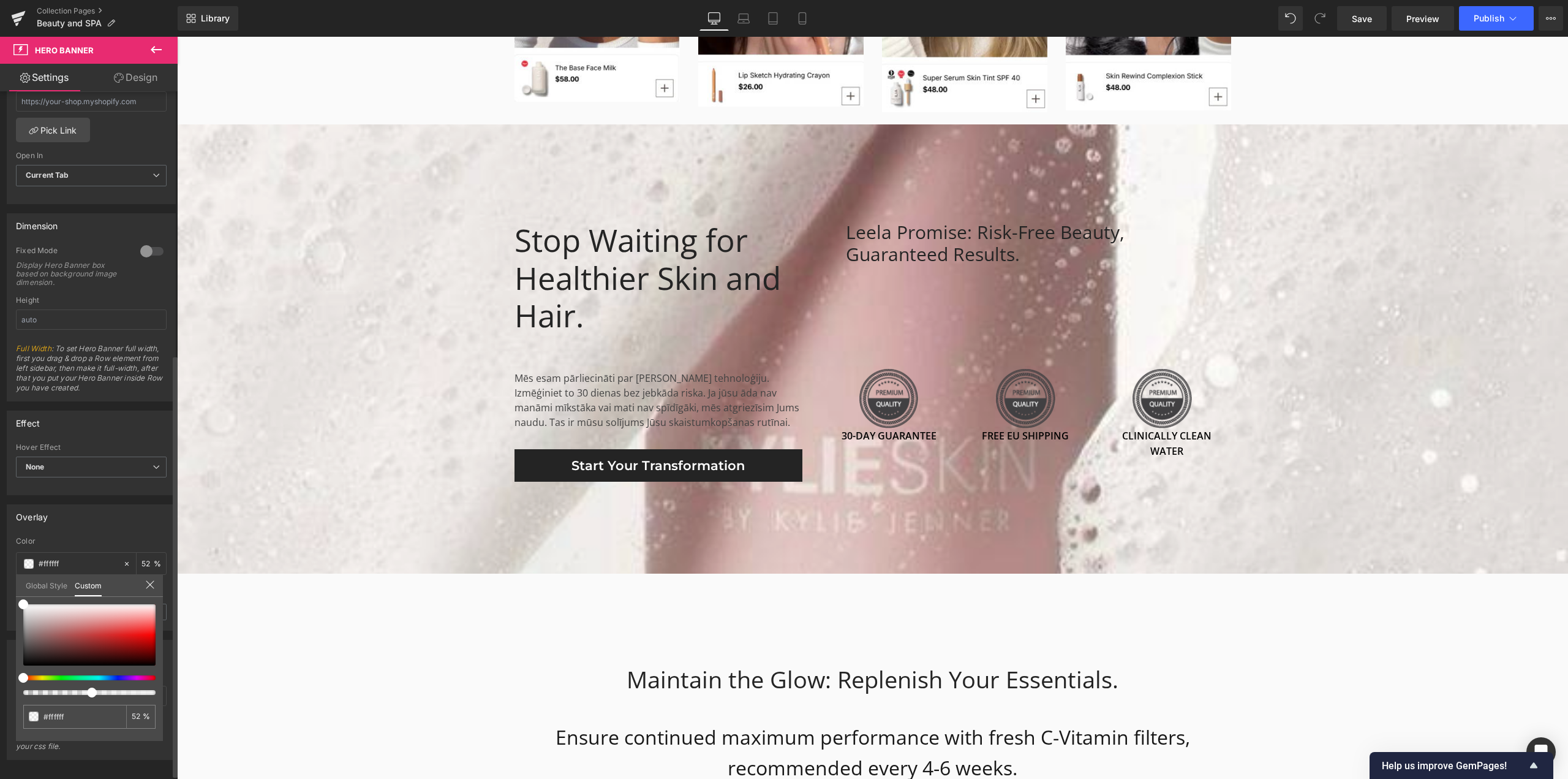
type input "54"
type input "100"
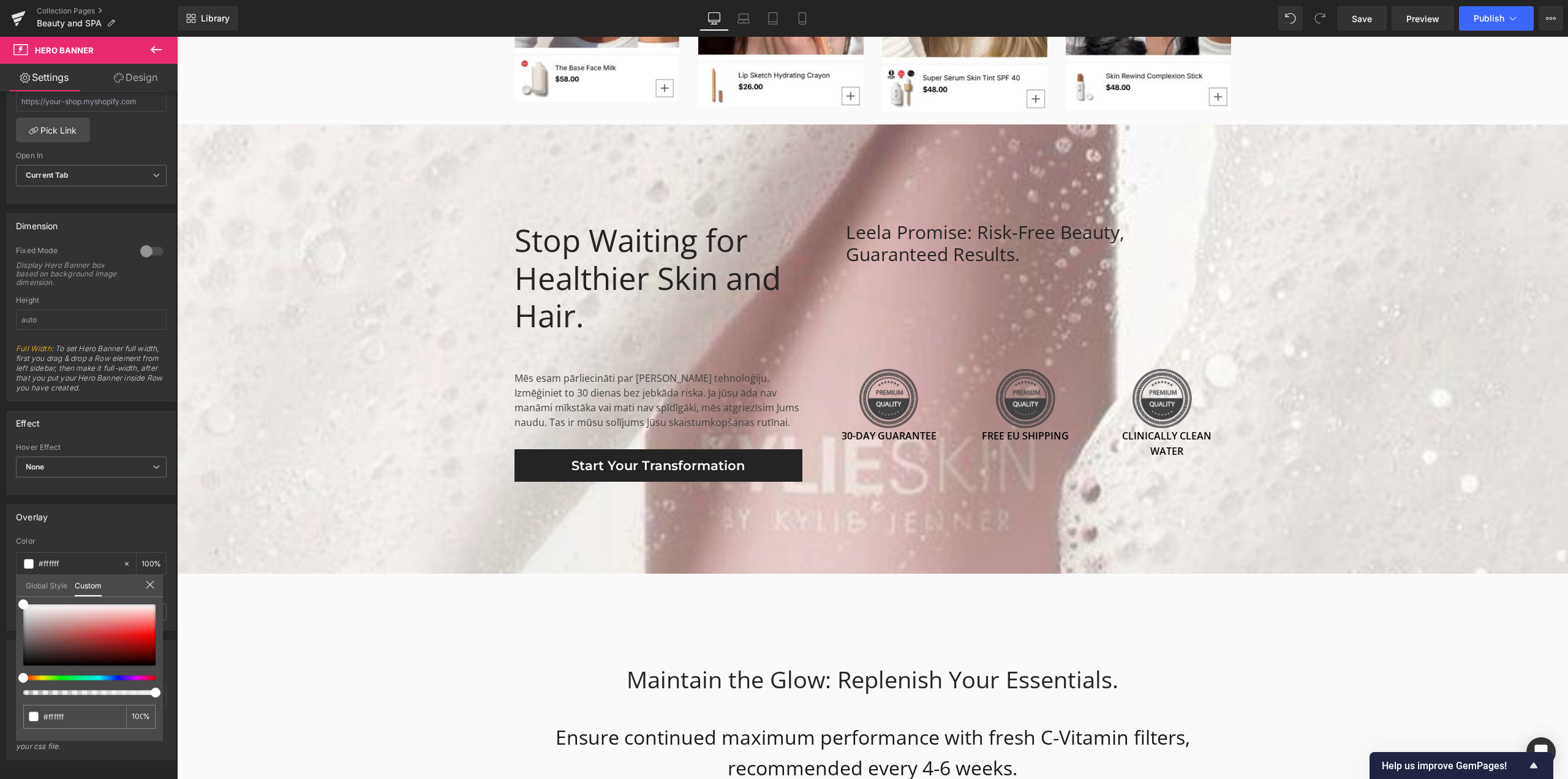
drag, startPoint x: 264, startPoint y: 730, endPoint x: 191, endPoint y: 699, distance: 79.3
type input "98"
type input "0"
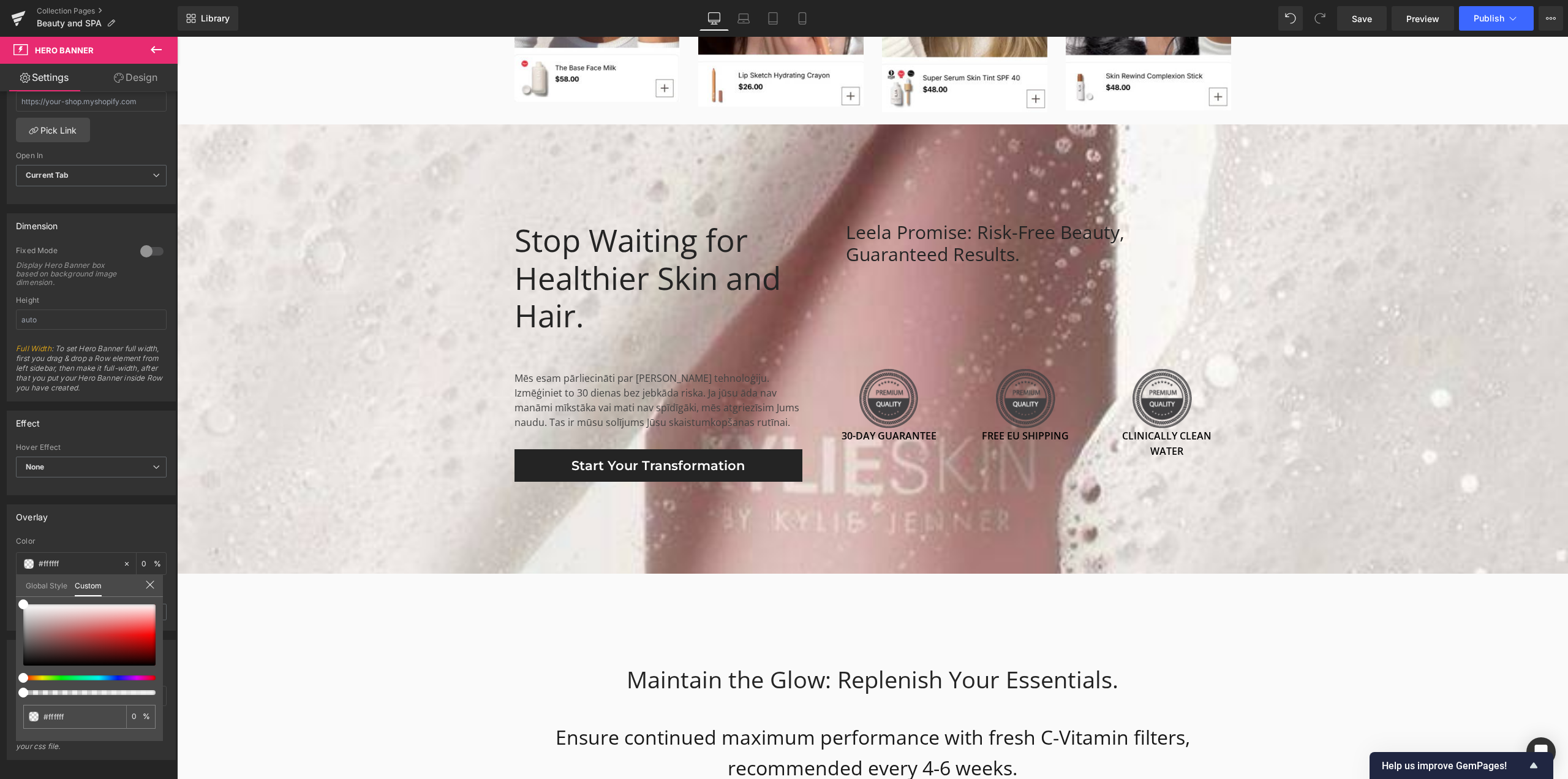
type input "3"
drag, startPoint x: 332, startPoint y: 730, endPoint x: 221, endPoint y: 730, distance: 111.0
drag, startPoint x: 326, startPoint y: 730, endPoint x: 184, endPoint y: 694, distance: 146.5
type input "99"
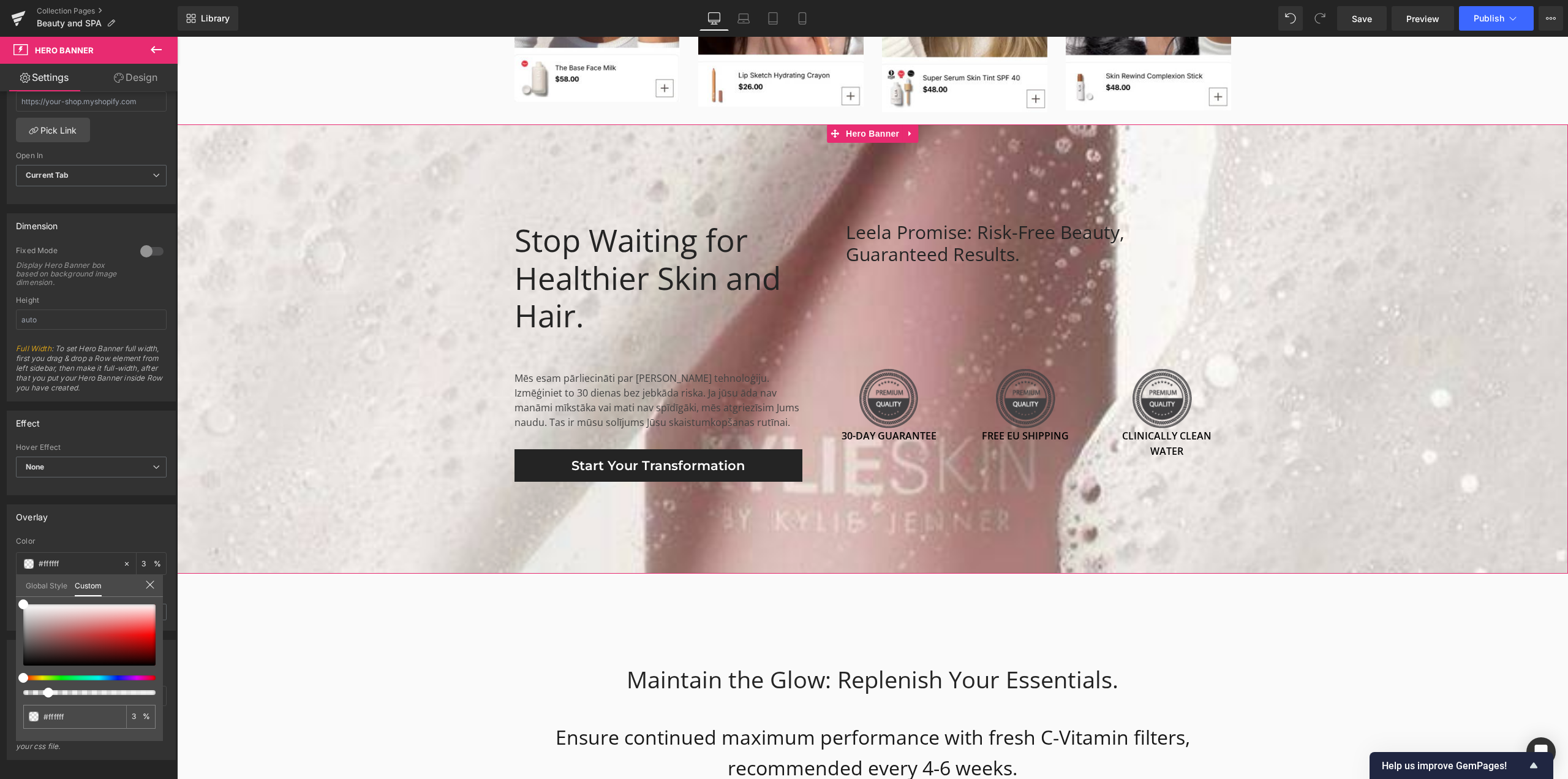
type input "99"
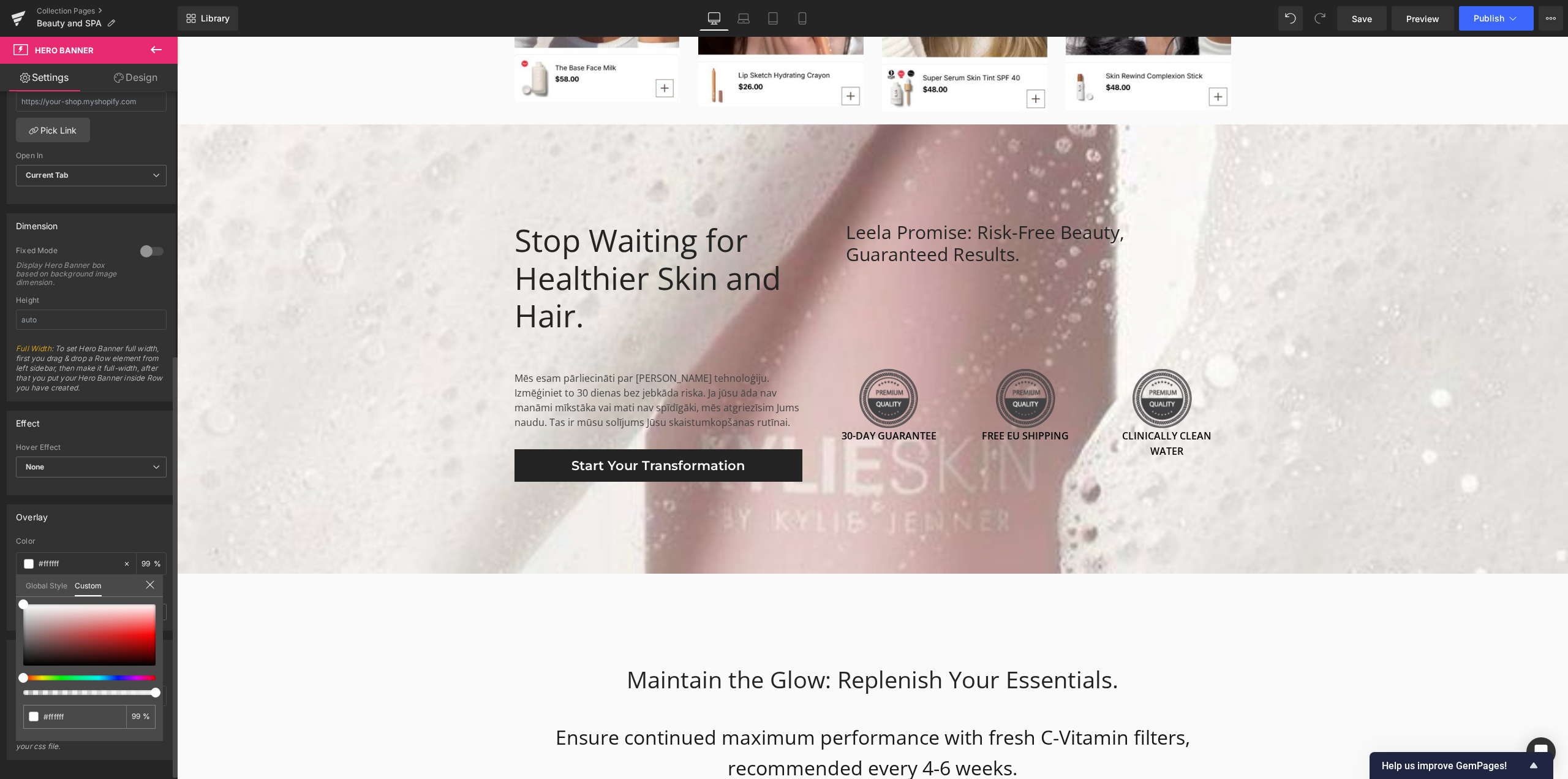
type input "100"
type input "27"
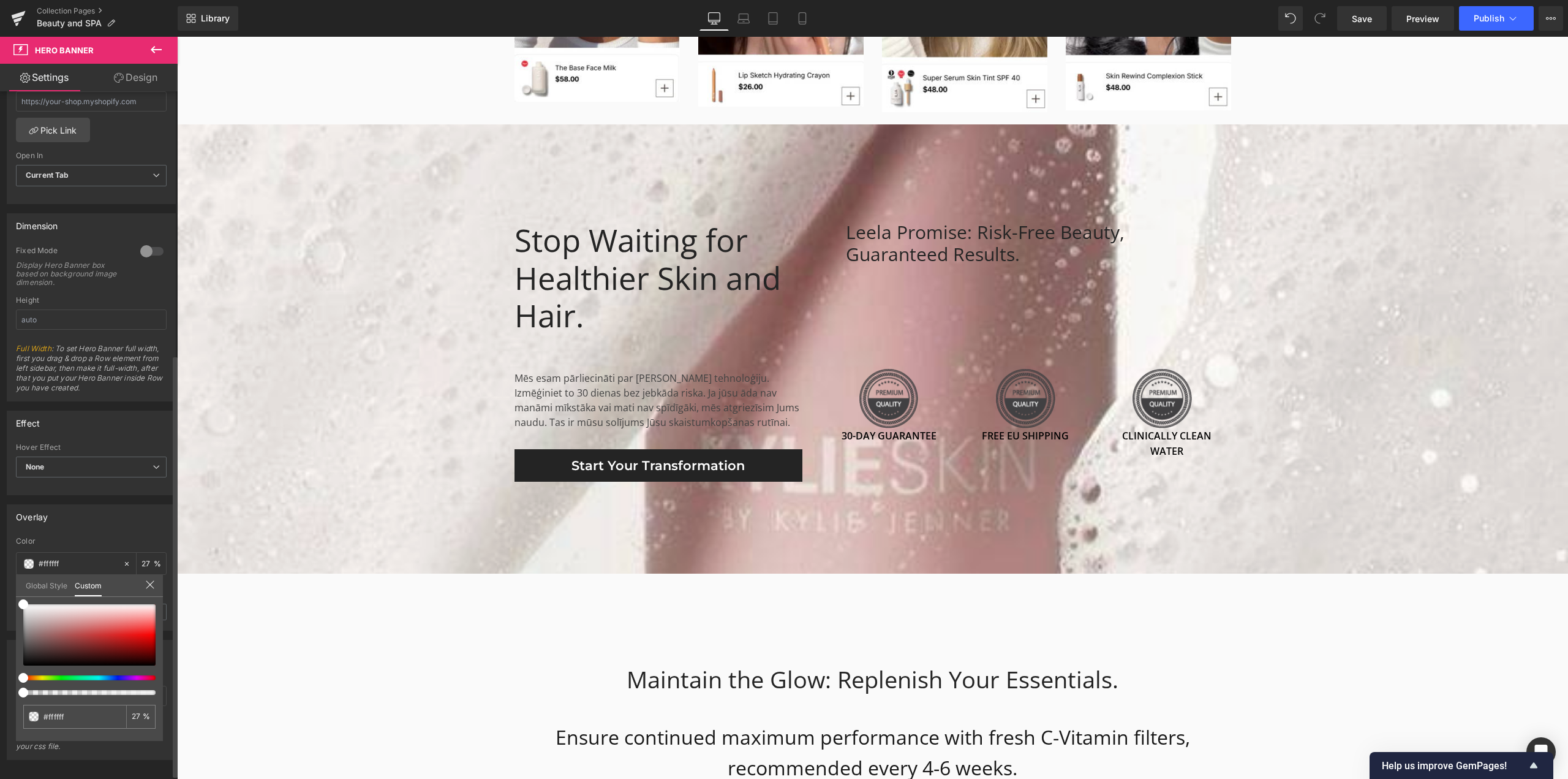
type input "0"
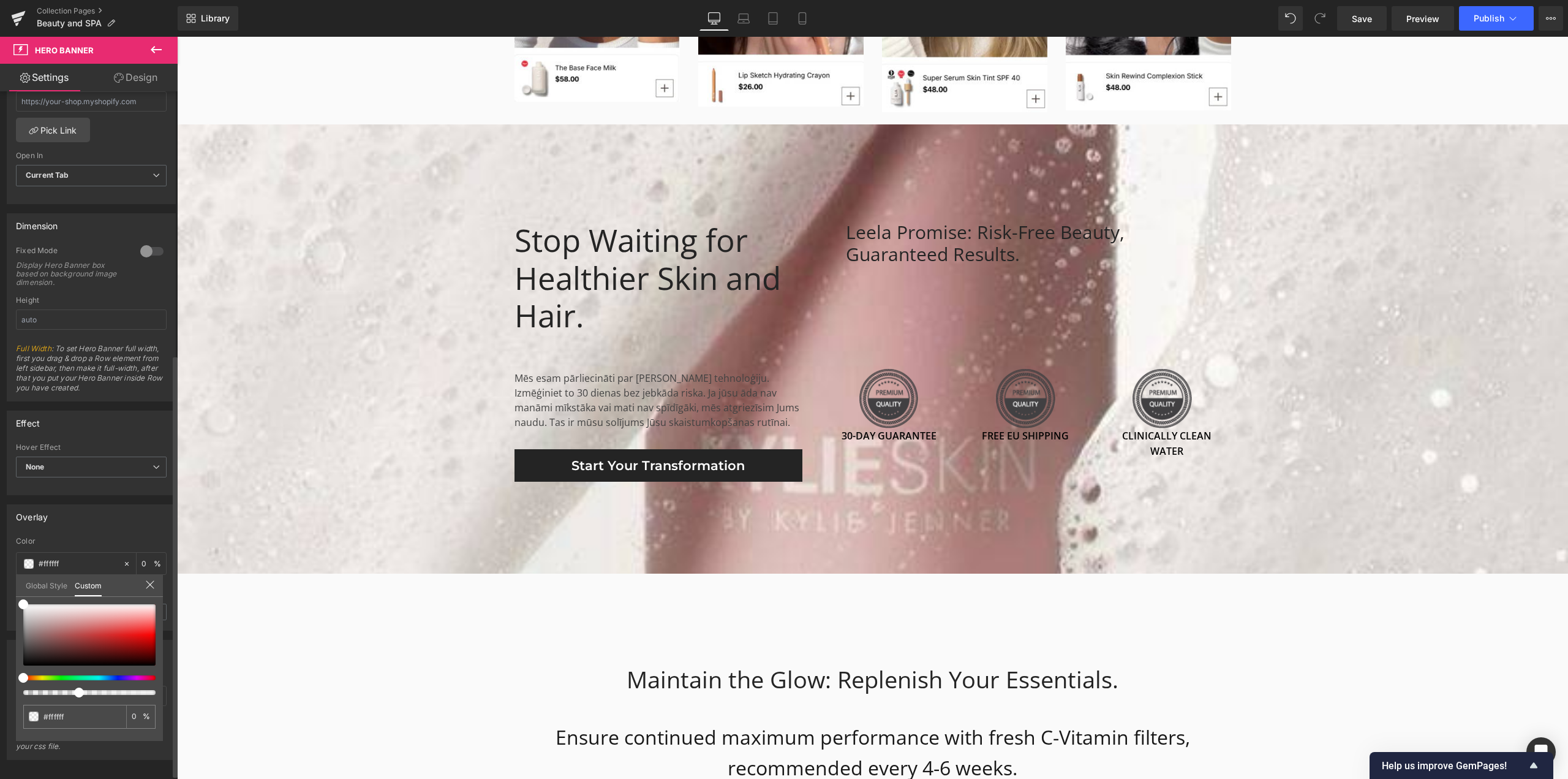
type input "42"
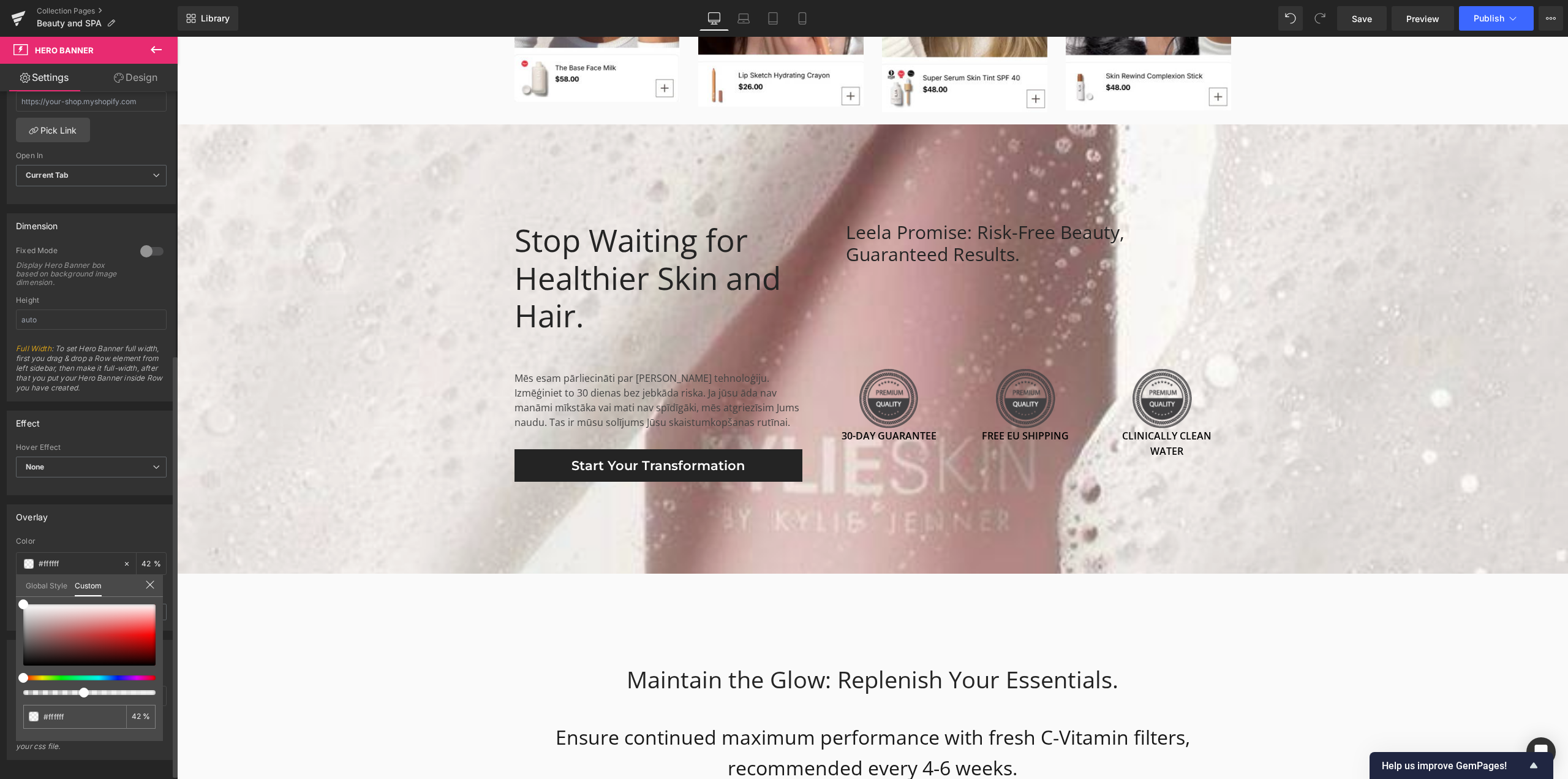
type input "46"
type input "100"
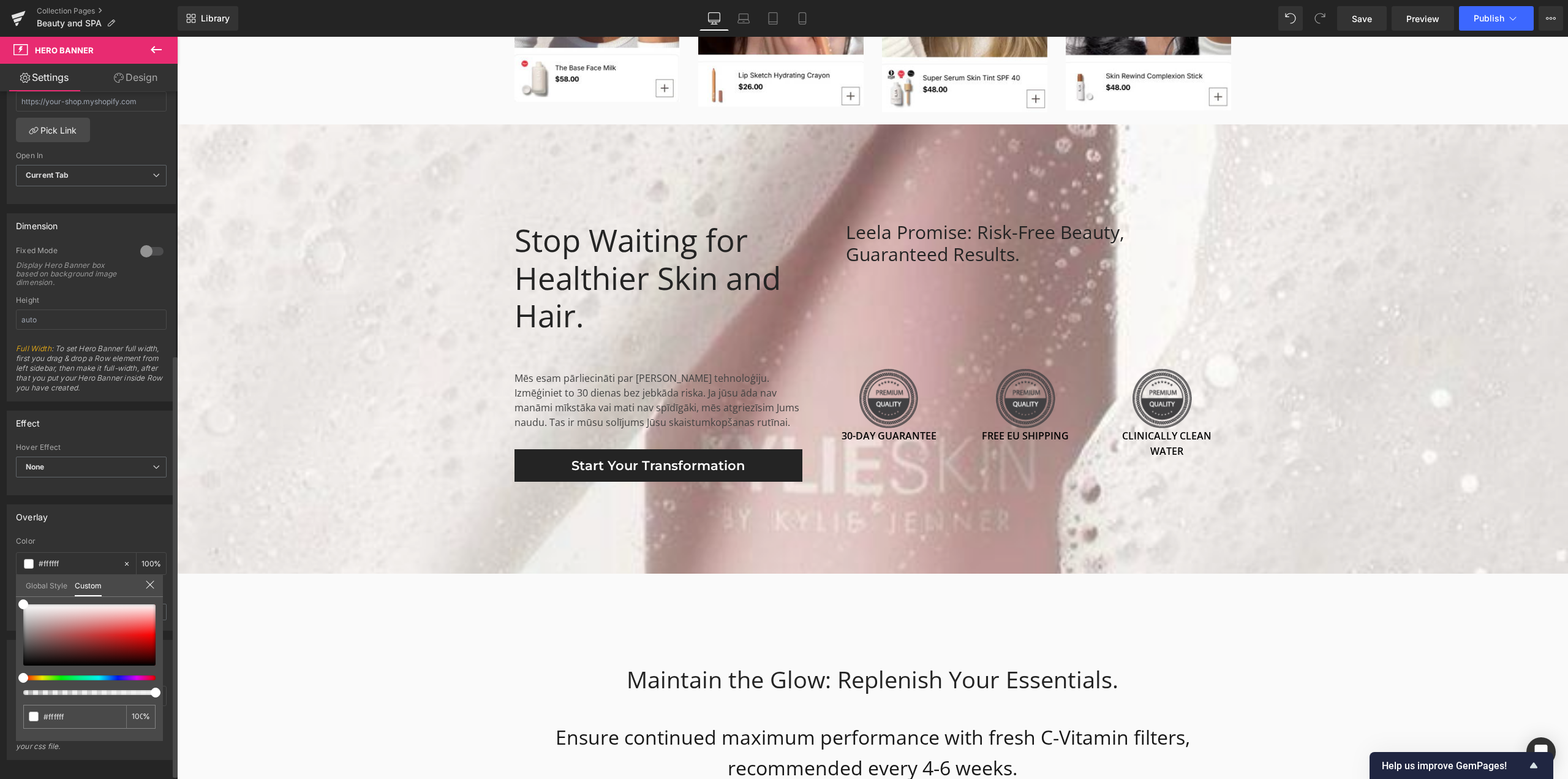
click at [158, 692] on span at bounding box center [155, 693] width 10 height 10
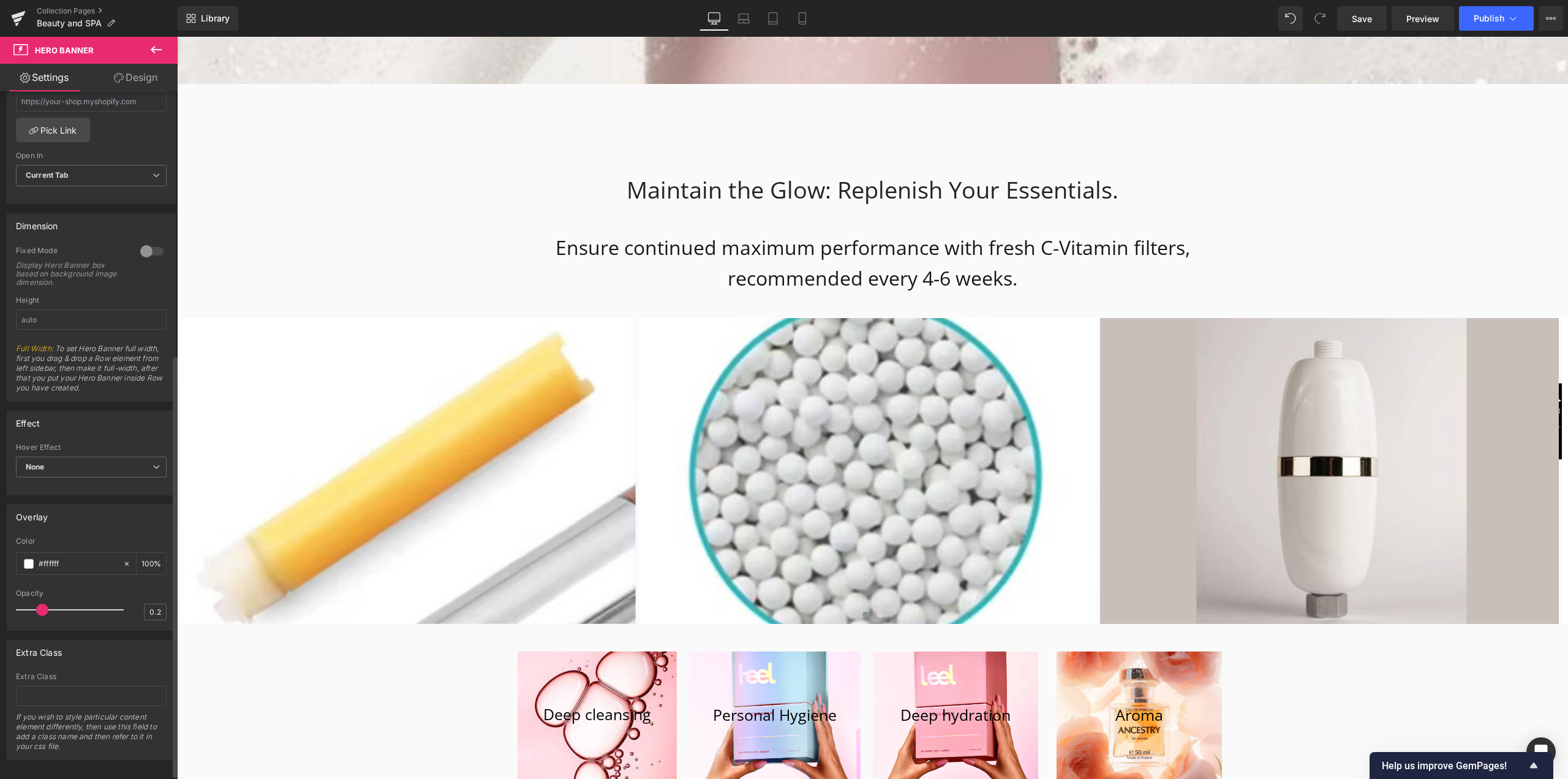
scroll to position [3433, 0]
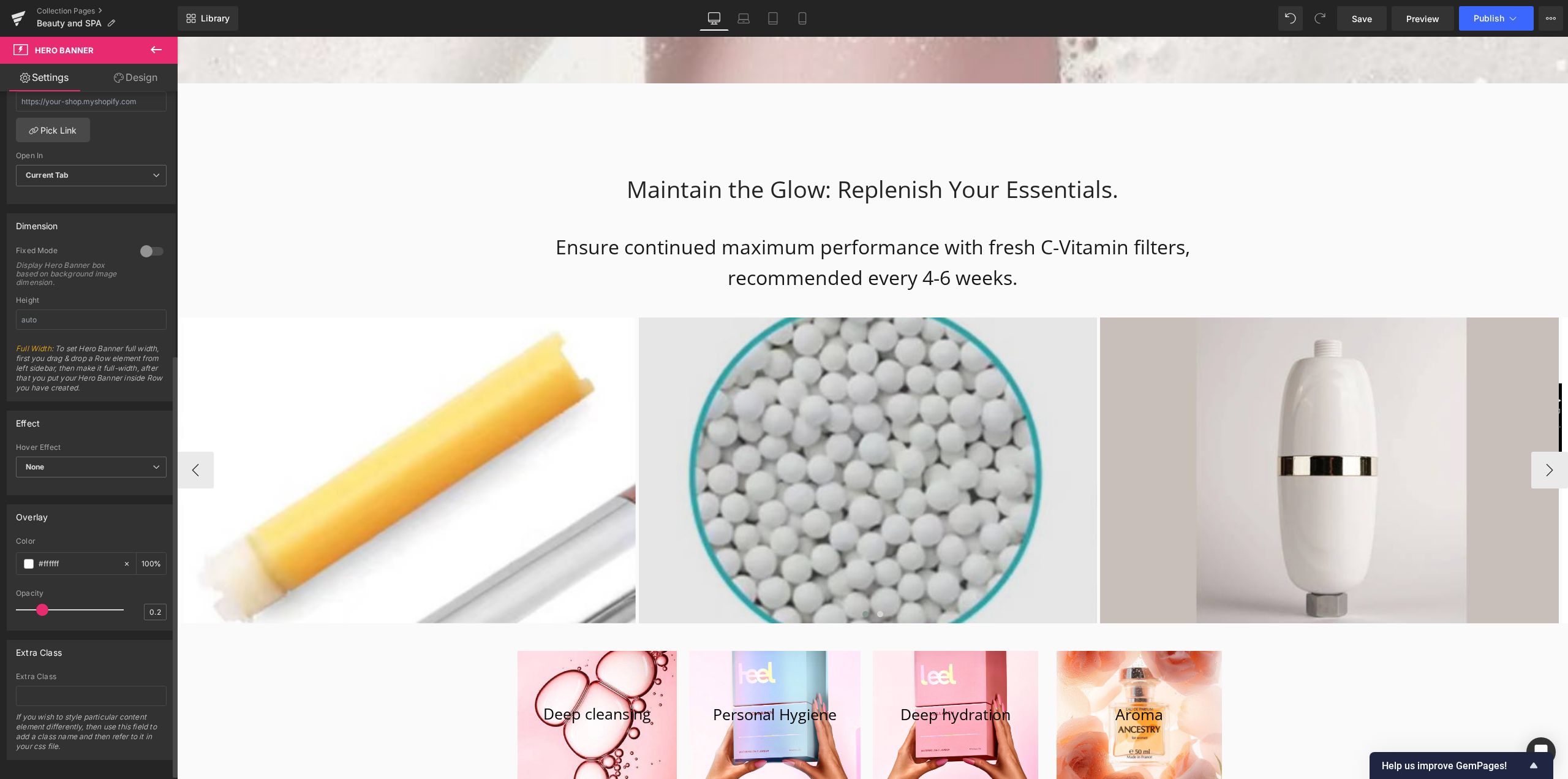
drag, startPoint x: 835, startPoint y: 430, endPoint x: 840, endPoint y: 343, distance: 87.1
click at [835, 430] on body "Tired of everyday tension? Find relaxation in our Rain Shower oasis! Skip to co…" at bounding box center [873, 774] width 1392 height 8342
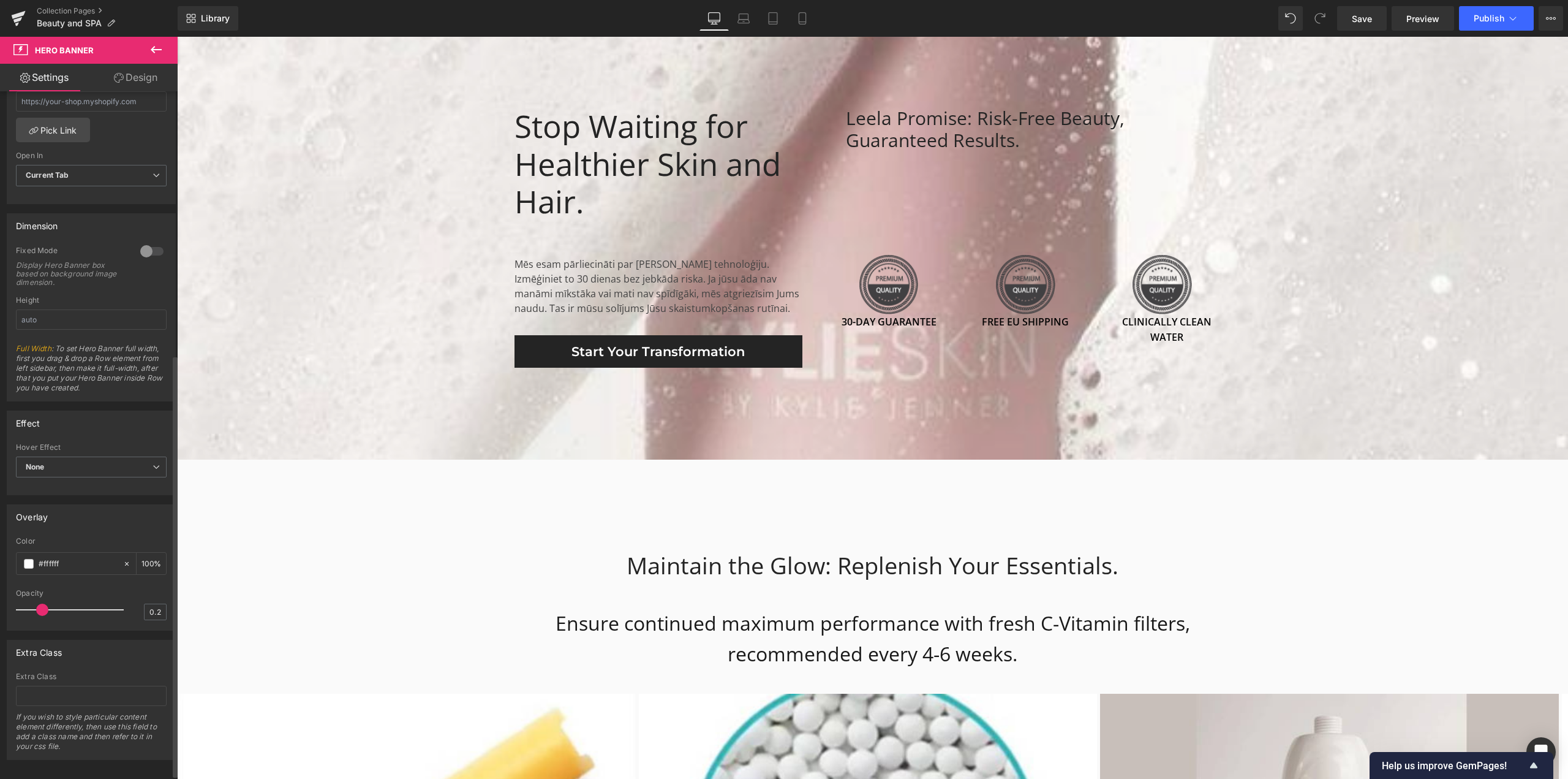
scroll to position [3126, 0]
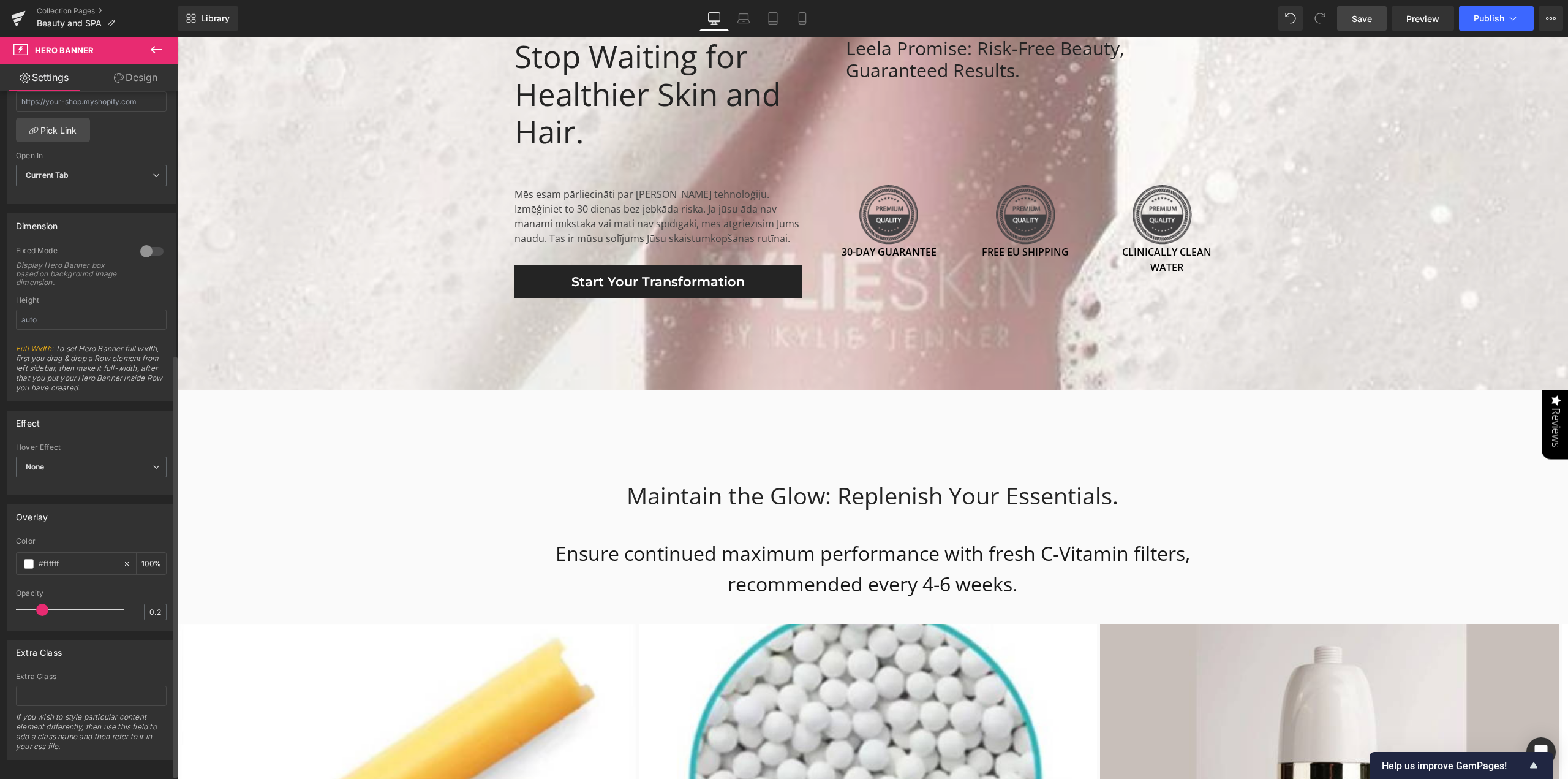
click at [1357, 22] on span "Save" at bounding box center [1362, 18] width 20 height 13
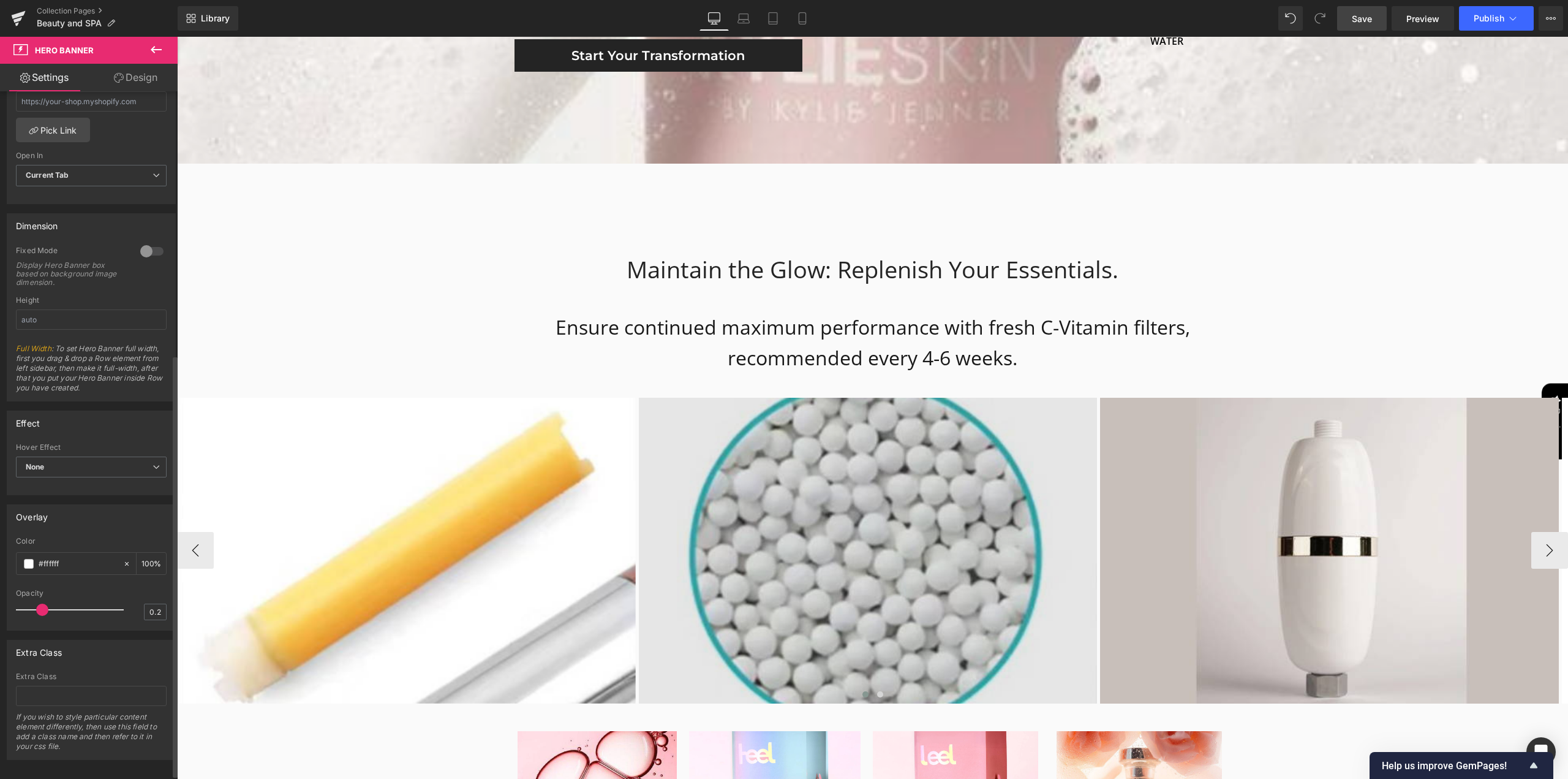
scroll to position [3371, 0]
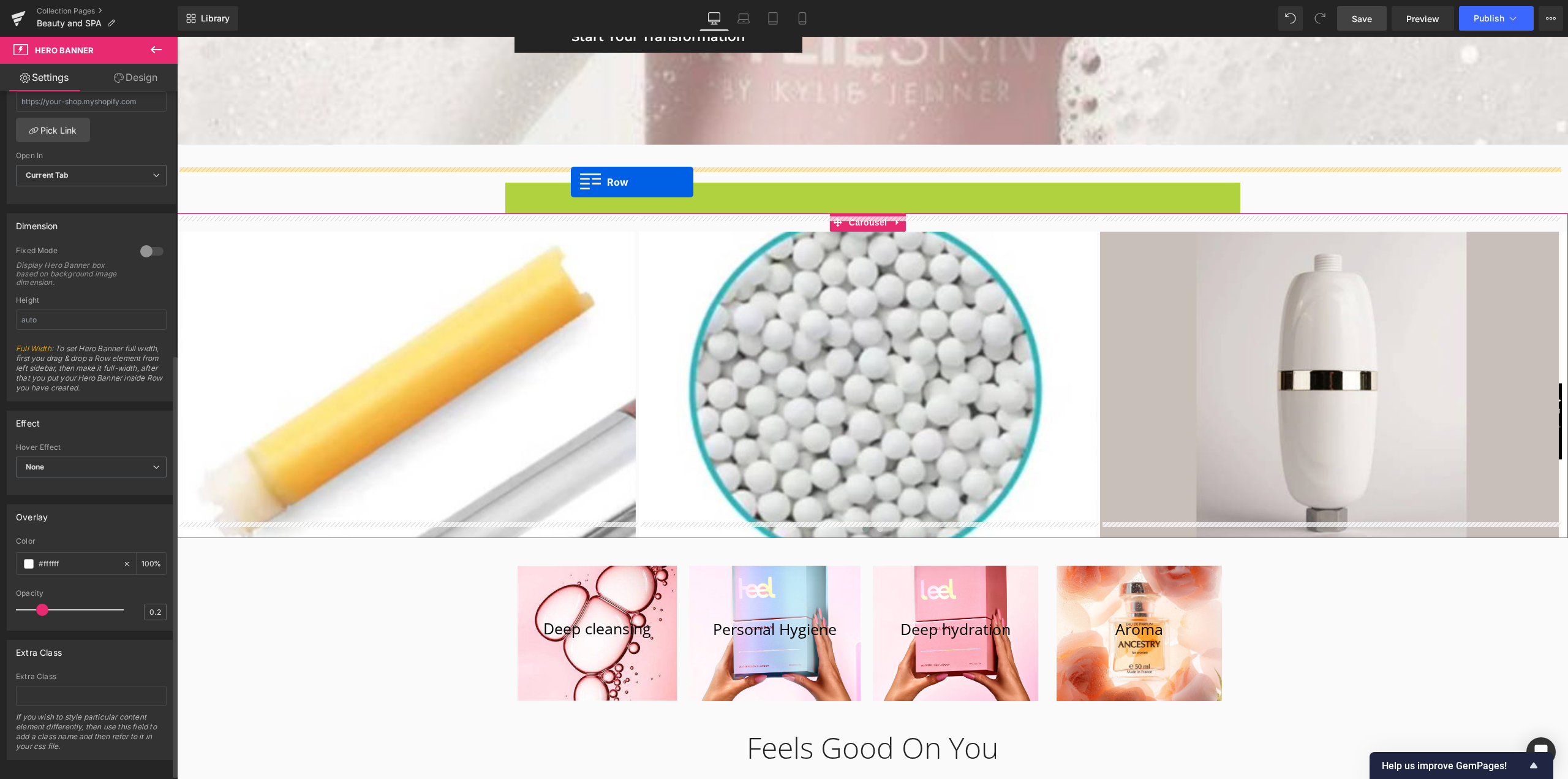
drag, startPoint x: 507, startPoint y: 179, endPoint x: 571, endPoint y: 182, distance: 64.1
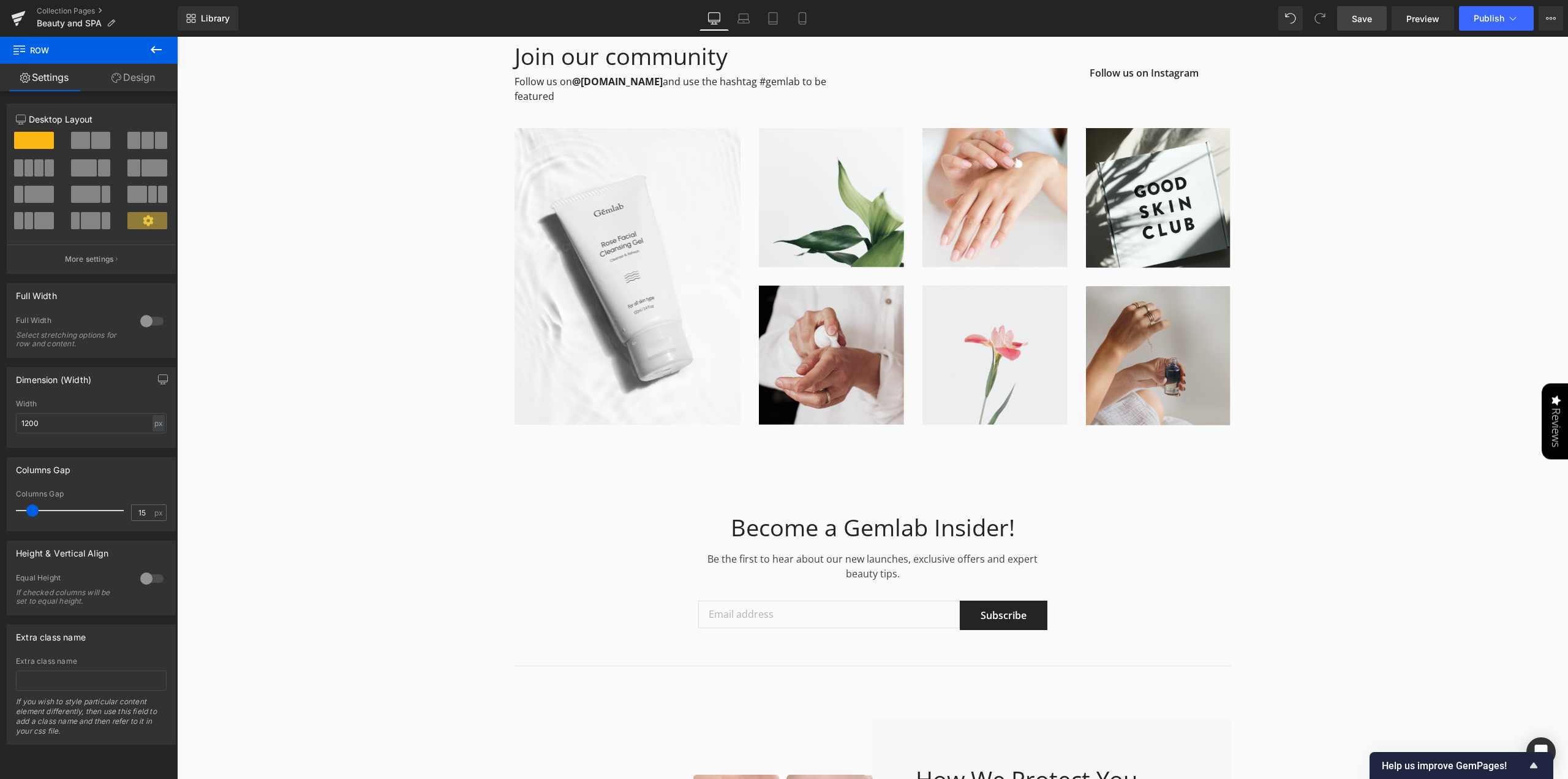
scroll to position [6372, 0]
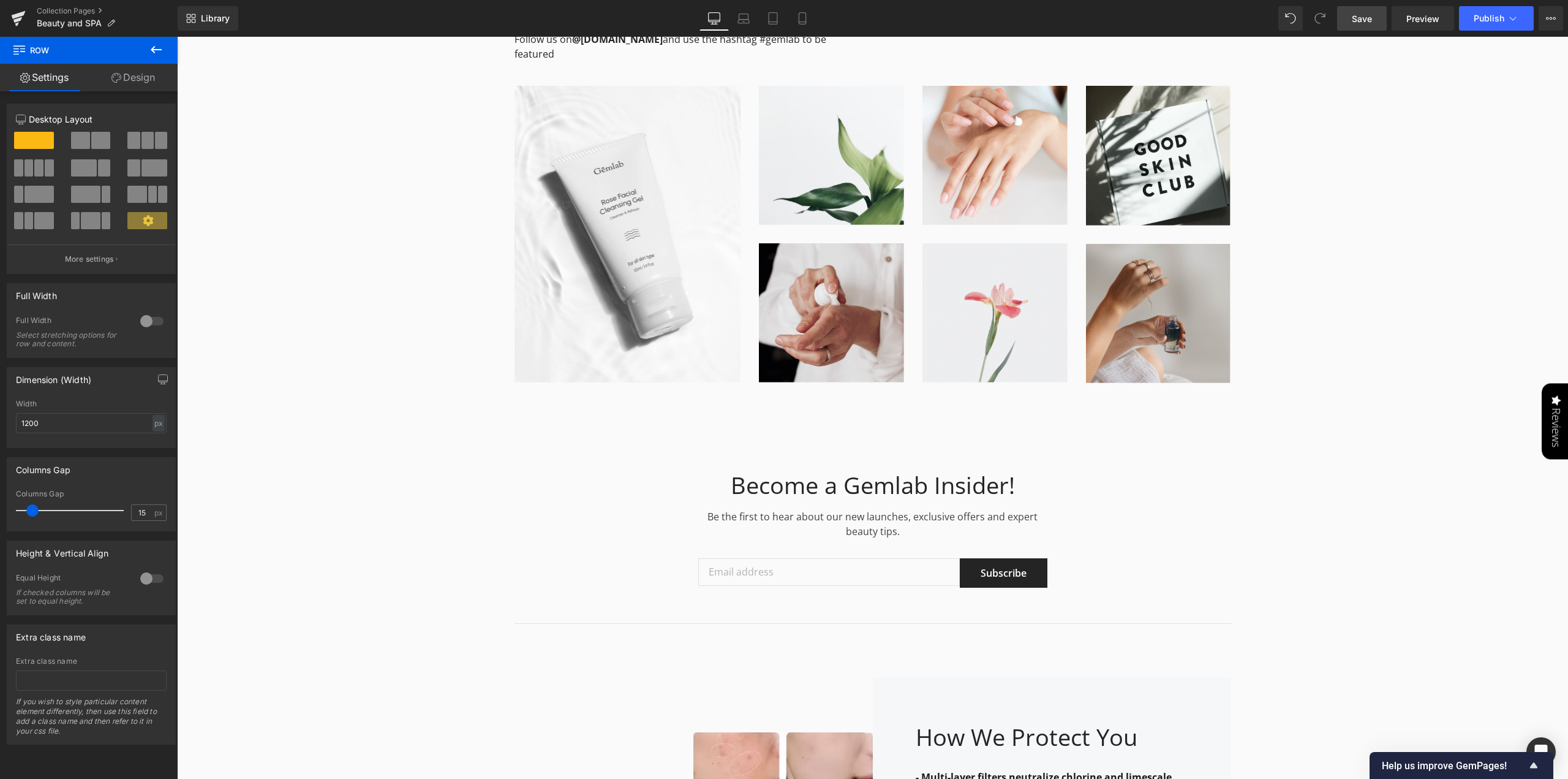
click at [1362, 20] on span "Save" at bounding box center [1362, 18] width 20 height 13
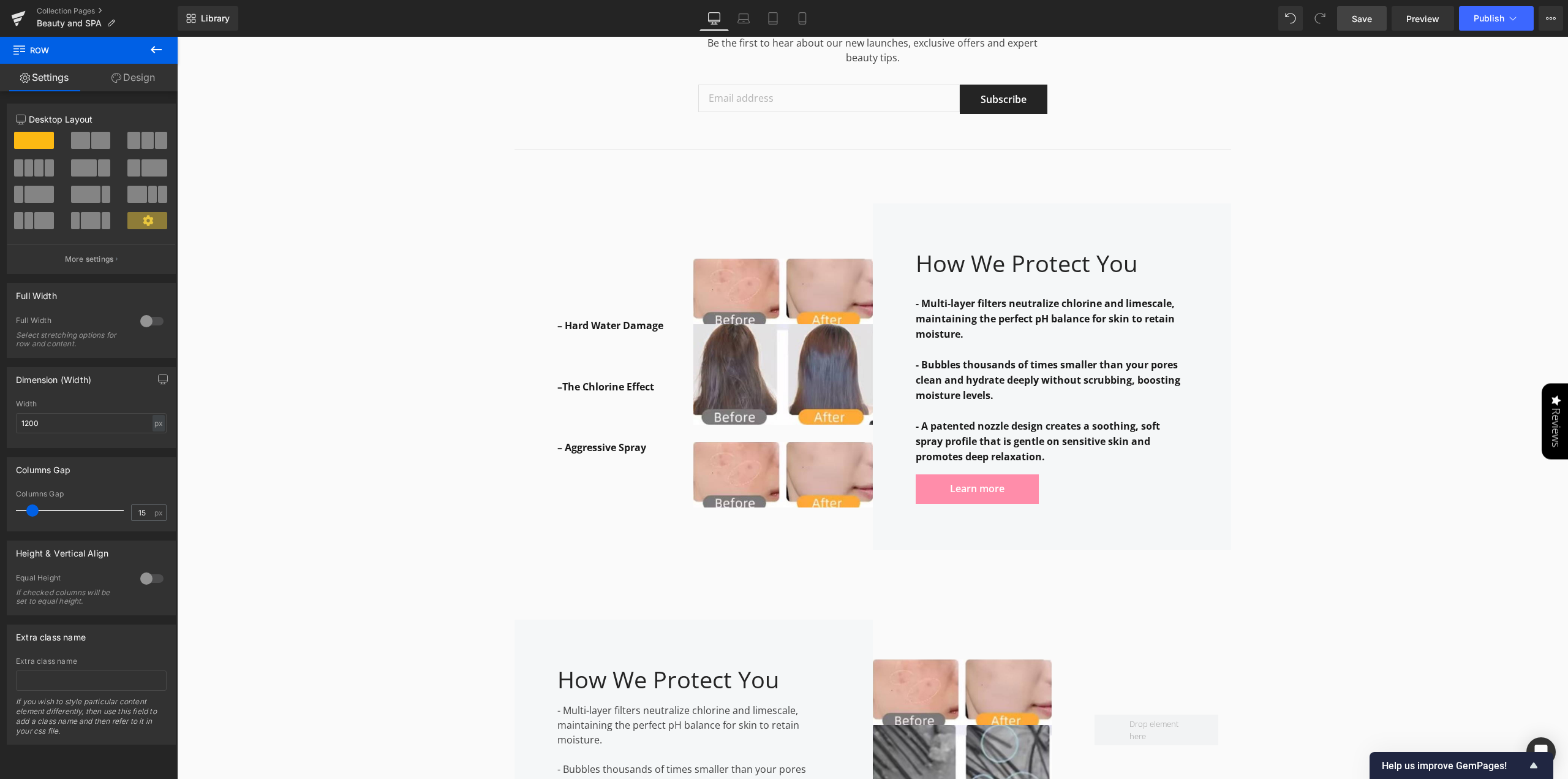
scroll to position [6863, 0]
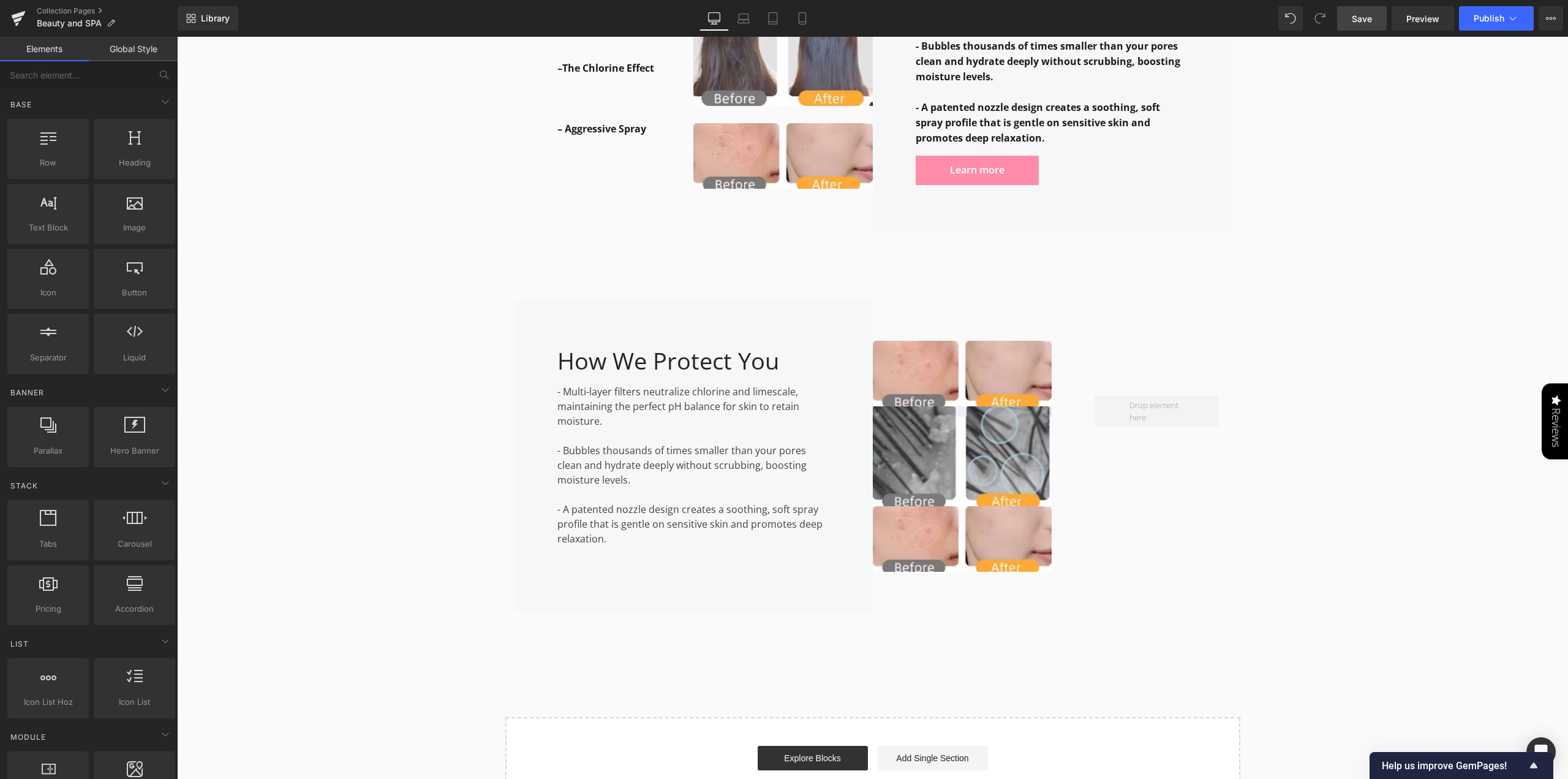
scroll to position [7169, 0]
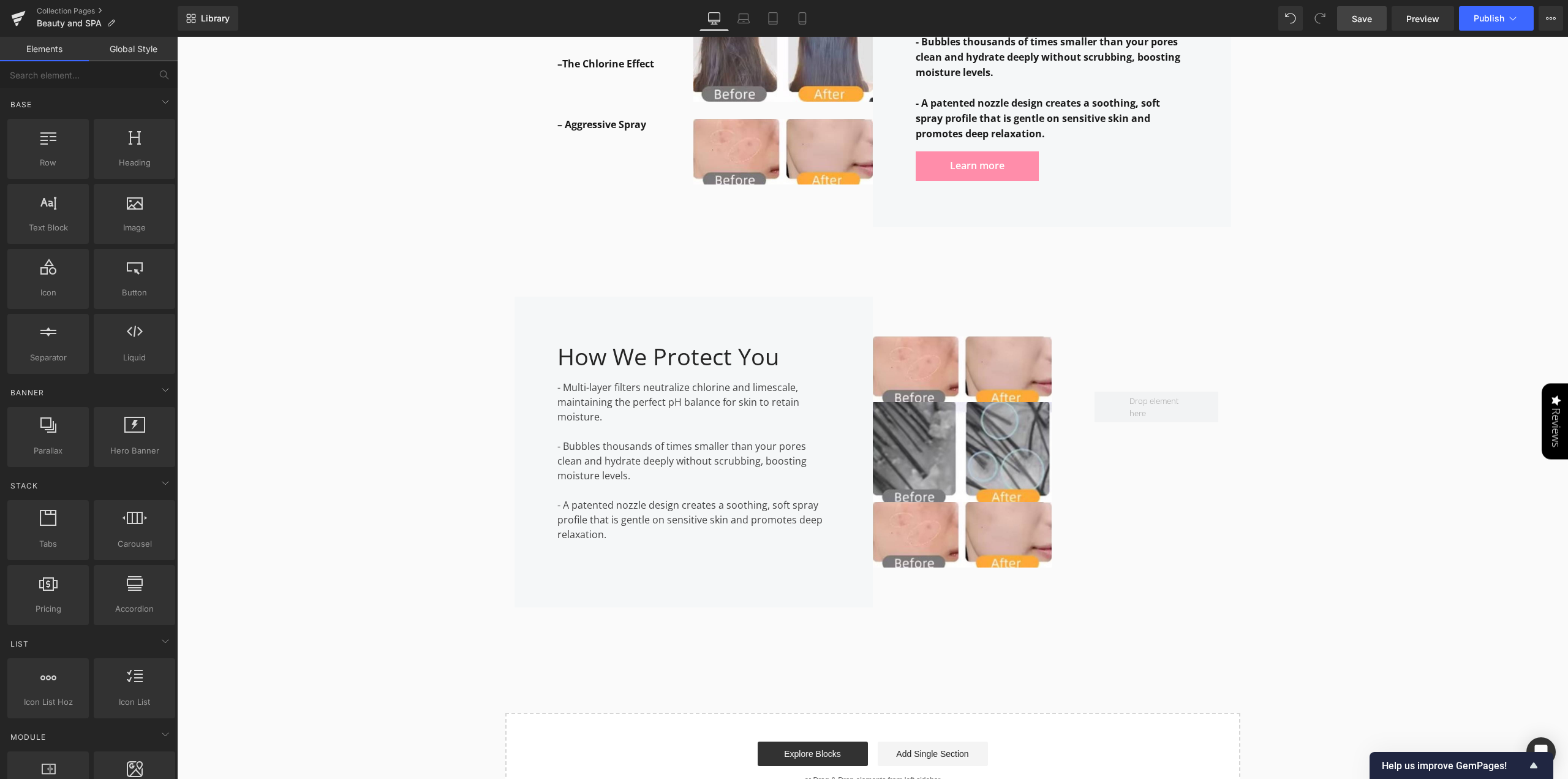
click at [1362, 22] on span "Save" at bounding box center [1362, 18] width 20 height 13
